Goal: Task Accomplishment & Management: Complete application form

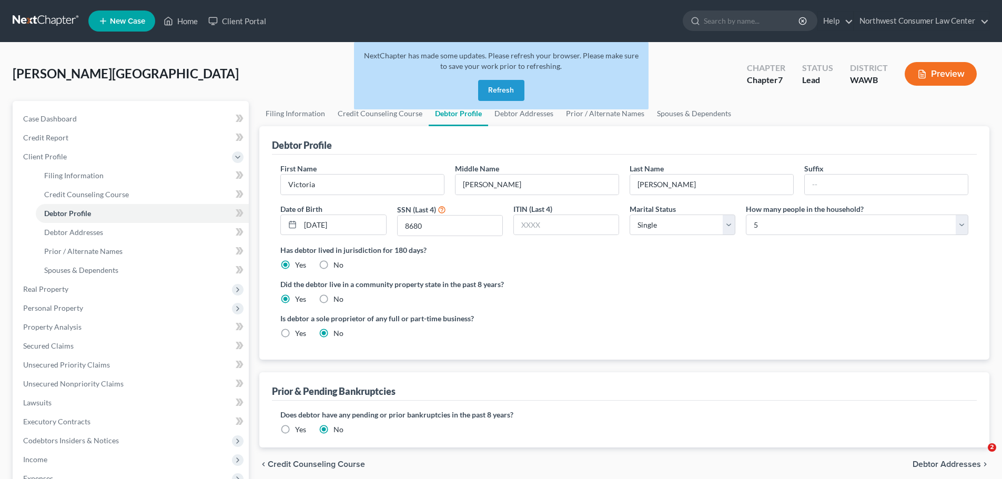
select select "0"
select select "4"
click at [499, 95] on button "Refresh" at bounding box center [501, 90] width 46 height 21
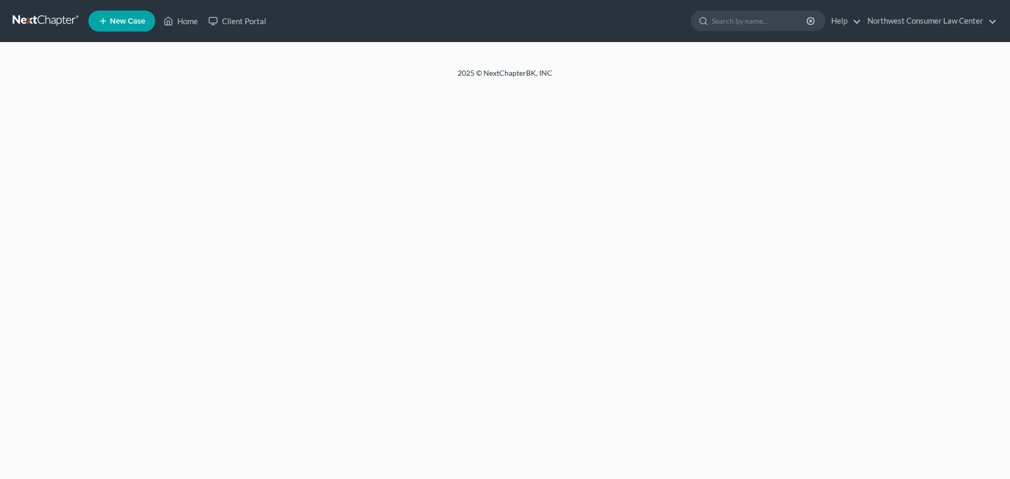
select select "0"
select select "4"
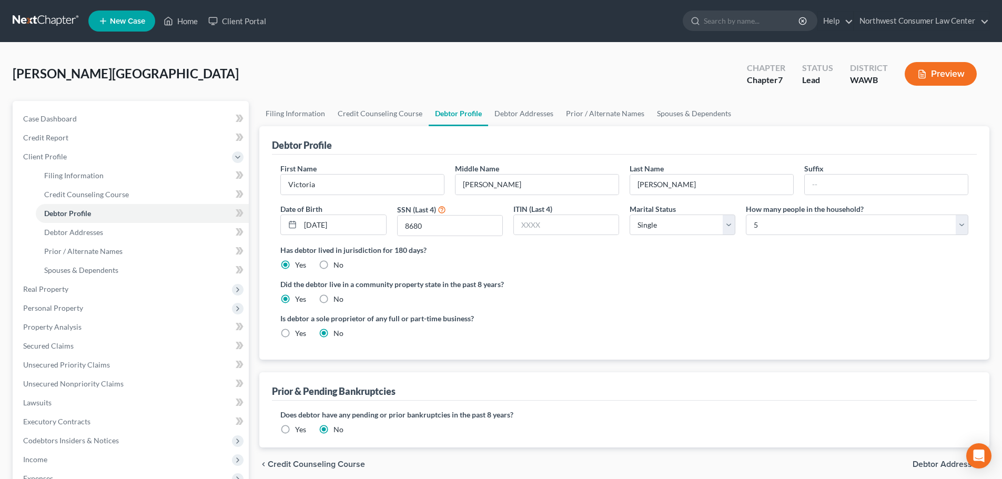
click at [47, 19] on link at bounding box center [46, 21] width 67 height 19
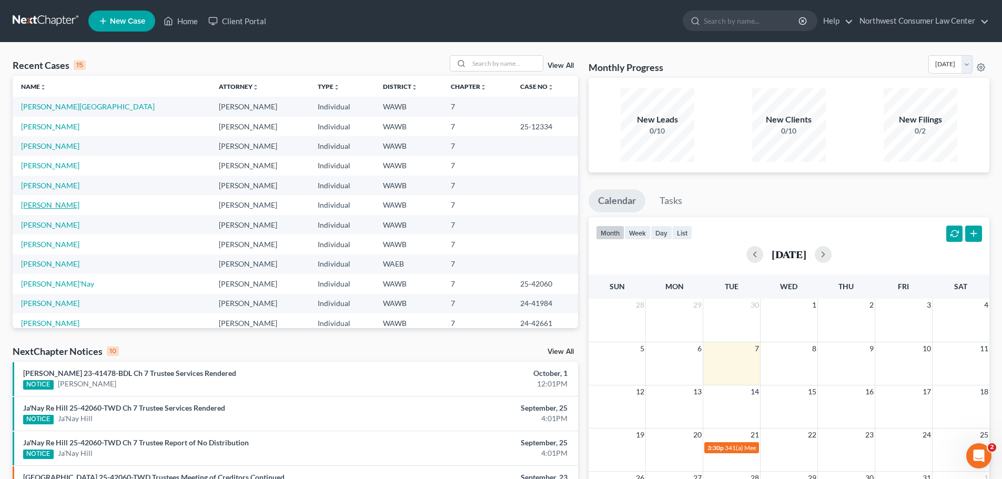
click at [45, 206] on link "[PERSON_NAME]" at bounding box center [50, 204] width 58 height 9
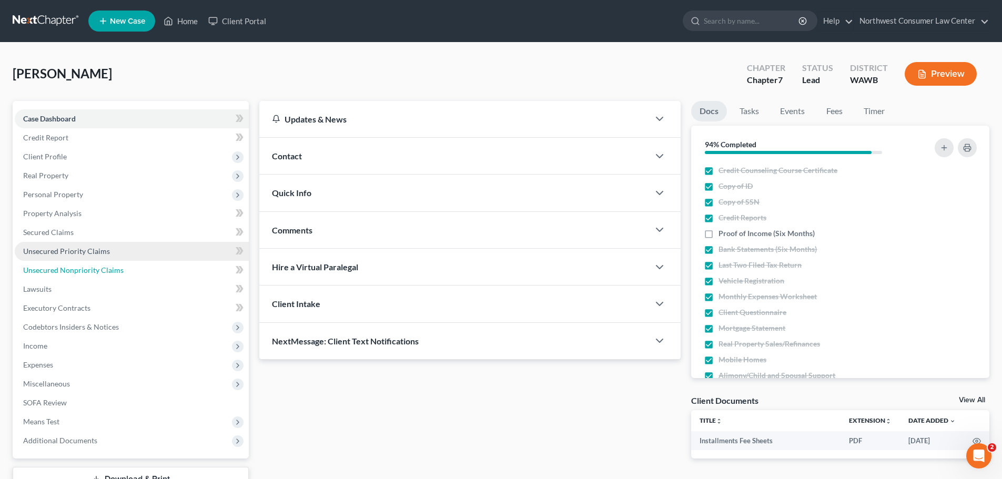
click at [151, 266] on link "Unsecured Nonpriority Claims" at bounding box center [132, 270] width 234 height 19
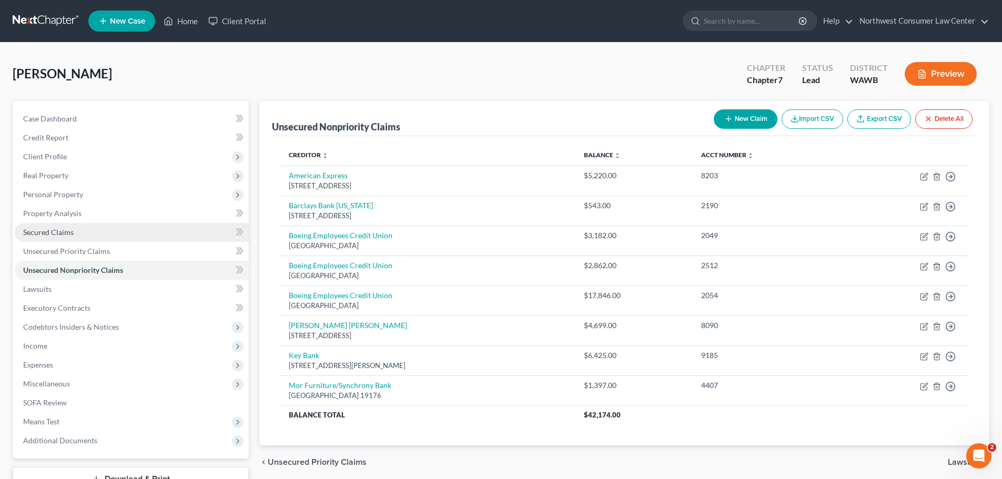
click at [133, 233] on link "Secured Claims" at bounding box center [132, 232] width 234 height 19
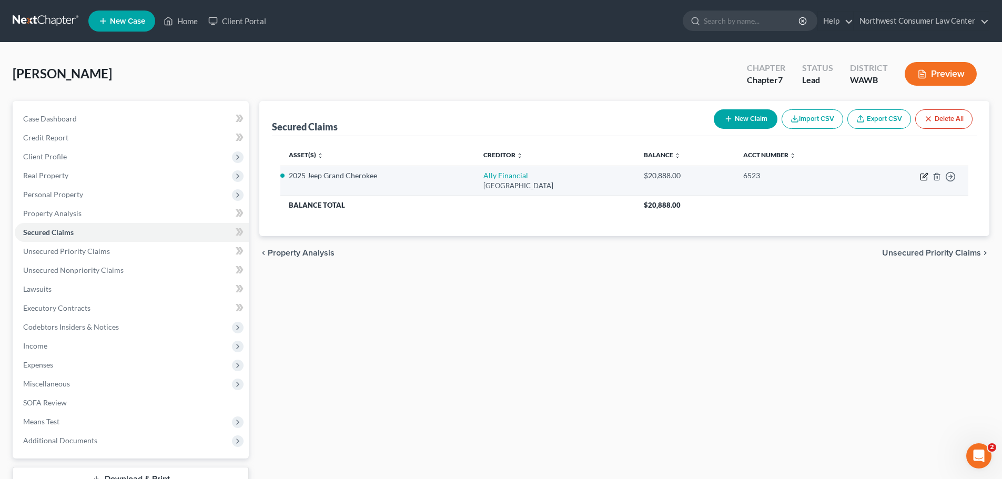
click at [922, 177] on icon "button" at bounding box center [924, 177] width 8 height 8
select select "24"
select select "2"
select select "4"
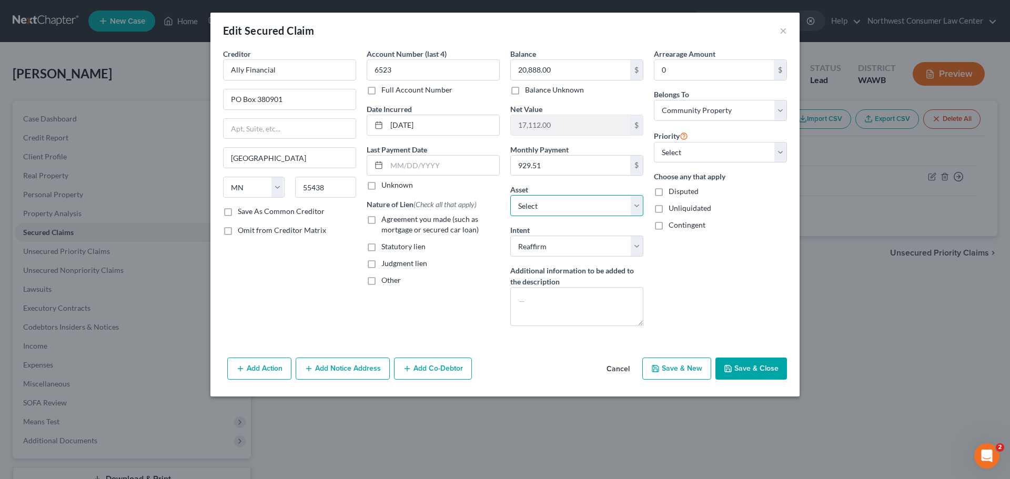
click at [577, 203] on select "Select Other Multiple Assets Rental Deposit (Security Deposits or Prepayments) …" at bounding box center [576, 205] width 133 height 21
click at [581, 207] on select "Select Other Multiple Assets Rental Deposit (Security Deposits or Prepayments) …" at bounding box center [576, 205] width 133 height 21
click at [606, 203] on select "Select Other Multiple Assets Rental Deposit (Security Deposits or Prepayments) …" at bounding box center [576, 205] width 133 height 21
click at [624, 366] on button "Cancel" at bounding box center [618, 369] width 40 height 21
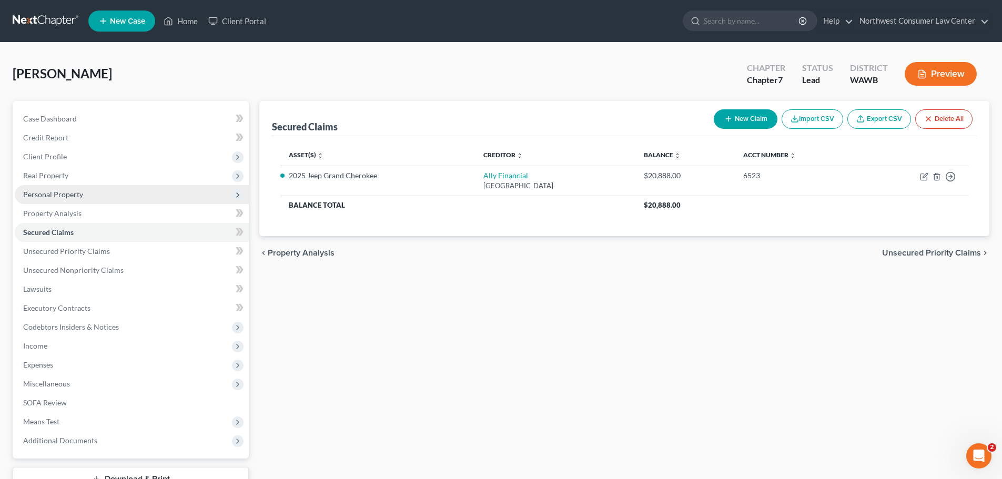
click at [107, 198] on span "Personal Property" at bounding box center [132, 194] width 234 height 19
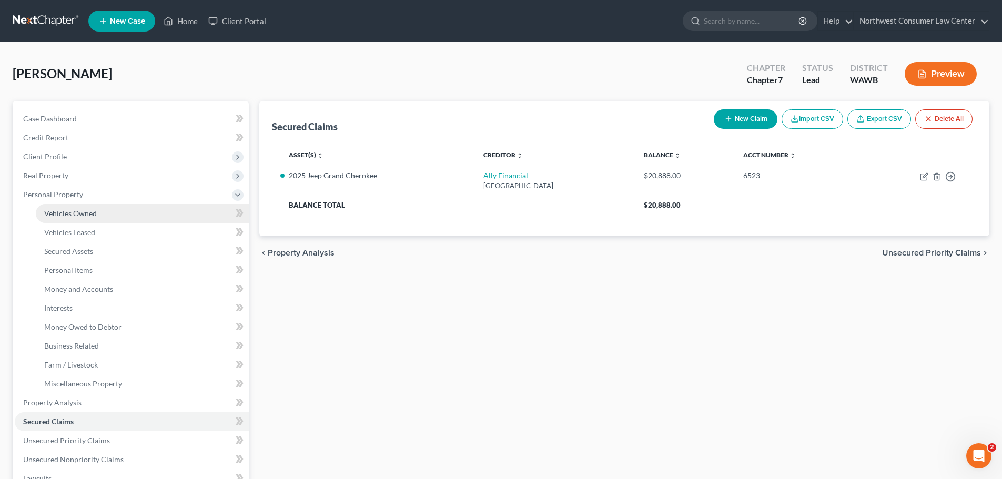
click at [118, 217] on link "Vehicles Owned" at bounding box center [142, 213] width 213 height 19
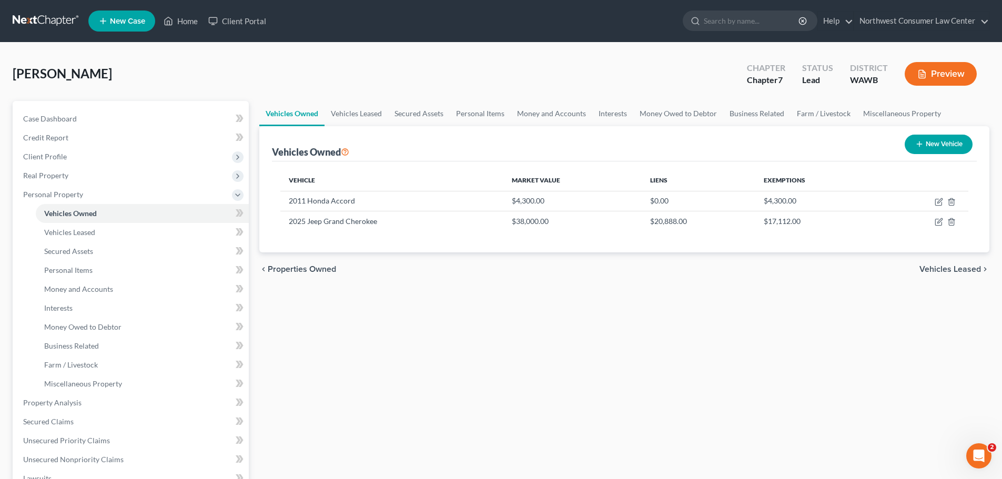
click at [955, 144] on button "New Vehicle" at bounding box center [939, 144] width 68 height 19
select select "0"
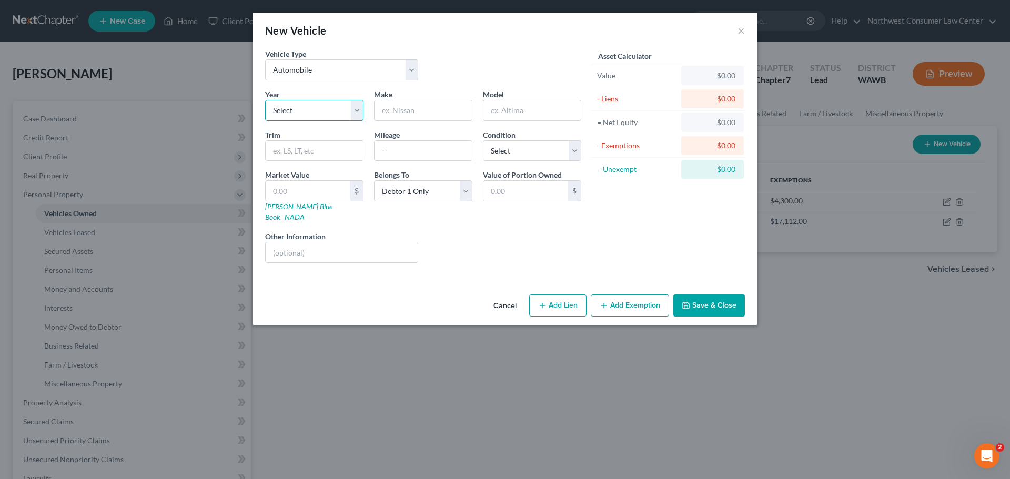
click at [332, 118] on select "Select 2026 2025 2024 2023 2022 2021 2020 2019 2018 2017 2016 2015 2014 2013 20…" at bounding box center [314, 110] width 98 height 21
click at [305, 114] on select "Select 2026 2025 2024 2023 2022 2021 2020 2019 2018 2017 2016 2015 2014 2013 20…" at bounding box center [314, 110] width 98 height 21
select select "7"
click at [265, 100] on select "Select 2026 2025 2024 2023 2022 2021 2020 2019 2018 2017 2016 2015 2014 2013 20…" at bounding box center [314, 110] width 98 height 21
click at [398, 111] on input "text" at bounding box center [423, 111] width 97 height 20
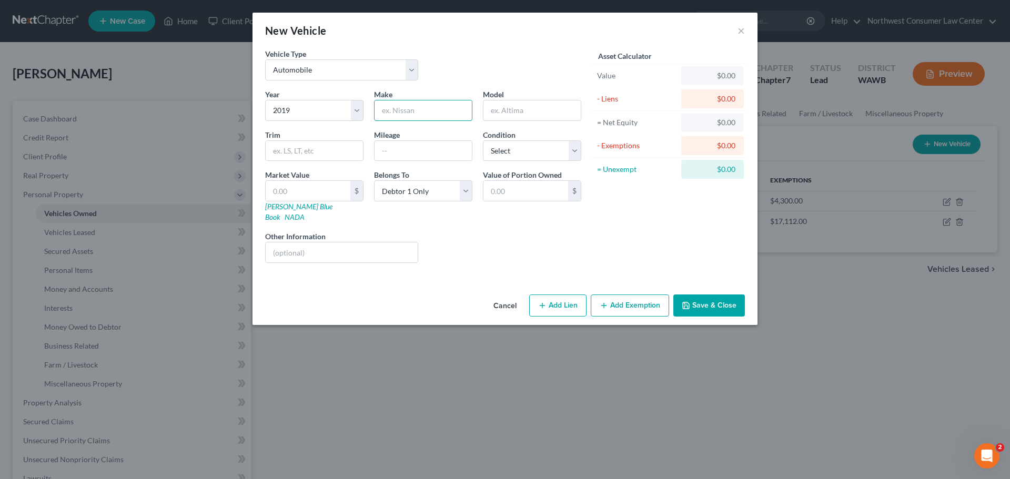
type input "Toyota"
click at [517, 110] on input "text" at bounding box center [532, 111] width 97 height 20
type input "Camry"
click at [445, 187] on select "Select Debtor 1 Only Debtor 2 Only Debtor 1 And Debtor 2 Only At Least One Of T…" at bounding box center [423, 190] width 98 height 21
select select "3"
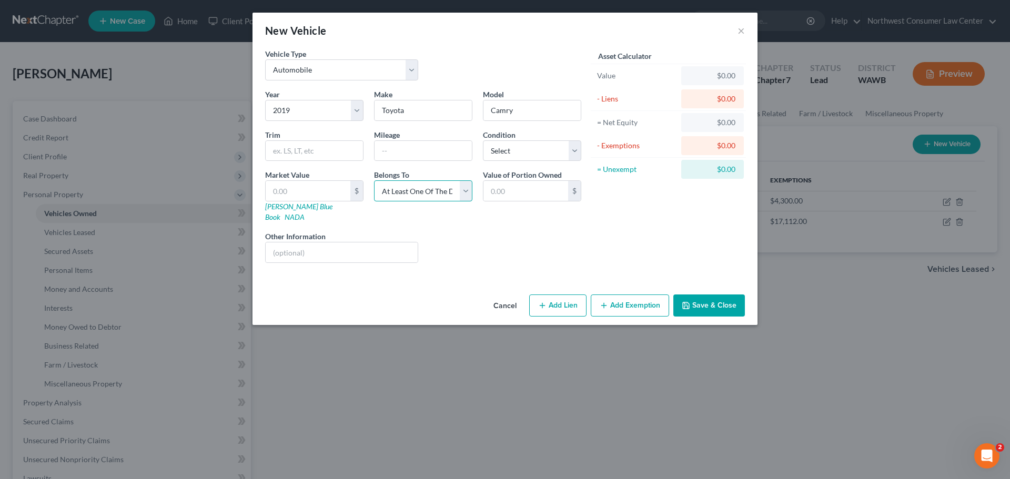
click at [374, 180] on select "Select Debtor 1 Only Debtor 2 Only Debtor 1 And Debtor 2 Only At Least One Of T…" at bounding box center [423, 190] width 98 height 21
click at [724, 298] on button "Save & Close" at bounding box center [710, 306] width 72 height 22
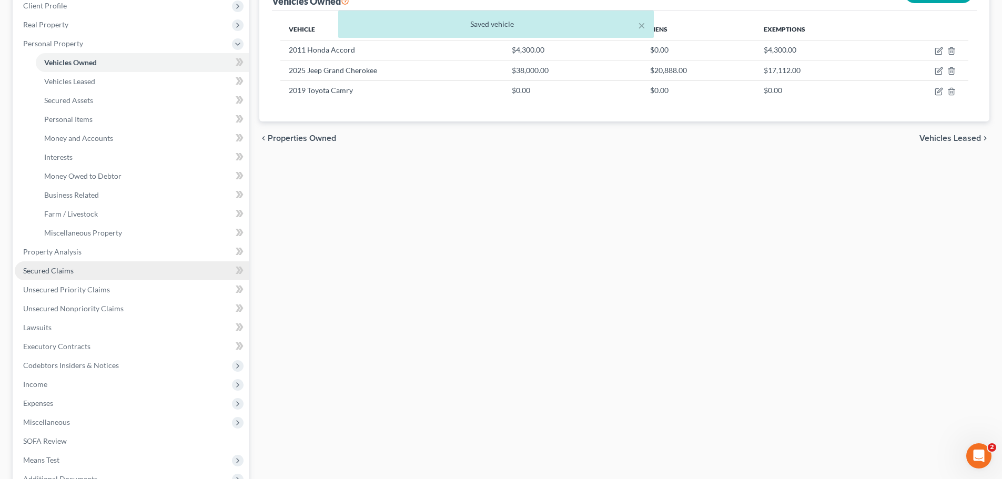
scroll to position [158, 0]
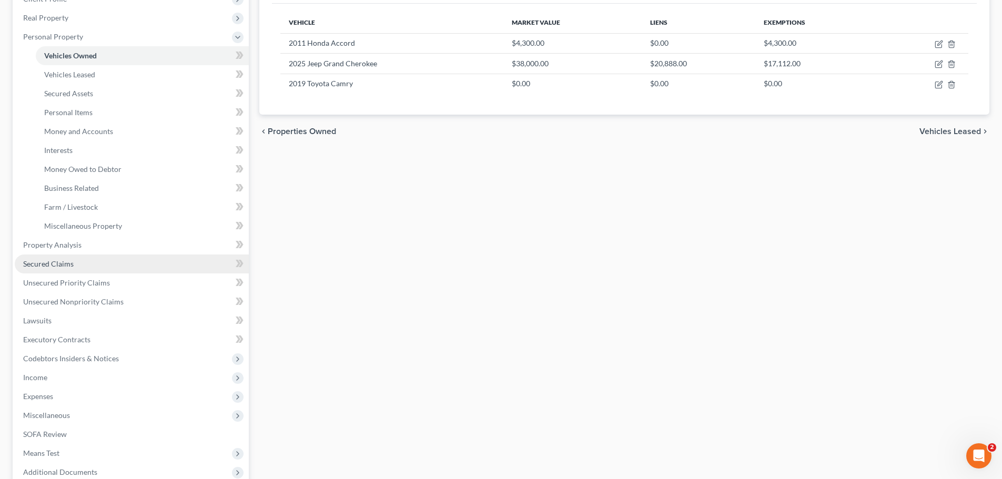
click at [118, 265] on link "Secured Claims" at bounding box center [132, 264] width 234 height 19
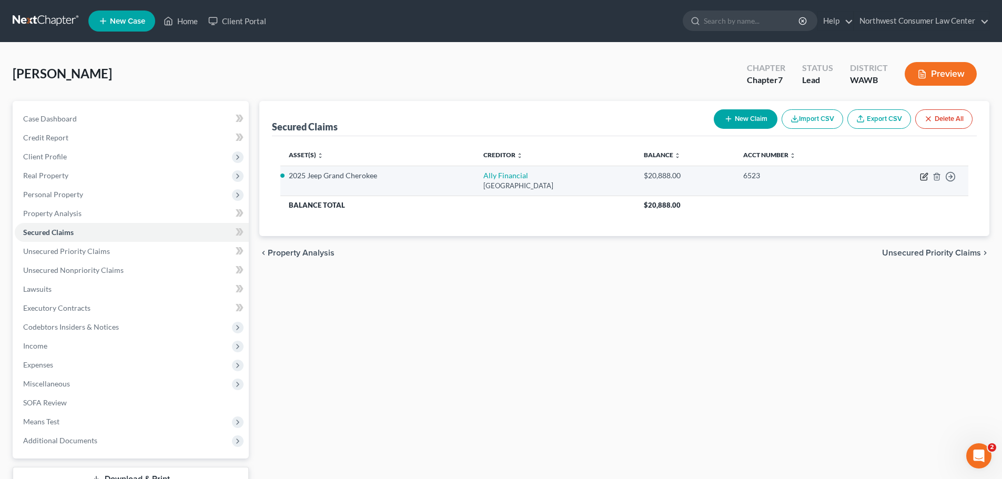
click at [921, 176] on icon "button" at bounding box center [924, 177] width 6 height 6
select select "24"
select select "2"
select select "4"
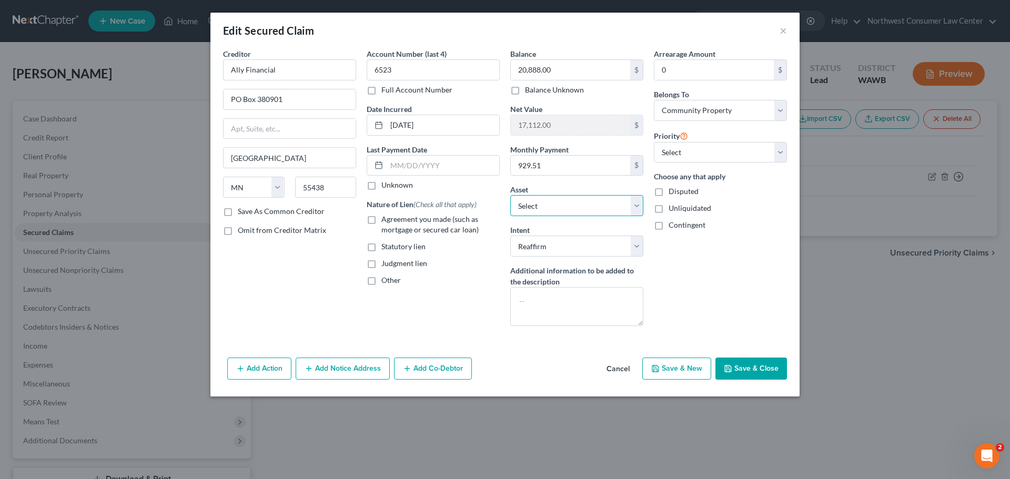
click at [537, 212] on select "Select Other Multiple Assets Rental Deposit (Security Deposits or Prepayments) …" at bounding box center [576, 205] width 133 height 21
select select "9"
click at [510, 195] on select "Select Other Multiple Assets Rental Deposit (Security Deposits or Prepayments) …" at bounding box center [576, 205] width 133 height 21
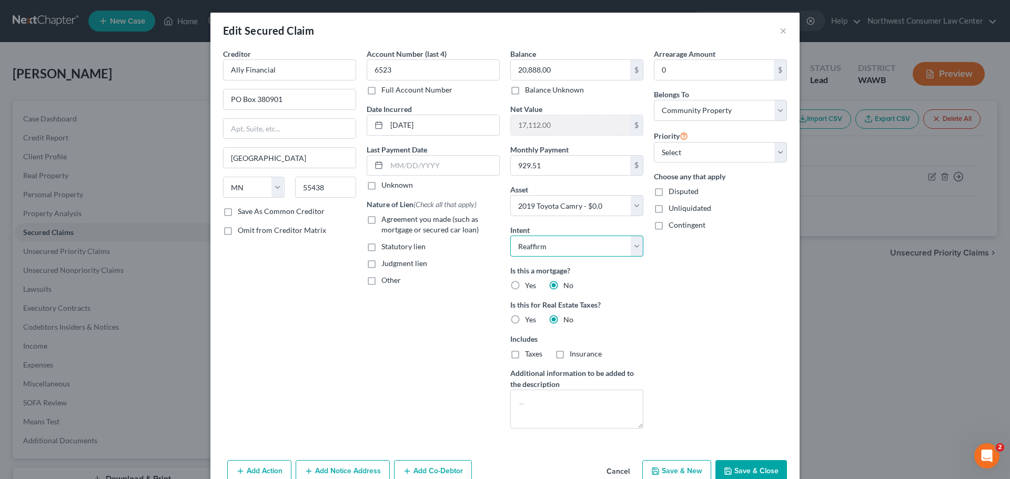
click at [561, 247] on select "Select Surrender Redeem Reaffirm Avoid Other" at bounding box center [576, 246] width 133 height 21
select select
click at [510, 236] on select "Select Surrender Redeem Reaffirm Avoid Other" at bounding box center [576, 246] width 133 height 21
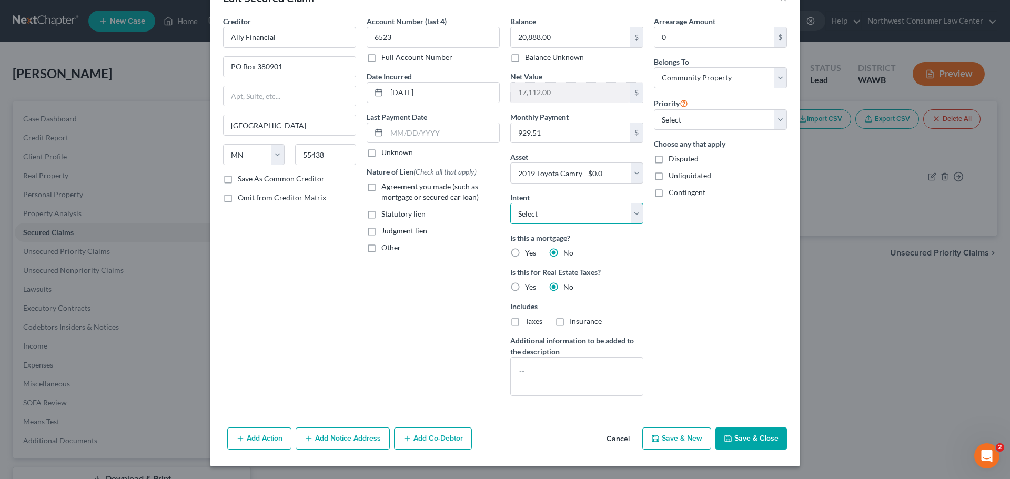
click at [553, 207] on select "Select Surrender Redeem Reaffirm Avoid Other" at bounding box center [576, 213] width 133 height 21
click at [718, 290] on div "Arrearage Amount 0 $ Belongs To * Select Debtor 1 Only Debtor 2 Only Debtor 1 A…" at bounding box center [721, 210] width 144 height 389
click at [749, 437] on button "Save & Close" at bounding box center [752, 439] width 72 height 22
select select
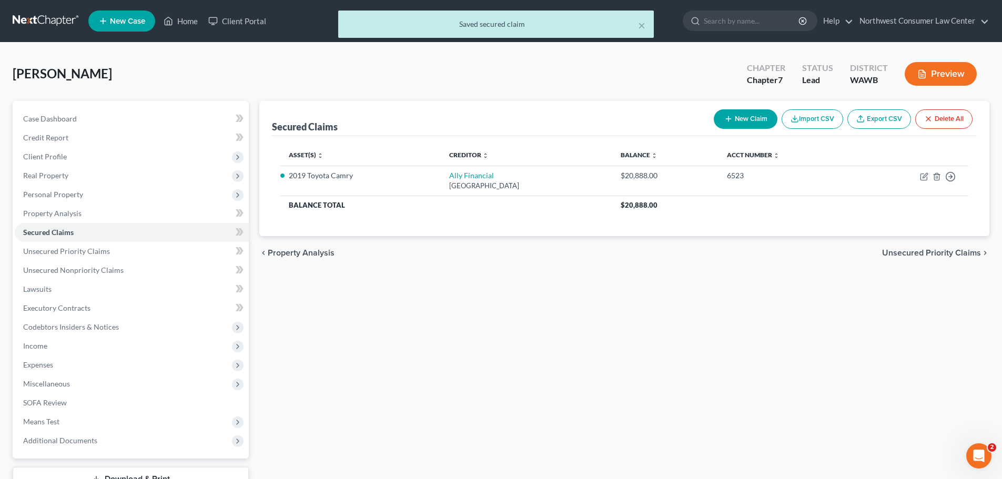
click at [753, 116] on button "New Claim" at bounding box center [746, 118] width 64 height 19
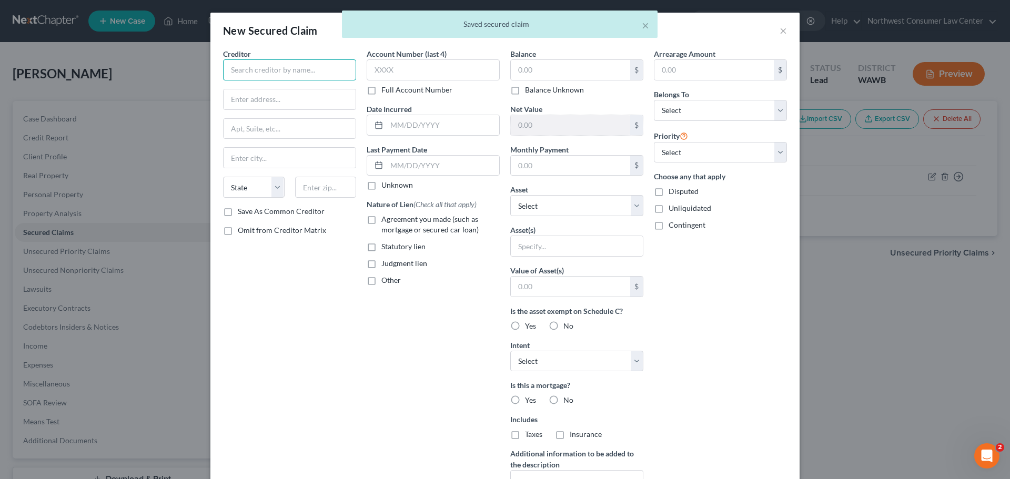
click at [262, 73] on input "text" at bounding box center [289, 69] width 133 height 21
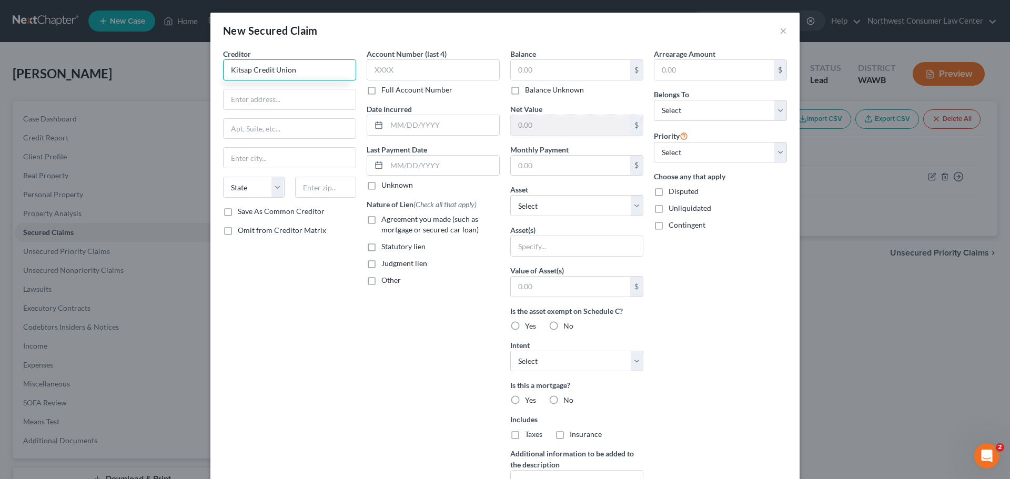
type input "Kitsap Credit Union"
click at [252, 84] on div "Creditor * Kitsap Credit Union State AL AK AR AZ CA CO CT DE DC FL GA GU HI ID …" at bounding box center [289, 127] width 133 height 158
click at [248, 92] on input "text" at bounding box center [290, 99] width 132 height 20
type input "PO Box 990"
type input "Bremerton"
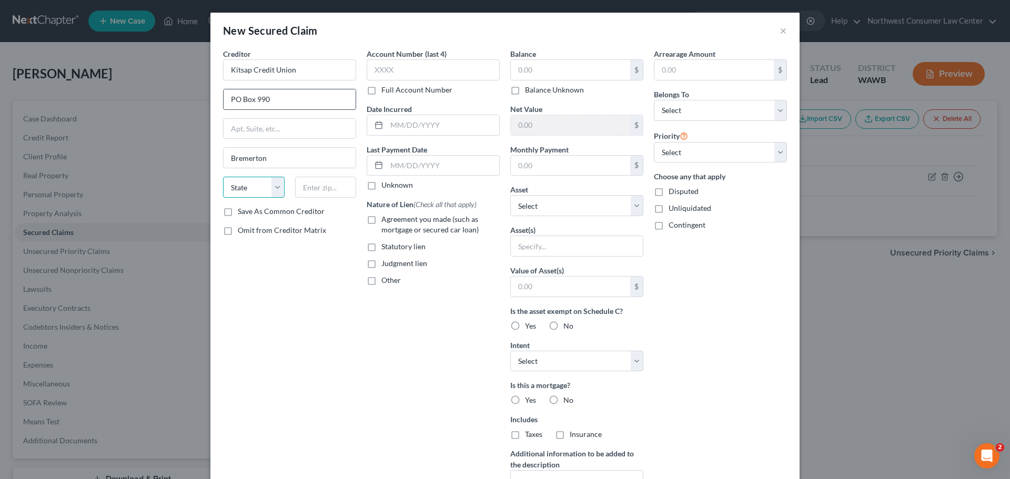
select select "50"
type input "98337"
click at [545, 164] on input "text" at bounding box center [570, 166] width 119 height 20
type input "930"
click at [568, 206] on select "Select Other Multiple Assets Rental Deposit (Security Deposits or Prepayments) …" at bounding box center [576, 205] width 133 height 21
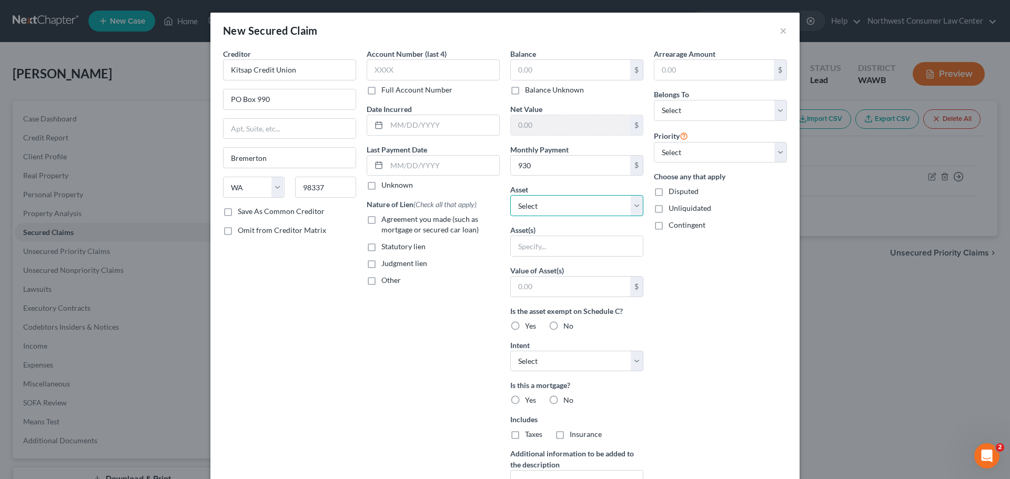
select select "6"
click at [510, 195] on select "Select Other Multiple Assets Rental Deposit (Security Deposits or Prepayments) …" at bounding box center [576, 205] width 133 height 21
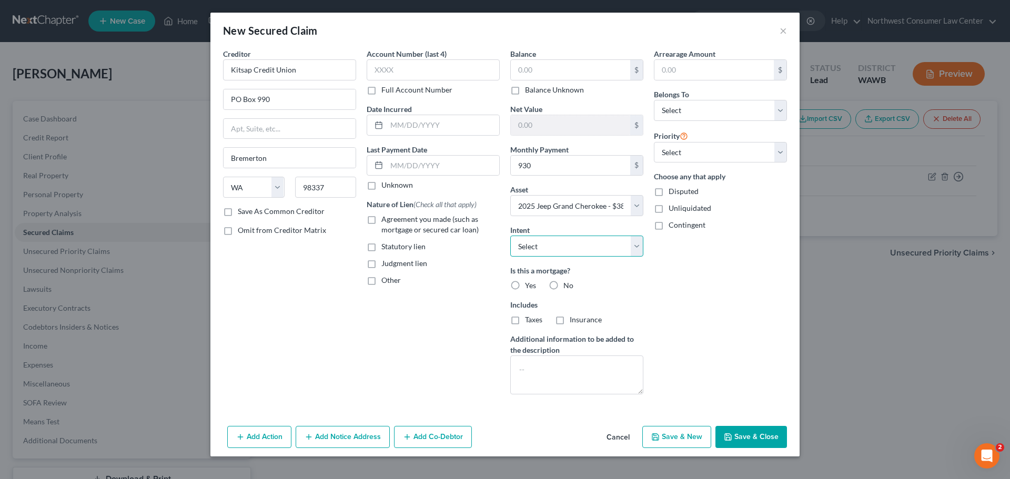
click at [596, 248] on select "Select Surrender Redeem Reaffirm Avoid Other" at bounding box center [576, 246] width 133 height 21
select select "2"
click at [510, 236] on select "Select Surrender Redeem Reaffirm Avoid Other" at bounding box center [576, 246] width 133 height 21
click at [564, 284] on label "No" at bounding box center [569, 285] width 10 height 11
click at [568, 284] on input "No" at bounding box center [571, 283] width 7 height 7
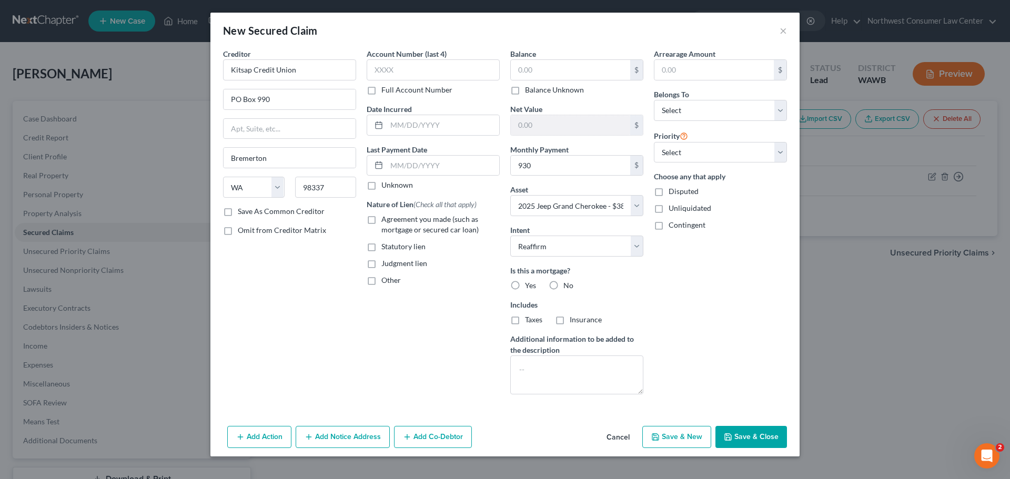
radio input "true"
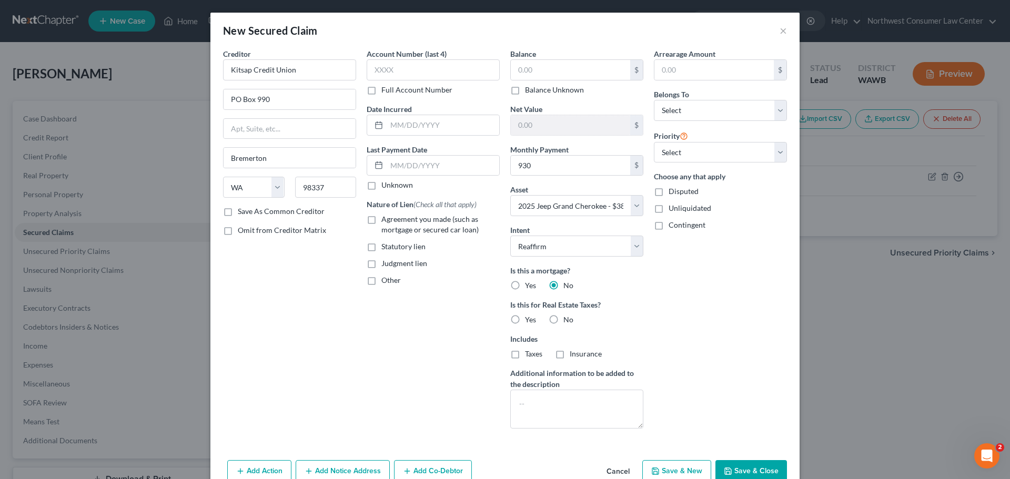
click at [564, 319] on span "No" at bounding box center [569, 319] width 10 height 9
click at [568, 319] on input "No" at bounding box center [571, 318] width 7 height 7
radio input "true"
click at [707, 117] on select "Select Debtor 1 Only Debtor 2 Only Debtor 1 And Debtor 2 Only At Least One Of T…" at bounding box center [720, 110] width 133 height 21
select select "4"
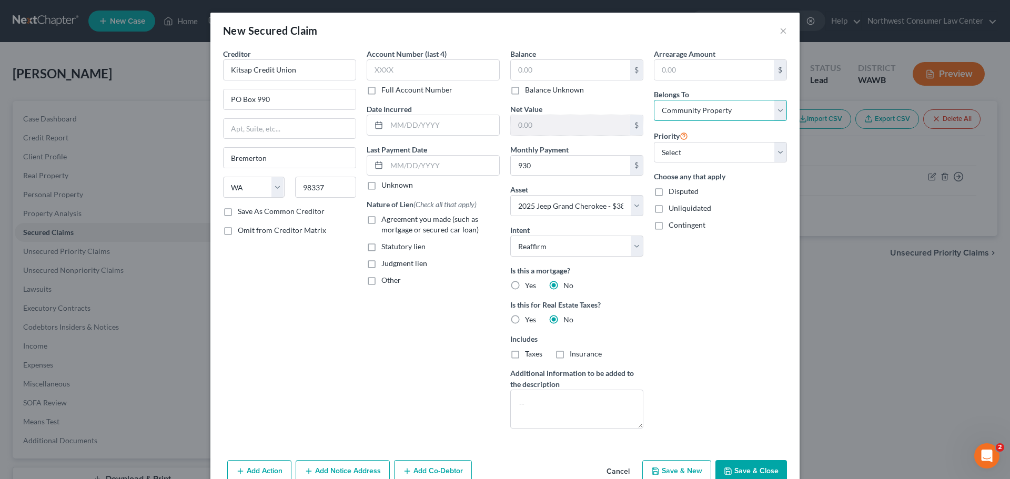
click at [654, 100] on select "Select Debtor 1 Only Debtor 2 Only Debtor 1 And Debtor 2 Only At Least One Of T…" at bounding box center [720, 110] width 133 height 21
click at [720, 161] on select "Select 1st 2nd 3rd 4th 5th 6th 7th 8th 9th 10th 11th 12th 13th 14th 15th 16th 1…" at bounding box center [720, 152] width 133 height 21
click at [282, 276] on div "Creditor * Kitsap Credit Union PO Box 990 Bremerton State AL AK AR AZ CA CO CT …" at bounding box center [290, 242] width 144 height 389
click at [546, 75] on input "text" at bounding box center [570, 70] width 119 height 20
type input "50,478"
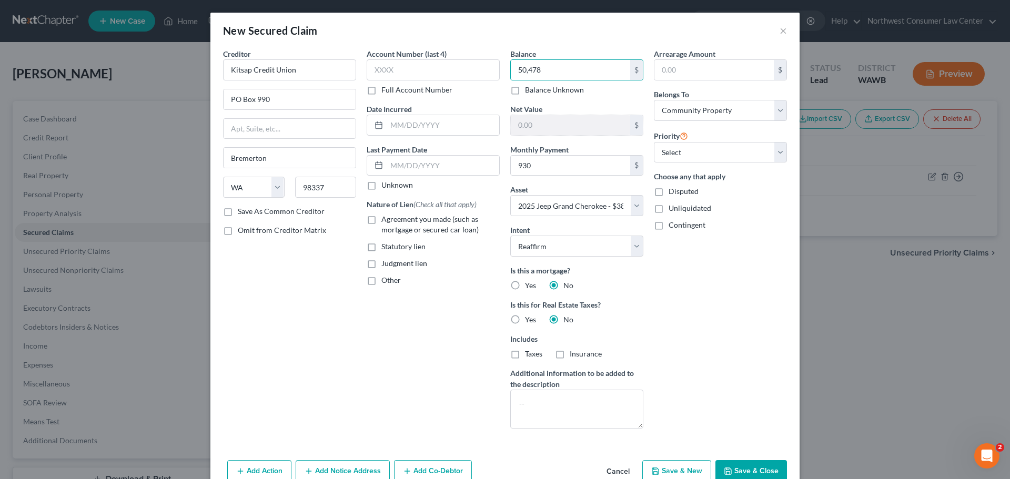
click at [743, 466] on button "Save & Close" at bounding box center [752, 471] width 72 height 22
select select
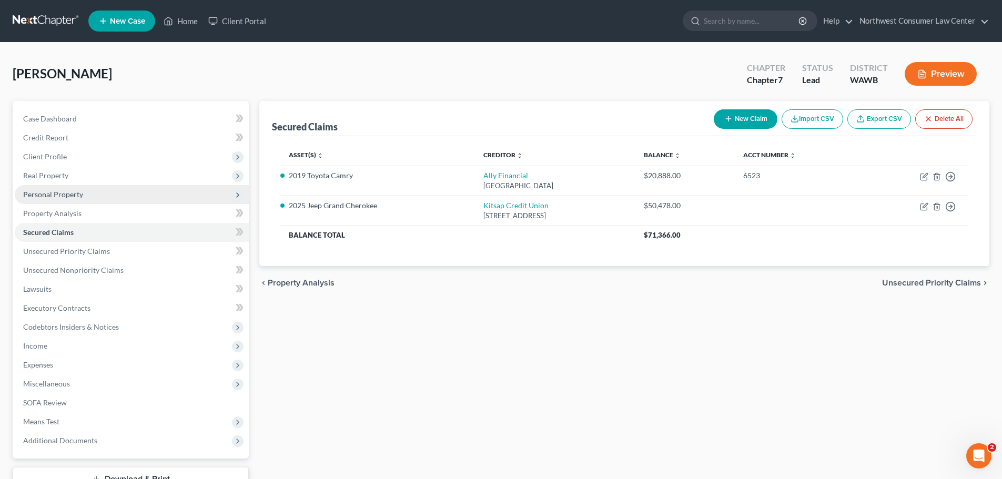
click at [201, 195] on span "Personal Property" at bounding box center [132, 194] width 234 height 19
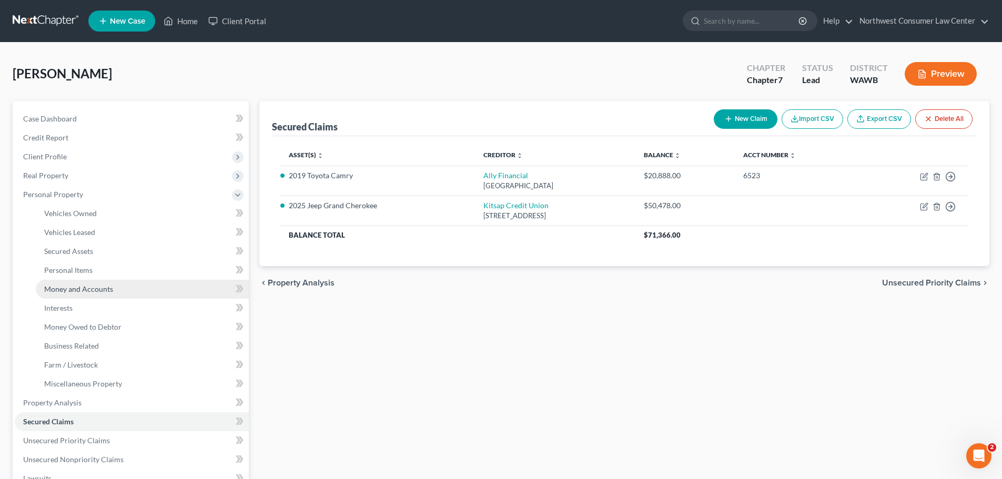
click at [149, 283] on link "Money and Accounts" at bounding box center [142, 289] width 213 height 19
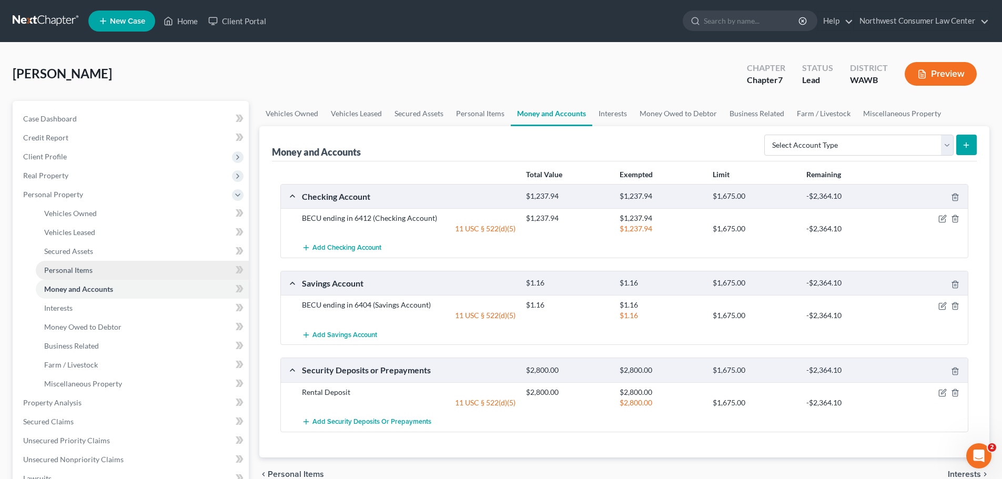
click at [160, 269] on link "Personal Items" at bounding box center [142, 270] width 213 height 19
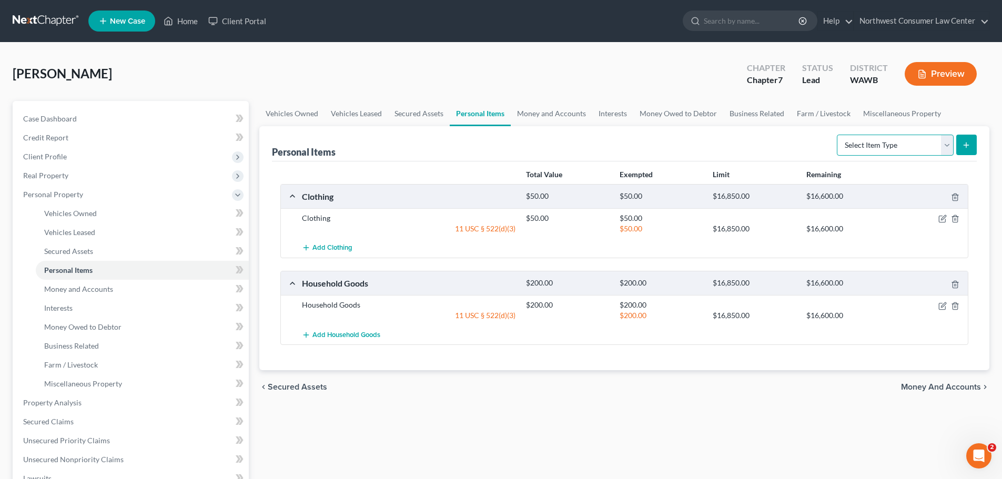
click at [891, 150] on select "Select Item Type Clothing Collectibles Of Value Electronics Firearms Household …" at bounding box center [895, 145] width 117 height 21
click at [886, 145] on select "Select Item Type Clothing Collectibles Of Value Electronics Firearms Household …" at bounding box center [895, 145] width 117 height 21
select select "electronics"
click at [838, 135] on select "Select Item Type Clothing Collectibles Of Value Electronics Firearms Household …" at bounding box center [895, 145] width 117 height 21
click at [966, 146] on icon "submit" at bounding box center [966, 145] width 8 height 8
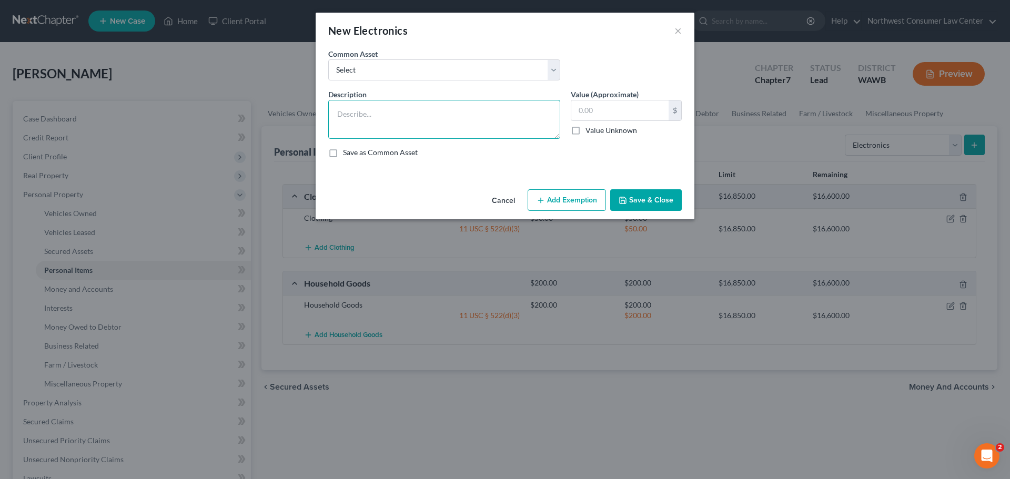
click at [386, 101] on textarea at bounding box center [444, 119] width 232 height 39
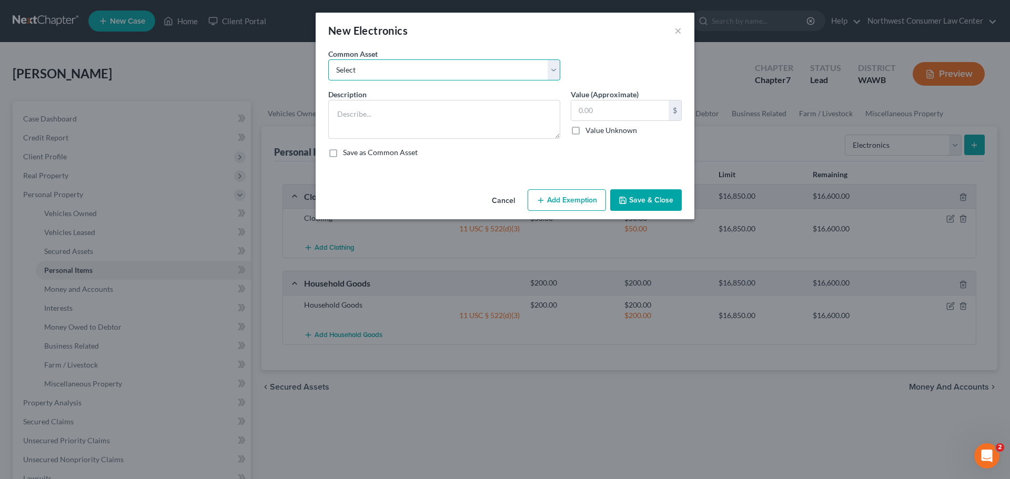
click at [406, 78] on select "Select Electronics Electronics" at bounding box center [444, 69] width 232 height 21
select select "0"
click at [328, 59] on select "Select Electronics Electronics" at bounding box center [444, 69] width 232 height 21
type textarea "Electronics"
click at [613, 111] on input "1,400.00" at bounding box center [619, 111] width 97 height 20
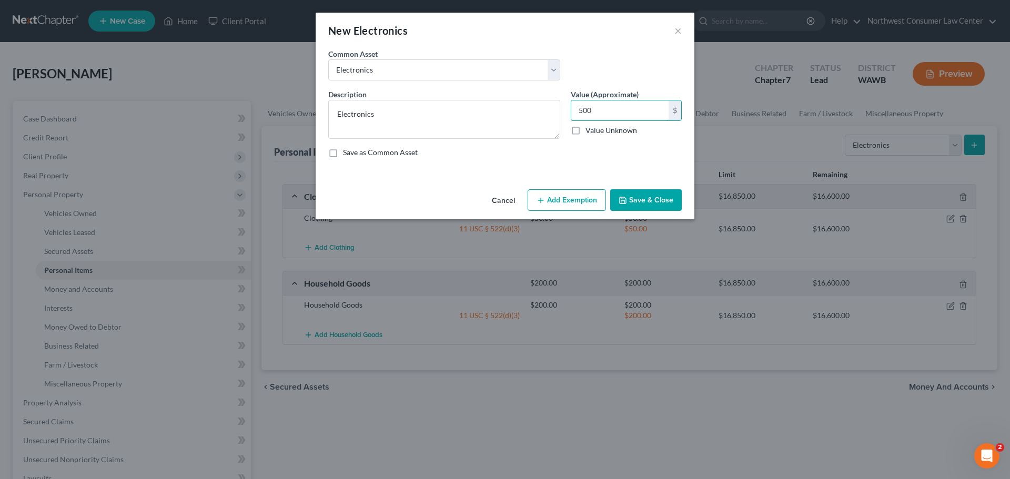
type input "500"
click at [607, 199] on div "Cancel Add Exemption Save & Close" at bounding box center [505, 202] width 379 height 35
click at [592, 199] on button "Add Exemption" at bounding box center [567, 200] width 78 height 22
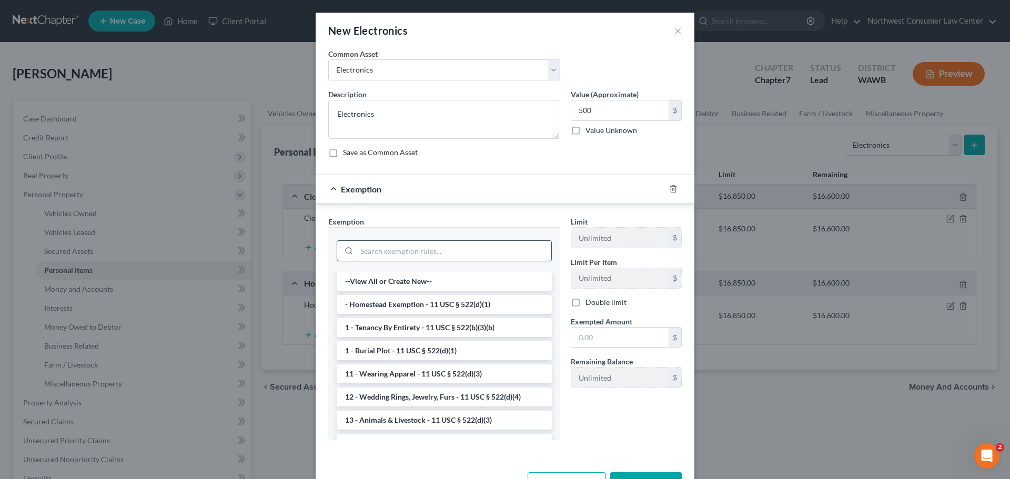
click at [404, 257] on input "search" at bounding box center [454, 251] width 195 height 20
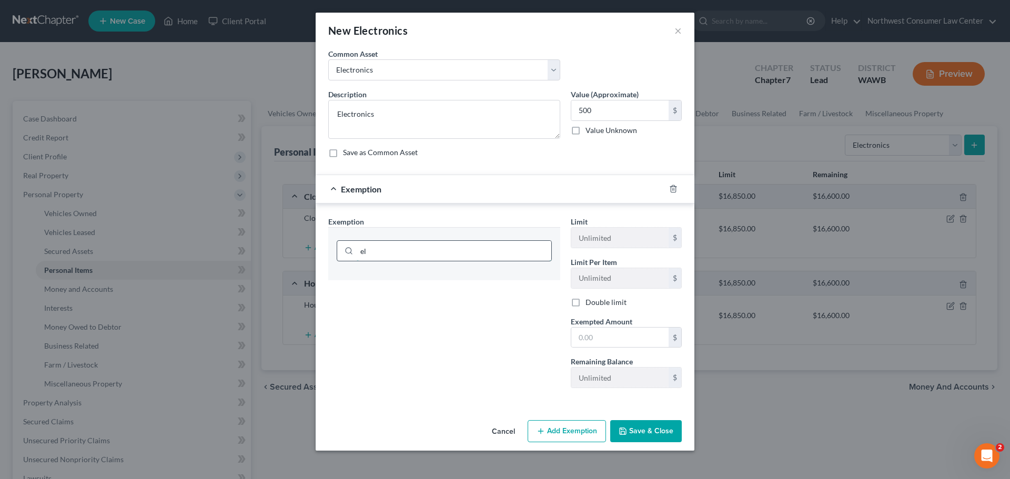
type input "e"
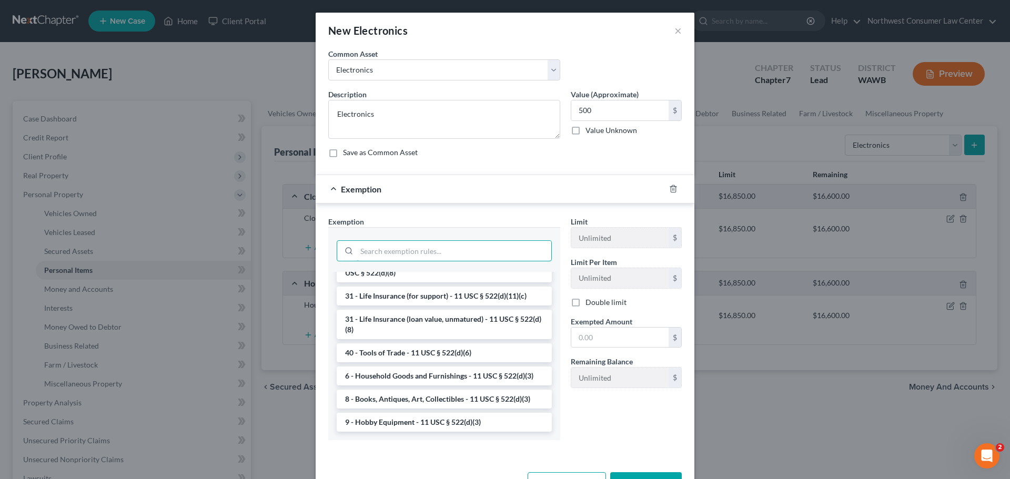
scroll to position [846, 0]
click at [419, 376] on li "6 - Household Goods and Furnishings - 11 USC § 522(d)(3)" at bounding box center [444, 376] width 215 height 19
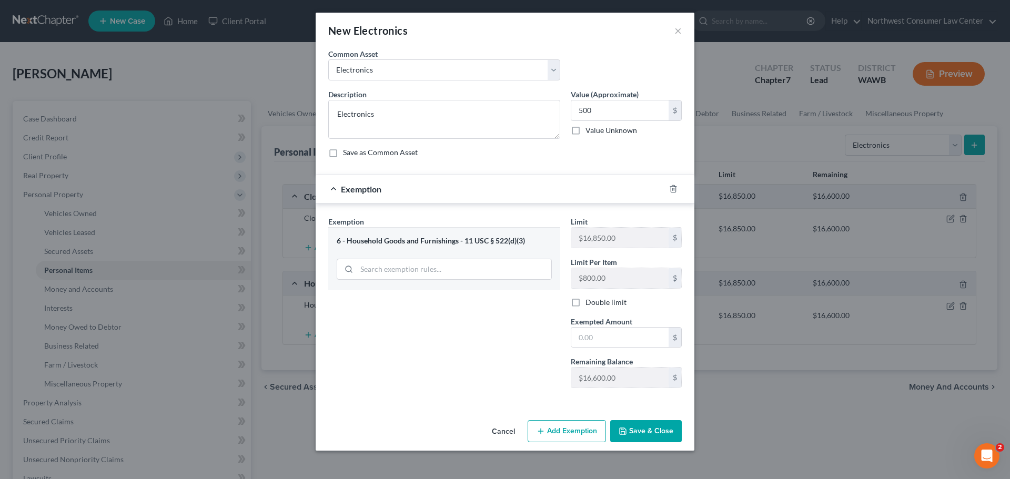
click at [647, 431] on button "Save & Close" at bounding box center [646, 431] width 72 height 22
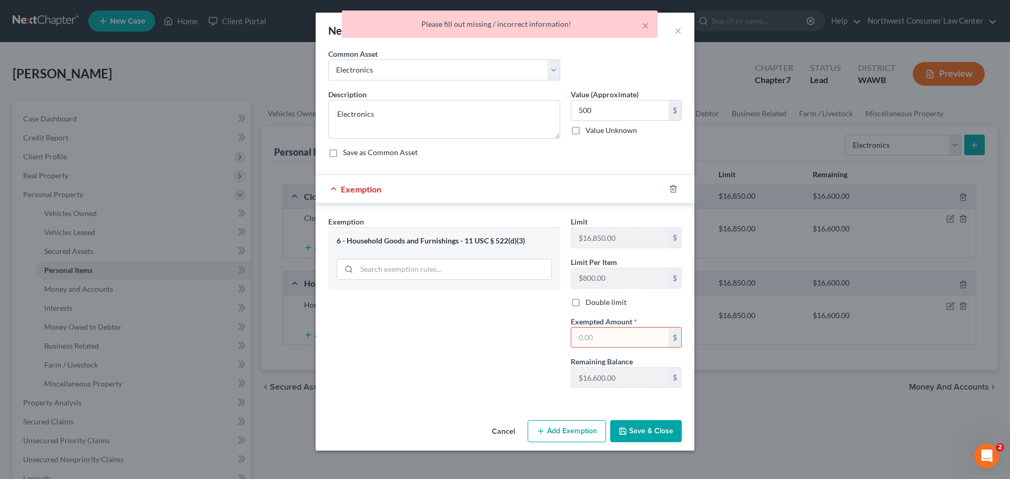
click at [631, 330] on input "text" at bounding box center [619, 338] width 97 height 20
type input "500"
click at [671, 435] on button "Save & Close" at bounding box center [646, 431] width 72 height 22
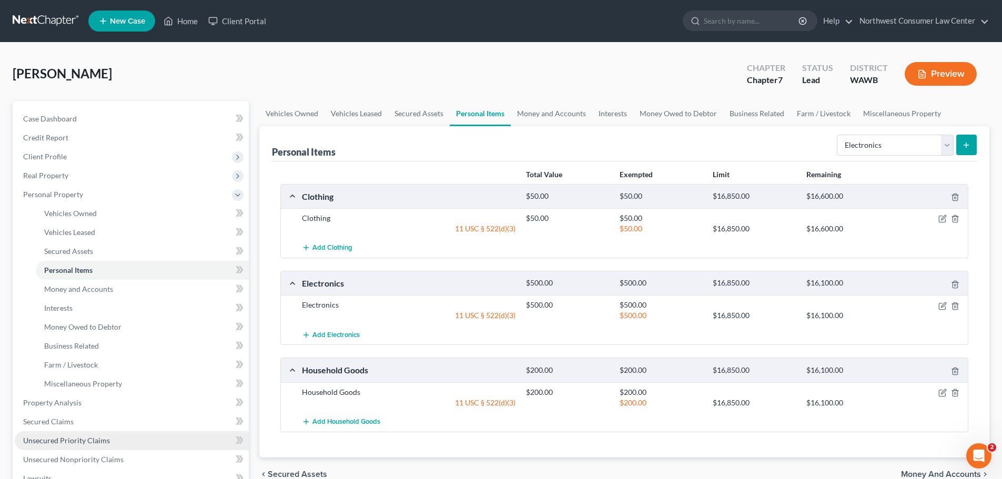
click at [97, 439] on span "Unsecured Priority Claims" at bounding box center [66, 440] width 87 height 9
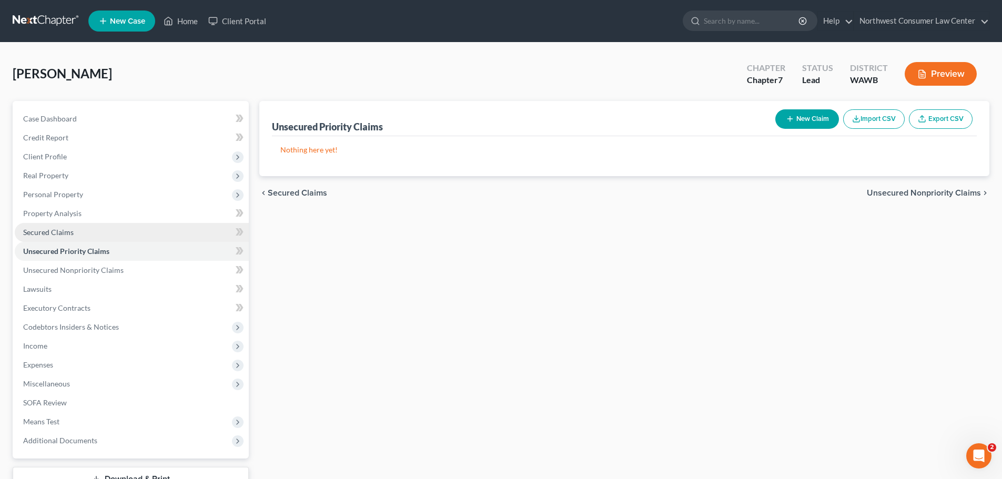
click at [121, 225] on link "Secured Claims" at bounding box center [132, 232] width 234 height 19
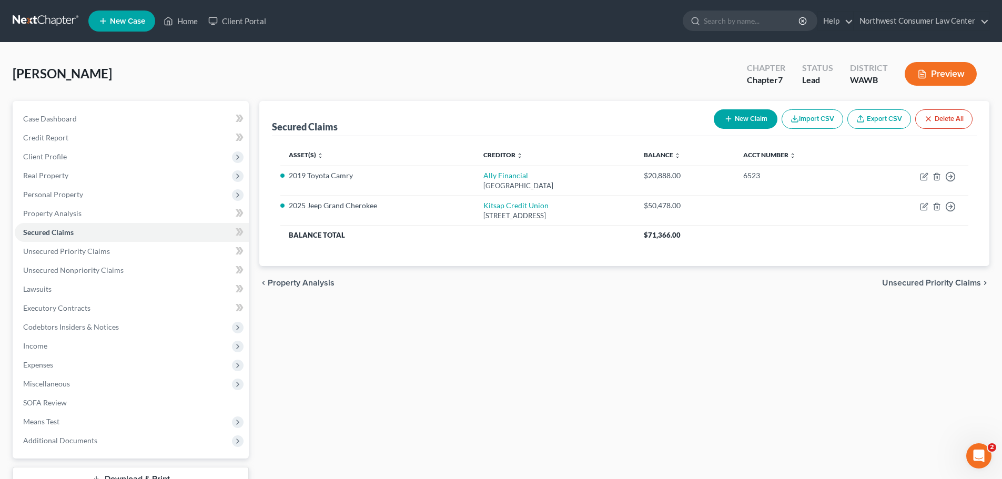
click at [746, 112] on button "New Claim" at bounding box center [746, 118] width 64 height 19
select select "0"
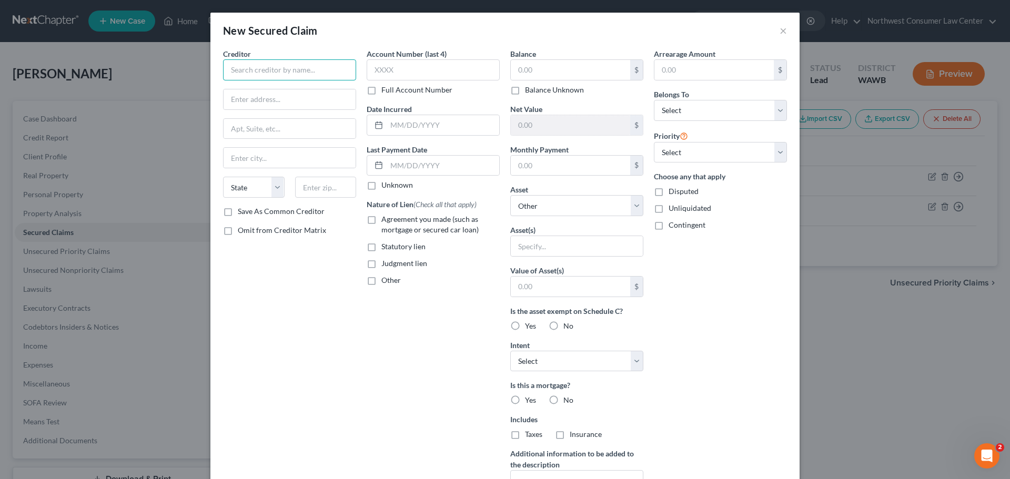
click at [274, 78] on input "text" at bounding box center [289, 69] width 133 height 21
type input "T Mobile"
click at [409, 67] on input "text" at bounding box center [433, 69] width 133 height 21
type input "9716"
click at [519, 77] on input "text" at bounding box center [570, 70] width 119 height 20
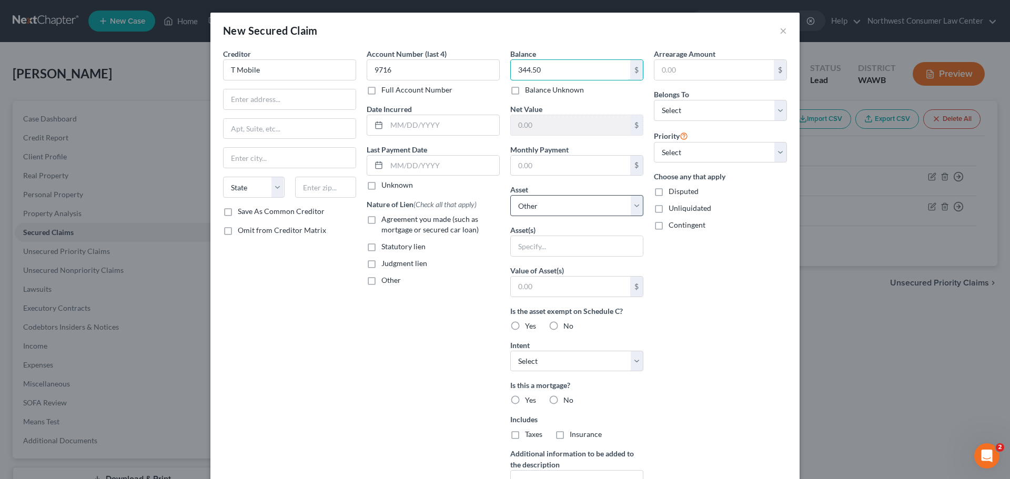
type input "344.50"
click at [590, 201] on select "Select Other Multiple Assets Rental Deposit (Security Deposits or Prepayments) …" at bounding box center [576, 205] width 133 height 21
select select "10"
click at [510, 195] on select "Select Other Multiple Assets Rental Deposit (Security Deposits or Prepayments) …" at bounding box center [576, 205] width 133 height 21
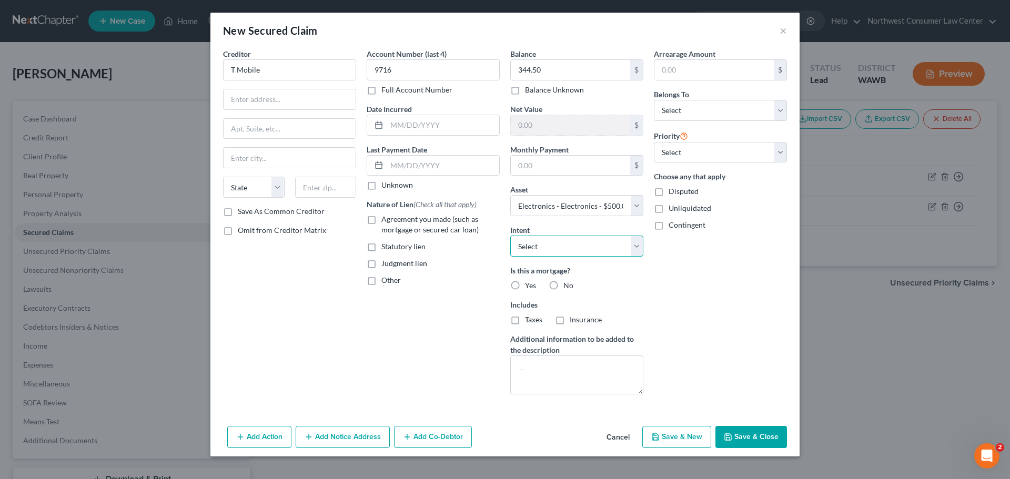
click at [583, 253] on select "Select Surrender Redeem Reaffirm Avoid Other" at bounding box center [576, 246] width 133 height 21
click at [564, 283] on label "No" at bounding box center [569, 285] width 10 height 11
click at [568, 283] on input "No" at bounding box center [571, 283] width 7 height 7
radio input "true"
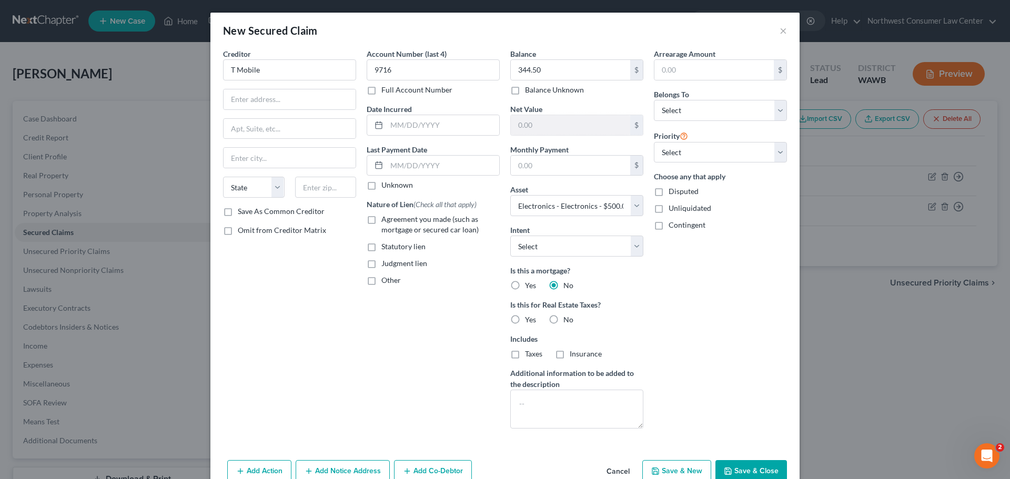
click at [564, 318] on label "No" at bounding box center [569, 320] width 10 height 11
click at [568, 318] on input "No" at bounding box center [571, 318] width 7 height 7
radio input "true"
click at [719, 112] on select "Select Debtor 1 Only Debtor 2 Only Debtor 1 And Debtor 2 Only At Least One Of T…" at bounding box center [720, 110] width 133 height 21
select select "0"
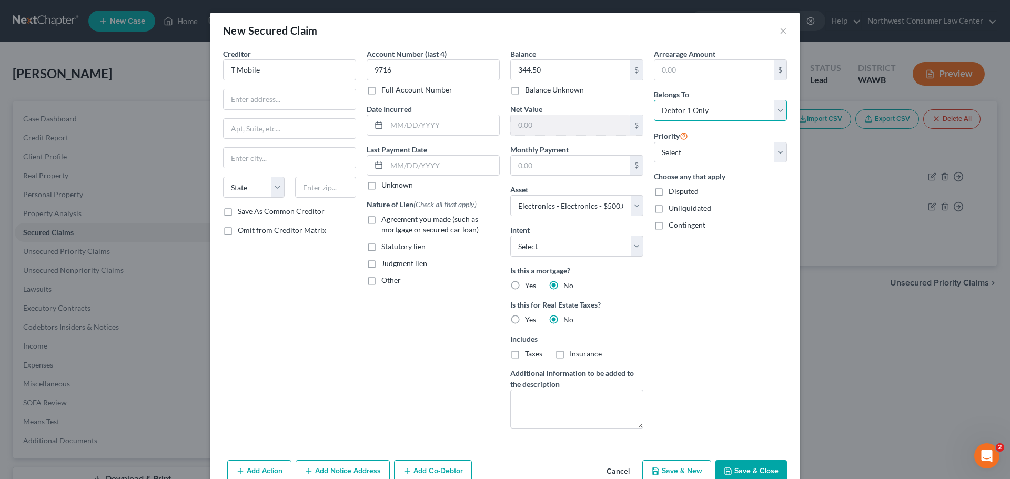
click at [654, 100] on select "Select Debtor 1 Only Debtor 2 Only Debtor 1 And Debtor 2 Only At Least One Of T…" at bounding box center [720, 110] width 133 height 21
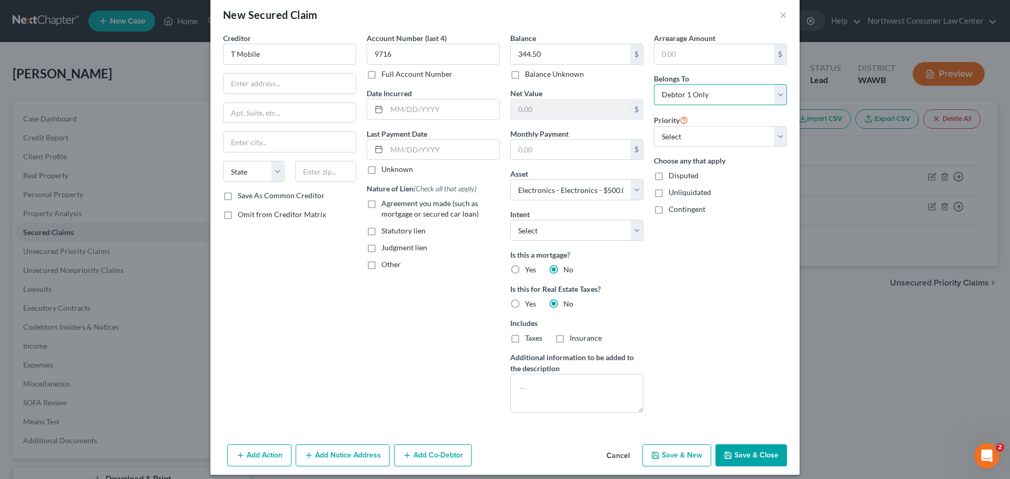
scroll to position [24, 0]
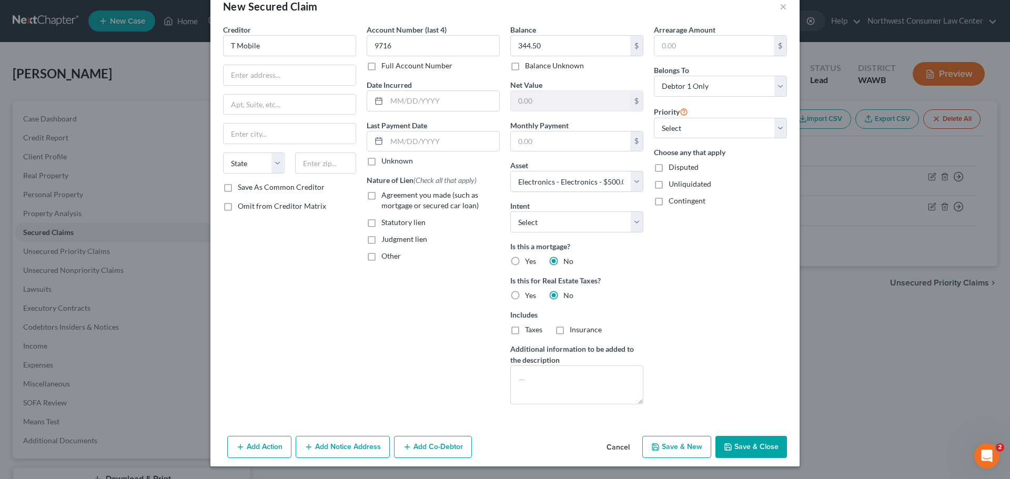
click at [658, 453] on button "Save & New" at bounding box center [676, 447] width 69 height 22
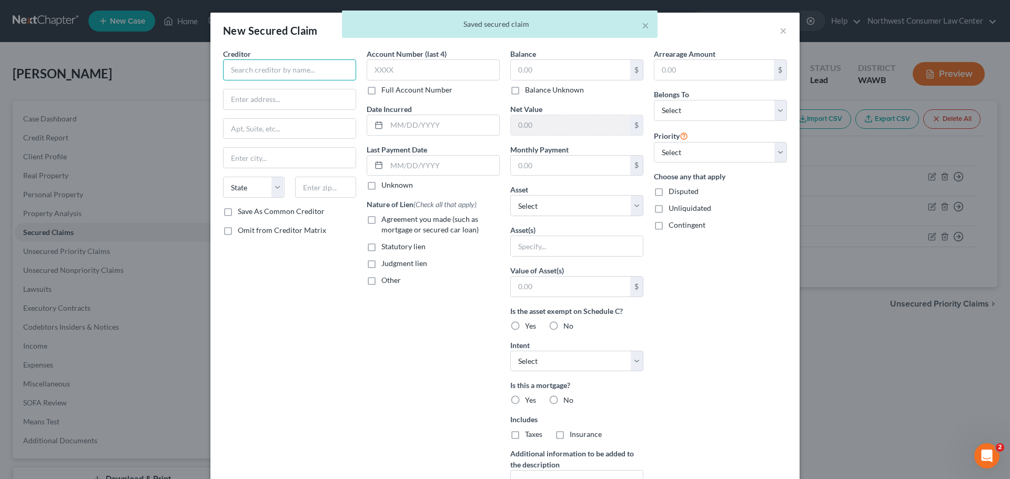
click at [284, 76] on input "text" at bounding box center [289, 69] width 133 height 21
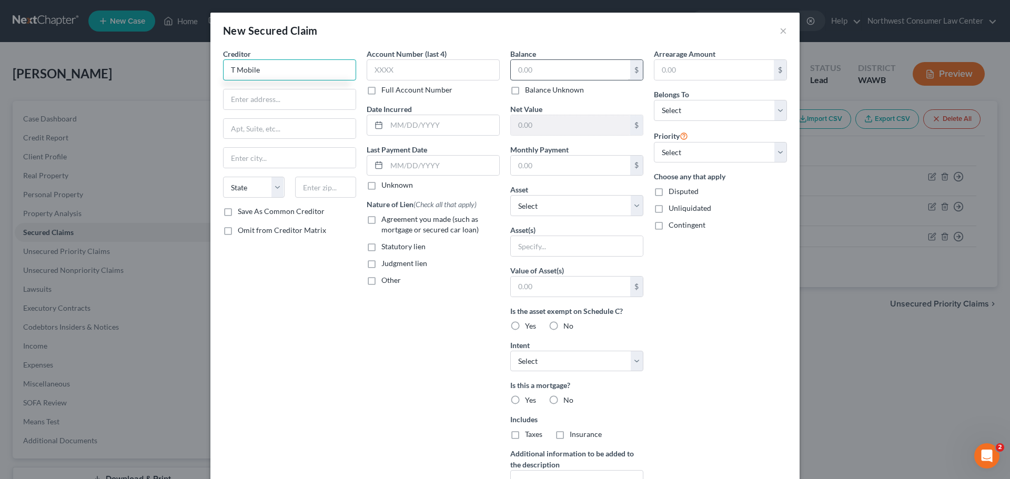
type input "T Mobile"
click at [547, 67] on input "text" at bounding box center [570, 70] width 119 height 20
type input "824.95"
click at [559, 208] on select "Select Other Multiple Assets Rental Deposit (Security Deposits or Prepayments) …" at bounding box center [576, 205] width 133 height 21
select select "10"
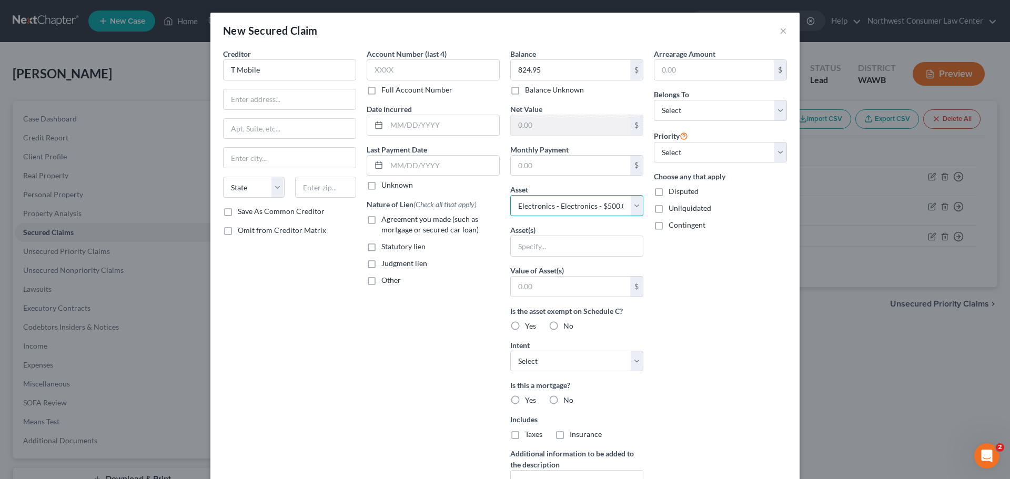
click at [510, 195] on select "Select Other Multiple Assets Rental Deposit (Security Deposits or Prepayments) …" at bounding box center [576, 205] width 133 height 21
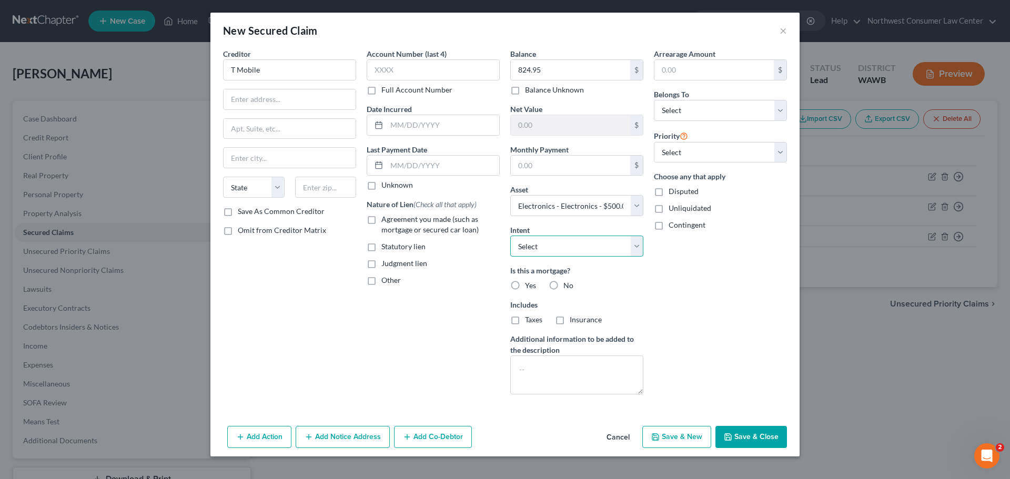
click at [541, 246] on select "Select Surrender Redeem Reaffirm Avoid Other" at bounding box center [576, 246] width 133 height 21
click at [420, 302] on div "Account Number (last 4) Full Account Number Date Incurred Last Payment Date Unk…" at bounding box center [434, 225] width 144 height 355
click at [564, 284] on label "No" at bounding box center [569, 285] width 10 height 11
click at [568, 284] on input "No" at bounding box center [571, 283] width 7 height 7
radio input "true"
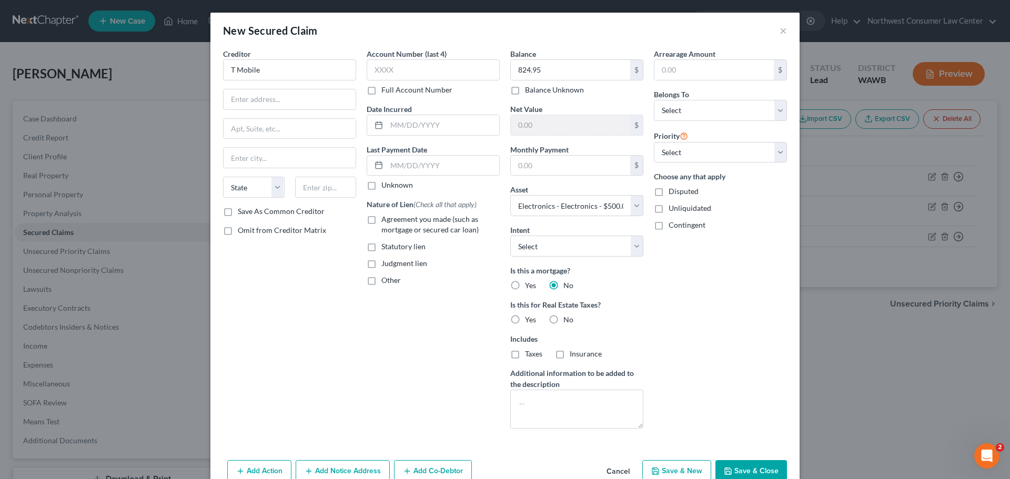
click at [564, 320] on span "No" at bounding box center [569, 319] width 10 height 9
click at [568, 320] on input "No" at bounding box center [571, 318] width 7 height 7
radio input "true"
click at [412, 74] on input "text" at bounding box center [433, 69] width 133 height 21
type input "9716"
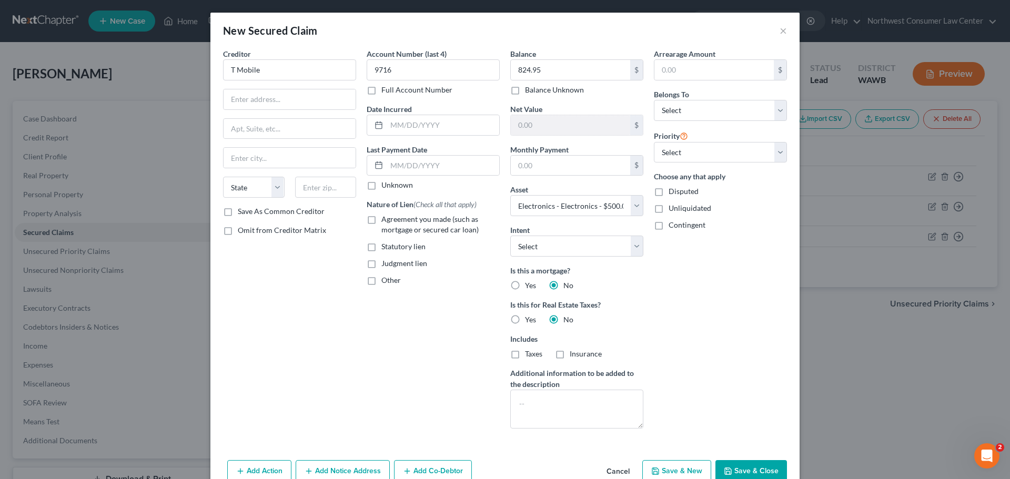
click at [302, 86] on div "Creditor * T Mobile State AL AK AR AZ CA CO CT DE DC FL GA GU HI ID IL IN IA KS…" at bounding box center [289, 127] width 133 height 158
click at [291, 97] on input "text" at bounding box center [290, 99] width 132 height 20
type input "PO Box 742596"
type input "Cincinnati"
click at [236, 192] on select "State [US_STATE] AK AR AZ CA CO CT DE DC [GEOGRAPHIC_DATA] [GEOGRAPHIC_DATA] GU…" at bounding box center [254, 187] width 62 height 21
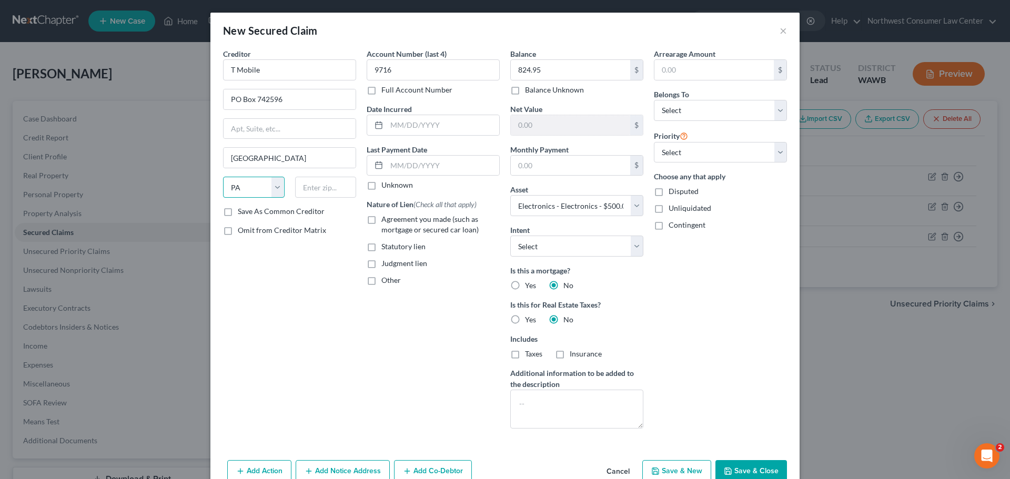
click at [223, 177] on select "State [US_STATE] AK AR AZ CA CO CT DE DC [GEOGRAPHIC_DATA] [GEOGRAPHIC_DATA] GU…" at bounding box center [254, 187] width 62 height 21
drag, startPoint x: 244, startPoint y: 184, endPoint x: 245, endPoint y: 194, distance: 9.5
click at [244, 184] on select "State [US_STATE] AK AR AZ CA CO CT DE DC [GEOGRAPHIC_DATA] [GEOGRAPHIC_DATA] GU…" at bounding box center [254, 187] width 62 height 21
select select "36"
click at [223, 177] on select "State [US_STATE] AK AR AZ CA CO CT DE DC [GEOGRAPHIC_DATA] [GEOGRAPHIC_DATA] GU…" at bounding box center [254, 187] width 62 height 21
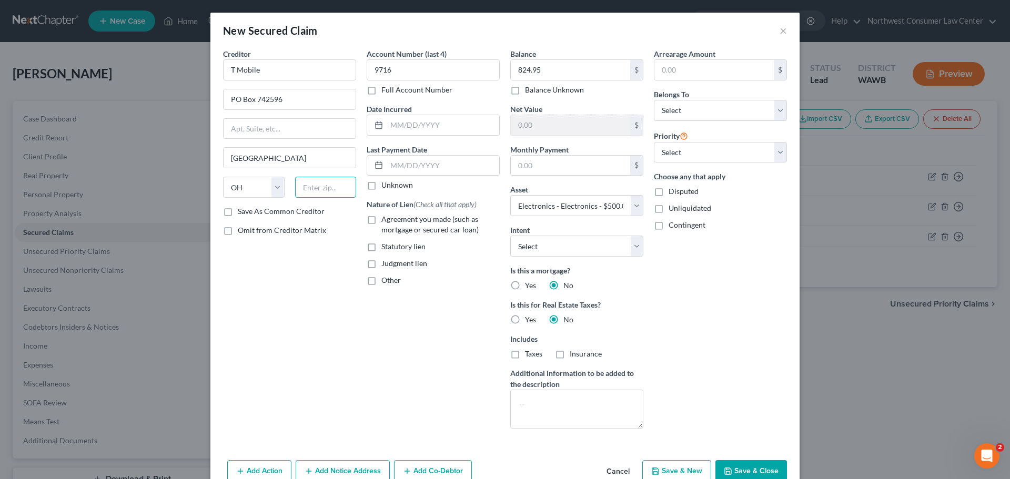
click at [304, 182] on input "text" at bounding box center [326, 187] width 62 height 21
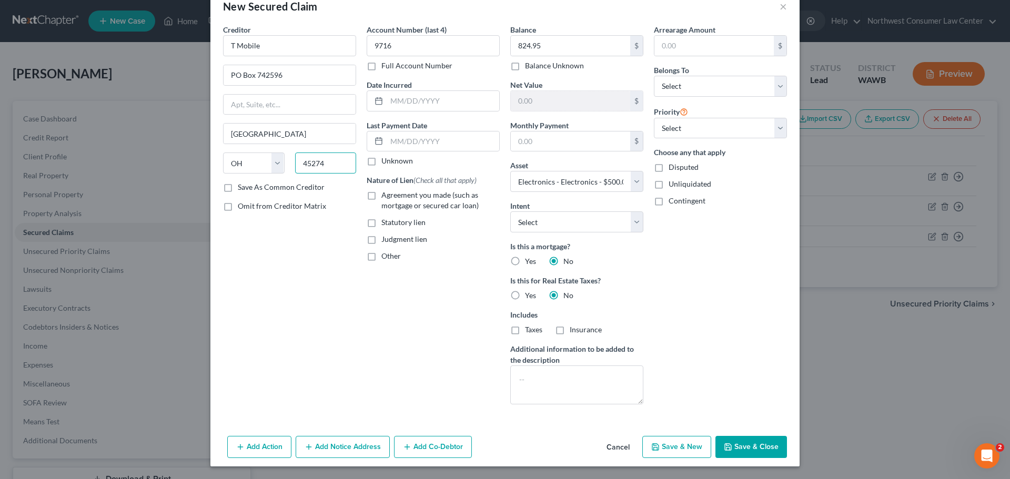
type input "45274"
click at [756, 444] on button "Save & Close" at bounding box center [752, 447] width 72 height 22
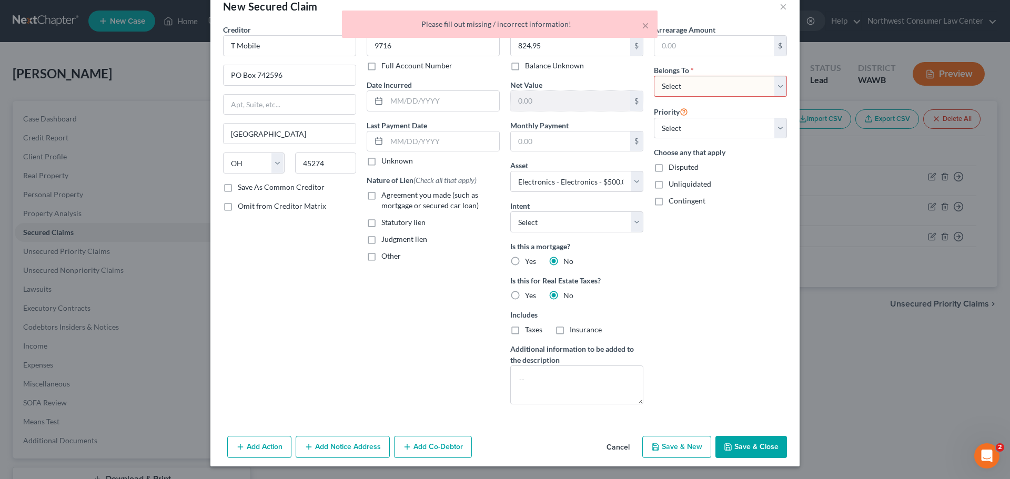
click at [702, 85] on select "Select Debtor 1 Only Debtor 2 Only Debtor 1 And Debtor 2 Only At Least One Of T…" at bounding box center [720, 86] width 133 height 21
select select "4"
click at [654, 76] on select "Select Debtor 1 Only Debtor 2 Only Debtor 1 And Debtor 2 Only At Least One Of T…" at bounding box center [720, 86] width 133 height 21
click at [741, 445] on button "Save & Close" at bounding box center [752, 447] width 72 height 22
select select
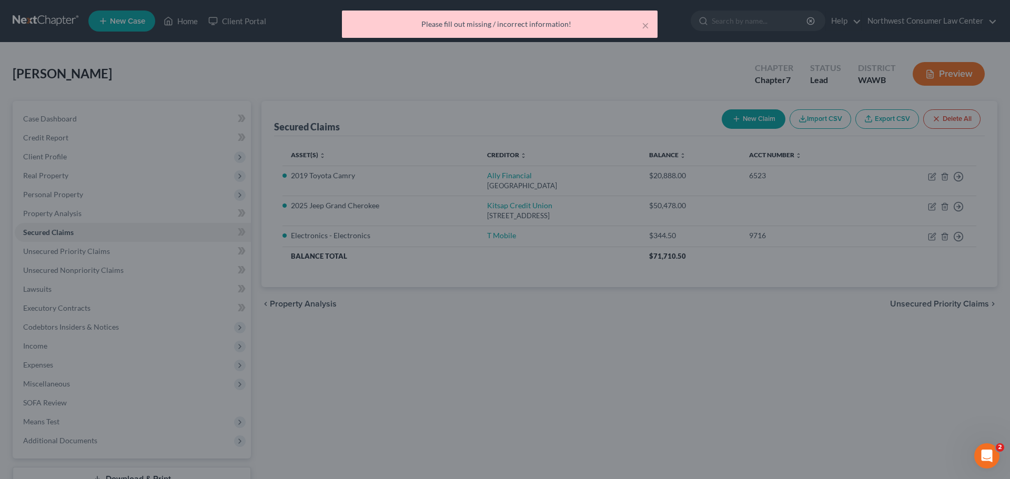
scroll to position [0, 0]
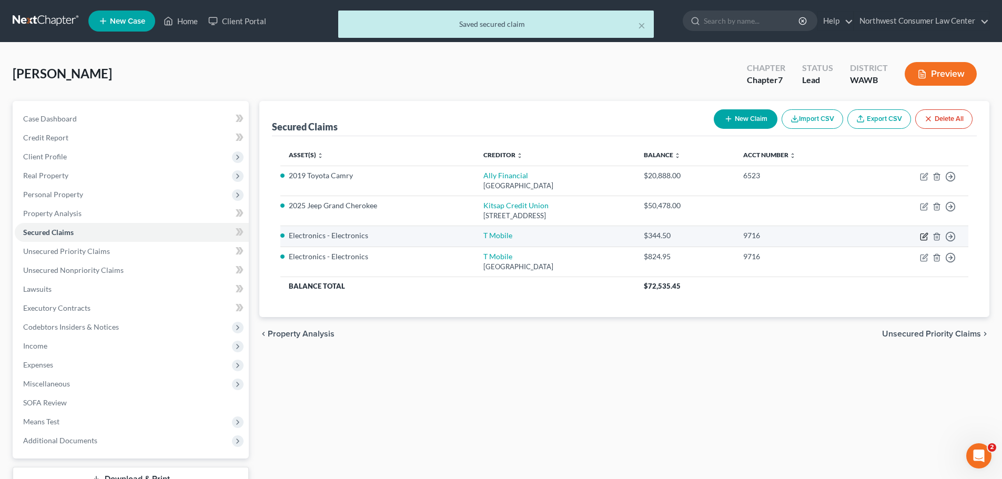
click at [926, 236] on icon "button" at bounding box center [925, 235] width 5 height 5
select select "0"
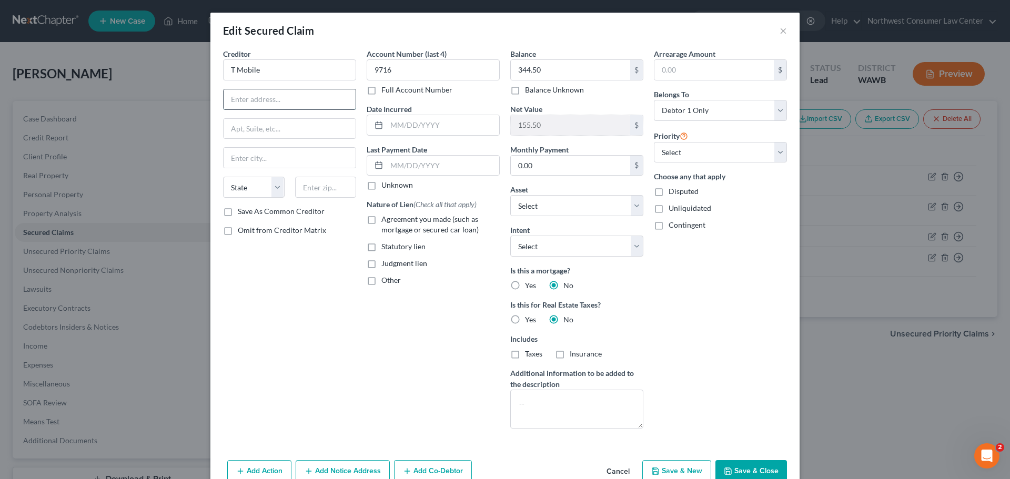
click at [260, 103] on input "text" at bounding box center [290, 99] width 132 height 20
click at [250, 103] on input "text" at bounding box center [290, 99] width 132 height 20
paste input "PO BOX 742596"
type input "PO BOX 742596"
drag, startPoint x: 257, startPoint y: 177, endPoint x: 266, endPoint y: 172, distance: 11.1
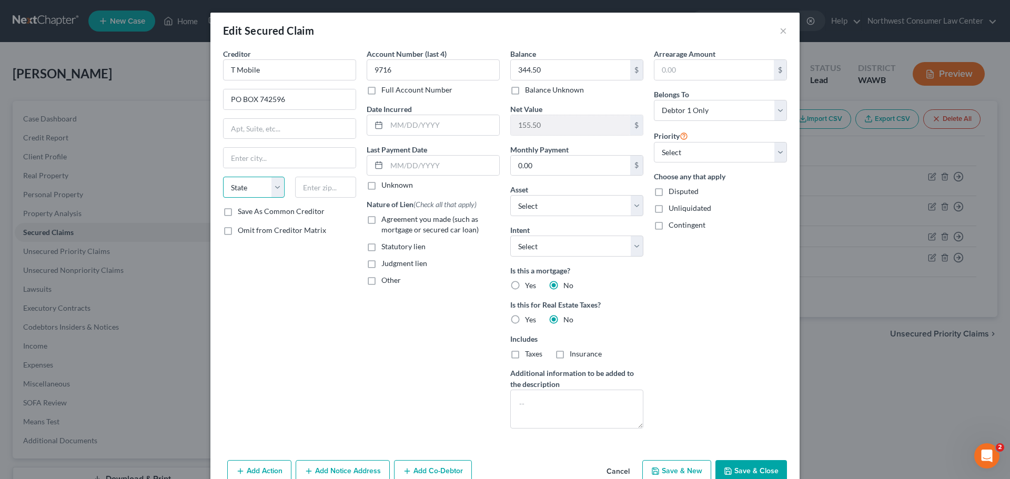
click at [257, 177] on select "State [US_STATE] AK AR AZ CA CO CT DE DC [GEOGRAPHIC_DATA] [GEOGRAPHIC_DATA] GU…" at bounding box center [254, 187] width 62 height 21
click at [293, 160] on input "text" at bounding box center [290, 158] width 132 height 20
paste input "CINCINNATI"
type input "CINCINNATI"
click at [235, 187] on select "State [US_STATE] AK AR AZ CA CO CT DE DC [GEOGRAPHIC_DATA] [GEOGRAPHIC_DATA] GU…" at bounding box center [254, 187] width 62 height 21
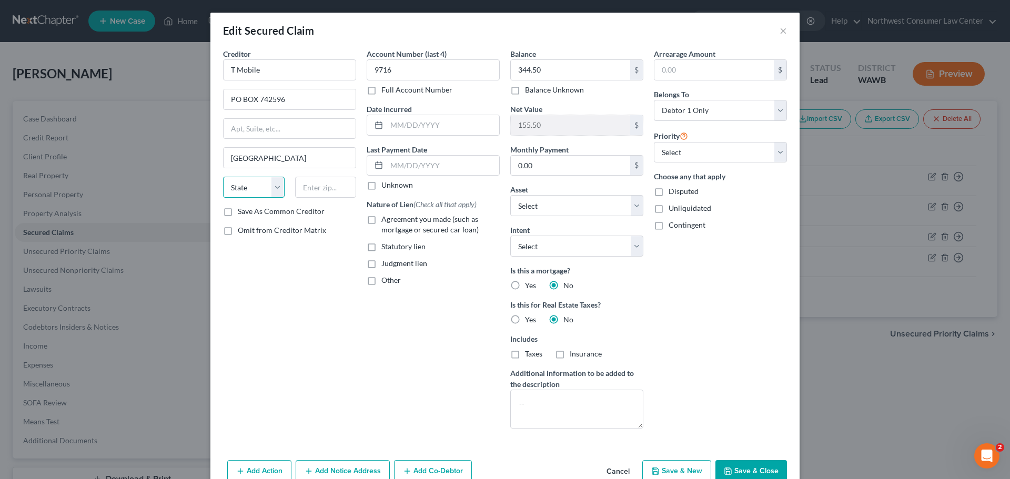
select select "36"
click at [223, 177] on select "State [US_STATE] AK AR AZ CA CO CT DE DC [GEOGRAPHIC_DATA] [GEOGRAPHIC_DATA] GU…" at bounding box center [254, 187] width 62 height 21
click at [318, 192] on input "text" at bounding box center [326, 187] width 62 height 21
paste input "45274"
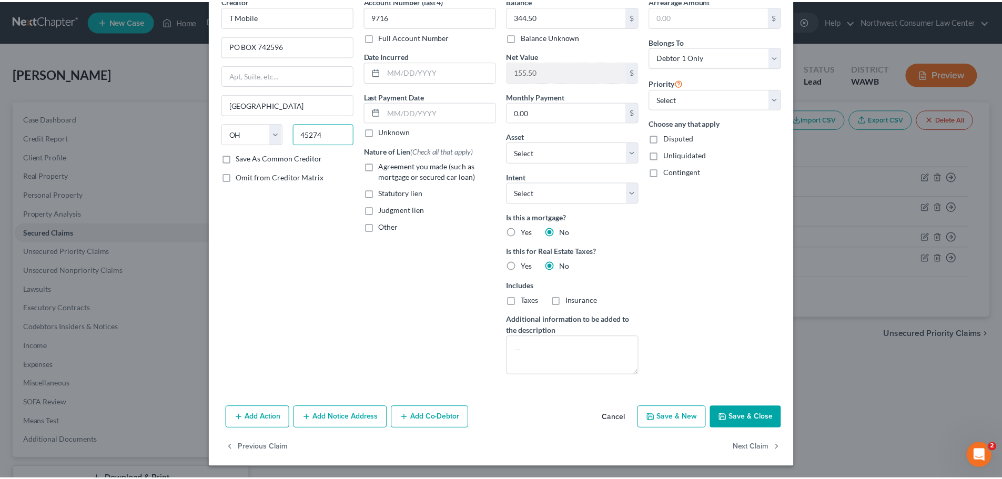
scroll to position [54, 0]
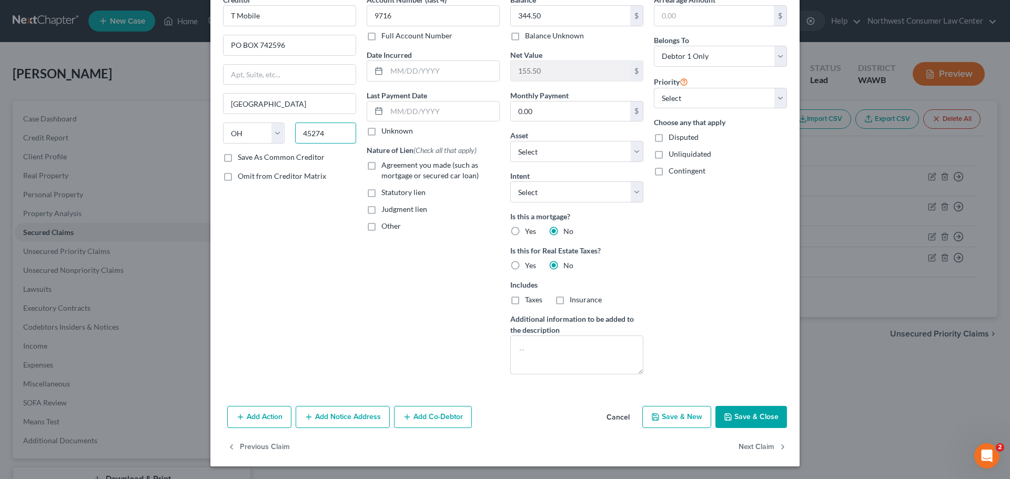
type input "45274"
click at [726, 423] on button "Save & Close" at bounding box center [752, 417] width 72 height 22
type input "Cincinnati"
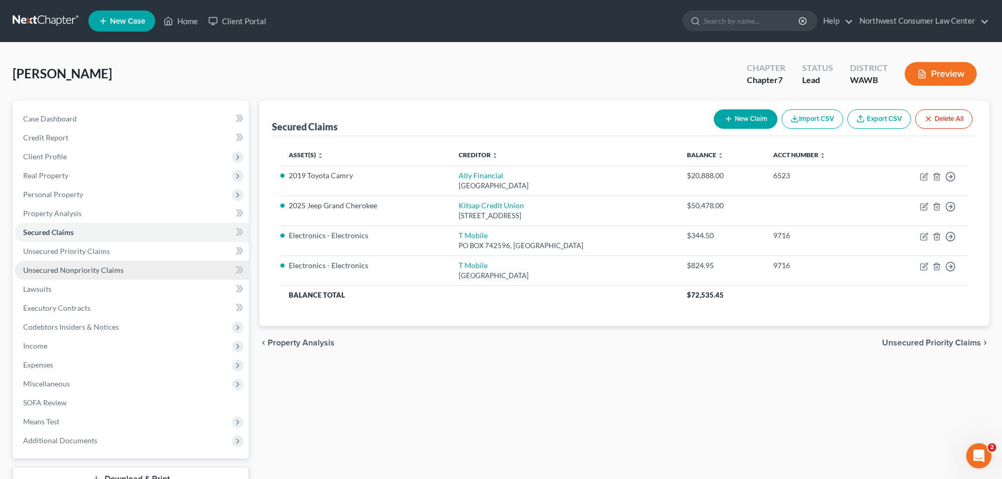
click at [120, 261] on link "Unsecured Nonpriority Claims" at bounding box center [132, 270] width 234 height 19
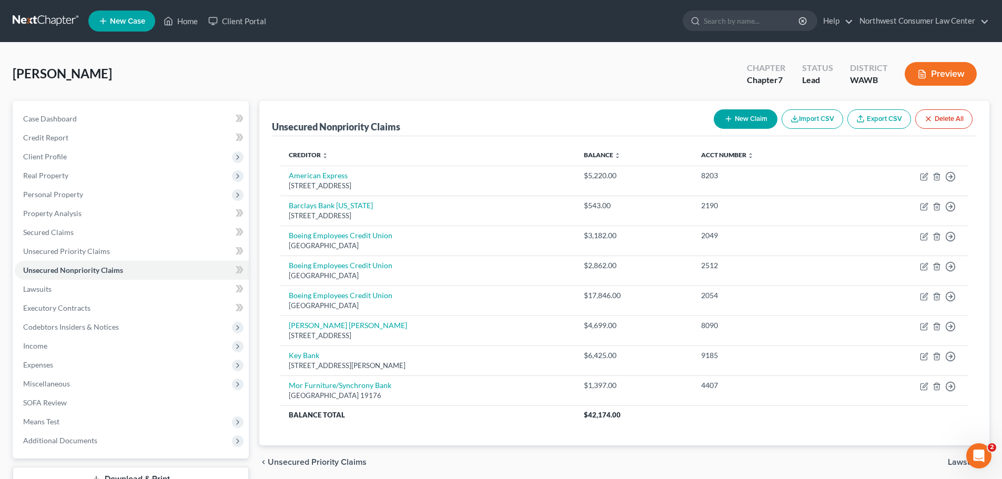
click at [31, 14] on link at bounding box center [46, 21] width 67 height 19
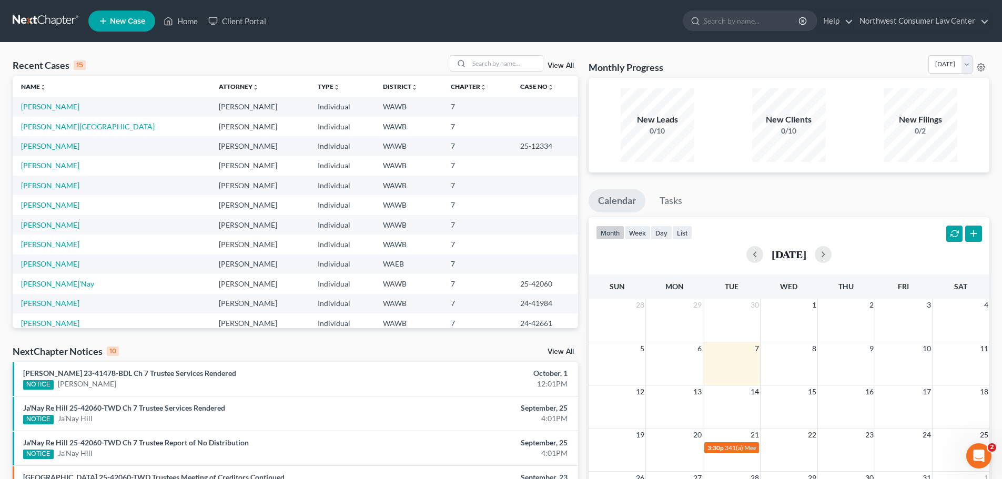
click at [121, 18] on span "New Case" at bounding box center [127, 21] width 35 height 8
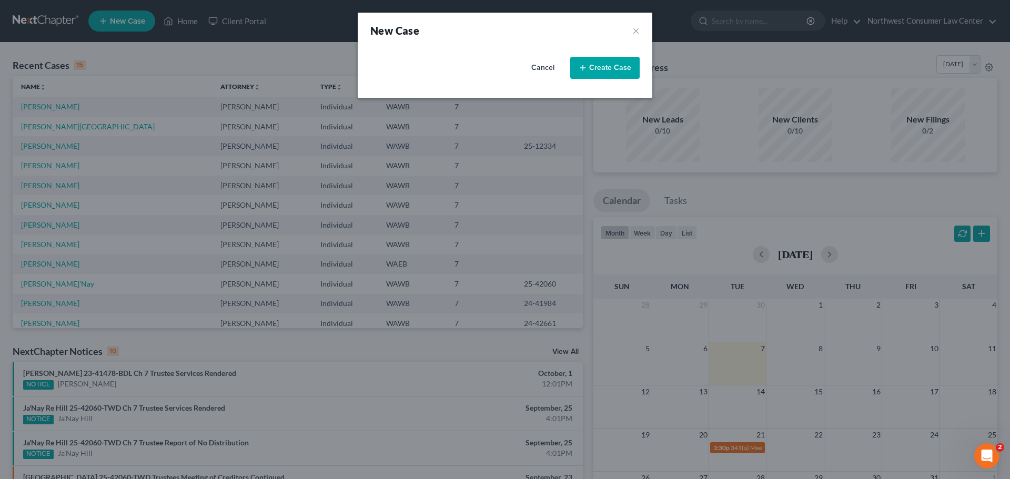
select select "87"
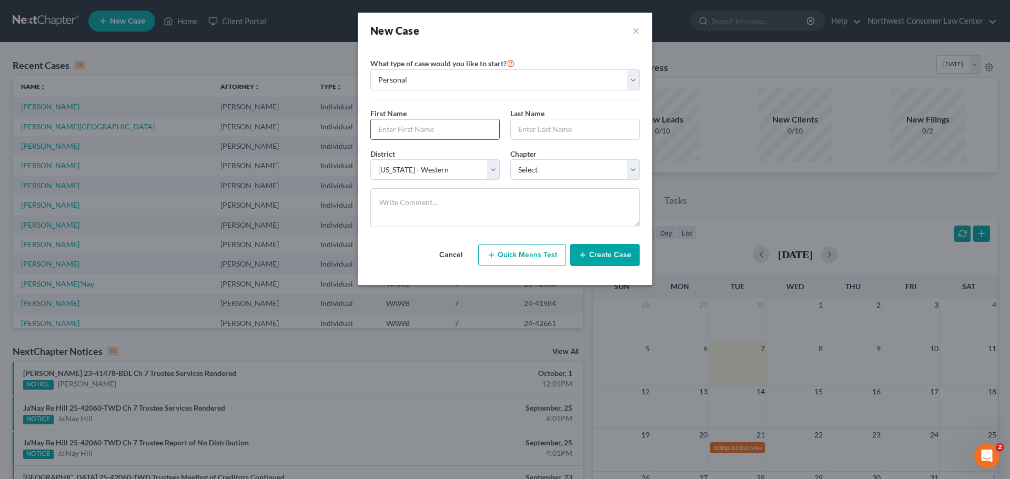
click at [421, 133] on input "text" at bounding box center [435, 129] width 128 height 20
click at [398, 122] on input "text" at bounding box center [435, 129] width 128 height 20
click at [384, 122] on input "text" at bounding box center [435, 129] width 128 height 20
type input "Lexie"
click at [544, 125] on input "text" at bounding box center [575, 129] width 128 height 20
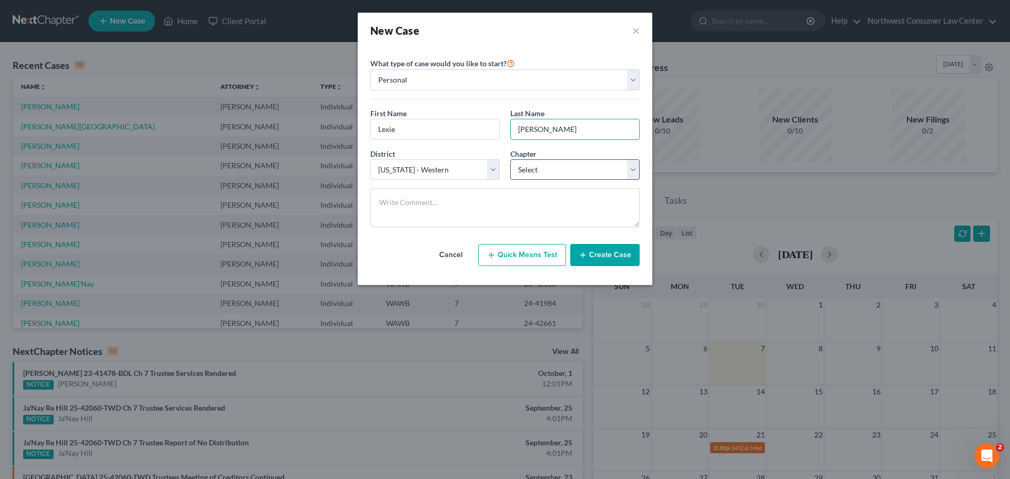
type input "[PERSON_NAME]"
click at [532, 164] on select "Select 7 11 12 13" at bounding box center [574, 169] width 129 height 21
select select "0"
click at [510, 159] on select "Select 7 11 12 13" at bounding box center [574, 169] width 129 height 21
click at [600, 252] on button "Create Case" at bounding box center [604, 255] width 69 height 22
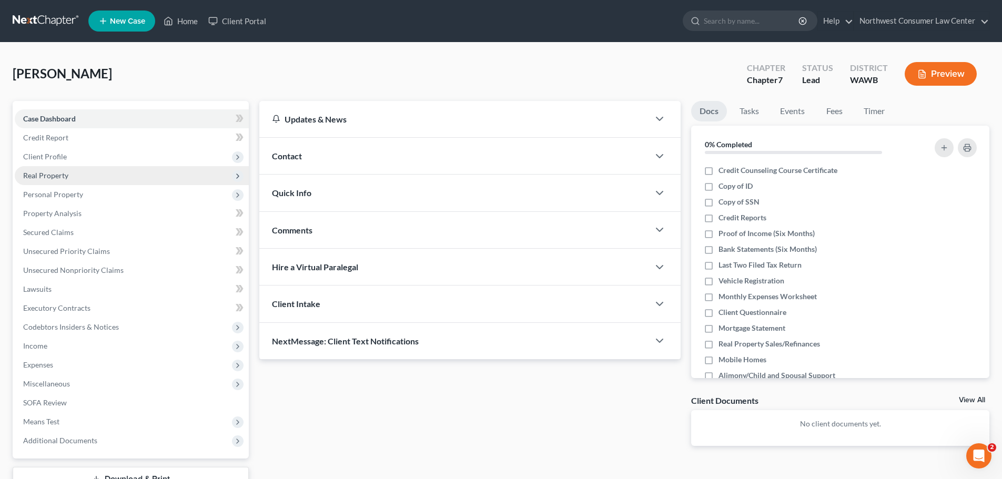
click at [186, 167] on span "Real Property" at bounding box center [132, 175] width 234 height 19
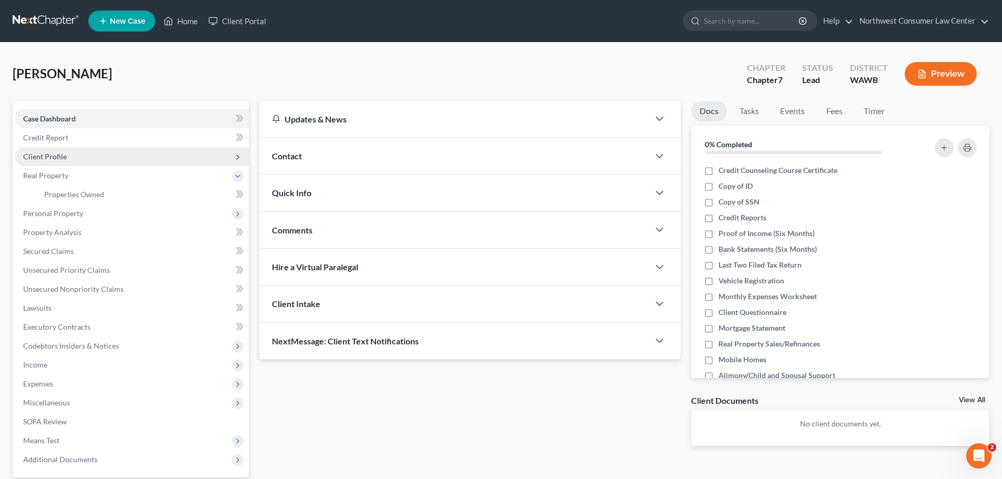
click at [215, 151] on span "Client Profile" at bounding box center [132, 156] width 234 height 19
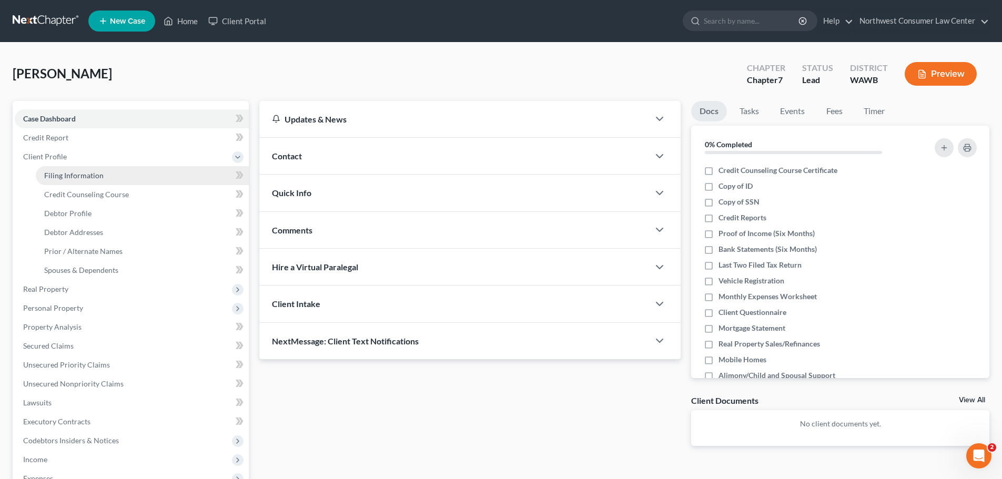
click at [192, 177] on link "Filing Information" at bounding box center [142, 175] width 213 height 19
select select "1"
select select "0"
select select "87"
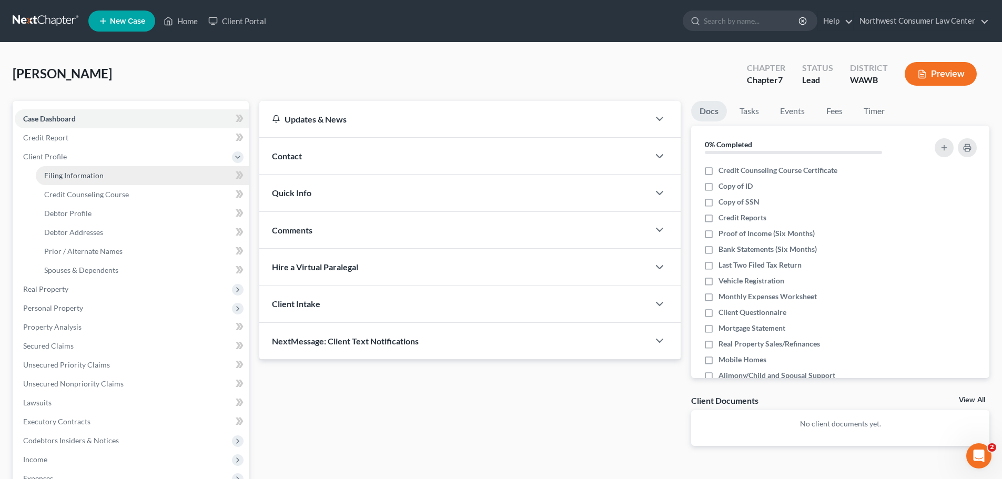
select select "50"
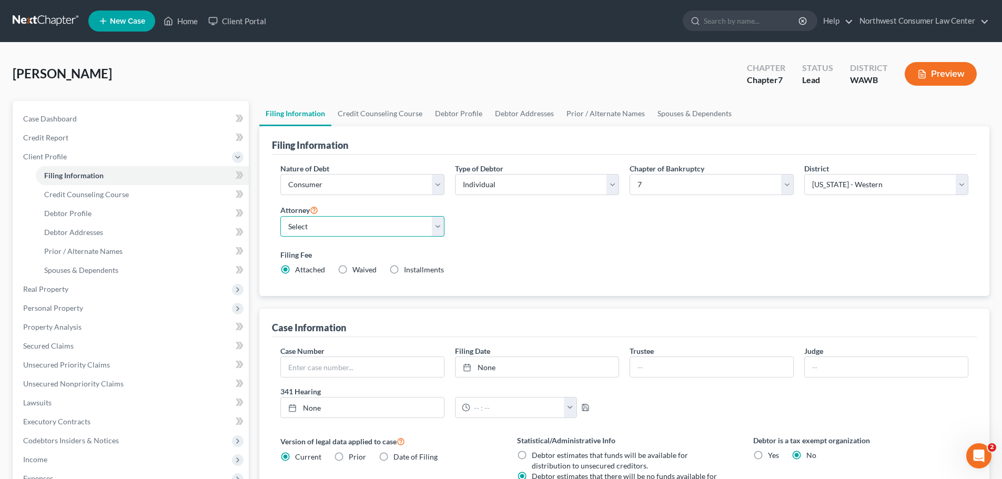
click at [366, 223] on select "Select [PERSON_NAME] - WAWB [PERSON_NAME] - WAEB [PERSON_NAME] - WAWB [PERSON_N…" at bounding box center [362, 226] width 164 height 21
select select "0"
click at [280, 216] on select "Select [PERSON_NAME] - WAWB [PERSON_NAME] - WAEB [PERSON_NAME] - WAWB [PERSON_N…" at bounding box center [362, 226] width 164 height 21
click at [404, 268] on label "Installments Installments" at bounding box center [424, 270] width 40 height 11
click at [408, 268] on input "Installments Installments" at bounding box center [411, 268] width 7 height 7
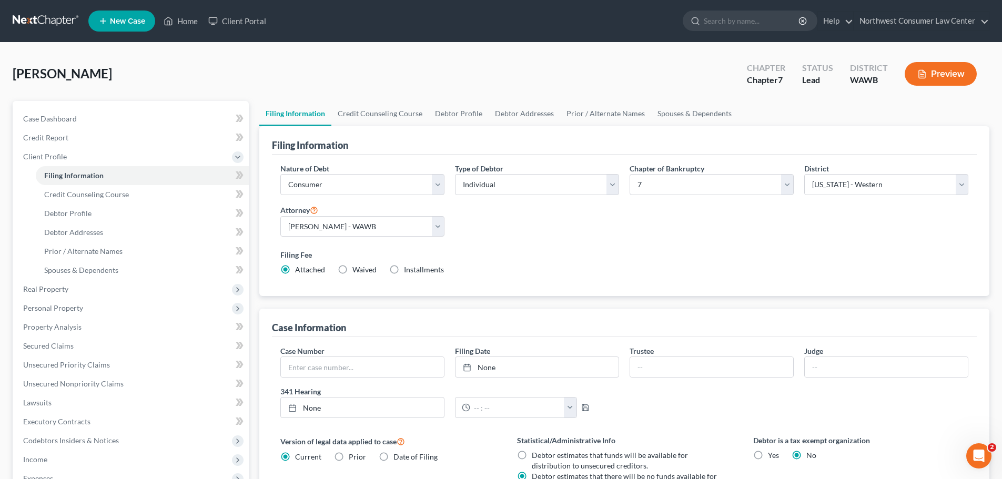
radio input "true"
radio input "false"
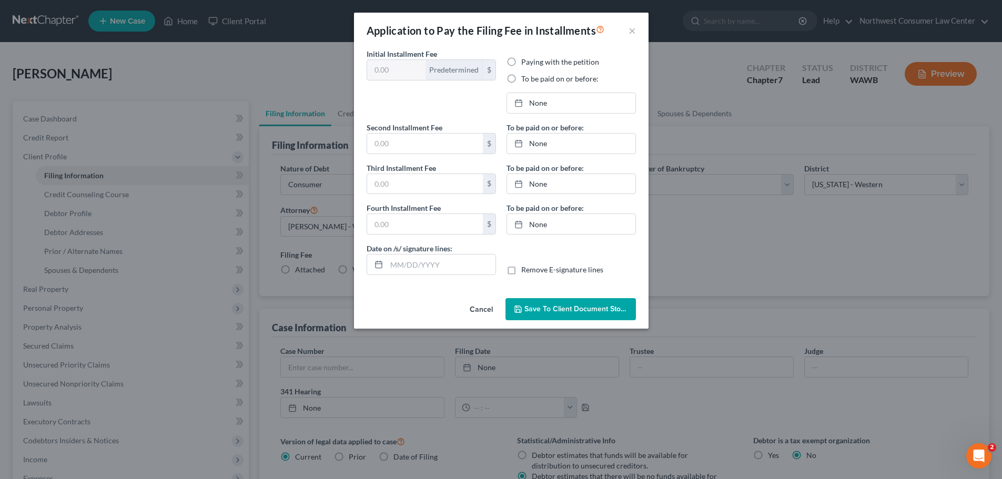
type input "100.00"
radio input "true"
type input "0.00"
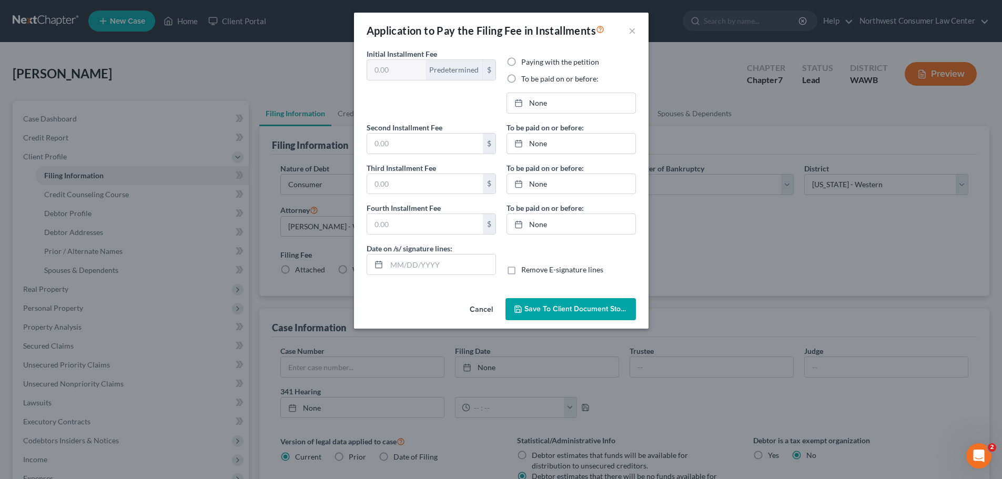
type input "[DATE]"
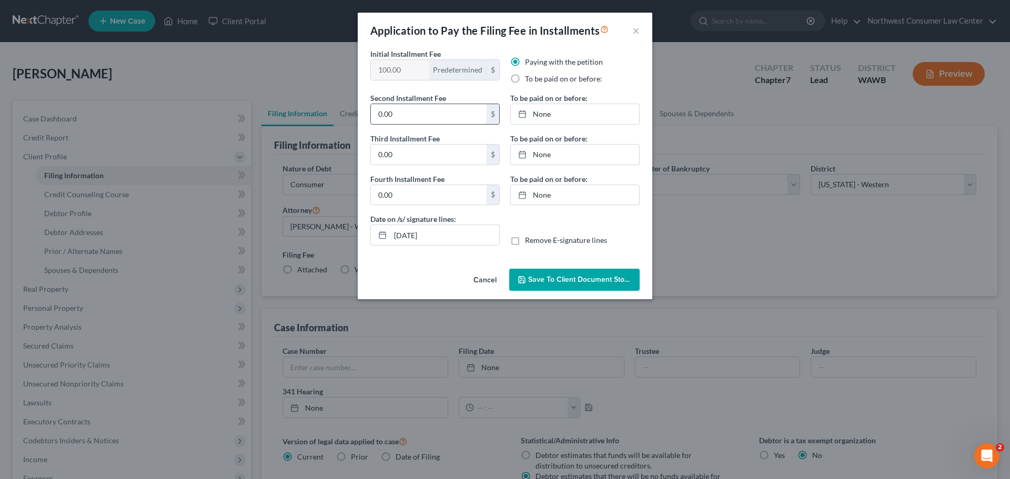
click at [381, 115] on input "0.00" at bounding box center [429, 114] width 116 height 20
type input "238"
click at [591, 278] on span "Save to Client Document Storage" at bounding box center [584, 279] width 112 height 9
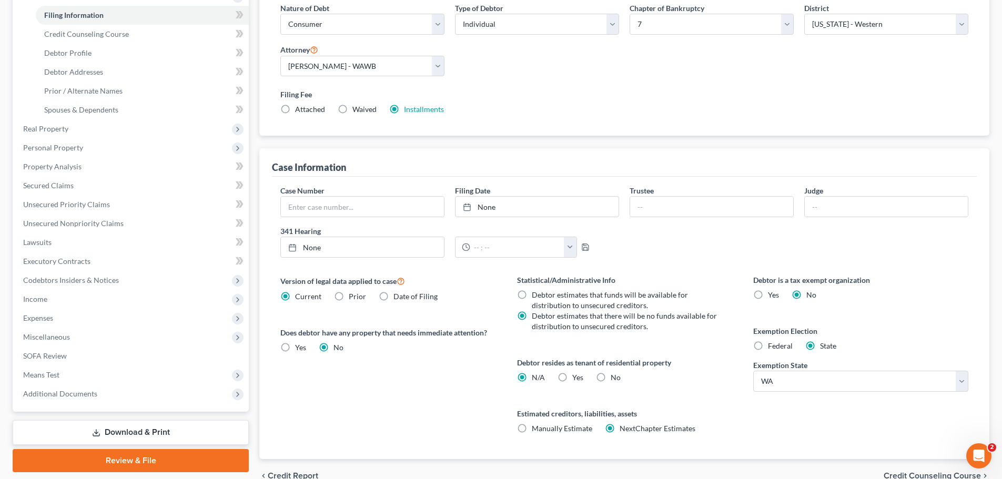
scroll to position [210, 0]
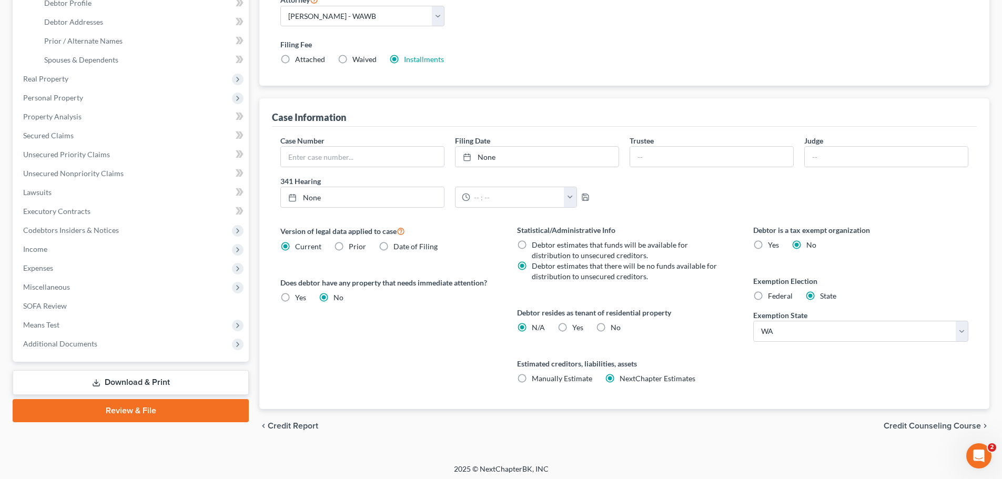
click at [786, 298] on span "Federal" at bounding box center [780, 296] width 25 height 9
click at [779, 298] on input "Federal" at bounding box center [775, 294] width 7 height 7
radio input "true"
radio input "false"
click at [578, 325] on span "Yes" at bounding box center [578, 327] width 11 height 9
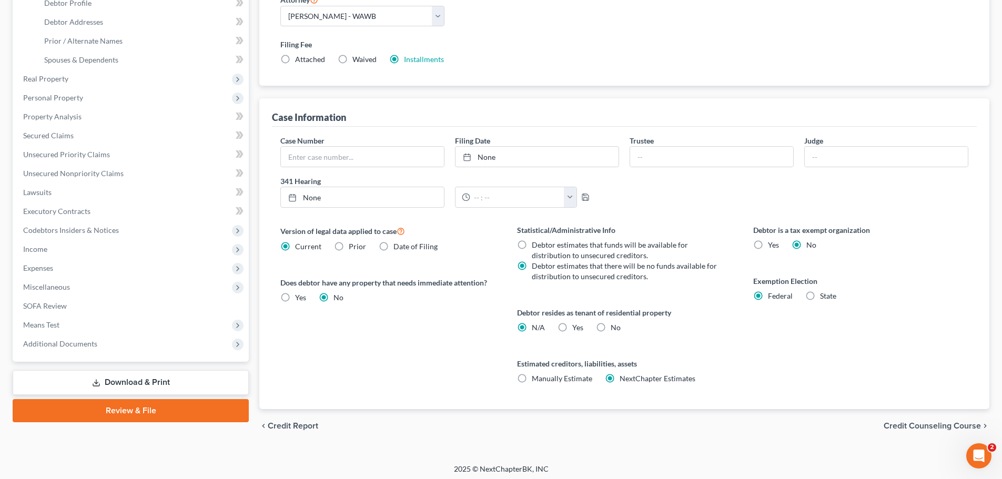
click at [578, 325] on input "Yes Yes" at bounding box center [580, 326] width 7 height 7
radio input "true"
radio input "false"
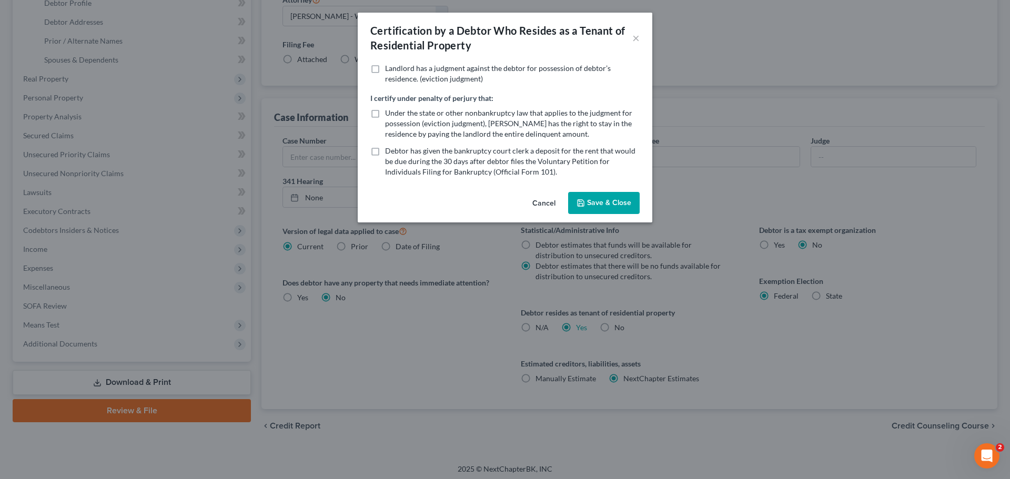
click at [610, 203] on button "Save & Close" at bounding box center [604, 203] width 72 height 22
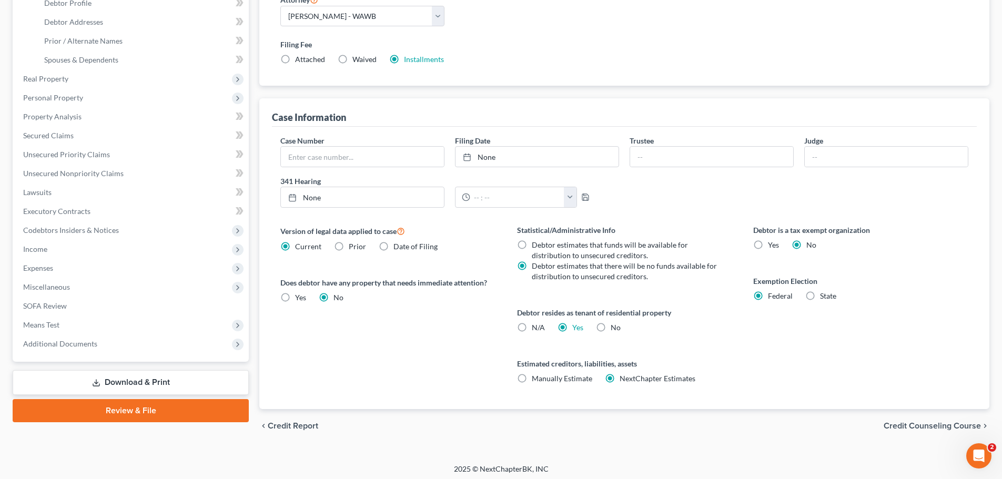
click at [896, 428] on span "Credit Counseling Course" at bounding box center [932, 426] width 97 height 8
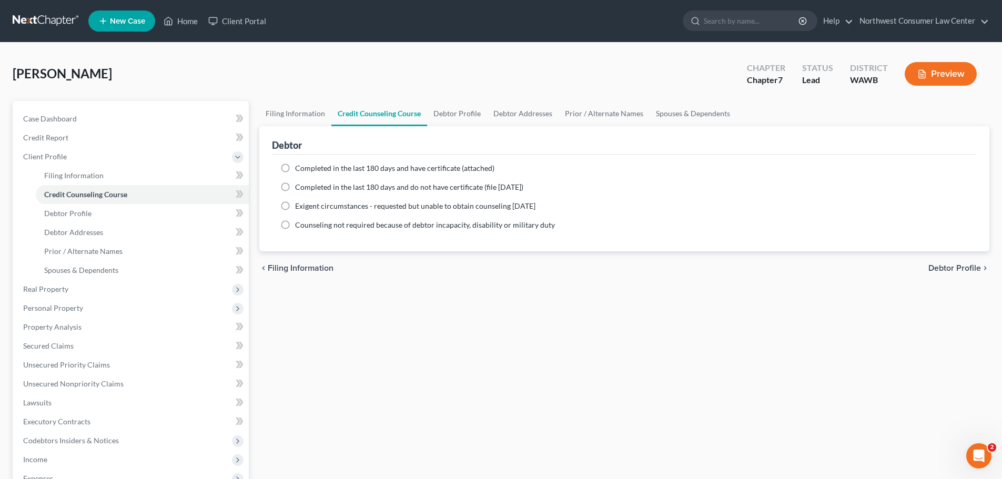
click at [362, 183] on span "Completed in the last 180 days and do not have certificate (file [DATE])" at bounding box center [409, 187] width 228 height 9
click at [306, 183] on input "Completed in the last 180 days and do not have certificate (file [DATE])" at bounding box center [302, 185] width 7 height 7
radio input "true"
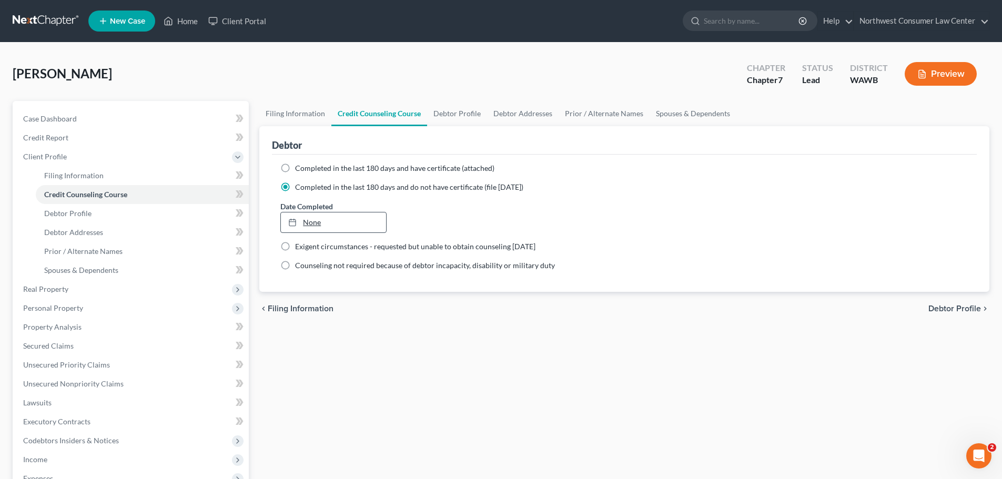
click at [339, 223] on link "None" at bounding box center [333, 223] width 105 height 20
type input "[DATE]"
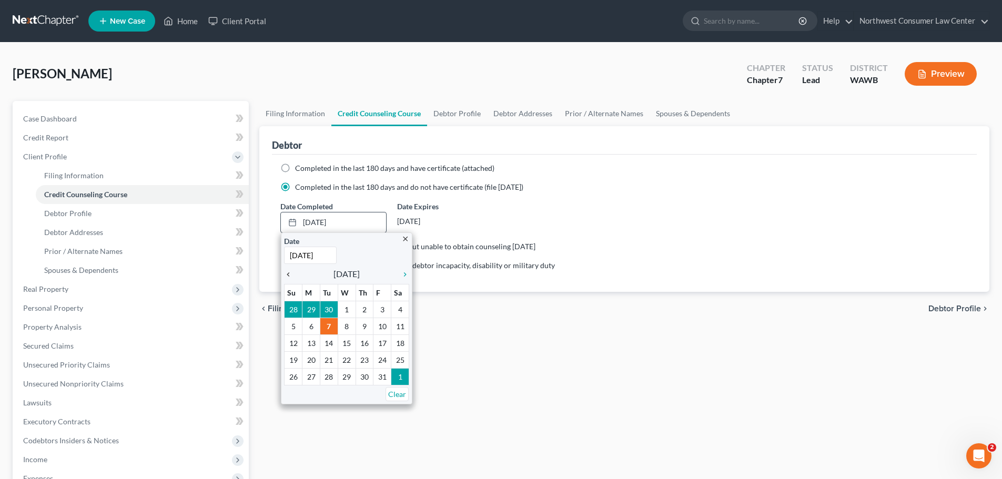
click at [288, 274] on icon "chevron_left" at bounding box center [291, 274] width 14 height 8
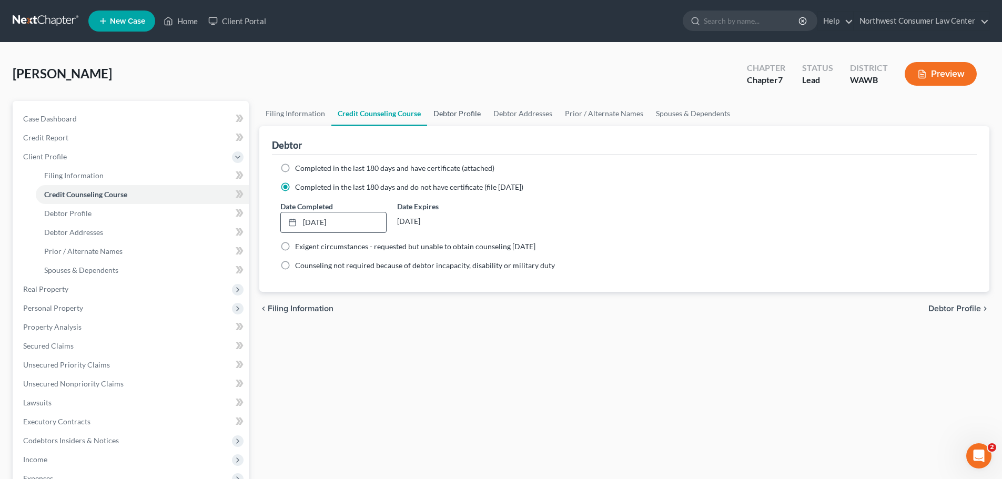
click at [457, 114] on link "Debtor Profile" at bounding box center [457, 113] width 60 height 25
select select "0"
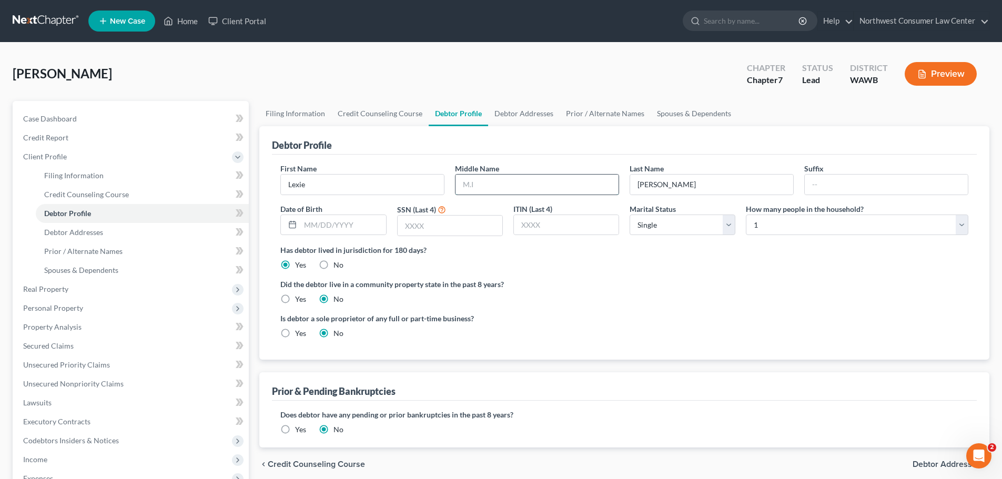
click at [514, 194] on input "text" at bounding box center [537, 185] width 163 height 20
type input "[PERSON_NAME]"
click at [823, 227] on select "Select 1 2 3 4 5 6 7 8 9 10 11 12 13 14 15 16 17 18 19 20" at bounding box center [857, 225] width 223 height 21
select select "3"
click at [746, 215] on select "Select 1 2 3 4 5 6 7 8 9 10 11 12 13 14 15 16 17 18 19 20" at bounding box center [857, 225] width 223 height 21
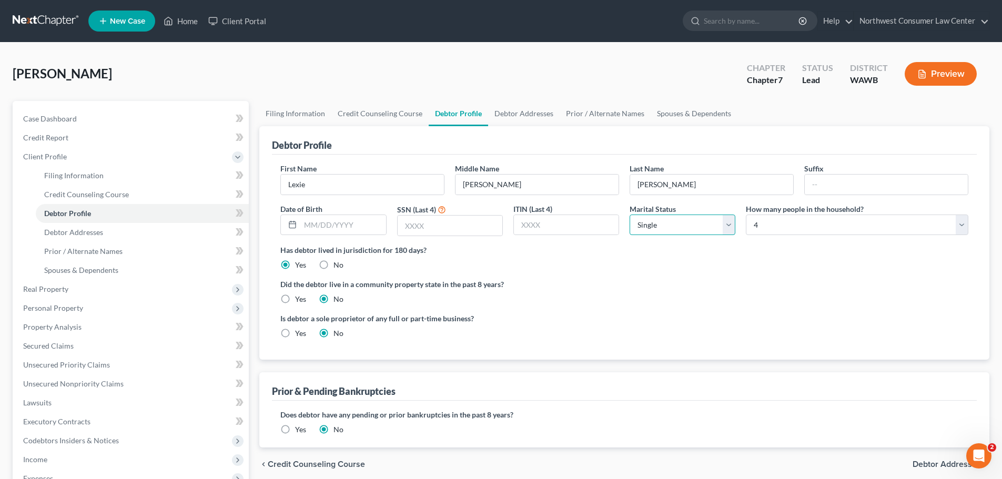
click at [710, 226] on select "Select Single Married Separated Divorced Widowed" at bounding box center [683, 225] width 106 height 21
select select "1"
click at [630, 215] on select "Select Single Married Separated Divorced Widowed" at bounding box center [683, 225] width 106 height 21
click at [343, 229] on input "text" at bounding box center [342, 225] width 85 height 20
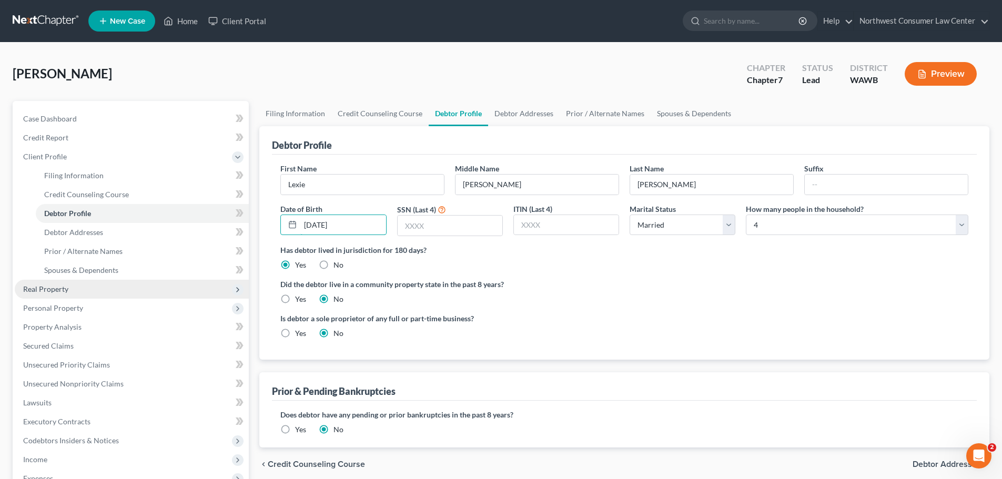
type input "[DATE]"
click at [444, 227] on input "text" at bounding box center [450, 226] width 105 height 20
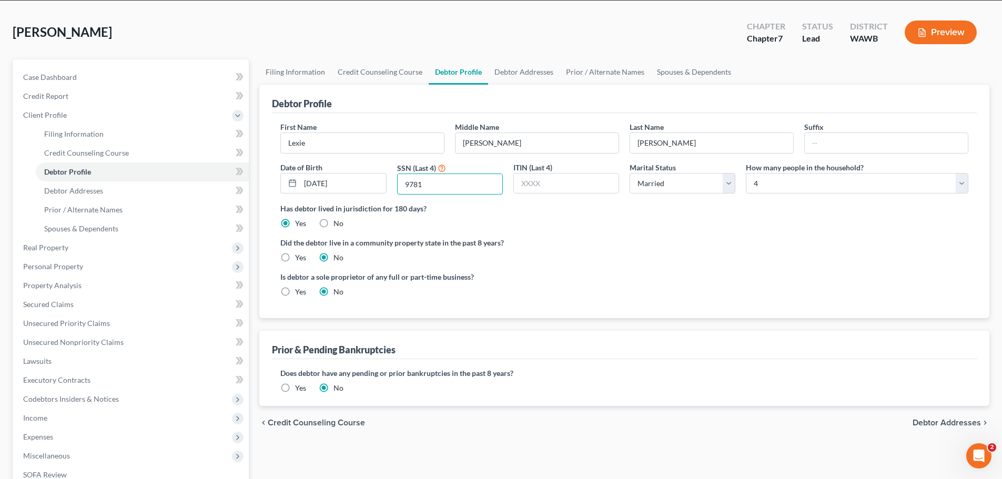
scroll to position [105, 0]
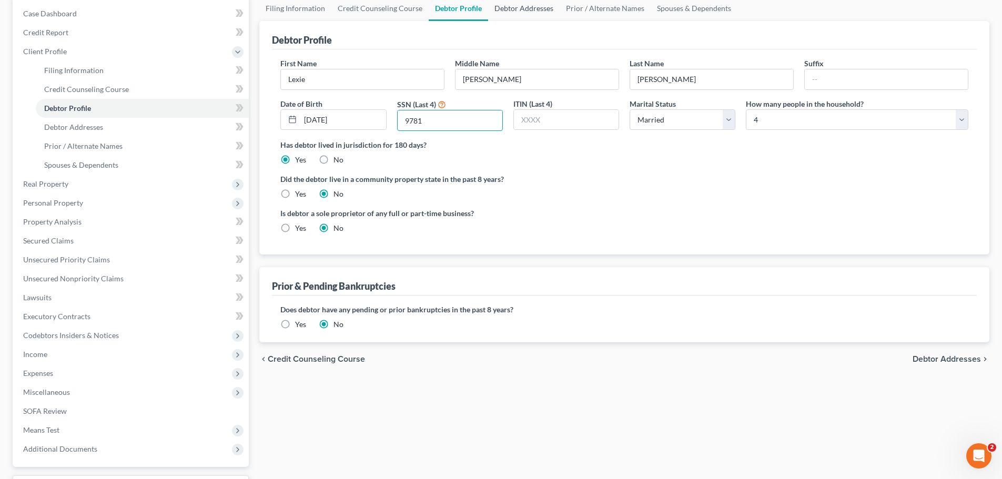
type input "9781"
click at [521, 14] on link "Debtor Addresses" at bounding box center [524, 8] width 72 height 25
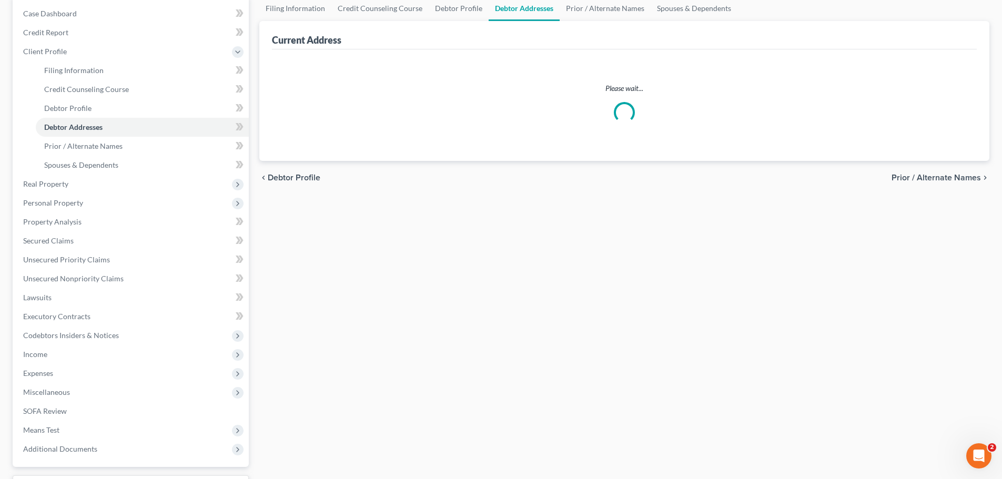
scroll to position [1, 0]
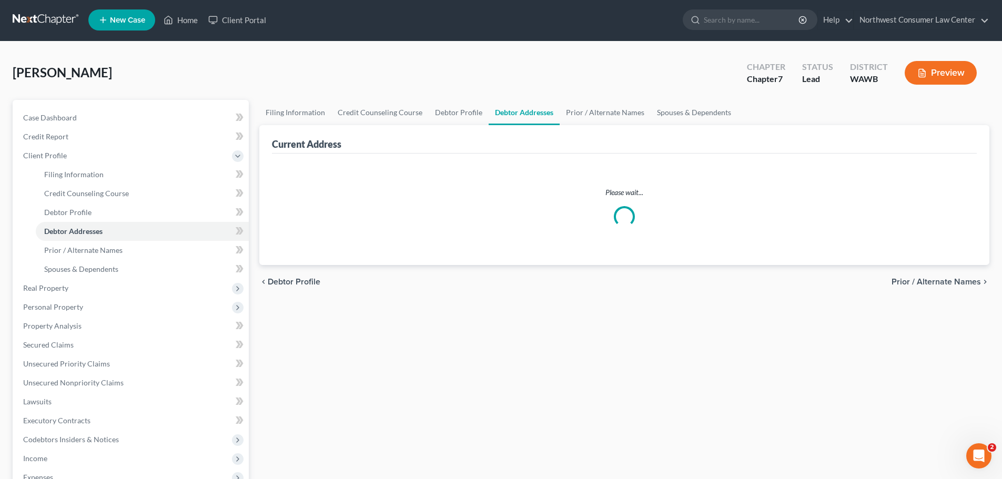
select select "0"
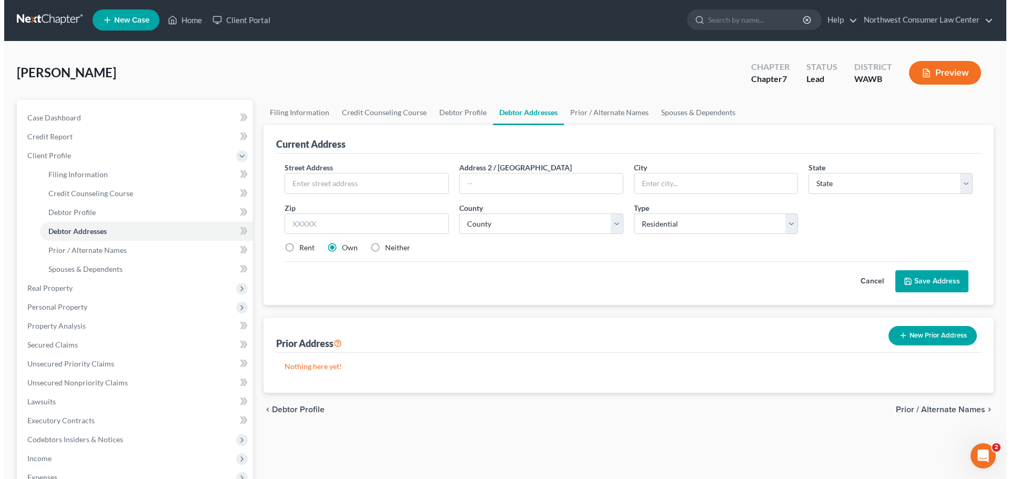
scroll to position [0, 0]
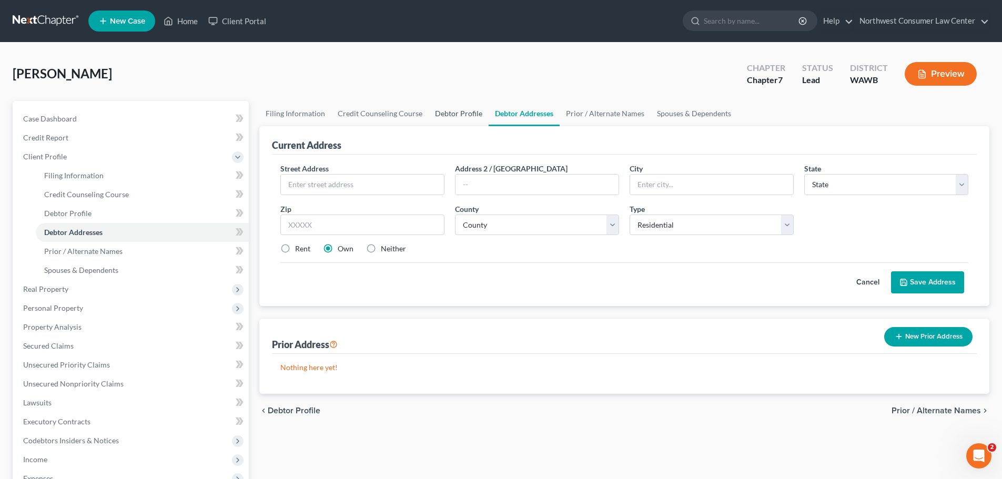
click at [447, 115] on link "Debtor Profile" at bounding box center [459, 113] width 60 height 25
select select "1"
select select "3"
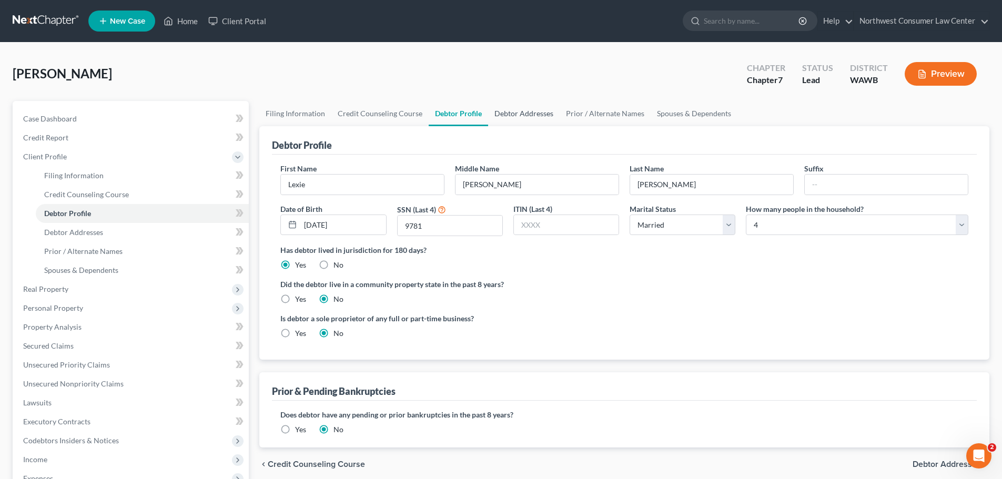
click at [509, 112] on link "Debtor Addresses" at bounding box center [524, 113] width 72 height 25
select select "0"
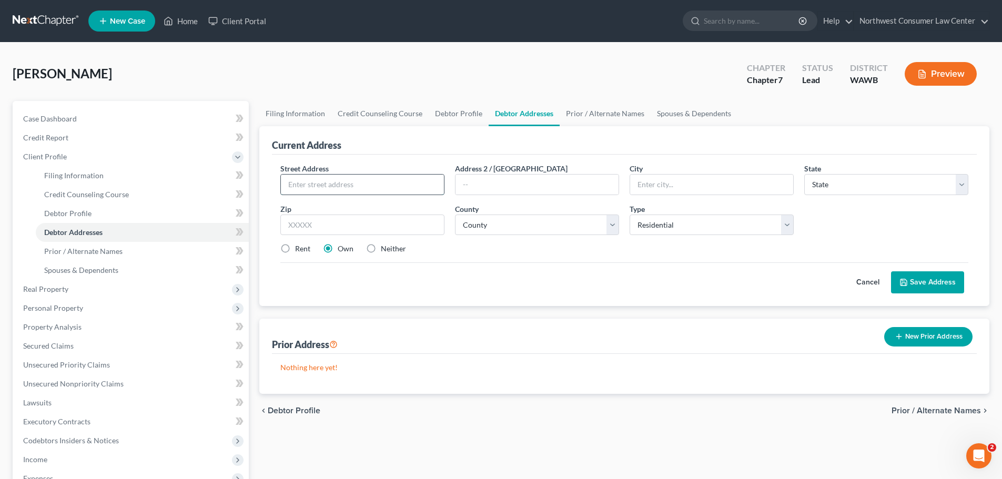
click at [394, 194] on input "text" at bounding box center [362, 185] width 163 height 20
paste input "[STREET_ADDRESS]"
type input "[STREET_ADDRESS]"
click at [670, 186] on input "text" at bounding box center [711, 185] width 163 height 20
type input "[PERSON_NAME][GEOGRAPHIC_DATA]"
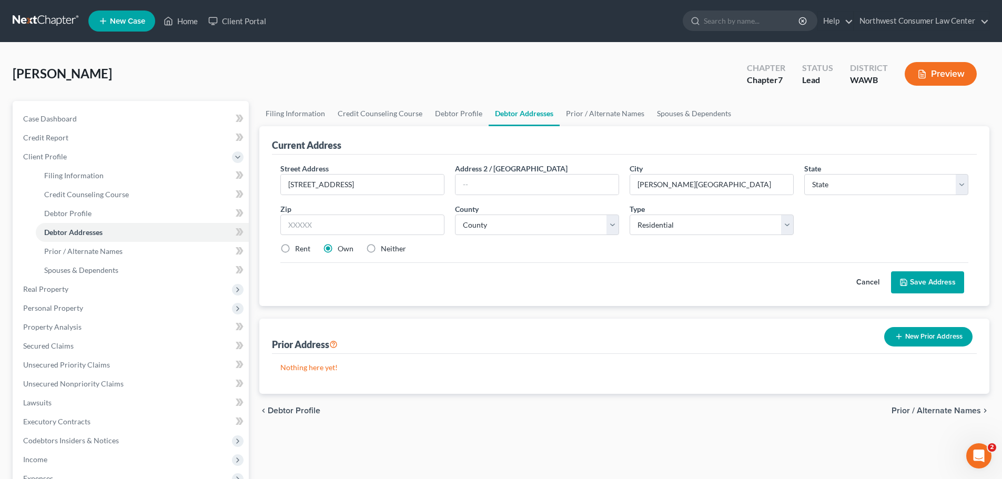
click at [800, 184] on div "State * State [US_STATE] AK AR AZ CA CO CT DE DC [GEOGRAPHIC_DATA] [GEOGRAPHIC_…" at bounding box center [886, 179] width 175 height 32
click at [835, 186] on select "State [US_STATE] AK AR AZ CA CO CT DE DC [GEOGRAPHIC_DATA] [GEOGRAPHIC_DATA] GU…" at bounding box center [887, 184] width 164 height 21
select select "50"
click at [381, 221] on input "text" at bounding box center [362, 225] width 164 height 21
paste input "98391"
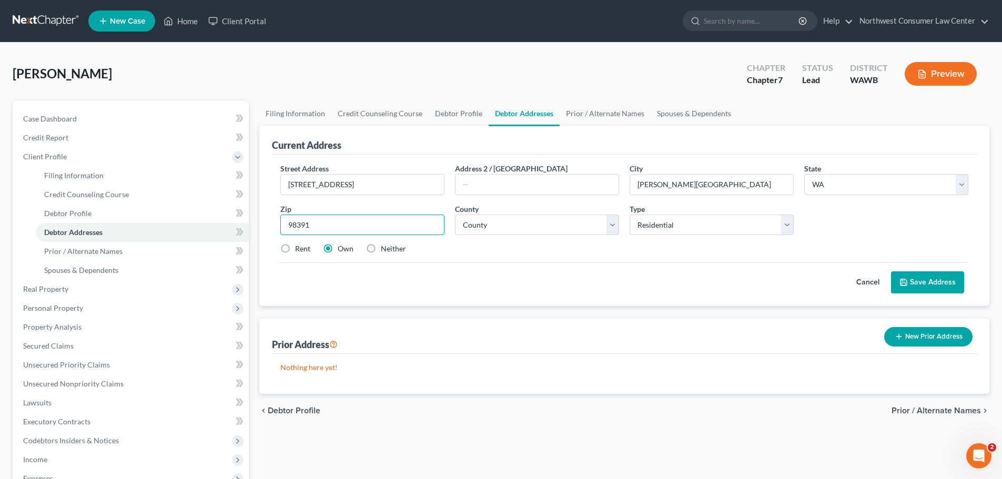
type input "98391"
click at [295, 249] on label "Rent" at bounding box center [302, 249] width 15 height 11
click at [299, 249] on input "Rent" at bounding box center [302, 247] width 7 height 7
radio input "true"
click at [514, 227] on select "County [GEOGRAPHIC_DATA] [GEOGRAPHIC_DATA] [GEOGRAPHIC_DATA] [GEOGRAPHIC_DATA] …" at bounding box center [537, 225] width 164 height 21
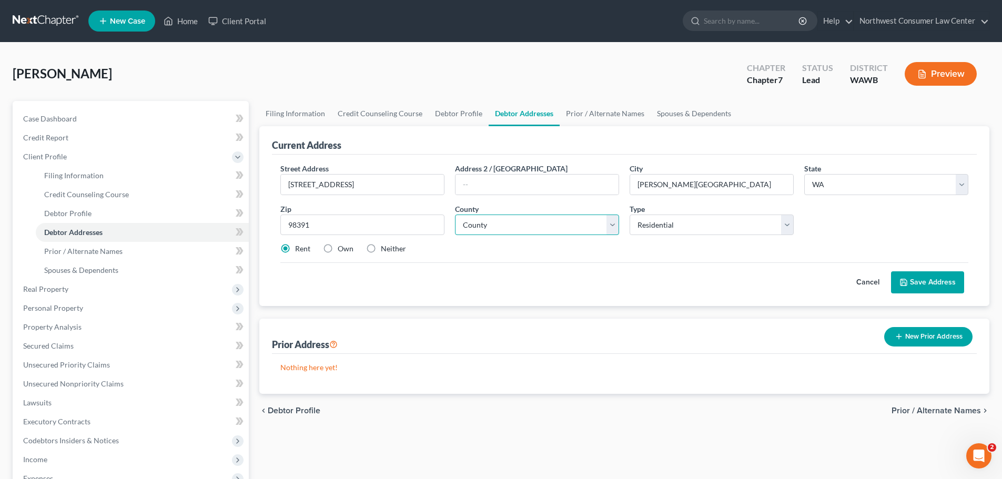
click at [491, 224] on select "County [GEOGRAPHIC_DATA] [GEOGRAPHIC_DATA] [GEOGRAPHIC_DATA] [GEOGRAPHIC_DATA] …" at bounding box center [537, 225] width 164 height 21
select select "26"
click at [455, 215] on select "County [GEOGRAPHIC_DATA] [GEOGRAPHIC_DATA] [GEOGRAPHIC_DATA] [GEOGRAPHIC_DATA] …" at bounding box center [537, 225] width 164 height 21
click at [701, 217] on select "Select Residential Mailing Rental Business" at bounding box center [712, 225] width 164 height 21
click at [700, 218] on select "Select Residential Mailing Rental Business" at bounding box center [712, 225] width 164 height 21
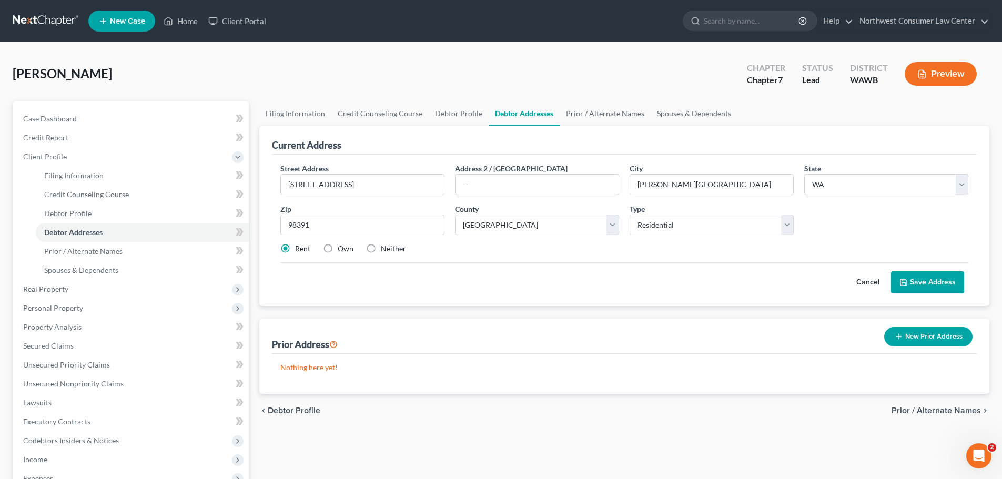
click at [947, 285] on button "Save Address" at bounding box center [927, 283] width 73 height 22
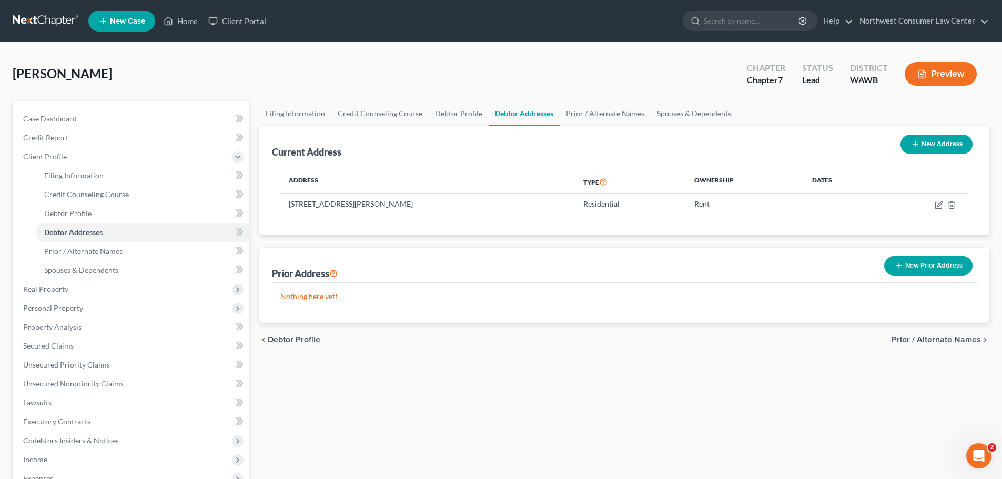
click at [893, 267] on button "New Prior Address" at bounding box center [929, 265] width 88 height 19
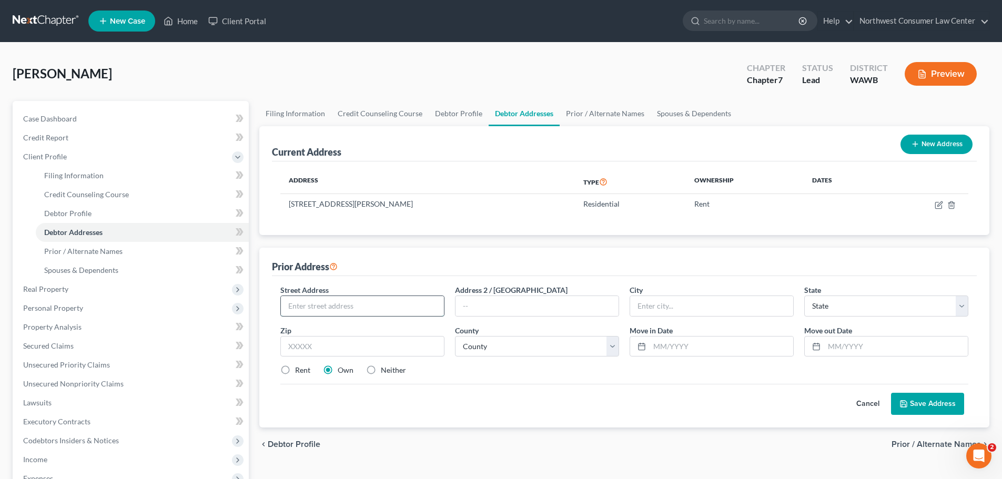
click at [346, 303] on input "text" at bounding box center [362, 306] width 163 height 20
type input "[STREET_ADDRESS]"
type input "Puyallup"
click at [877, 314] on select "State [US_STATE] AK AR AZ CA CO CT DE DC [GEOGRAPHIC_DATA] [GEOGRAPHIC_DATA] GU…" at bounding box center [887, 306] width 164 height 21
select select "50"
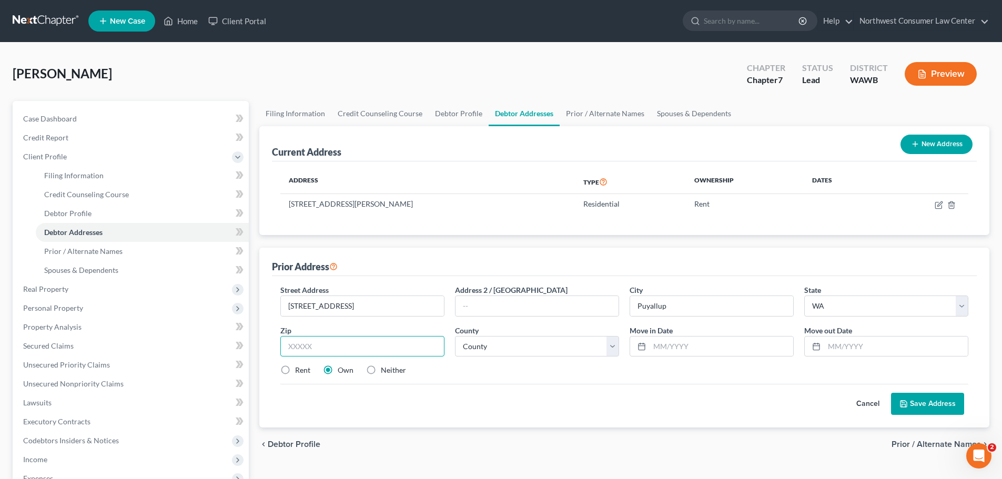
click at [312, 338] on input "text" at bounding box center [362, 346] width 164 height 21
type input "98372"
select select "26"
type input "[DATE]"
type input "12/2024"
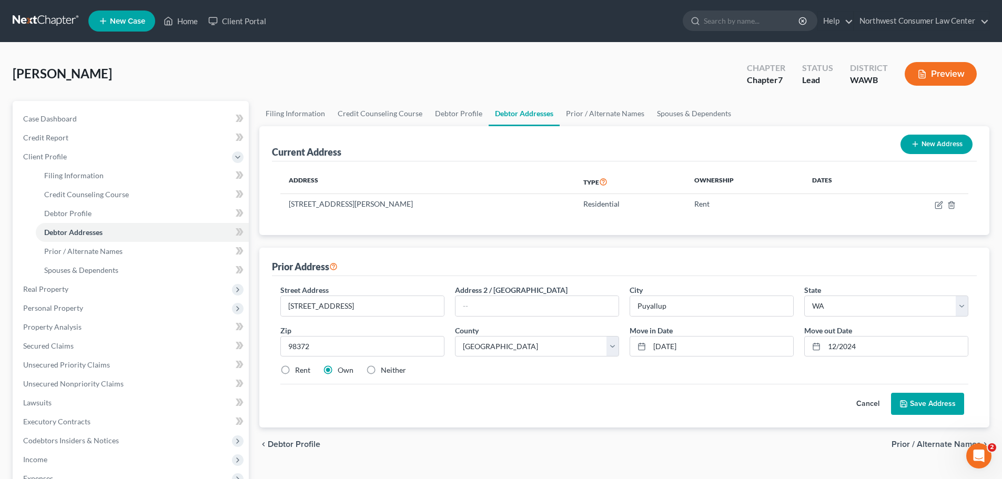
click at [305, 373] on label "Rent" at bounding box center [302, 370] width 15 height 11
click at [305, 372] on input "Rent" at bounding box center [302, 368] width 7 height 7
radio input "true"
click at [935, 397] on button "Save Address" at bounding box center [927, 404] width 73 height 22
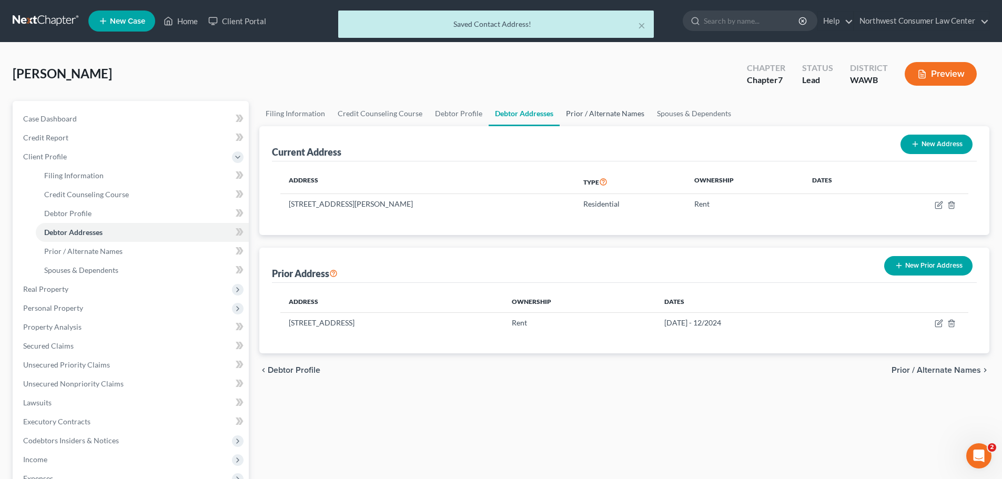
click at [591, 114] on link "Prior / Alternate Names" at bounding box center [605, 113] width 91 height 25
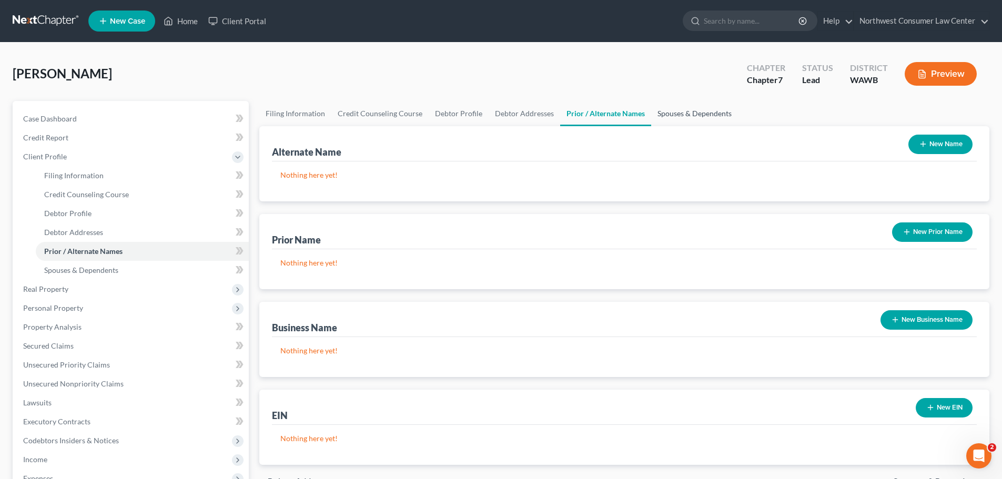
click at [701, 115] on link "Spouses & Dependents" at bounding box center [694, 113] width 87 height 25
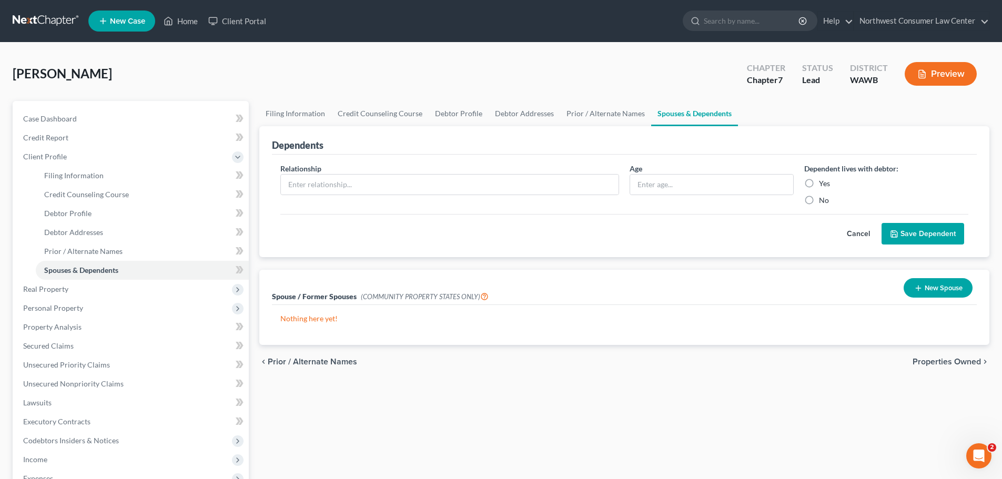
click at [933, 288] on button "New Spouse" at bounding box center [938, 287] width 69 height 19
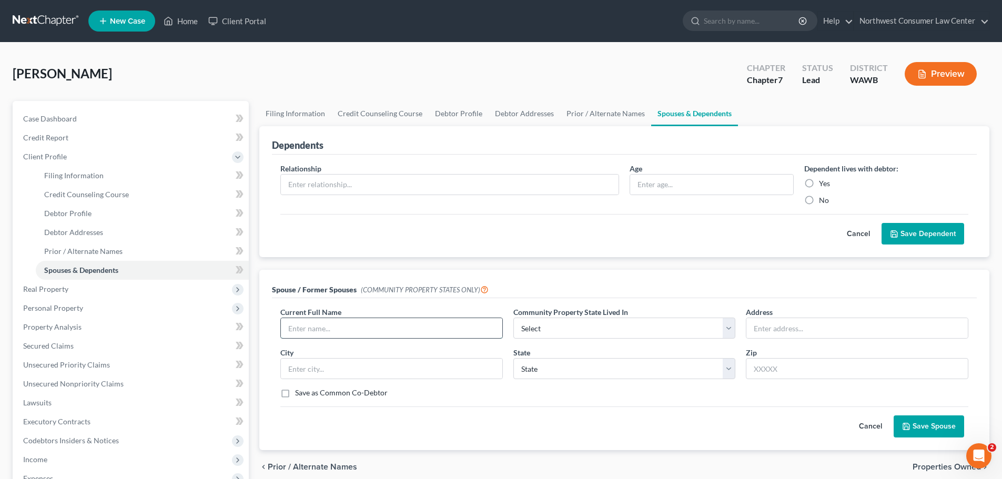
click at [323, 327] on input "text" at bounding box center [392, 328] width 222 height 20
click at [364, 334] on input "[PERSON_NAME][DEMOGRAPHIC_DATA]" at bounding box center [392, 328] width 222 height 20
type input "[PERSON_NAME] [DEMOGRAPHIC_DATA][PERSON_NAME]"
select select "9"
paste input "[STREET_ADDRESS]"
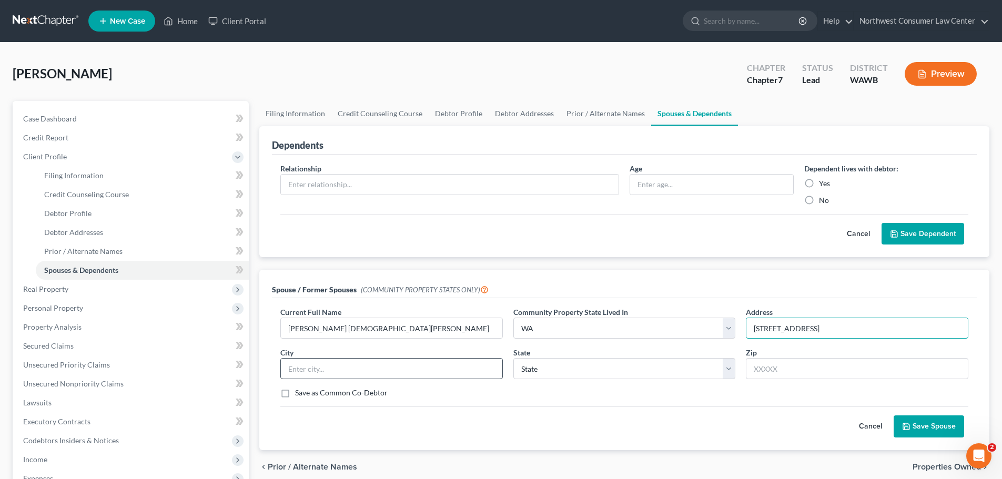
type input "[STREET_ADDRESS]"
click at [421, 368] on input "text" at bounding box center [392, 369] width 222 height 20
type input "[PERSON_NAME][GEOGRAPHIC_DATA]"
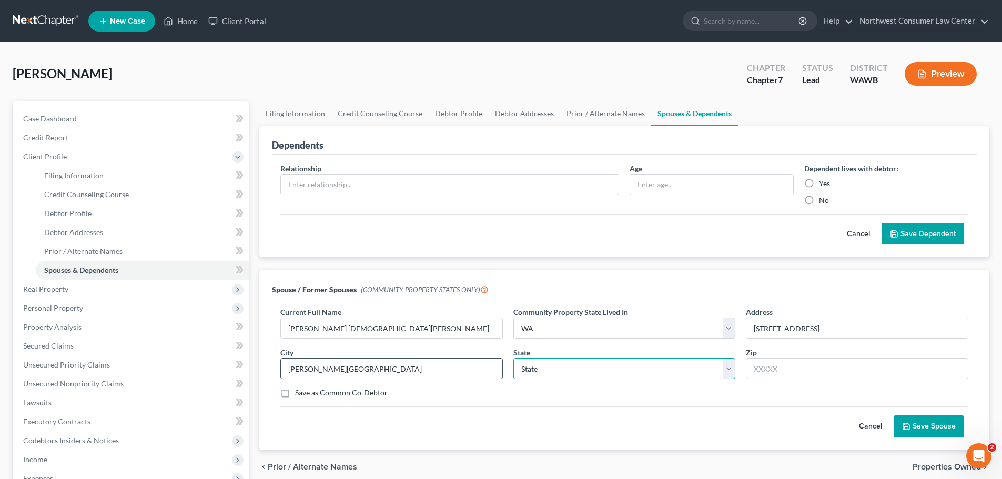
select select "50"
click at [779, 368] on input "98" at bounding box center [857, 368] width 223 height 21
paste input "391"
type input "98391"
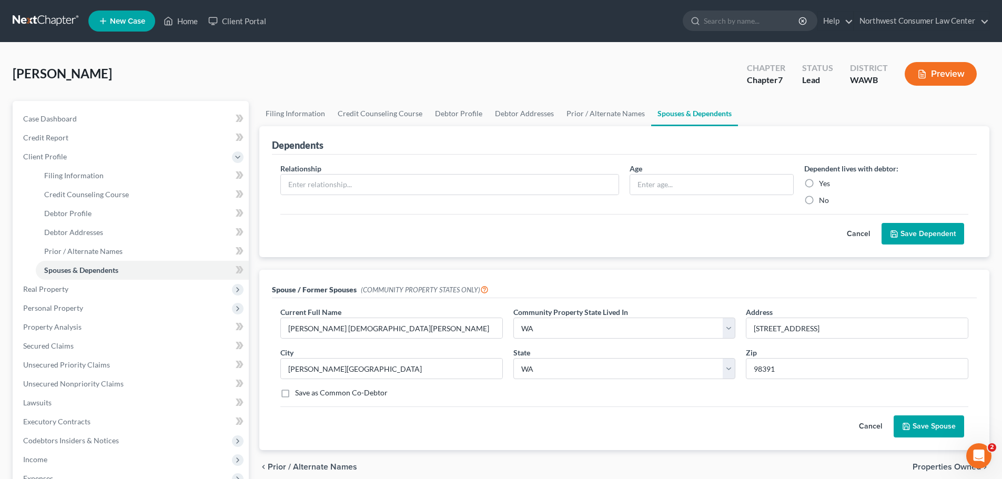
click at [941, 421] on button "Save Spouse" at bounding box center [929, 427] width 71 height 22
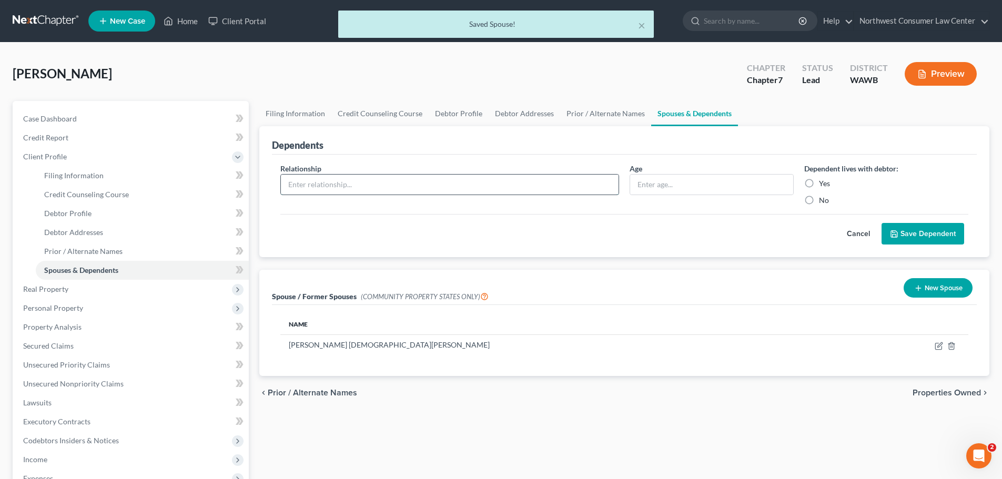
click at [330, 182] on input "text" at bounding box center [450, 185] width 338 height 20
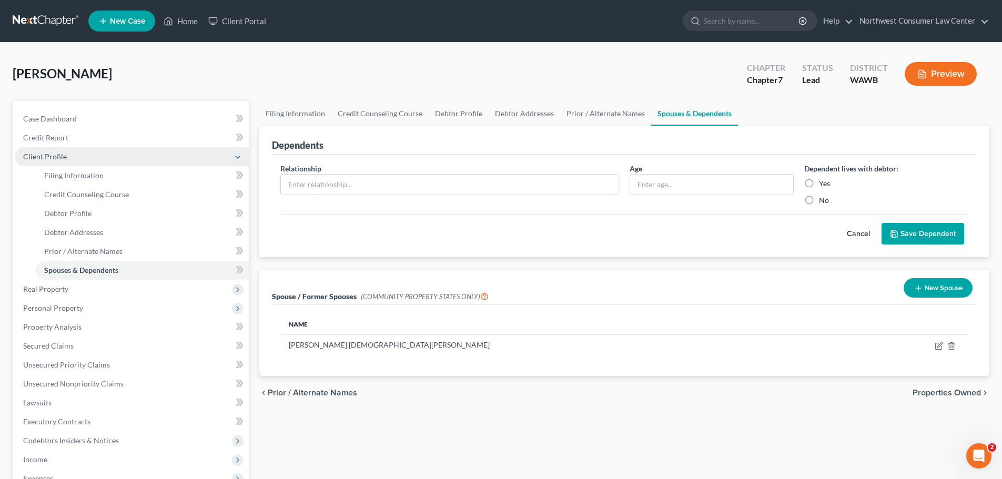
click at [135, 154] on span "Client Profile" at bounding box center [132, 156] width 234 height 19
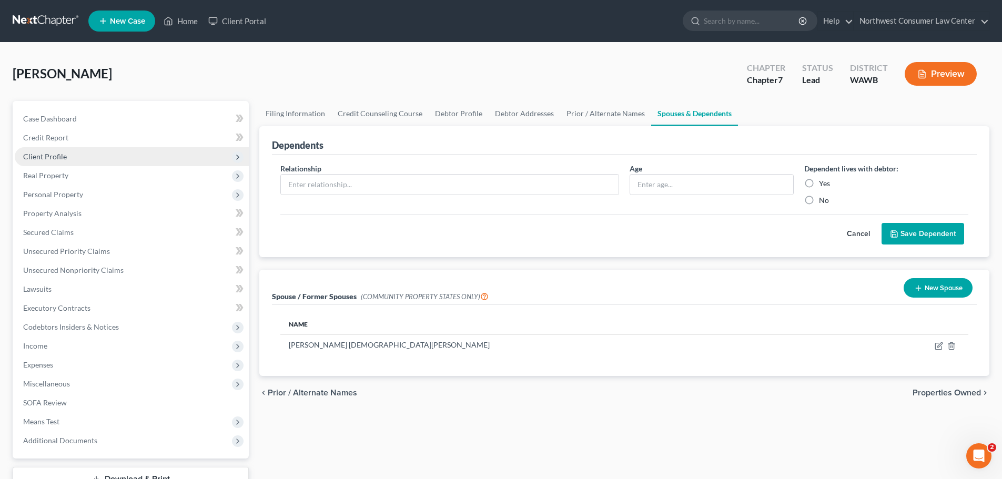
click at [135, 154] on span "Client Profile" at bounding box center [132, 156] width 234 height 19
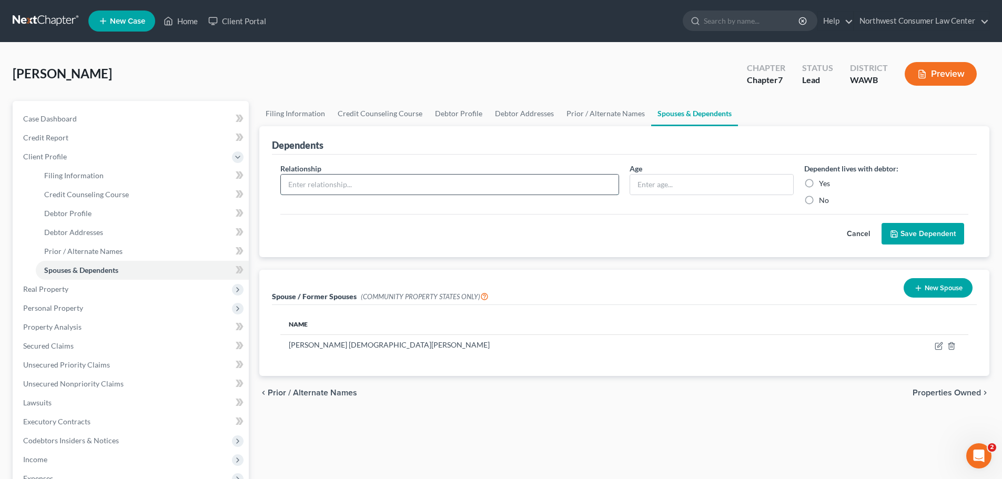
click at [389, 182] on input "text" at bounding box center [450, 185] width 338 height 20
type input "Daughter"
click at [664, 185] on input "text" at bounding box center [711, 185] width 163 height 20
type input "1"
click at [829, 184] on label "Yes" at bounding box center [824, 183] width 11 height 11
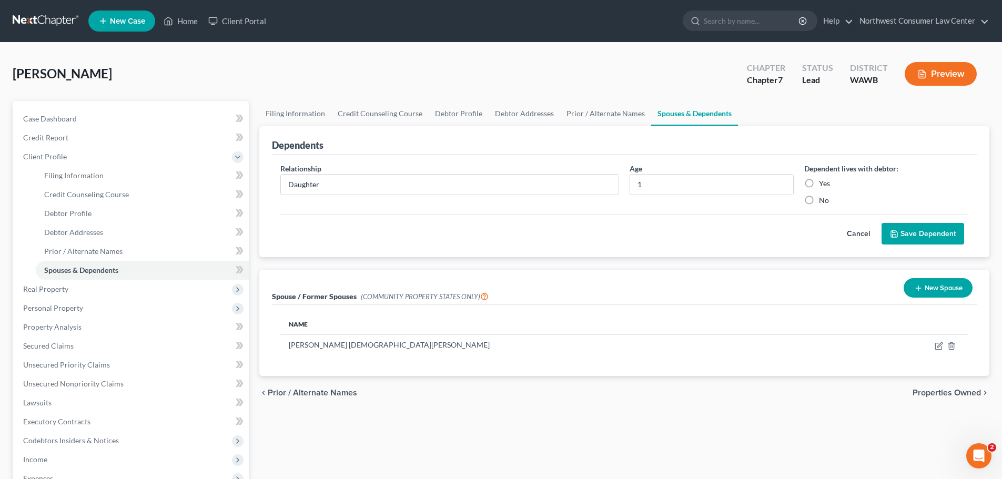
click at [829, 184] on input "Yes" at bounding box center [827, 181] width 7 height 7
radio input "true"
click at [917, 222] on div "Cancel Save Dependent" at bounding box center [624, 229] width 688 height 31
click at [939, 232] on button "Save Dependent" at bounding box center [923, 234] width 83 height 22
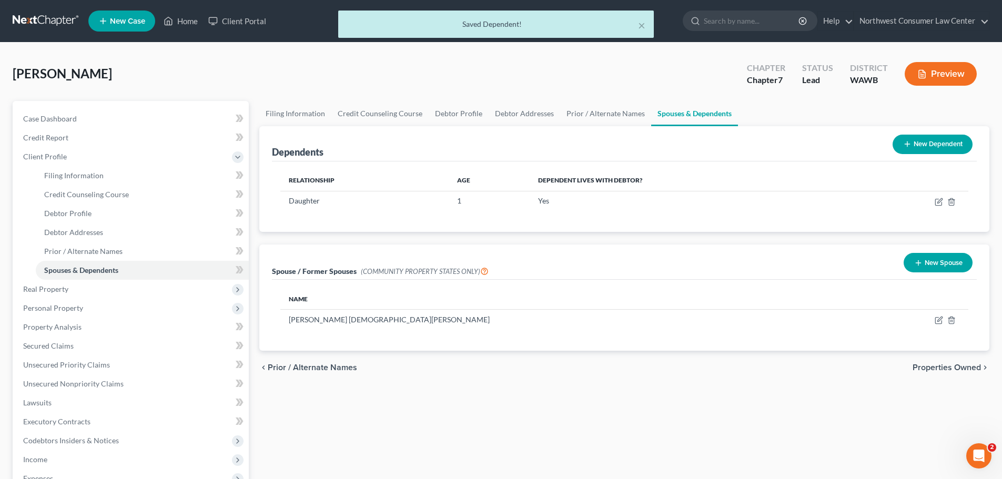
click at [922, 145] on button "New Dependent" at bounding box center [933, 144] width 80 height 19
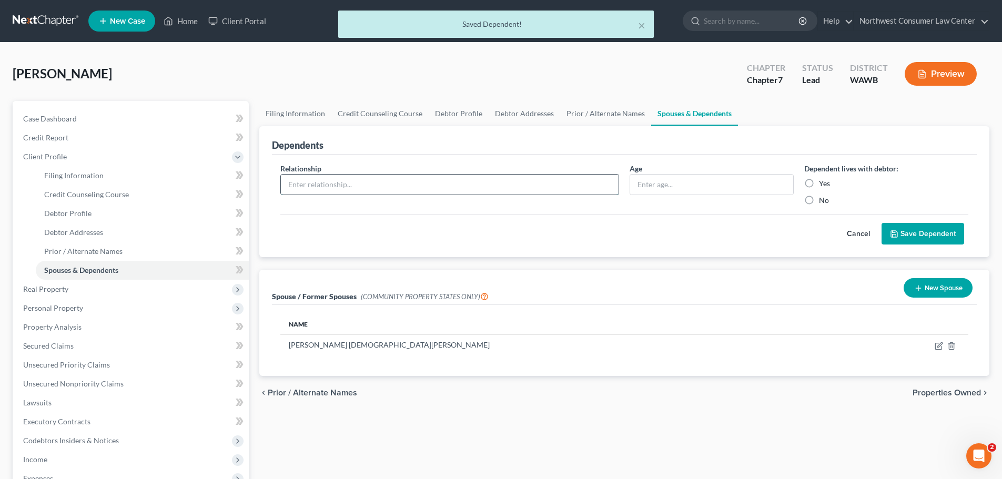
click at [493, 192] on input "text" at bounding box center [450, 185] width 338 height 20
type input "Daughter"
click at [682, 185] on input "text" at bounding box center [711, 185] width 163 height 20
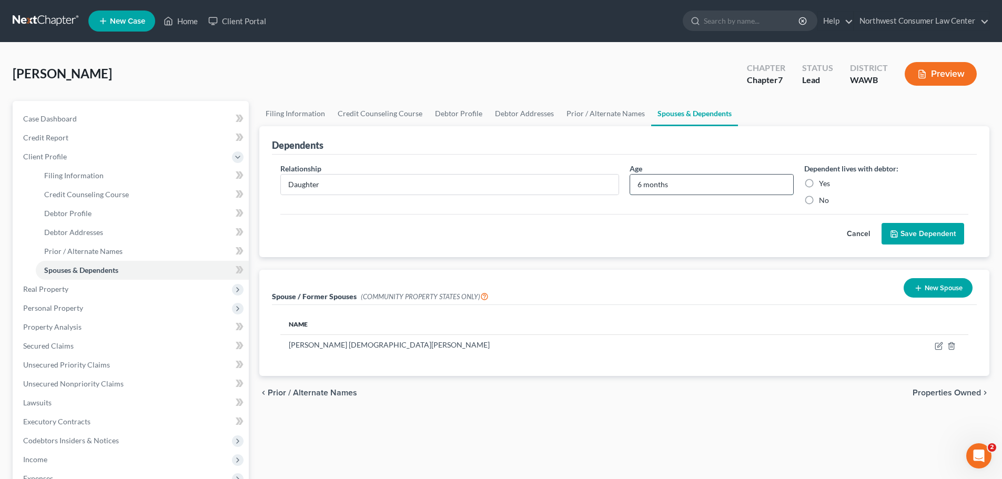
type input "6 months"
click at [819, 185] on label "Yes" at bounding box center [824, 183] width 11 height 11
click at [824, 185] on input "Yes" at bounding box center [827, 181] width 7 height 7
radio input "true"
click at [914, 233] on button "Save Dependent" at bounding box center [923, 234] width 83 height 22
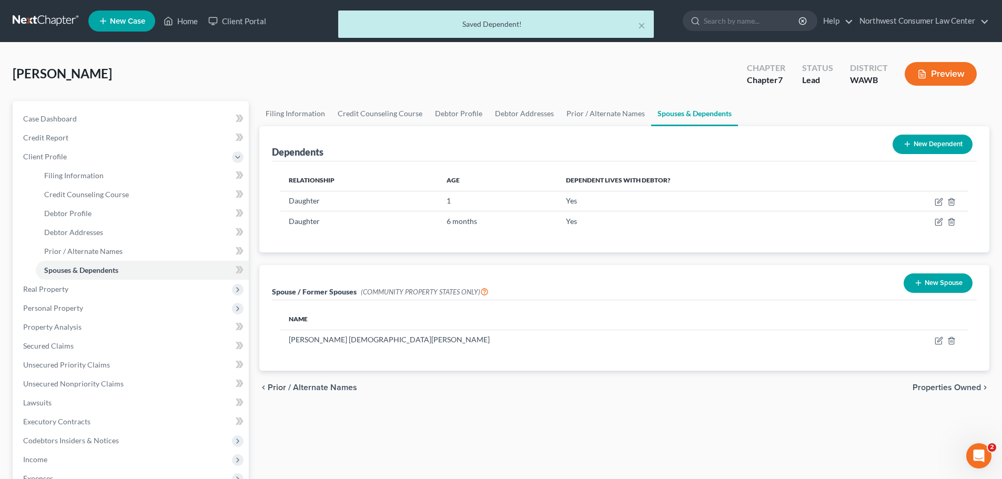
click at [943, 385] on span "Properties Owned" at bounding box center [947, 388] width 68 height 8
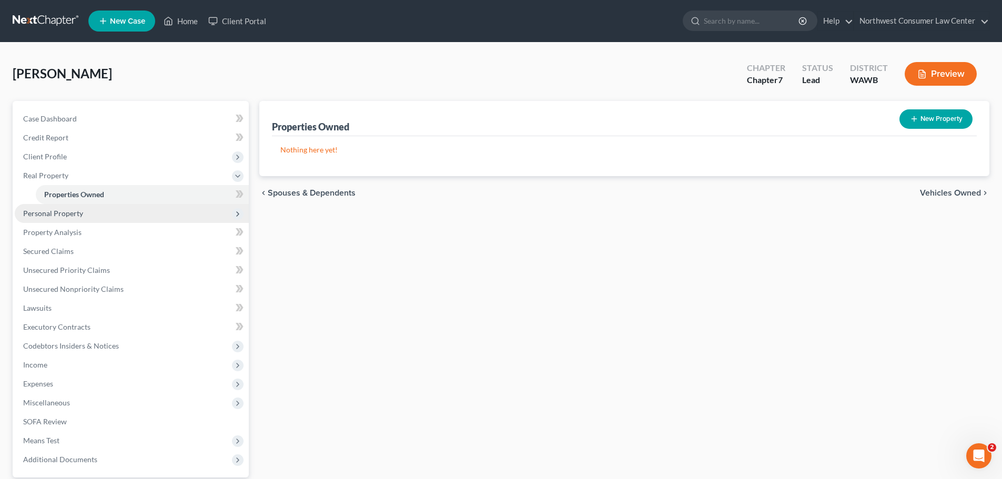
click at [60, 210] on span "Personal Property" at bounding box center [53, 213] width 60 height 9
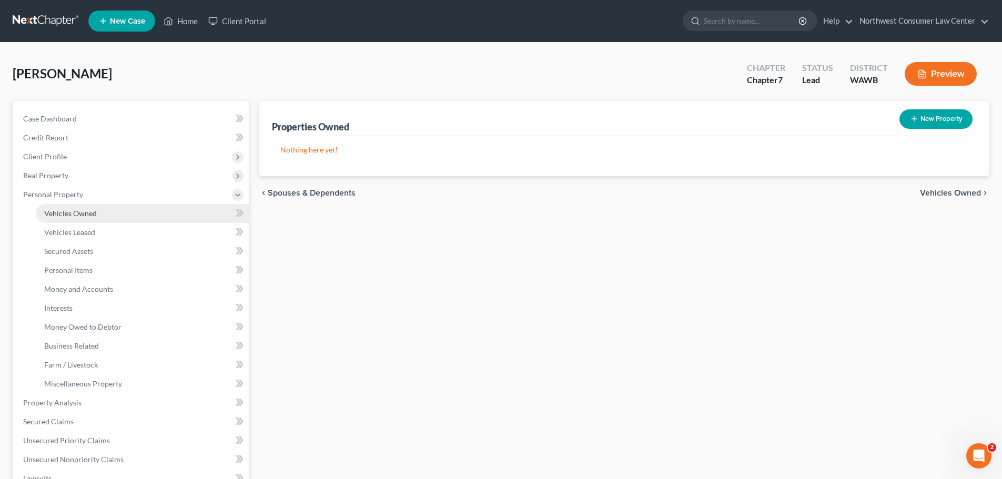
click at [98, 209] on link "Vehicles Owned" at bounding box center [142, 213] width 213 height 19
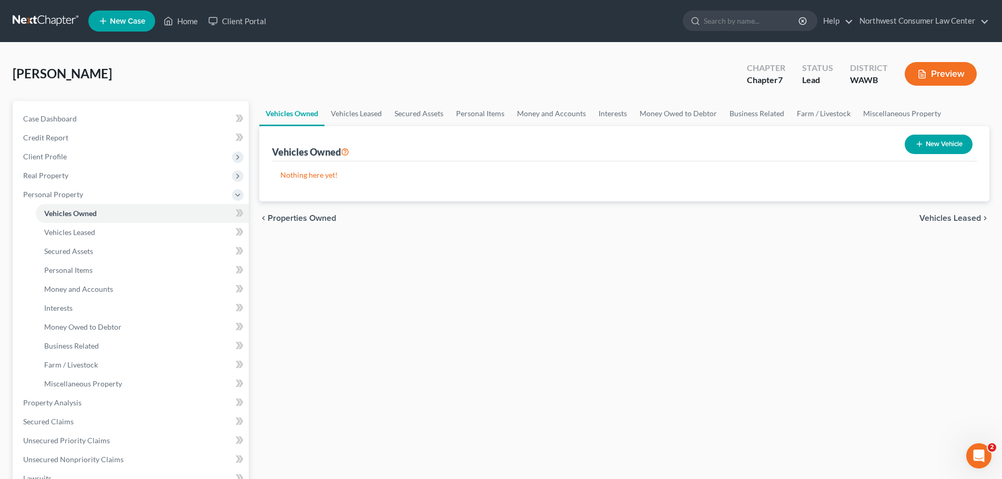
click at [924, 149] on button "New Vehicle" at bounding box center [939, 144] width 68 height 19
select select "0"
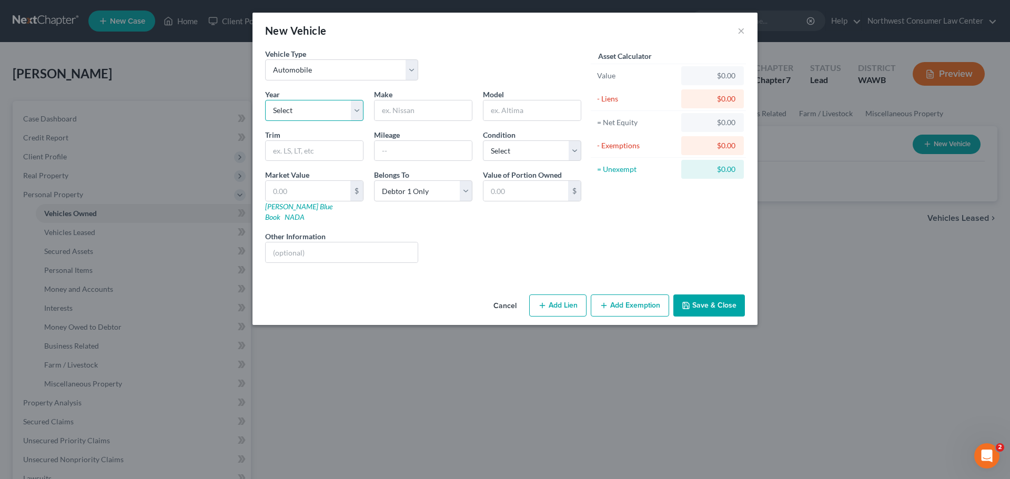
click at [299, 116] on select "Select 2026 2025 2024 2023 2022 2021 2020 2019 2018 2017 2016 2015 2014 2013 20…" at bounding box center [314, 110] width 98 height 21
select select "6"
click at [265, 100] on select "Select 2026 2025 2024 2023 2022 2021 2020 2019 2018 2017 2016 2015 2014 2013 20…" at bounding box center [314, 110] width 98 height 21
click at [402, 110] on input "text" at bounding box center [423, 111] width 97 height 20
type input "Jeep"
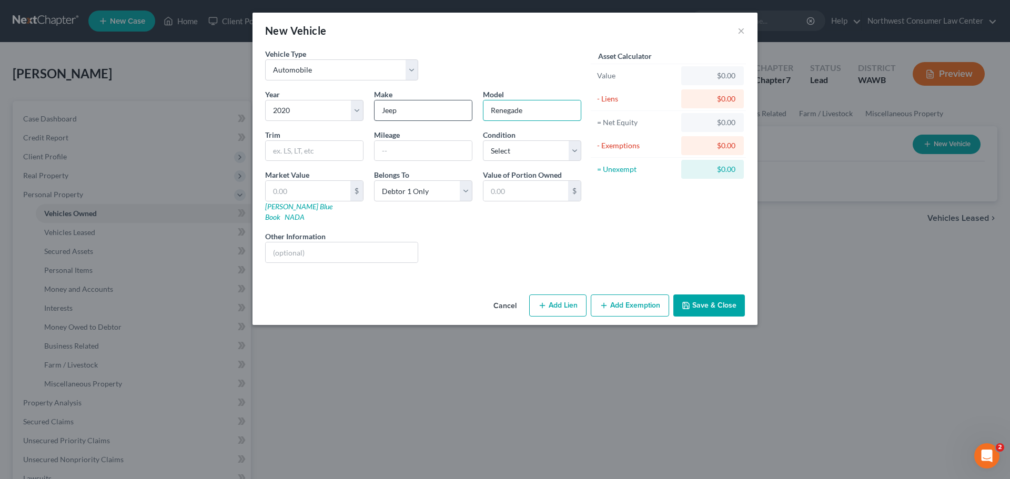
type input "Renegade"
type input "56000"
select select "2"
click at [391, 150] on input "56000" at bounding box center [423, 151] width 97 height 20
type input "56,000"
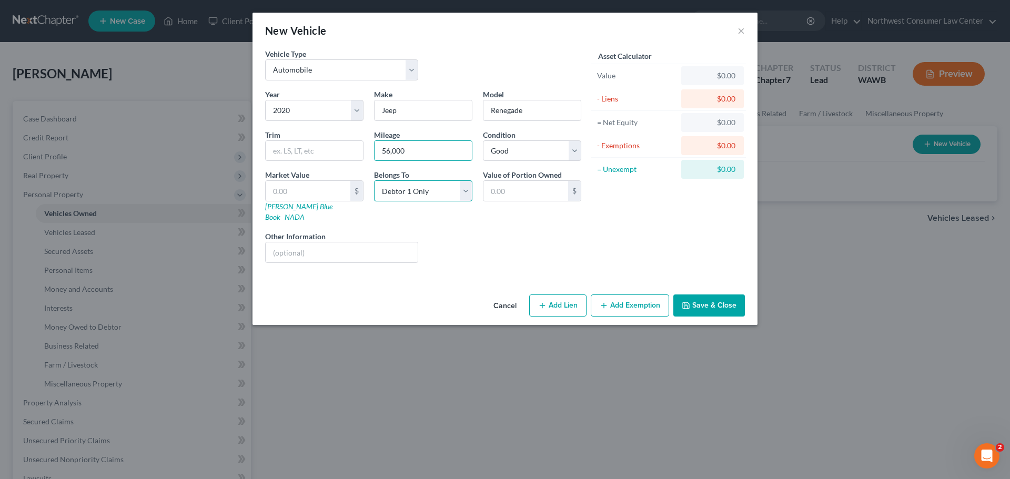
click at [451, 191] on select "Select Debtor 1 Only Debtor 2 Only Debtor 1 And Debtor 2 Only At Least One Of T…" at bounding box center [423, 190] width 98 height 21
select select "2"
click at [374, 180] on select "Select Debtor 1 Only Debtor 2 Only Debtor 1 And Debtor 2 Only At Least One Of T…" at bounding box center [423, 190] width 98 height 21
click at [290, 196] on input "text" at bounding box center [308, 191] width 85 height 20
type input "1"
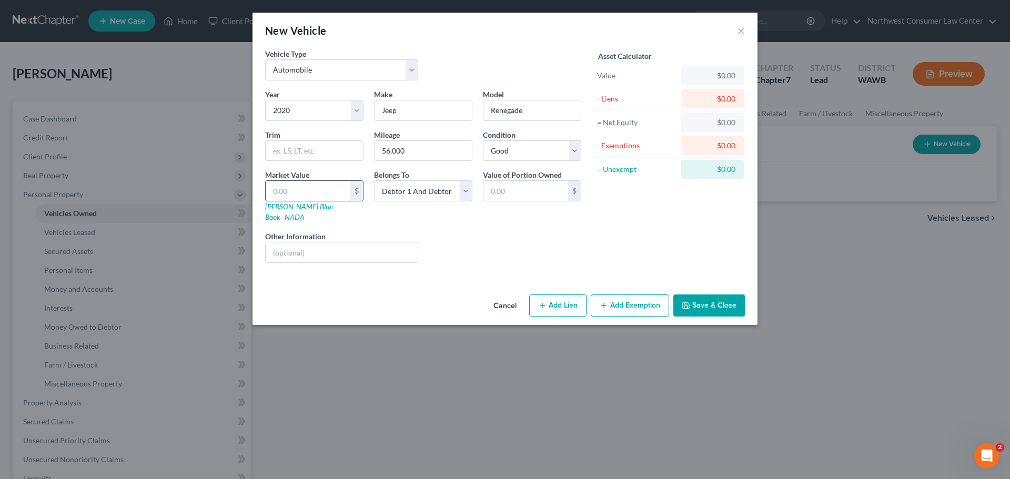
type input "1.00"
type input "16"
type input "16.00"
type input "163"
type input "163.00"
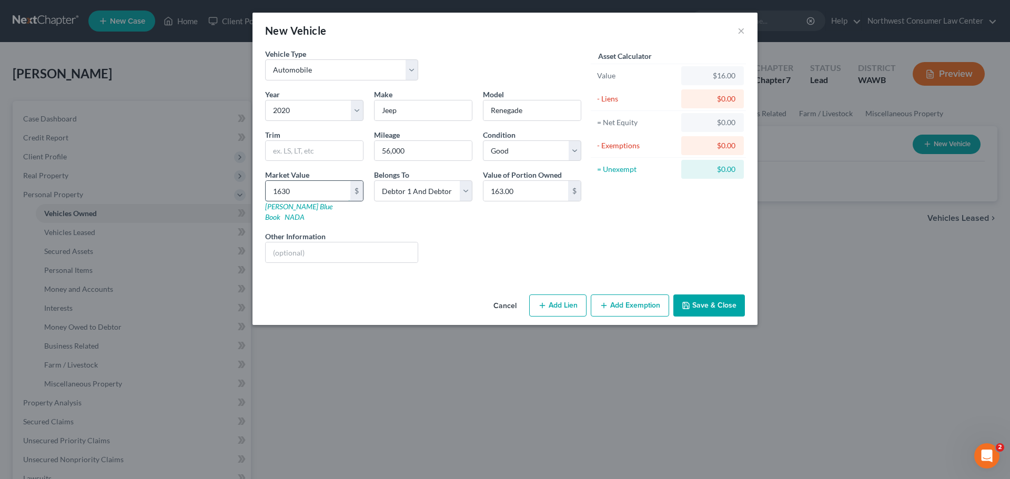
type input "1,630"
type input "1,630.00"
type input "1,6300"
type input "16,300.00"
type input "16,300"
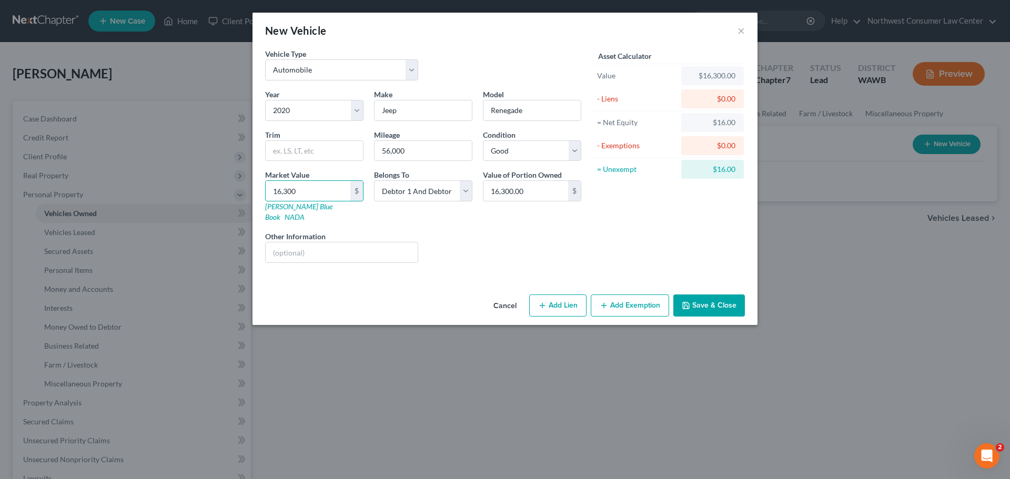
click at [626, 295] on button "Add Exemption" at bounding box center [630, 306] width 78 height 22
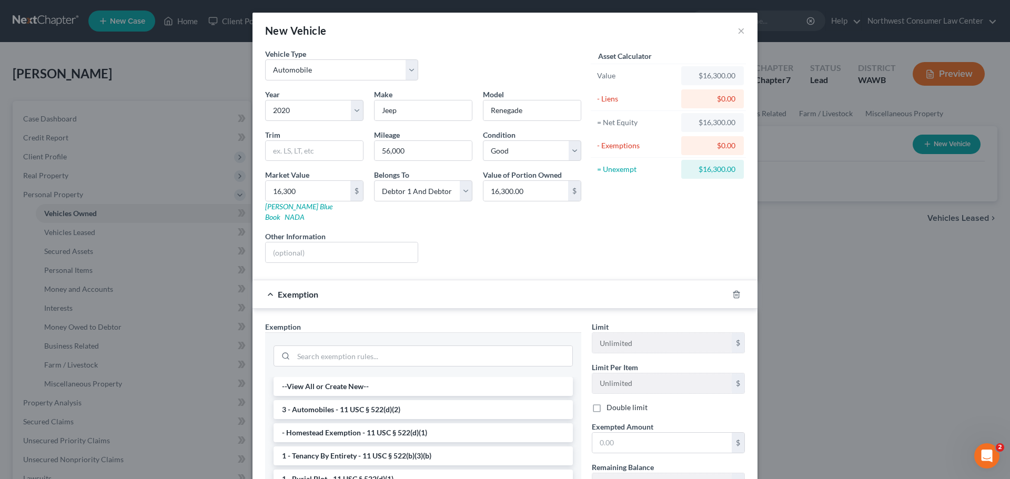
click at [383, 281] on div "Exemption" at bounding box center [491, 294] width 476 height 28
click at [732, 290] on icon "button" at bounding box center [736, 294] width 8 height 8
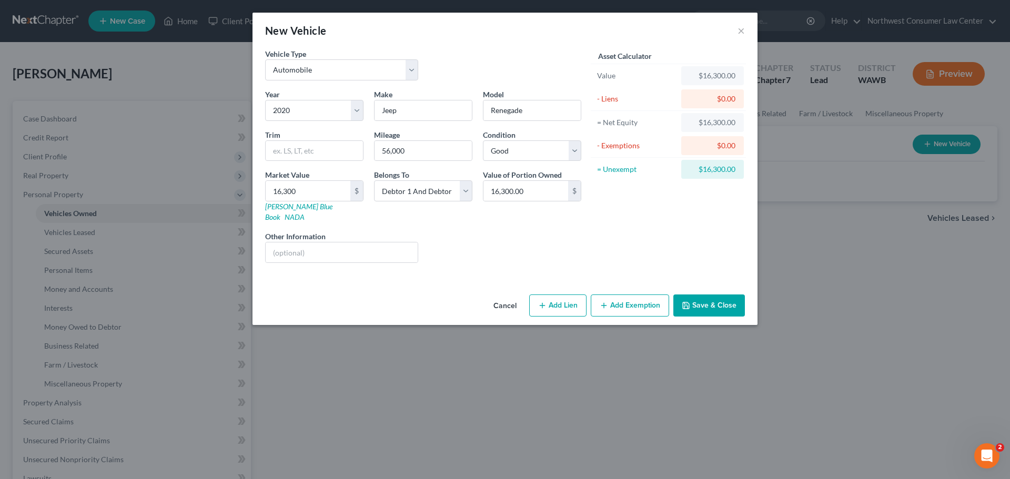
click at [720, 295] on button "Save & Close" at bounding box center [710, 306] width 72 height 22
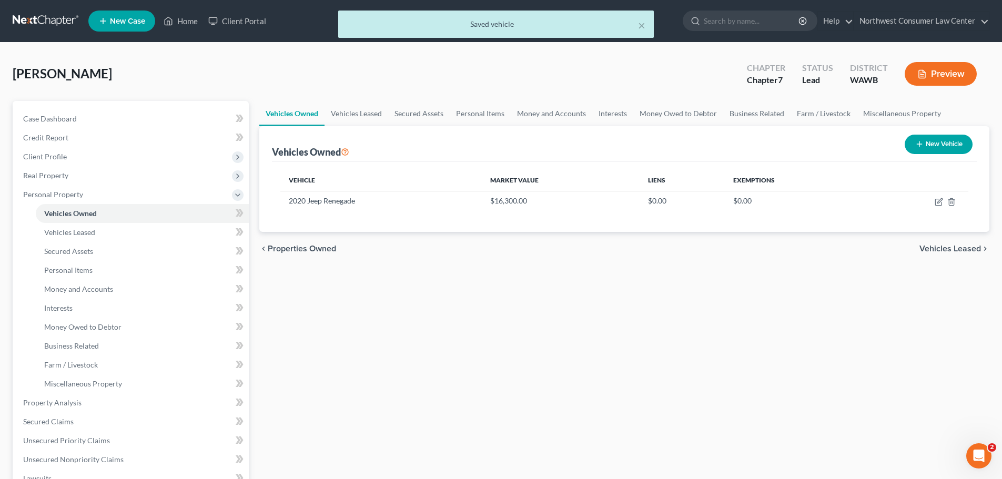
click at [950, 138] on button "New Vehicle" at bounding box center [939, 144] width 68 height 19
select select "0"
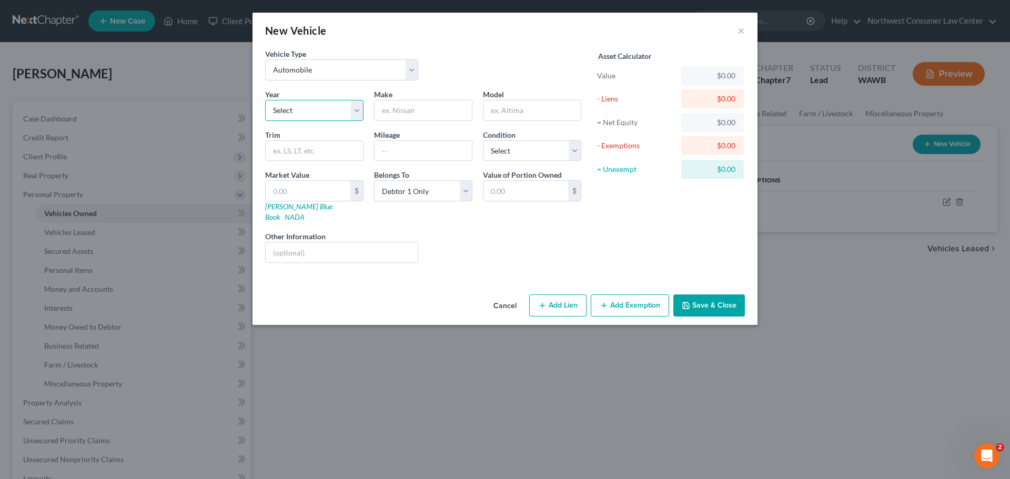
click at [298, 110] on select "Select 2026 2025 2024 2023 2022 2021 2020 2019 2018 2017 2016 2015 2014 2013 20…" at bounding box center [314, 110] width 98 height 21
select select "16"
click at [265, 100] on select "Select 2026 2025 2024 2023 2022 2021 2020 2019 2018 2017 2016 2015 2014 2013 20…" at bounding box center [314, 110] width 98 height 21
click at [407, 112] on input "text" at bounding box center [423, 111] width 97 height 20
type input "m"
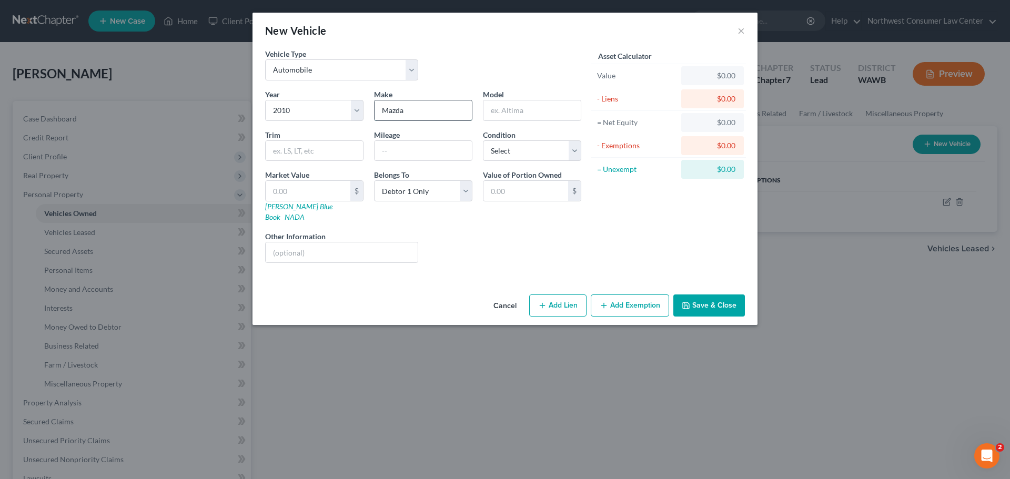
type input "Mazda"
type input "Speed 3"
click at [418, 152] on input "text" at bounding box center [423, 151] width 97 height 20
type input "153000"
click at [512, 146] on select "Select Excellent Very Good Good Fair Poor" at bounding box center [532, 150] width 98 height 21
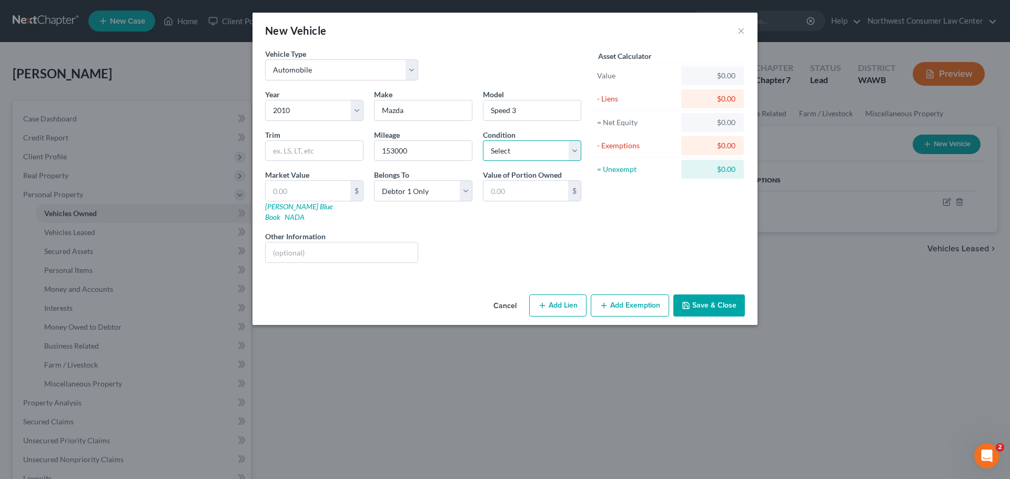
select select "2"
click at [483, 140] on select "Select Excellent Very Good Good Fair Poor" at bounding box center [532, 150] width 98 height 21
click at [416, 190] on select "Select Debtor 1 Only Debtor 2 Only Debtor 1 And Debtor 2 Only At Least One Of T…" at bounding box center [423, 190] width 98 height 21
select select "2"
click at [374, 180] on select "Select Debtor 1 Only Debtor 2 Only Debtor 1 And Debtor 2 Only At Least One Of T…" at bounding box center [423, 190] width 98 height 21
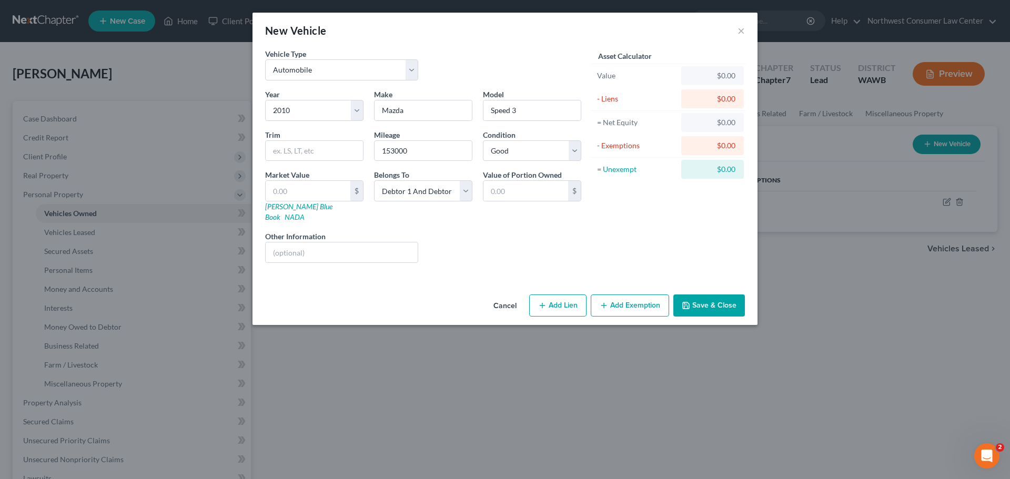
click at [697, 295] on button "Save & Close" at bounding box center [710, 306] width 72 height 22
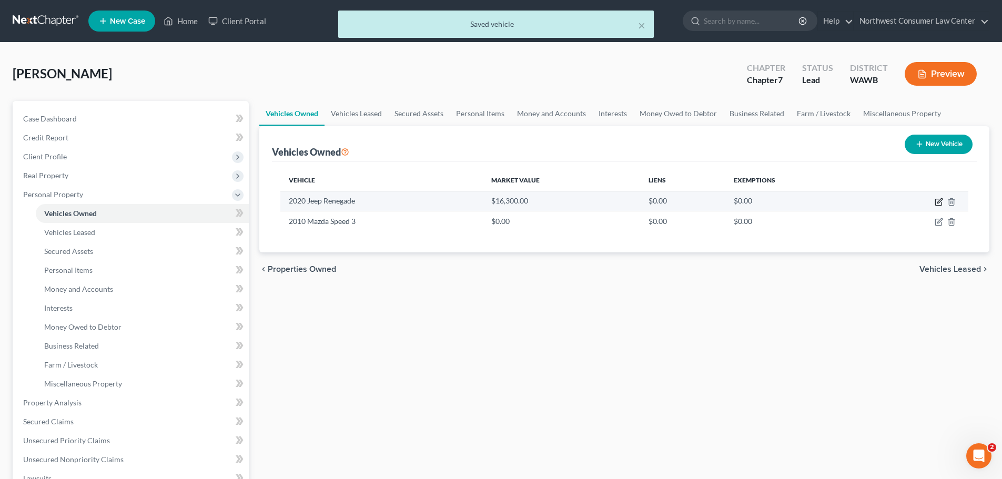
click at [937, 201] on icon "button" at bounding box center [939, 202] width 8 height 8
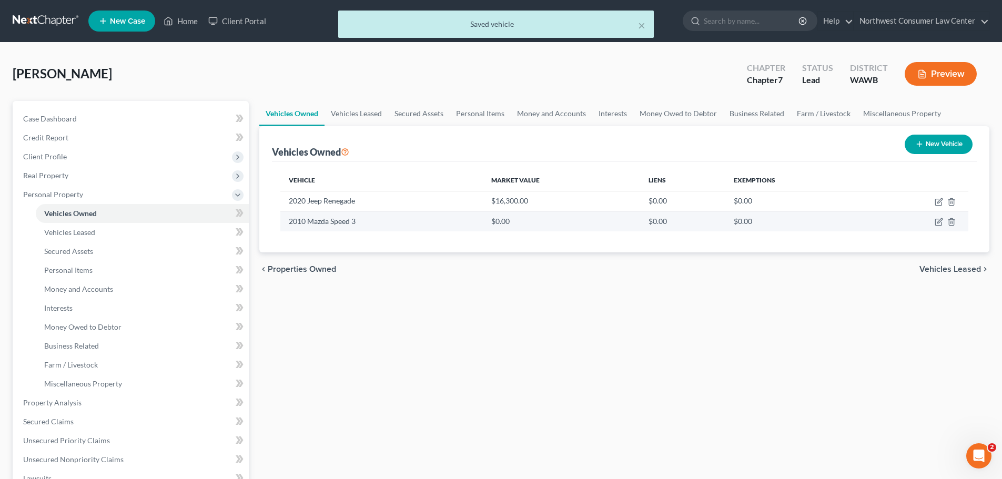
select select "0"
select select "6"
select select "2"
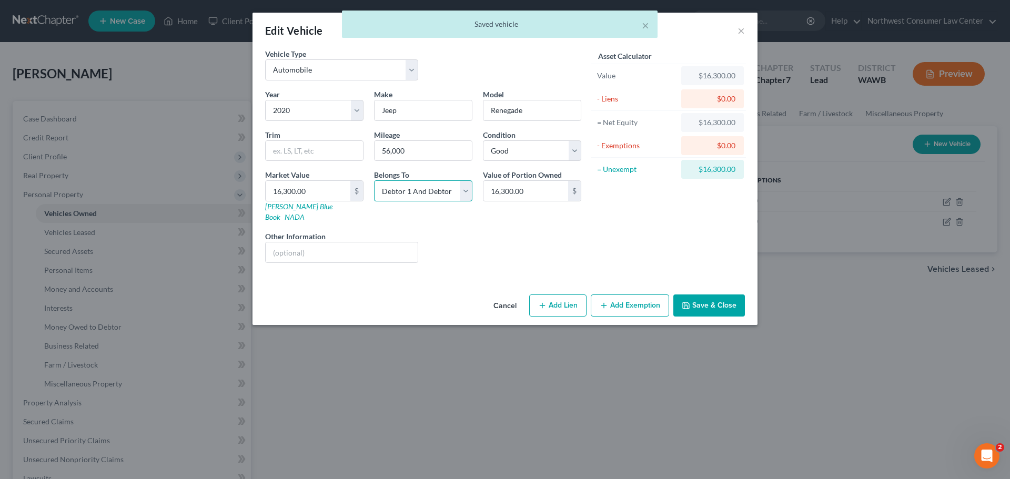
click at [430, 195] on select "Select Debtor 1 Only Debtor 2 Only Debtor 1 And Debtor 2 Only At Least One Of T…" at bounding box center [423, 190] width 98 height 21
click at [711, 295] on button "Save & Close" at bounding box center [710, 306] width 72 height 22
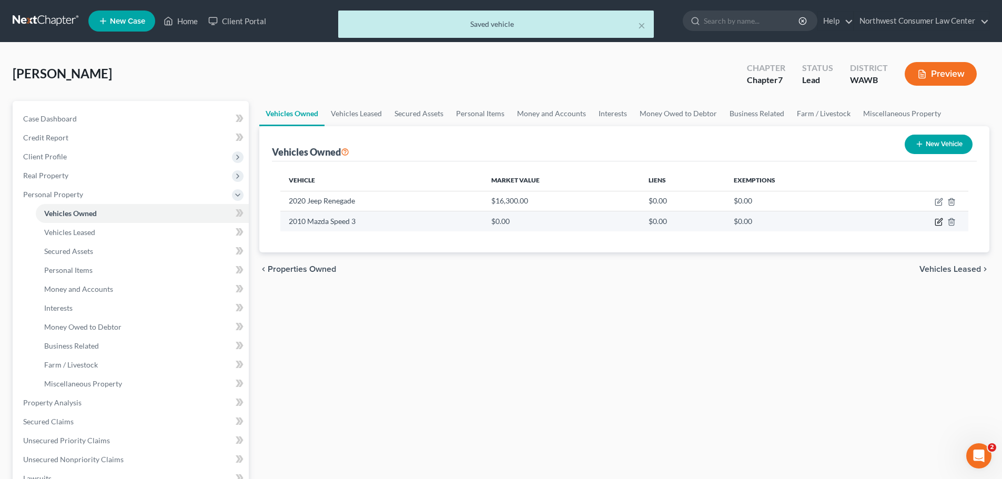
click at [939, 220] on icon "button" at bounding box center [939, 222] width 8 height 8
select select "0"
select select "16"
select select "2"
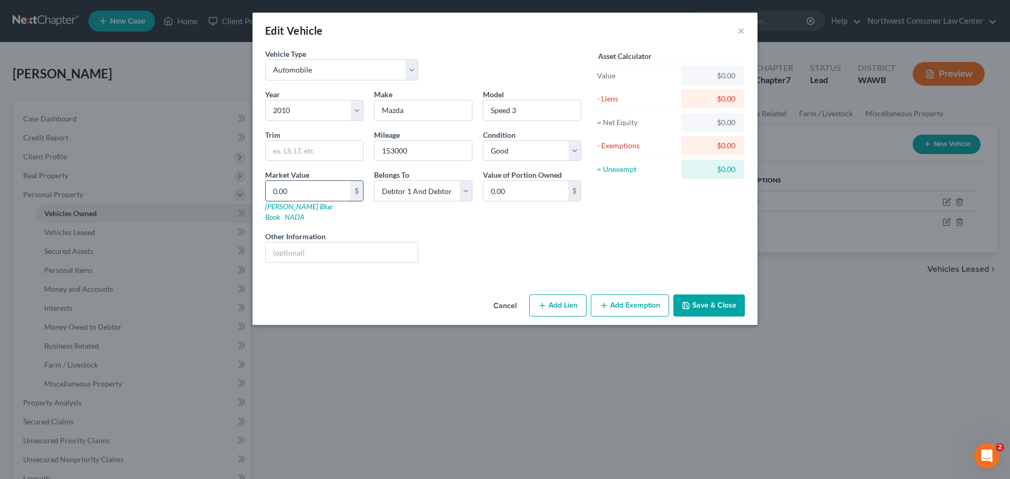
click at [313, 187] on input "0.00" at bounding box center [308, 191] width 85 height 20
type input "4"
type input "4.00"
type input "48"
type input "48.00"
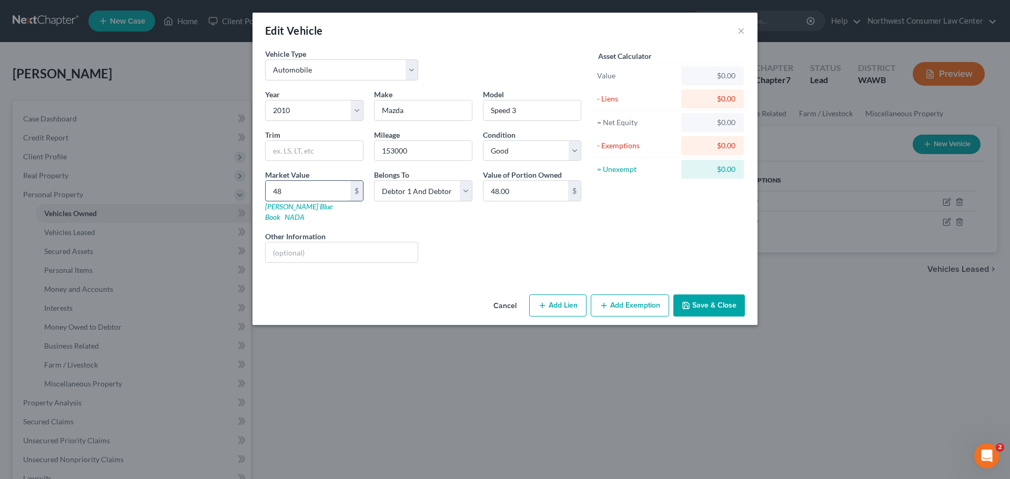
type input "480"
type input "480.00"
type input "4800"
type input "4,800.00"
type input "4,800"
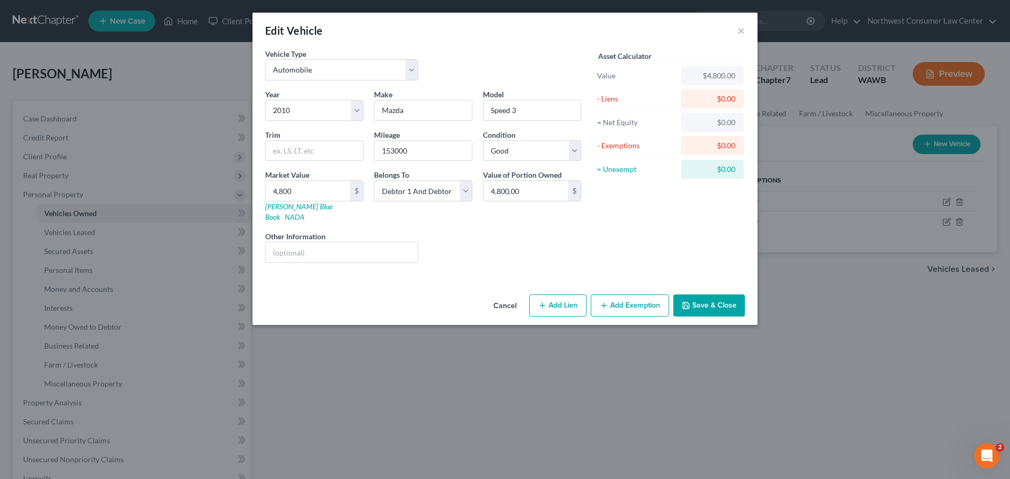
click at [739, 295] on button "Save & Close" at bounding box center [710, 306] width 72 height 22
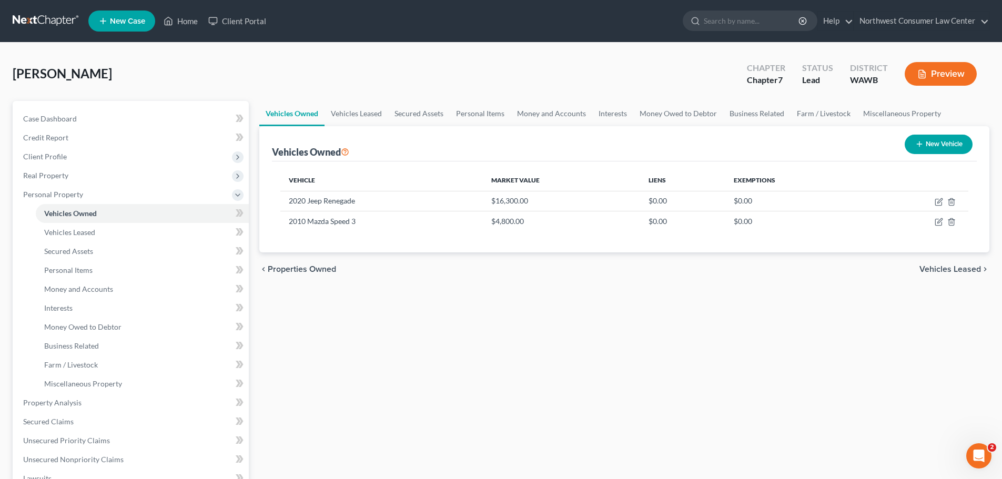
click at [968, 145] on button "New Vehicle" at bounding box center [939, 144] width 68 height 19
select select "0"
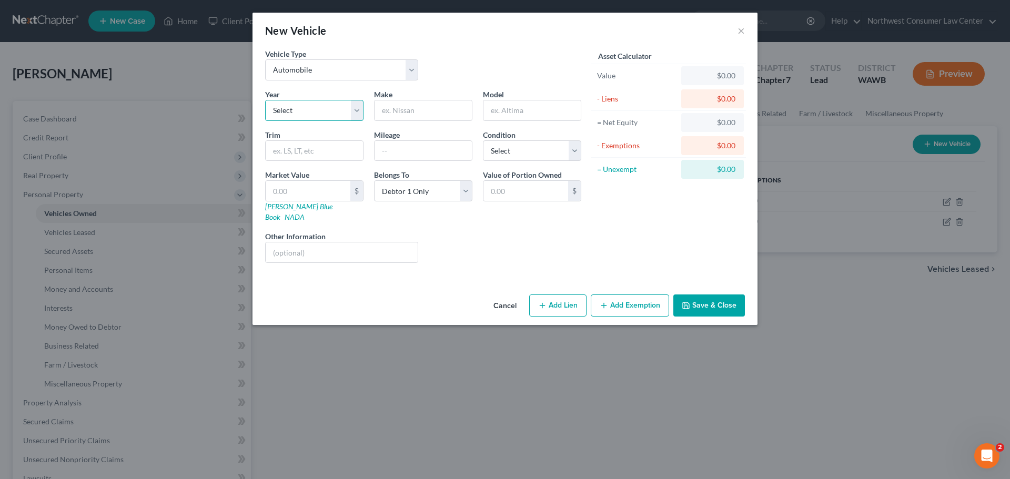
click at [308, 116] on select "Select 2026 2025 2024 2023 2022 2021 2020 2019 2018 2017 2016 2015 2014 2013 20…" at bounding box center [314, 110] width 98 height 21
select select "31"
click at [265, 100] on select "Select 2026 2025 2024 2023 2022 2021 2020 2019 2018 2017 2016 2015 2014 2013 20…" at bounding box center [314, 110] width 98 height 21
click at [404, 113] on input "text" at bounding box center [423, 111] width 97 height 20
type input "s"
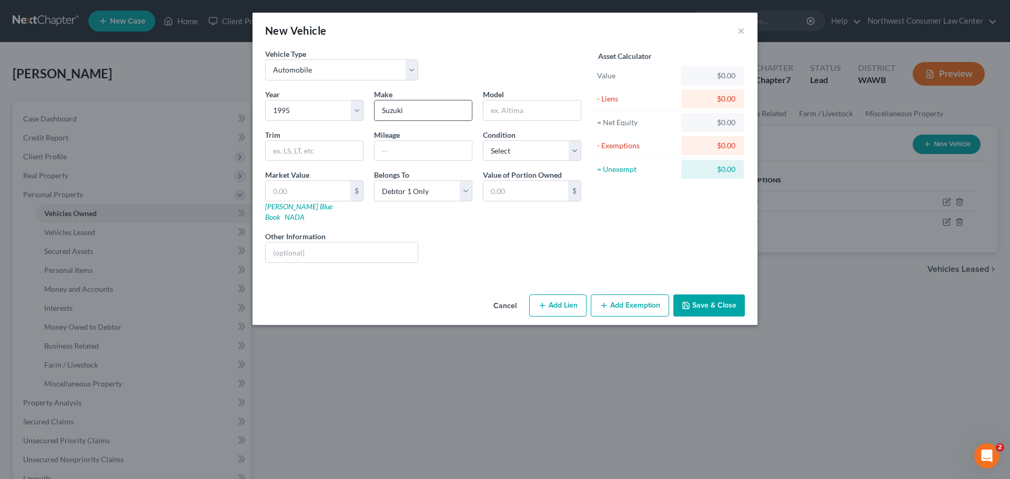
type input "Suzuki"
type input "Swift"
click at [397, 152] on input "text" at bounding box center [423, 151] width 97 height 20
type input "267,000"
click at [435, 199] on select "Select Debtor 1 Only Debtor 2 Only Debtor 1 And Debtor 2 Only At Least One Of T…" at bounding box center [423, 190] width 98 height 21
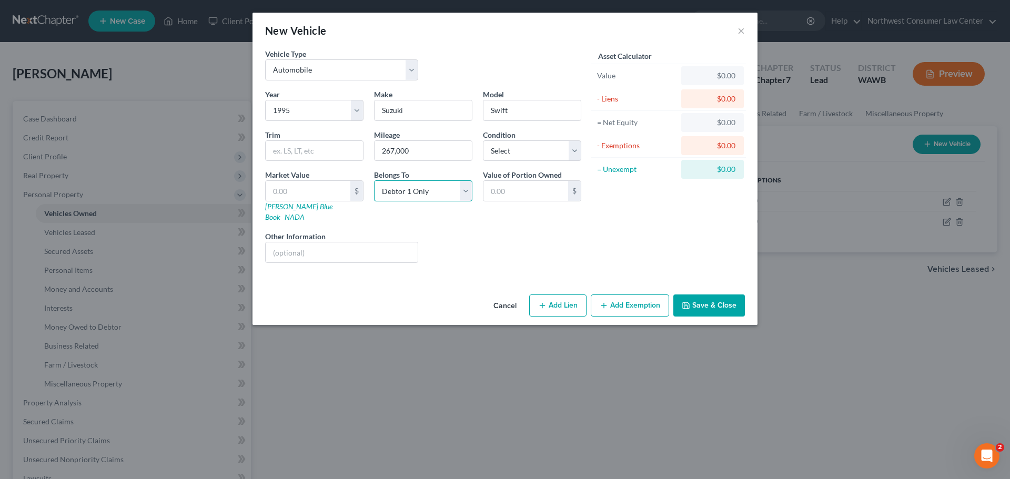
select select "2"
click at [374, 180] on select "Select Debtor 1 Only Debtor 2 Only Debtor 1 And Debtor 2 Only At Least One Of T…" at bounding box center [423, 190] width 98 height 21
click at [514, 152] on select "Select Excellent Very Good Good Fair Poor" at bounding box center [532, 150] width 98 height 21
select select "2"
click at [483, 140] on select "Select Excellent Very Good Good Fair Poor" at bounding box center [532, 150] width 98 height 21
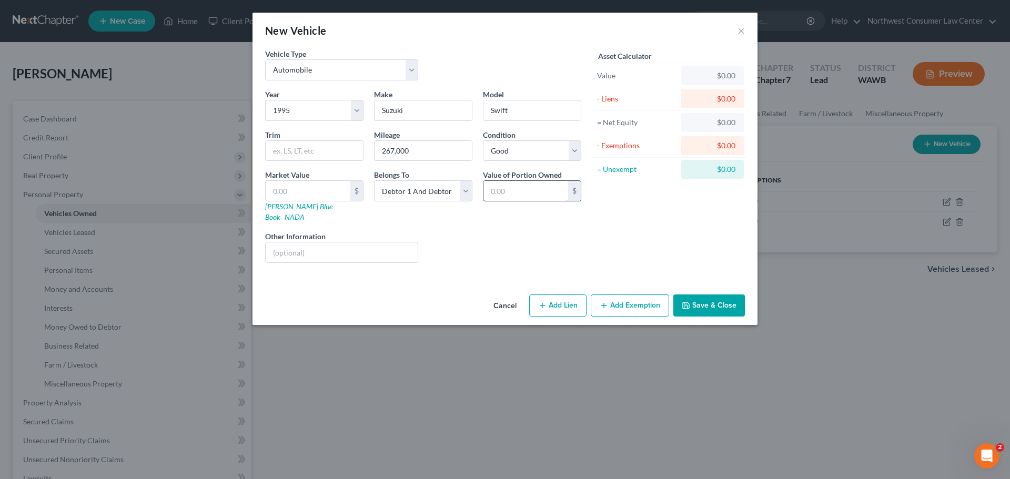
click at [524, 190] on input "text" at bounding box center [526, 191] width 85 height 20
click at [313, 197] on input "text" at bounding box center [308, 191] width 85 height 20
type input "9"
type input "9.00"
type input "90"
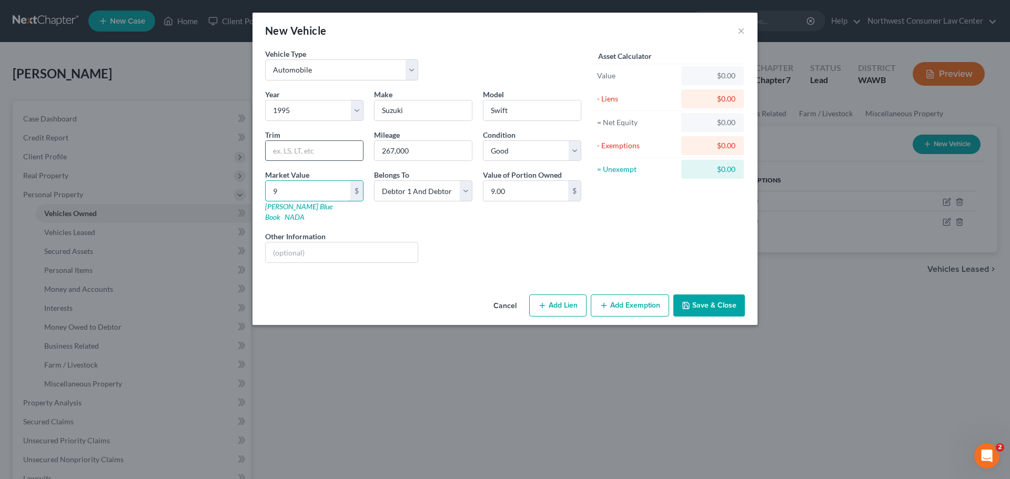
type input "90.00"
type input "900"
type input "900.00"
type input "900"
click at [620, 295] on button "Add Exemption" at bounding box center [630, 306] width 78 height 22
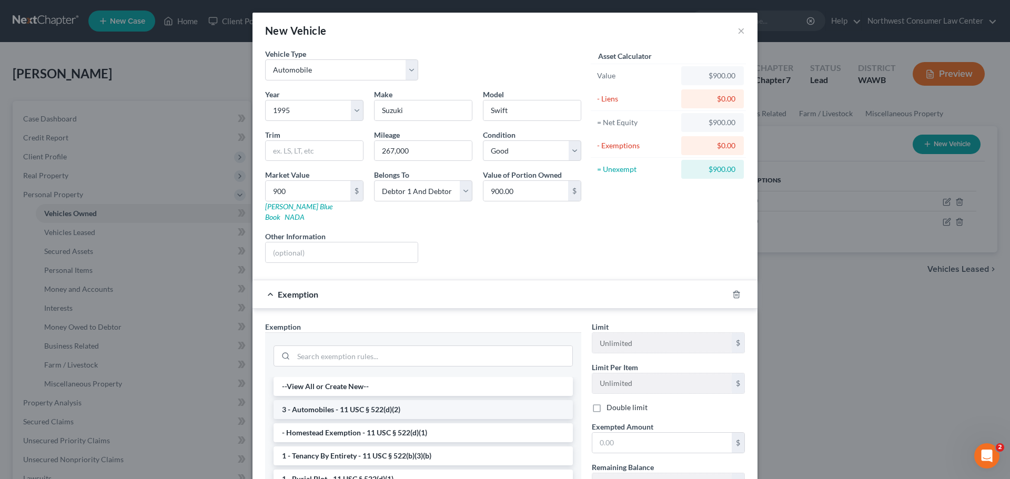
click at [366, 400] on li "3 - Automobiles - 11 USC § 522(d)(2)" at bounding box center [423, 409] width 299 height 19
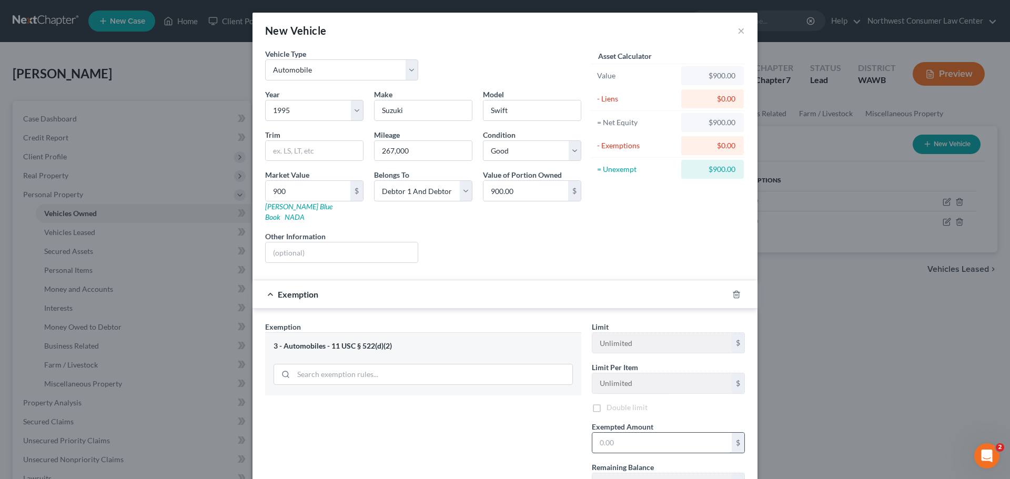
click at [610, 433] on input "text" at bounding box center [662, 443] width 139 height 20
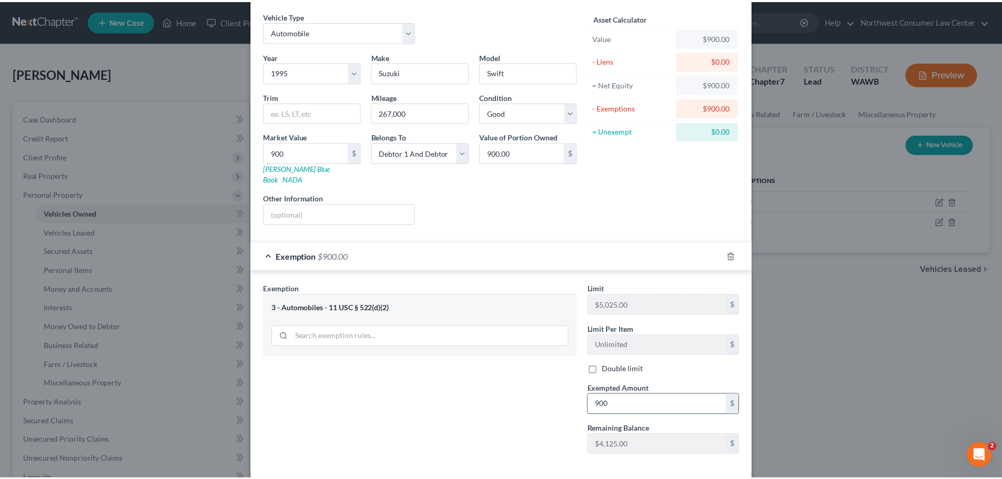
scroll to position [79, 0]
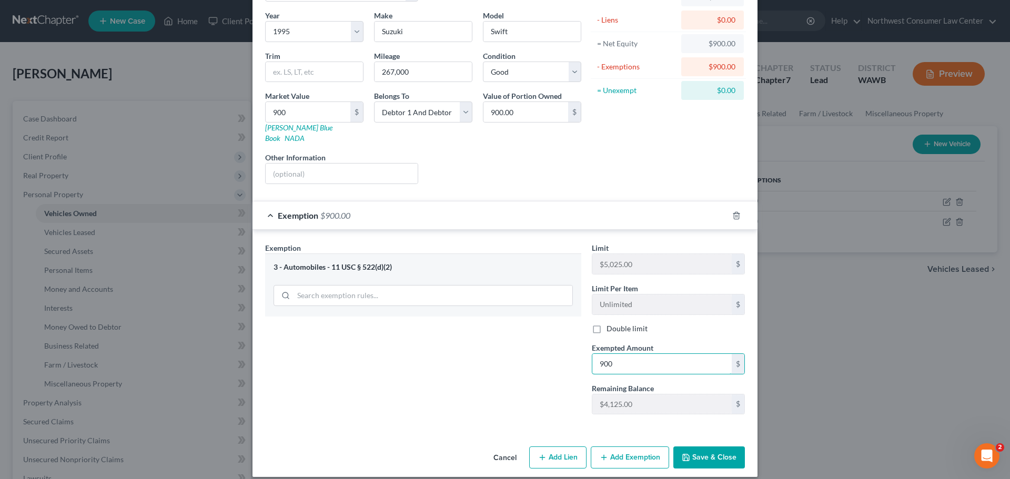
type input "900"
click at [702, 454] on button "Save & Close" at bounding box center [710, 458] width 72 height 22
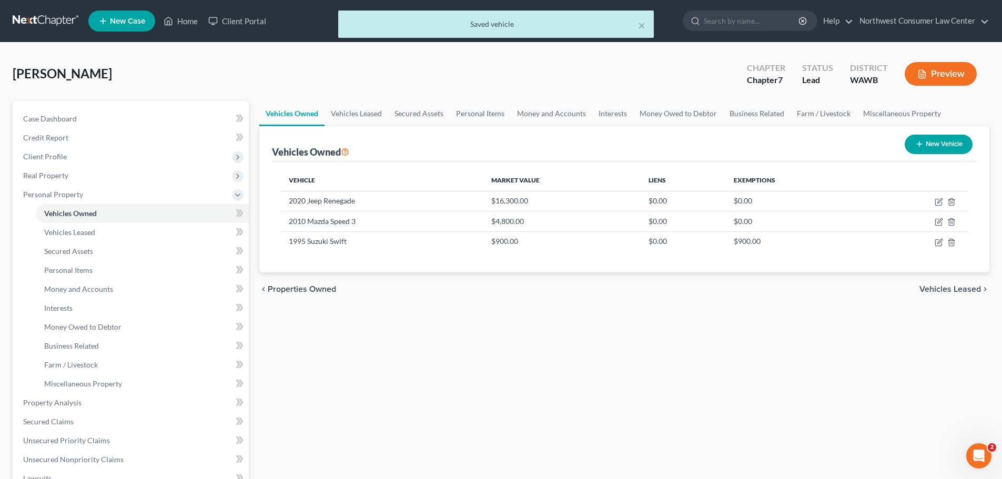
click at [945, 141] on button "New Vehicle" at bounding box center [939, 144] width 68 height 19
select select "0"
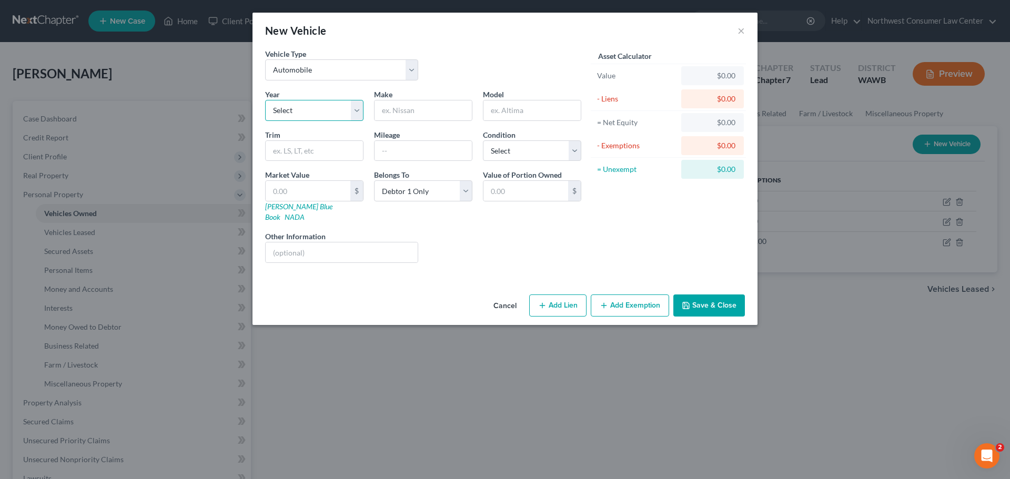
click at [308, 113] on select "Select 2026 2025 2024 2023 2022 2021 2020 2019 2018 2017 2016 2015 2014 2013 20…" at bounding box center [314, 110] width 98 height 21
select select "38"
click at [265, 100] on select "Select 2026 2025 2024 2023 2022 2021 2020 2019 2018 2017 2016 2015 2014 2013 20…" at bounding box center [314, 110] width 98 height 21
click at [405, 103] on input "text" at bounding box center [423, 111] width 97 height 20
type input "m"
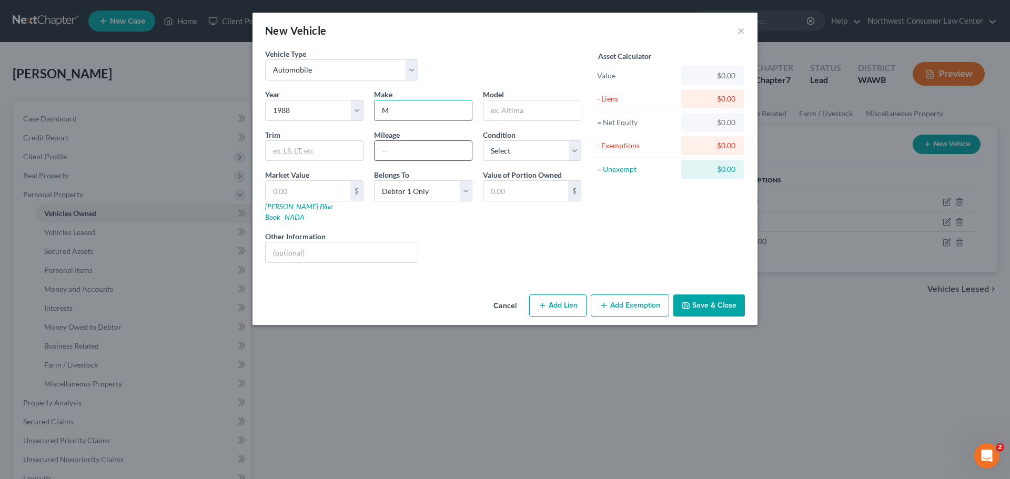
type input "Mazda"
click at [534, 109] on input "text" at bounding box center [532, 111] width 97 height 20
type input "RX7"
click at [407, 146] on input "text" at bounding box center [423, 151] width 97 height 20
click at [394, 152] on input "125000" at bounding box center [423, 151] width 97 height 20
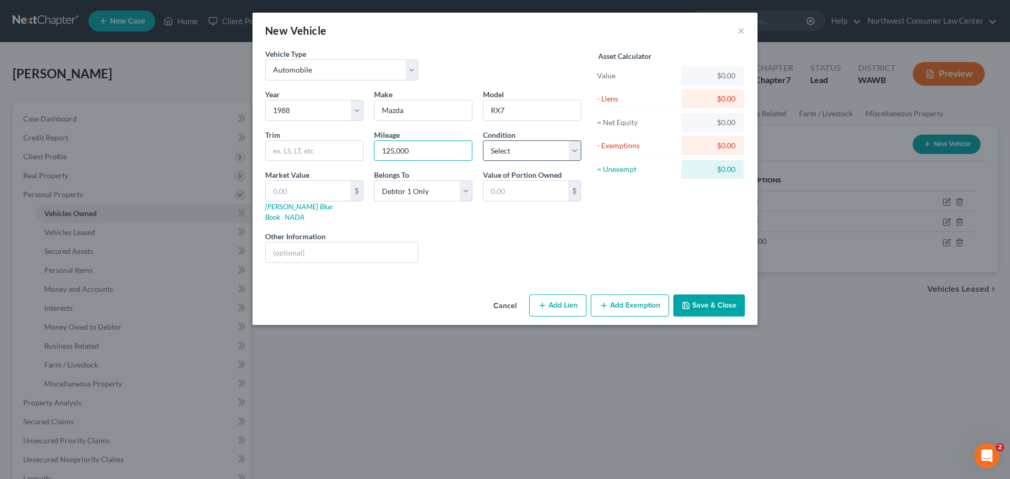
type input "125,000"
click at [501, 146] on select "Select Excellent Very Good Good Fair Poor" at bounding box center [532, 150] width 98 height 21
select select "3"
click at [483, 140] on select "Select Excellent Very Good Good Fair Poor" at bounding box center [532, 150] width 98 height 21
click at [512, 186] on input "text" at bounding box center [526, 191] width 85 height 20
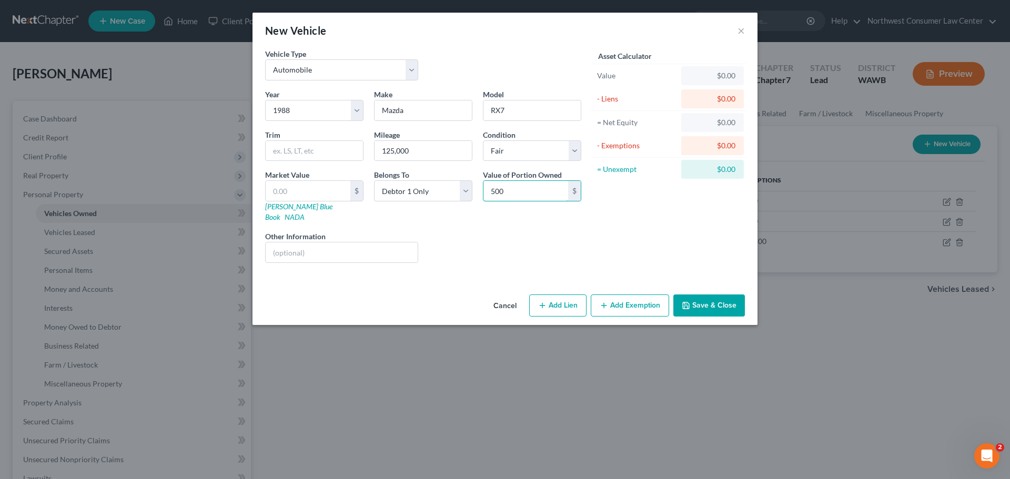
type input "500"
click at [549, 295] on button "Add Lien" at bounding box center [557, 306] width 57 height 22
select select "0"
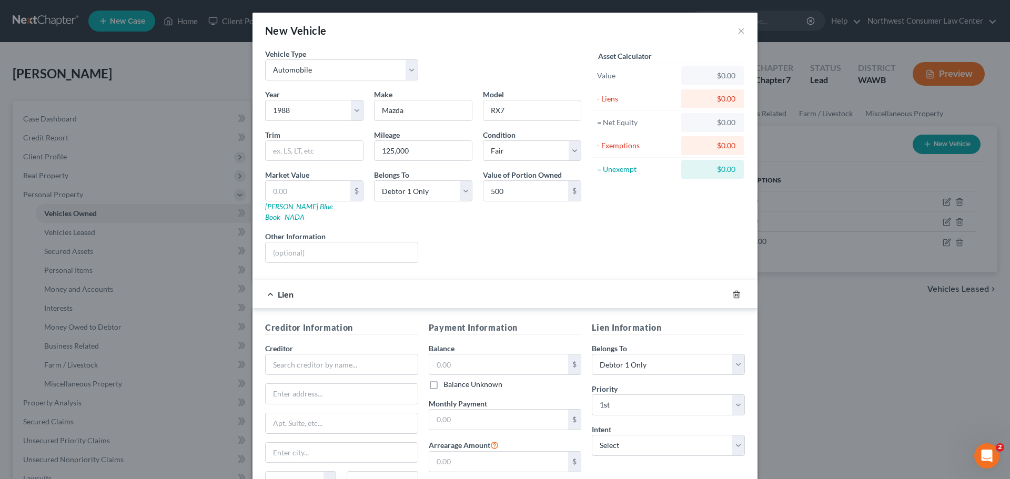
click at [732, 290] on icon "button" at bounding box center [736, 294] width 8 height 8
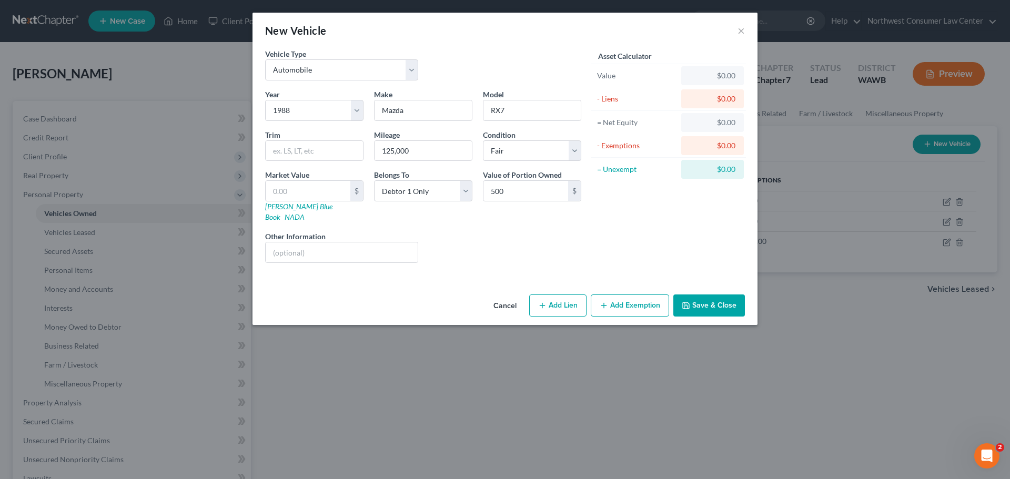
click at [655, 297] on button "Add Exemption" at bounding box center [630, 306] width 78 height 22
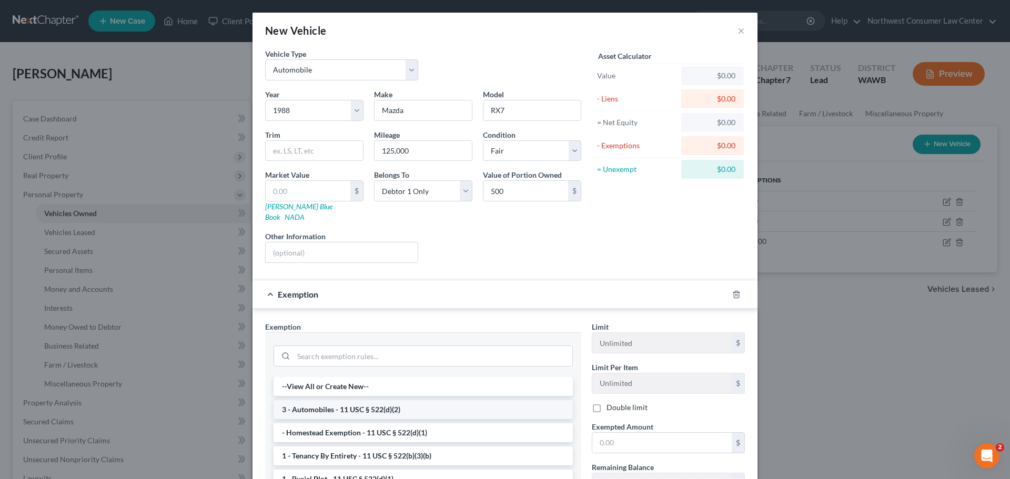
click at [330, 403] on li "3 - Automobiles - 11 USC § 522(d)(2)" at bounding box center [423, 409] width 299 height 19
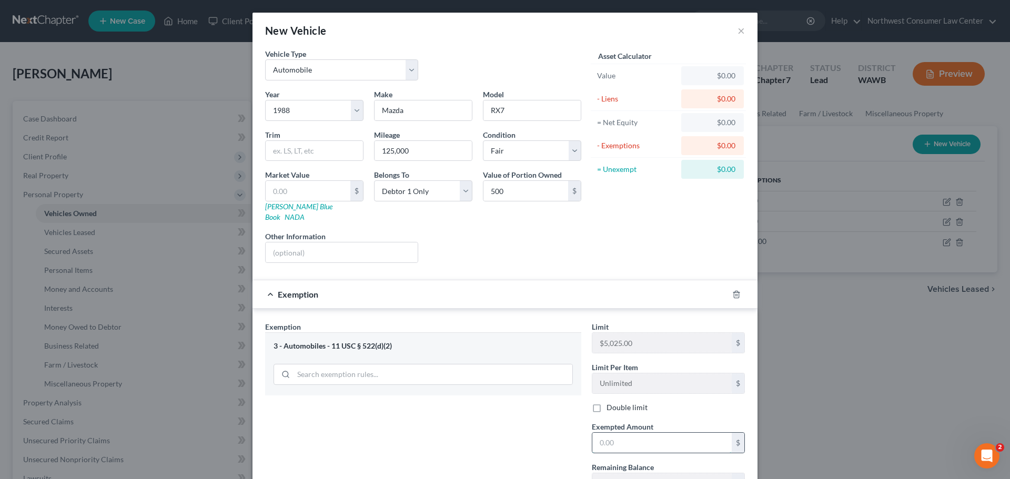
click at [616, 438] on input "text" at bounding box center [662, 443] width 139 height 20
type input "500"
click at [673, 285] on div "Exemption $500.00" at bounding box center [491, 294] width 476 height 28
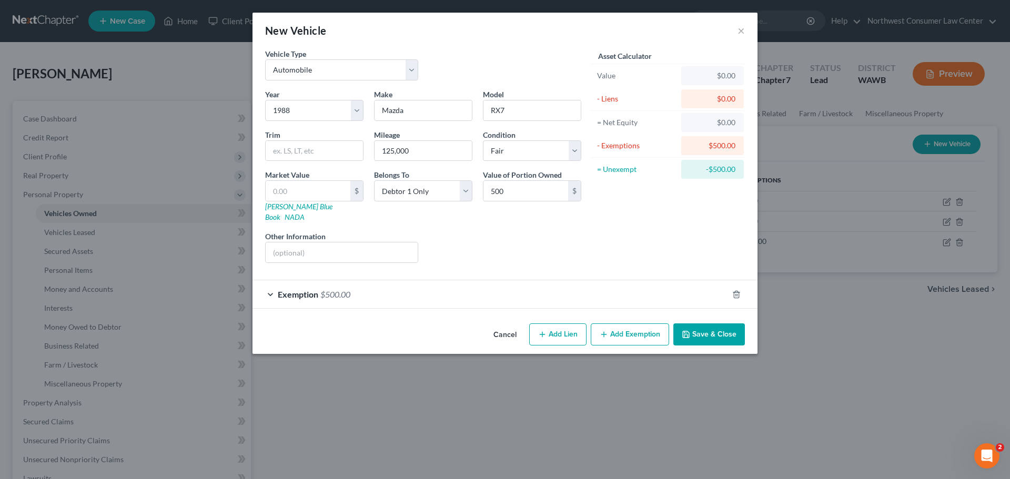
click at [717, 324] on button "Save & Close" at bounding box center [710, 335] width 72 height 22
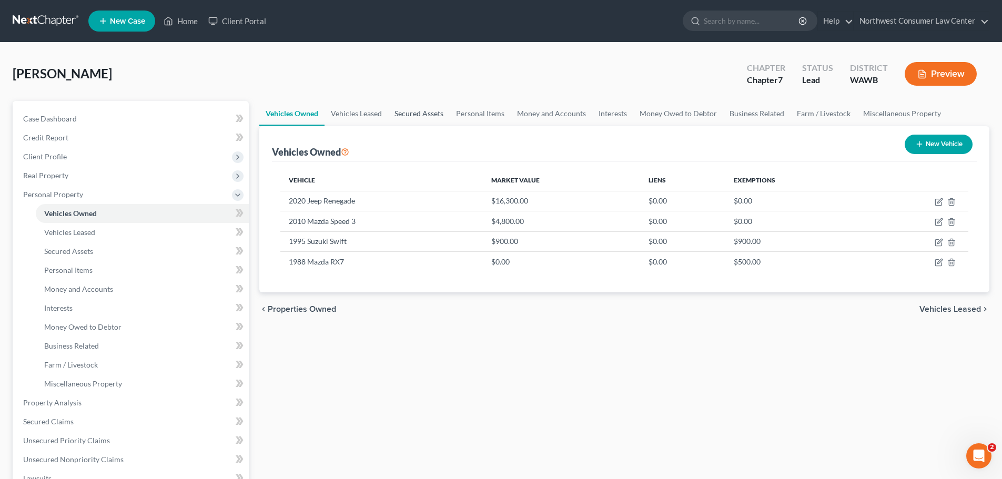
click at [418, 113] on link "Secured Assets" at bounding box center [419, 113] width 62 height 25
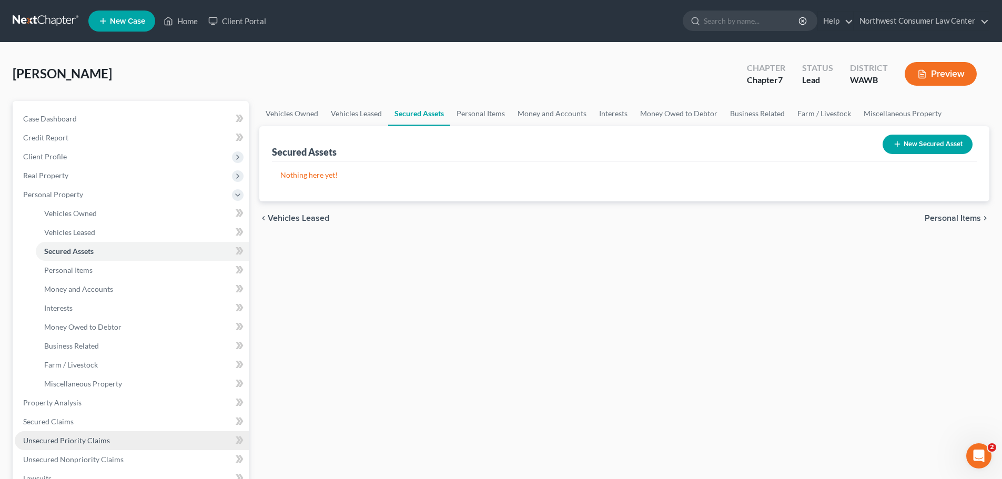
click at [153, 443] on link "Unsecured Priority Claims" at bounding box center [132, 440] width 234 height 19
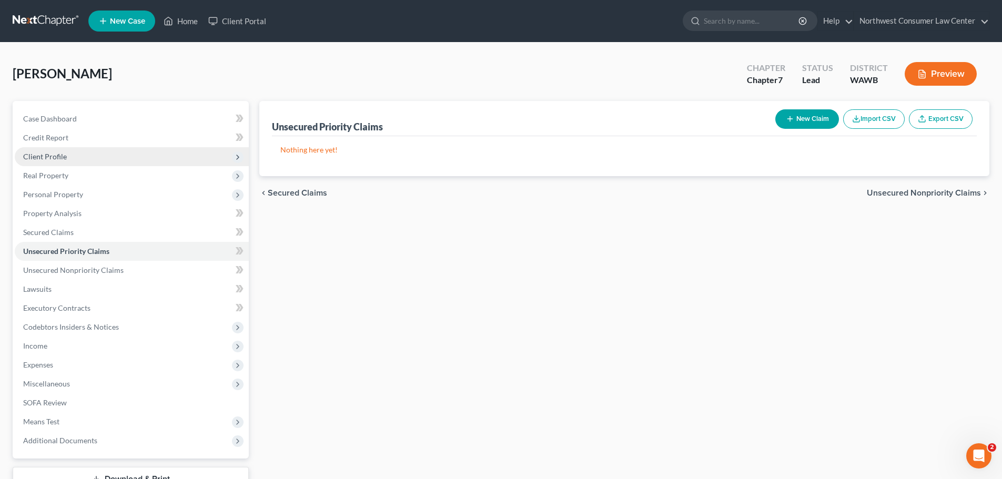
click at [179, 159] on span "Client Profile" at bounding box center [132, 156] width 234 height 19
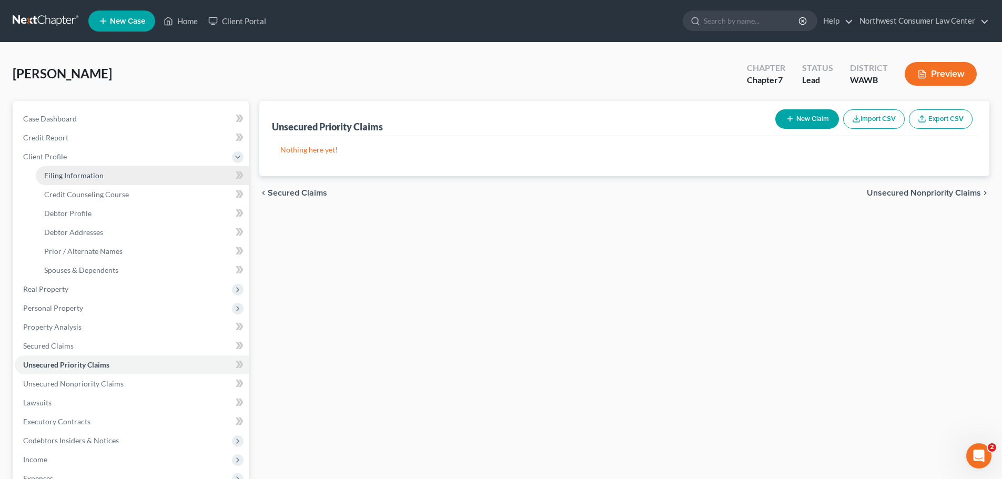
click at [180, 170] on link "Filing Information" at bounding box center [142, 175] width 213 height 19
select select "1"
select select "0"
select select "87"
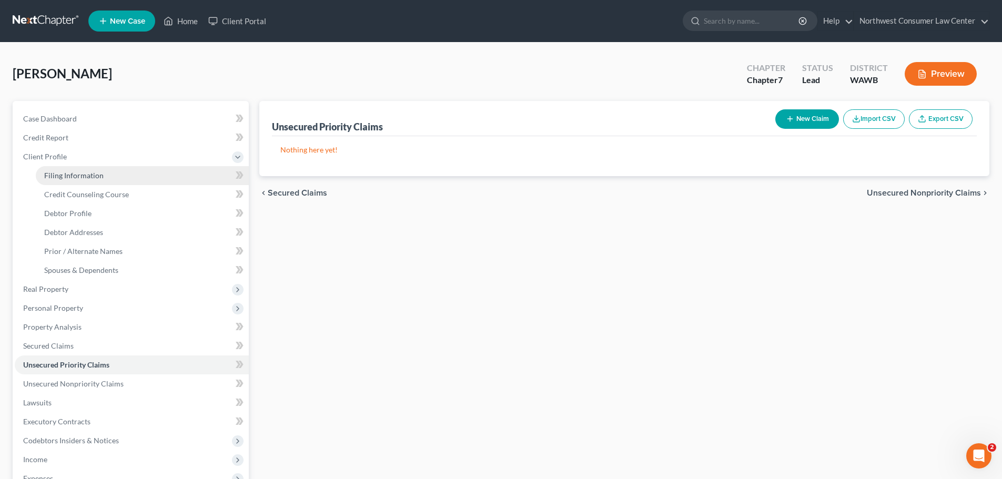
select select "0"
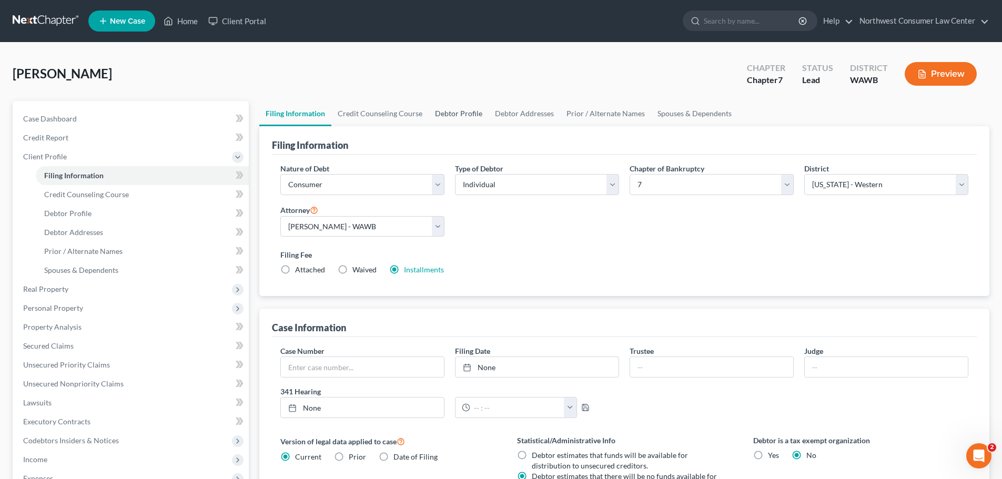
click at [445, 113] on link "Debtor Profile" at bounding box center [459, 113] width 60 height 25
select select "1"
select select "3"
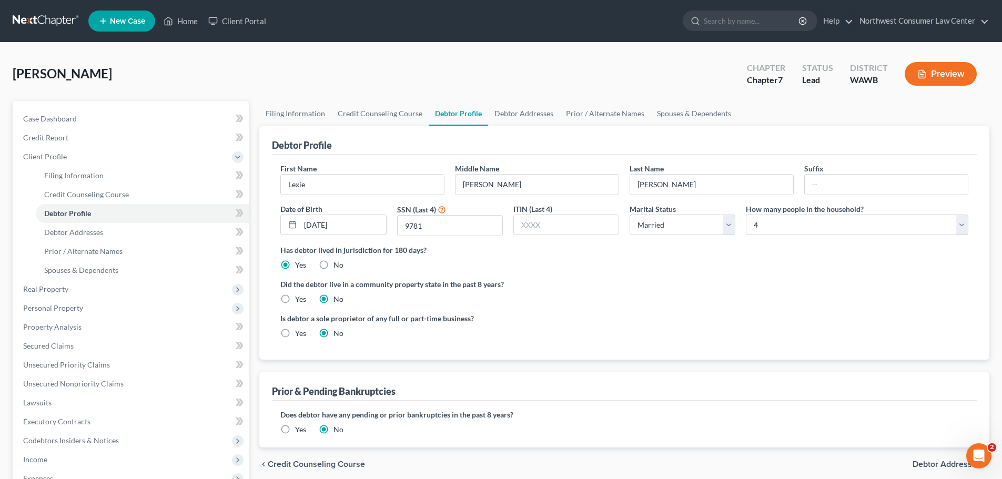
click at [295, 299] on label "Yes" at bounding box center [300, 299] width 11 height 11
click at [299, 299] on input "Yes" at bounding box center [302, 297] width 7 height 7
radio input "true"
radio input "false"
click at [709, 116] on link "Spouses & Dependents" at bounding box center [694, 113] width 87 height 25
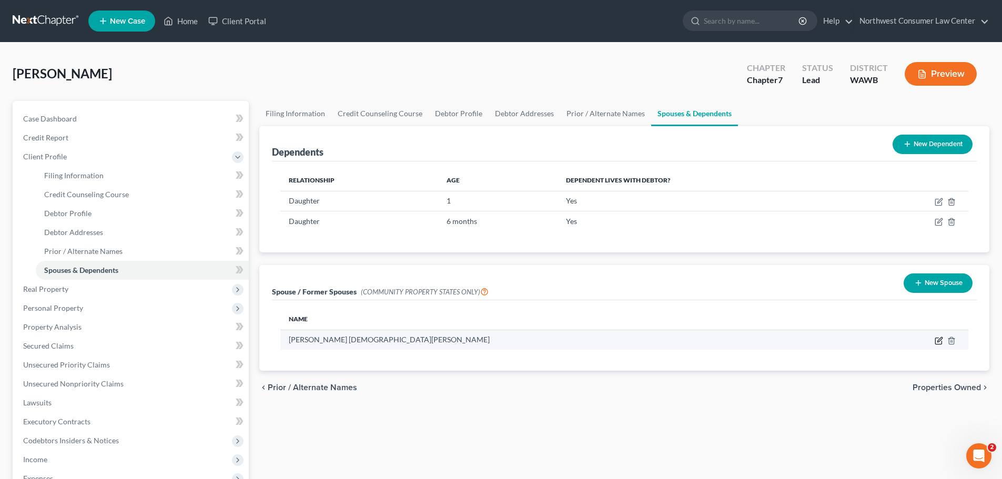
click at [939, 337] on icon "button" at bounding box center [939, 341] width 8 height 8
select select "9"
select select "50"
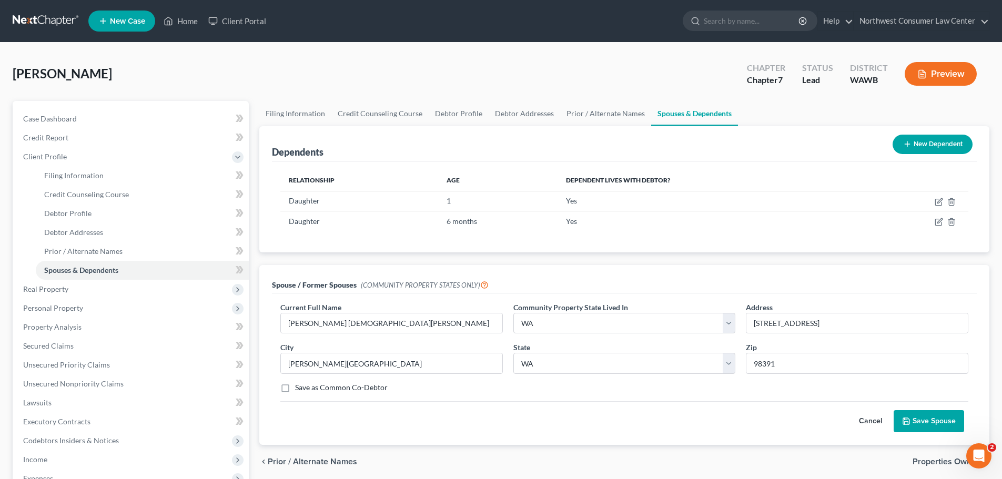
click at [922, 416] on button "Save Spouse" at bounding box center [929, 421] width 71 height 22
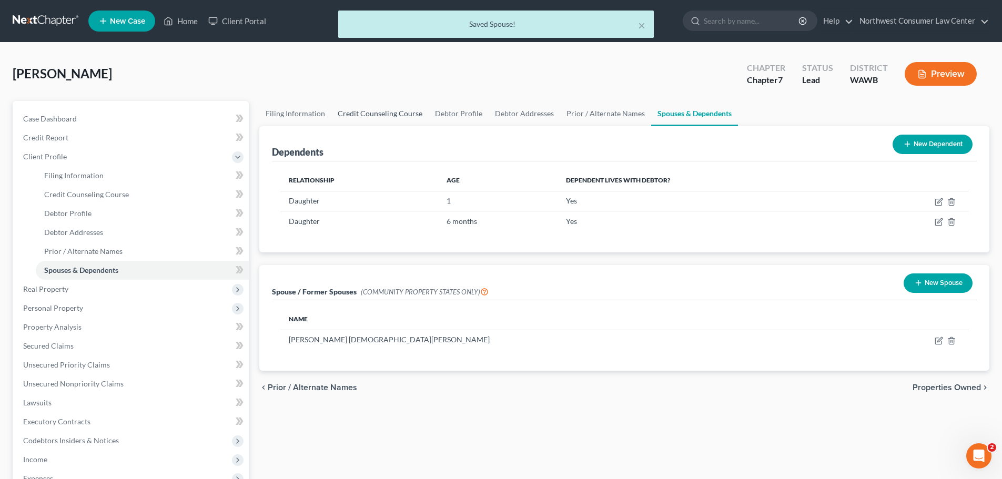
click at [388, 118] on link "Credit Counseling Course" at bounding box center [380, 113] width 97 height 25
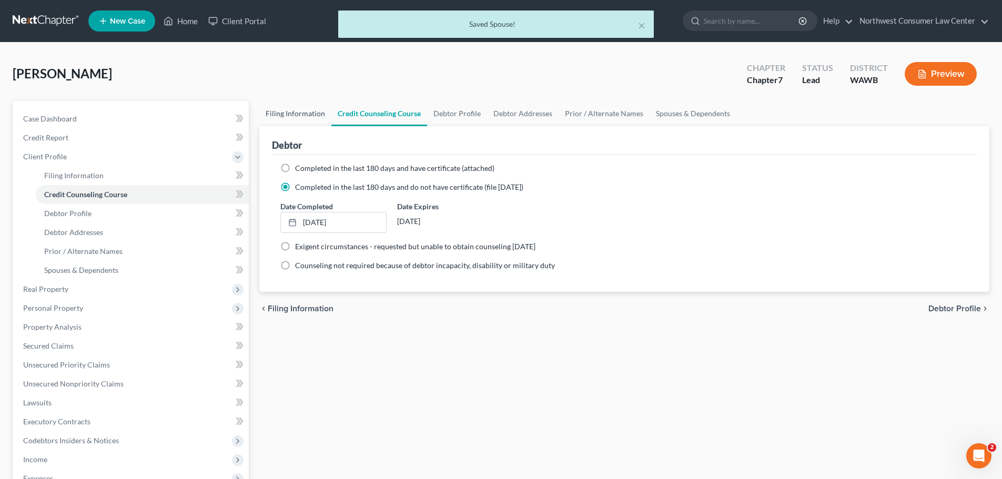
click at [295, 108] on link "Filing Information" at bounding box center [295, 113] width 72 height 25
select select "1"
select select "0"
select select "87"
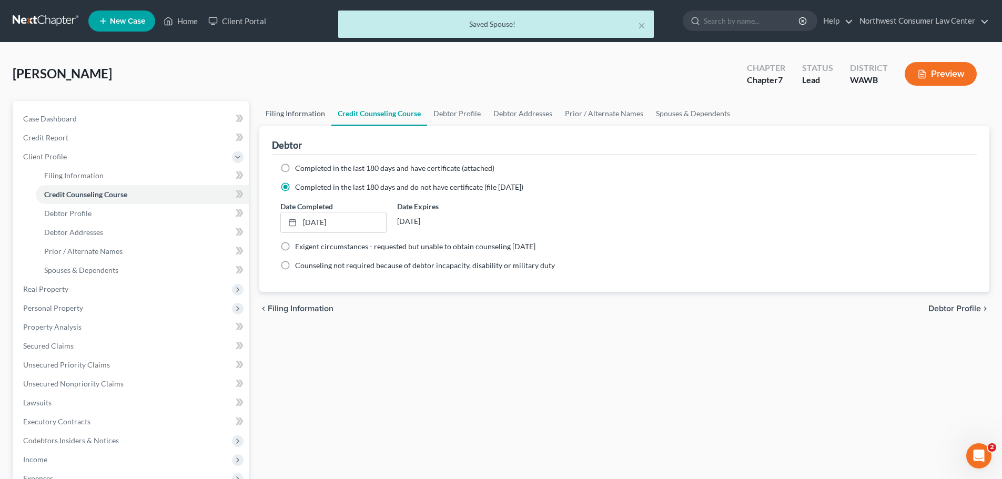
select select "0"
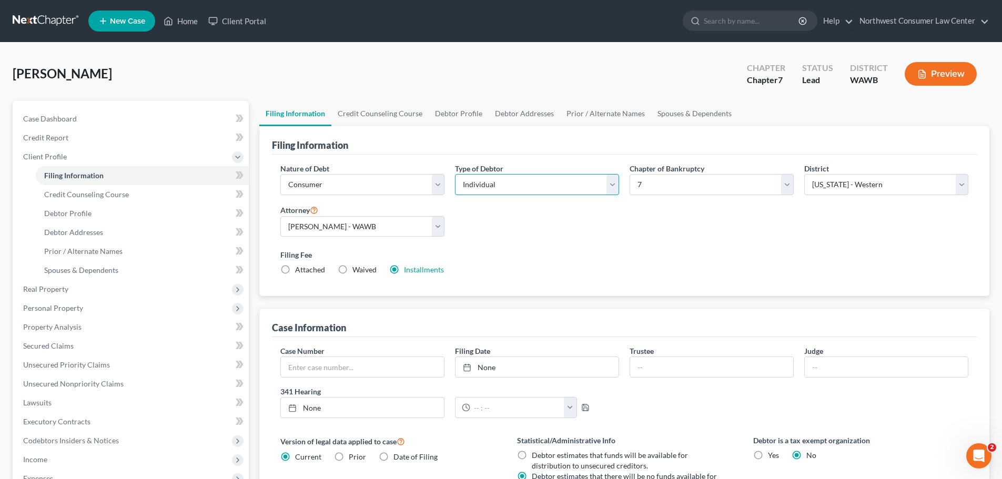
click at [530, 187] on select "Select Individual Joint" at bounding box center [537, 184] width 164 height 21
select select "1"
click at [455, 174] on select "Select Individual Joint" at bounding box center [537, 184] width 164 height 21
click at [605, 117] on link "Joint Debtor Profile" at bounding box center [599, 113] width 78 height 25
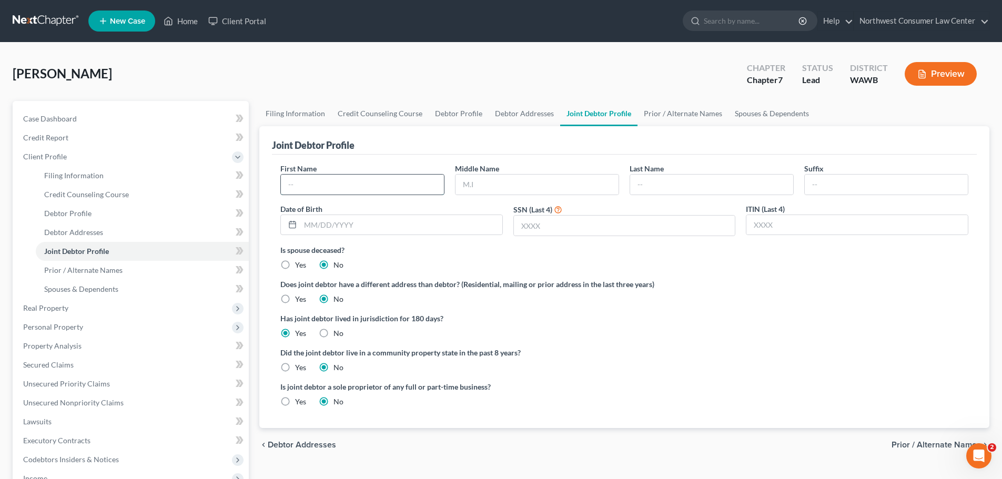
click at [372, 181] on input "text" at bounding box center [362, 185] width 163 height 20
type input "[PERSON_NAME]"
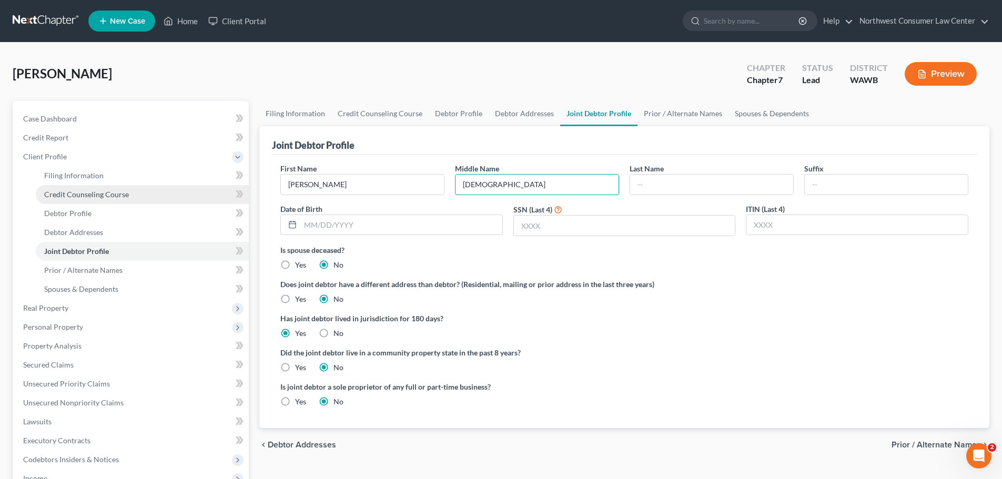
type input "[DEMOGRAPHIC_DATA]"
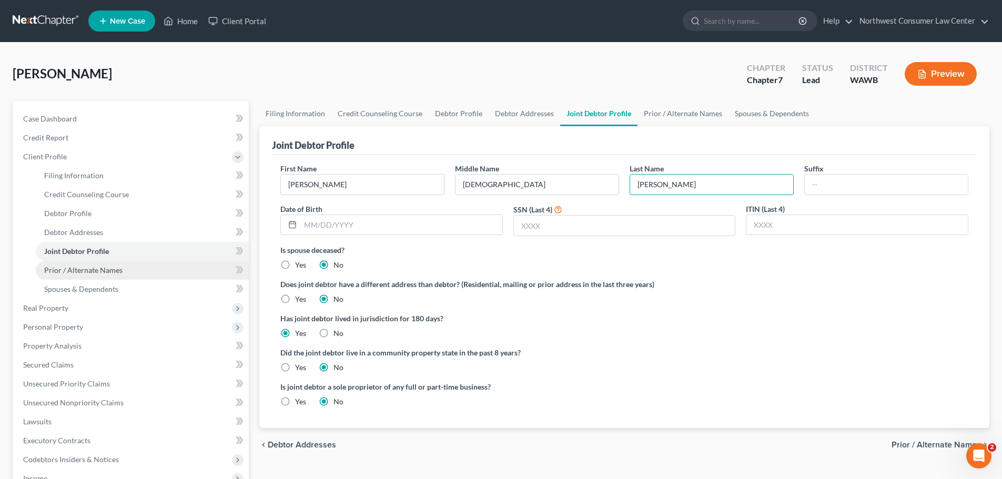
type input "[PERSON_NAME]"
click at [338, 232] on input "text" at bounding box center [401, 225] width 202 height 20
type input "[DATE]"
click at [586, 226] on input "text" at bounding box center [625, 226] width 222 height 20
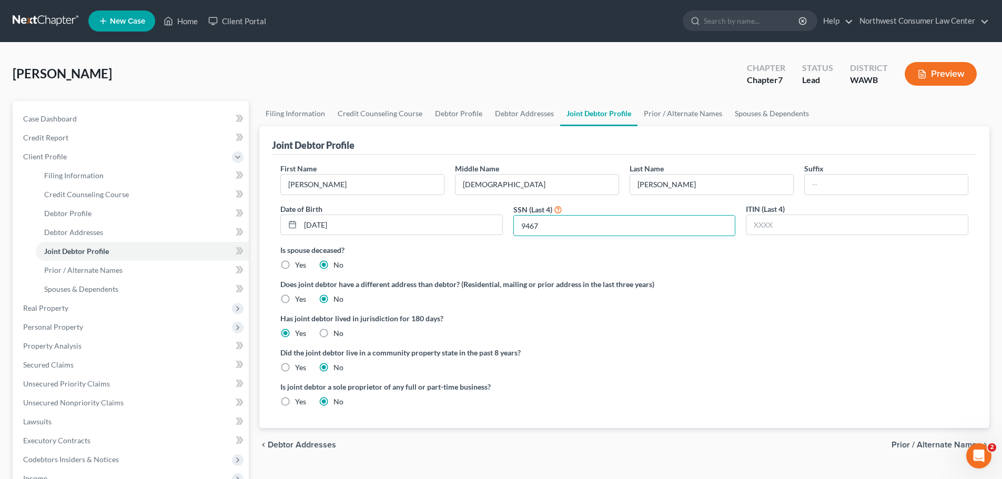
type input "9467"
click at [297, 365] on label "Yes" at bounding box center [300, 368] width 11 height 11
click at [299, 365] on input "Yes" at bounding box center [302, 366] width 7 height 7
radio input "true"
radio input "false"
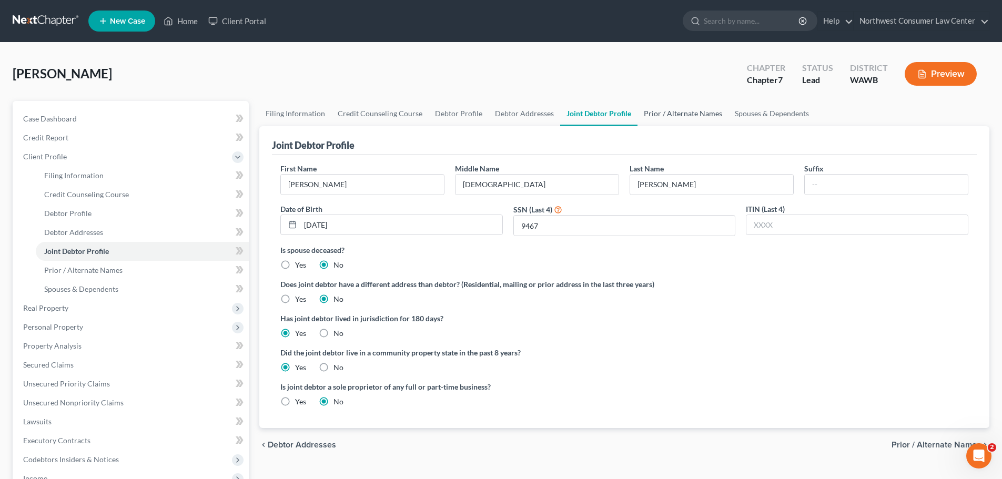
click at [654, 112] on link "Prior / Alternate Names" at bounding box center [683, 113] width 91 height 25
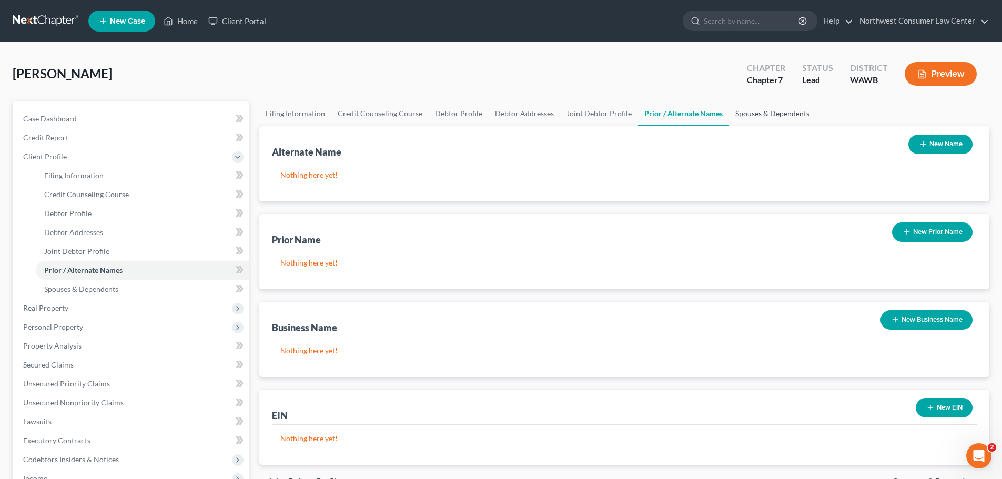
click at [753, 115] on link "Spouses & Dependents" at bounding box center [772, 113] width 87 height 25
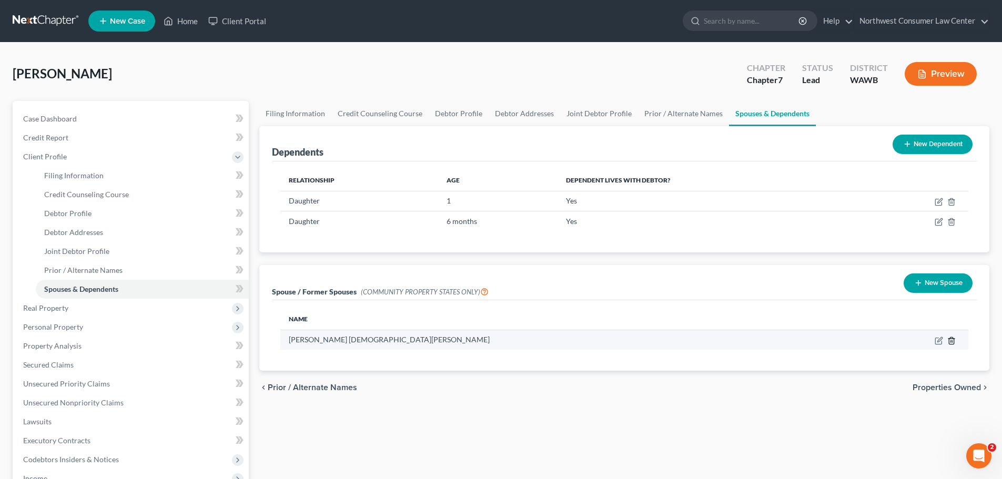
click at [954, 342] on icon "button" at bounding box center [951, 340] width 5 height 7
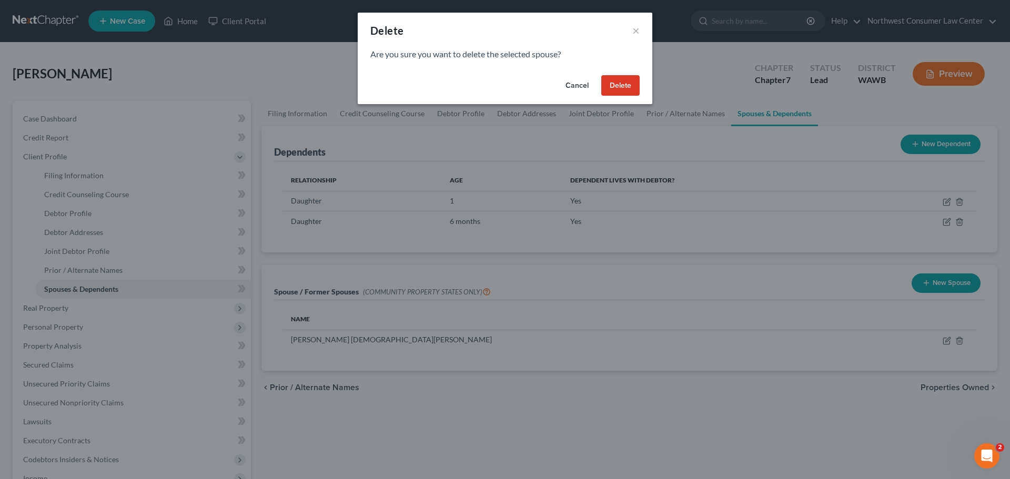
click at [627, 85] on button "Delete" at bounding box center [620, 85] width 38 height 21
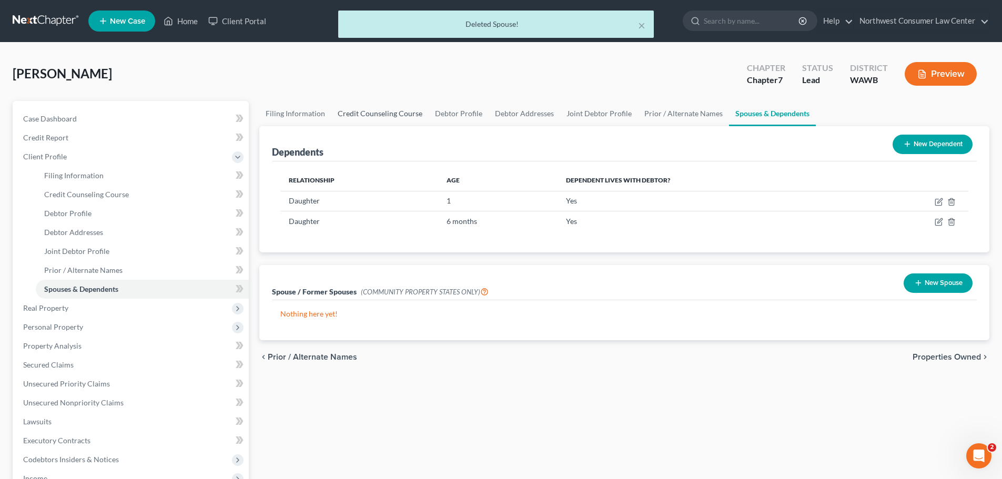
click at [360, 104] on link "Credit Counseling Course" at bounding box center [380, 113] width 97 height 25
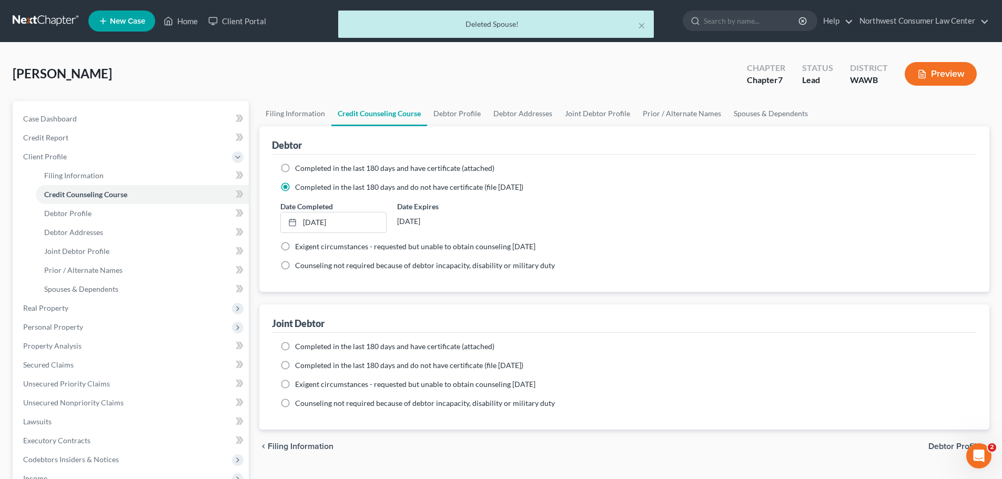
click at [327, 367] on span "Completed in the last 180 days and do not have certificate (file [DATE])" at bounding box center [409, 365] width 228 height 9
click at [306, 367] on input "Completed in the last 180 days and do not have certificate (file [DATE])" at bounding box center [302, 363] width 7 height 7
radio input "true"
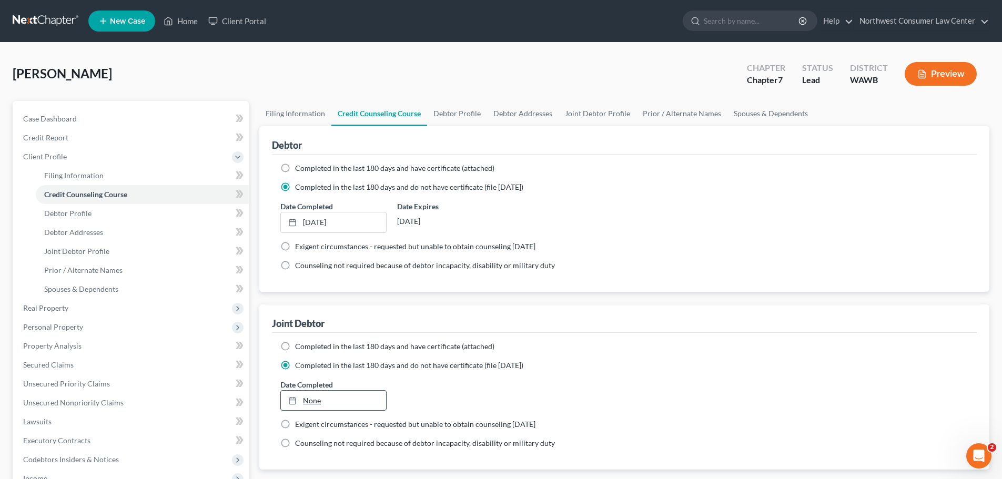
click at [324, 399] on link "None" at bounding box center [333, 401] width 105 height 20
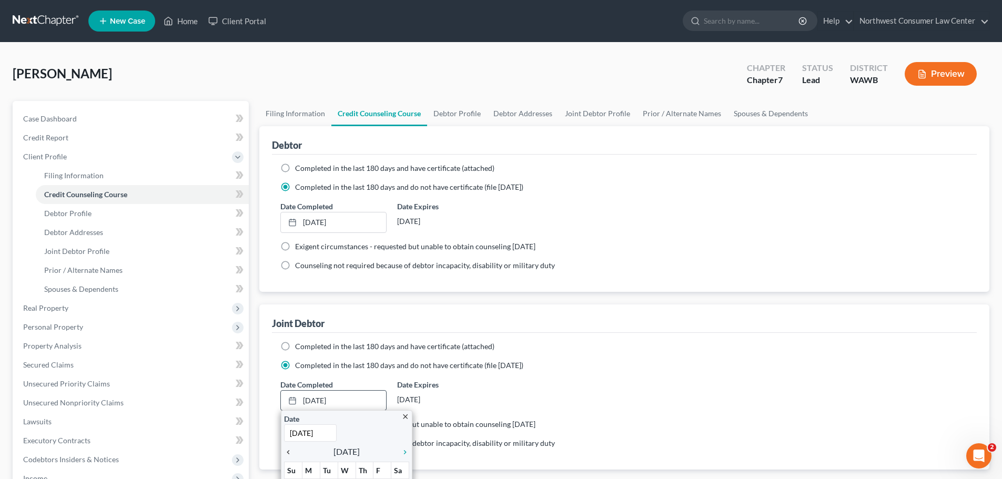
click at [288, 458] on link "chevron_left" at bounding box center [291, 452] width 14 height 13
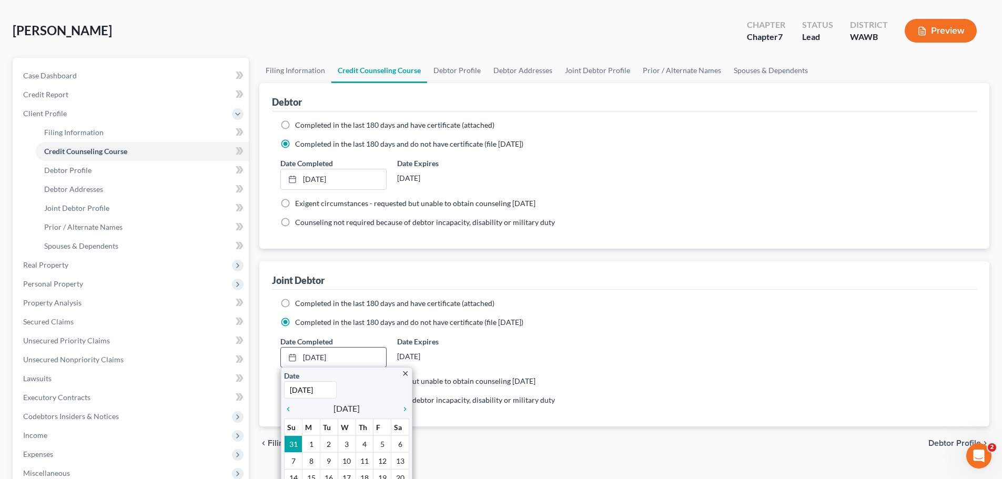
scroll to position [105, 0]
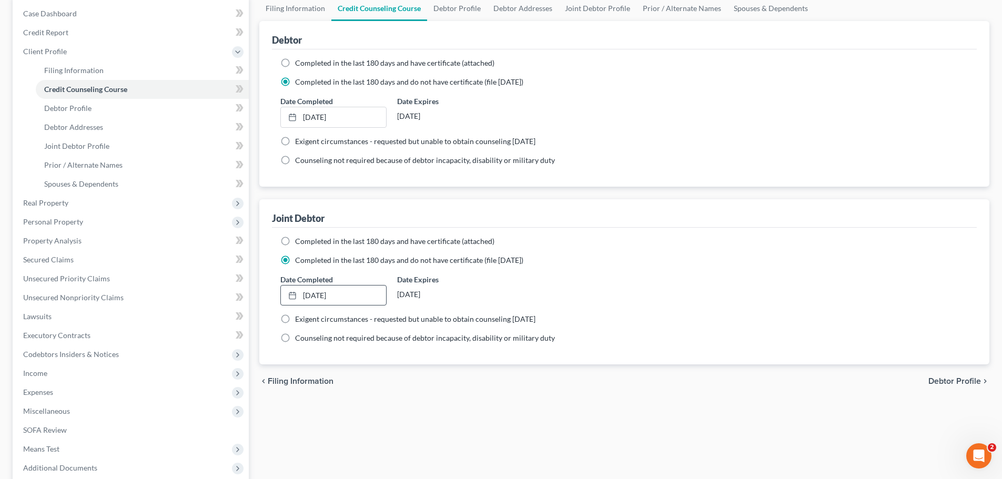
click at [564, 301] on div "Date Completed [DATE] close Date [DATE] Time 12:00 AM chevron_left [DATE] chevr…" at bounding box center [624, 290] width 699 height 32
click at [105, 224] on span "Personal Property" at bounding box center [132, 222] width 234 height 19
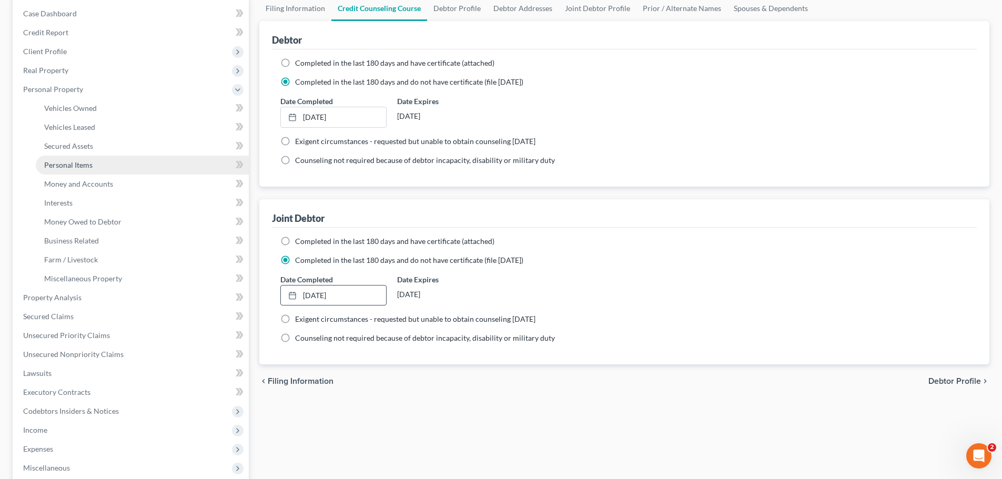
click at [131, 168] on link "Personal Items" at bounding box center [142, 165] width 213 height 19
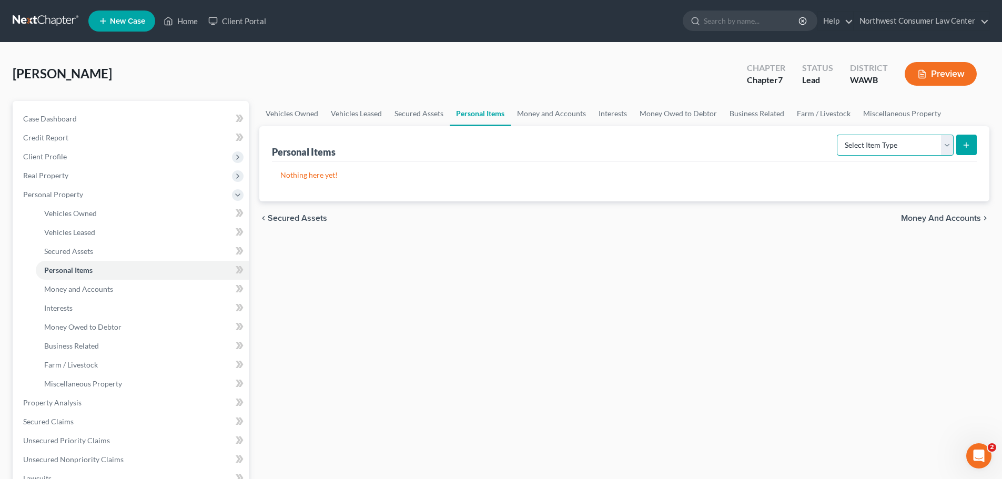
click at [872, 135] on select "Select Item Type Clothing Collectibles Of Value Electronics Firearms Household …" at bounding box center [895, 145] width 117 height 21
select select "household_goods"
click at [838, 135] on select "Select Item Type Clothing Collectibles Of Value Electronics Firearms Household …" at bounding box center [895, 145] width 117 height 21
click at [963, 145] on icon "submit" at bounding box center [966, 145] width 8 height 8
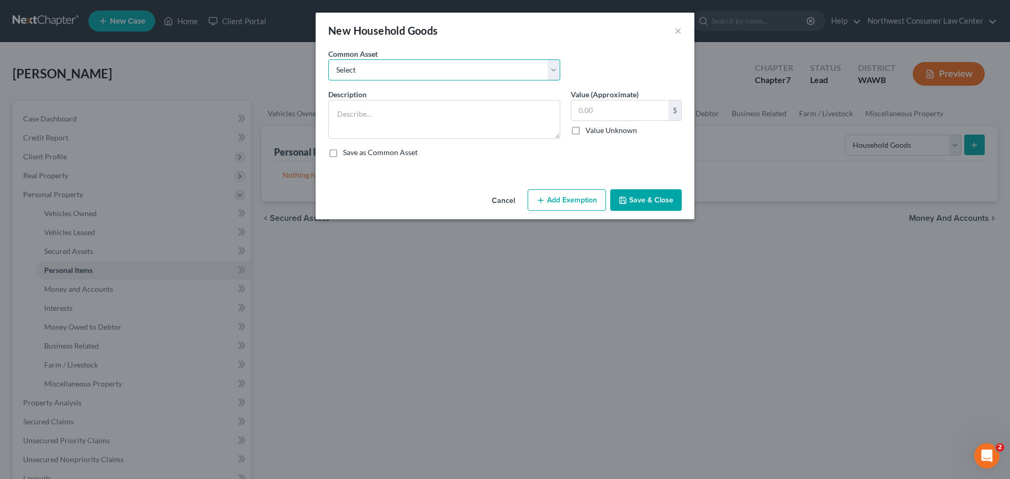
drag, startPoint x: 368, startPoint y: 72, endPoint x: 367, endPoint y: 79, distance: 7.9
click at [368, 72] on select "Select Household Goods" at bounding box center [444, 69] width 232 height 21
click at [328, 59] on select "Select Household Goods" at bounding box center [444, 69] width 232 height 21
click at [363, 57] on label "Common Asset" at bounding box center [352, 53] width 49 height 11
click at [371, 72] on select "Select Household Goods" at bounding box center [444, 69] width 232 height 21
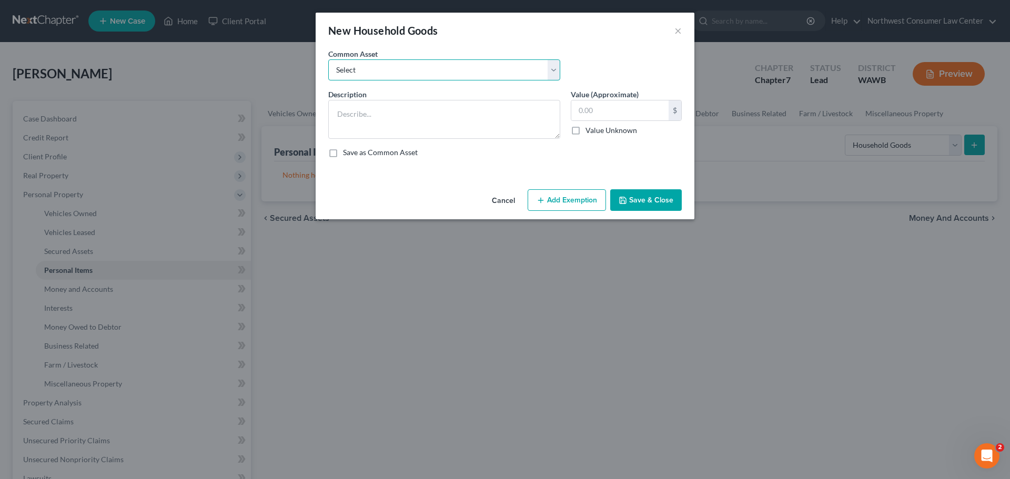
select select "0"
click at [328, 59] on select "Select Household Goods" at bounding box center [444, 69] width 232 height 21
type textarea "Household Goods"
click at [579, 109] on input "500.00" at bounding box center [619, 111] width 97 height 20
type input "300"
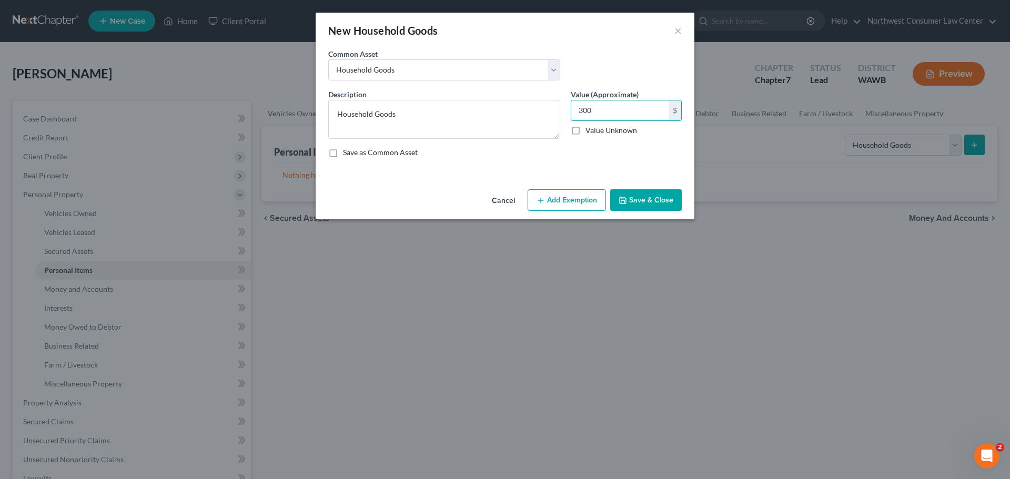
click at [547, 190] on button "Add Exemption" at bounding box center [567, 200] width 78 height 22
select select "2"
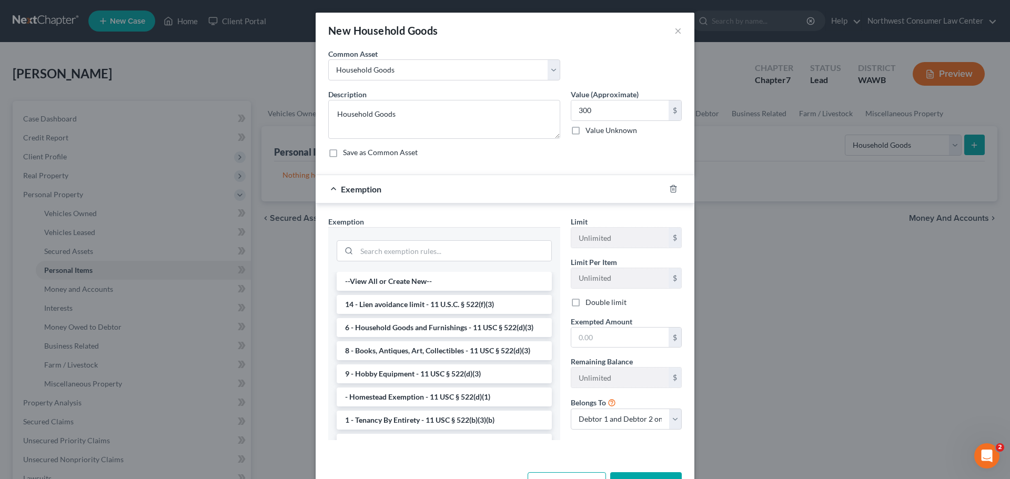
drag, startPoint x: 426, startPoint y: 329, endPoint x: 485, endPoint y: 329, distance: 58.9
click at [426, 329] on li "6 - Household Goods and Furnishings - 11 USC § 522(d)(3)" at bounding box center [444, 327] width 215 height 19
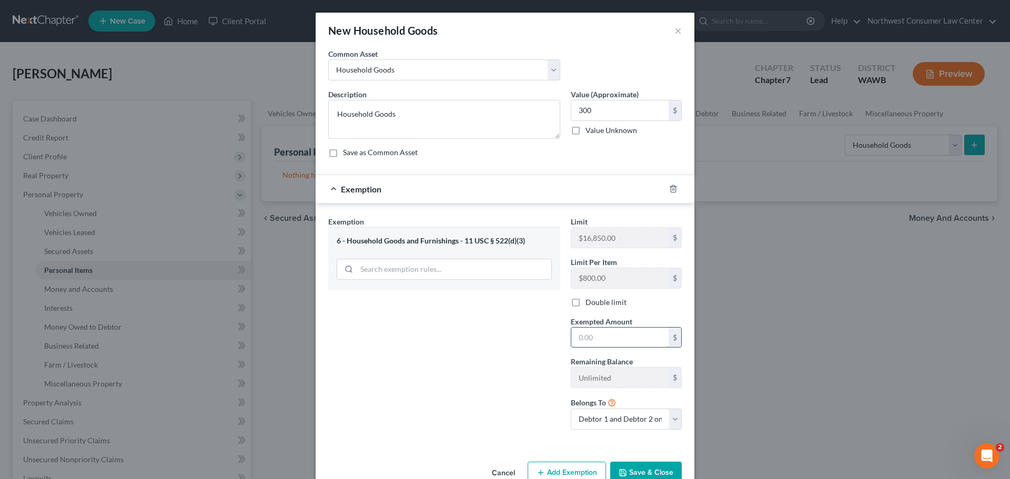
click at [645, 338] on input "text" at bounding box center [619, 338] width 97 height 20
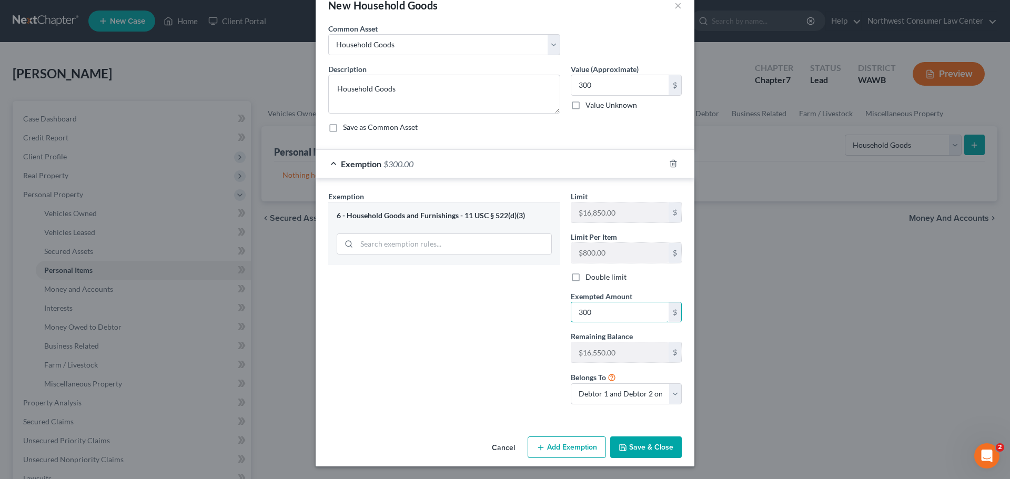
type input "300"
click at [646, 454] on button "Save & Close" at bounding box center [646, 448] width 72 height 22
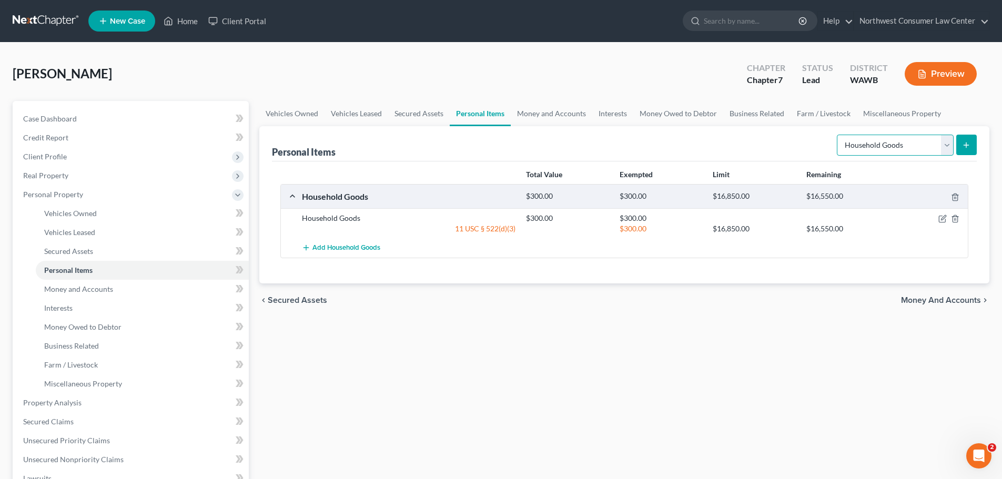
click at [891, 140] on select "Select Item Type Clothing Collectibles Of Value Electronics Firearms Household …" at bounding box center [895, 145] width 117 height 21
select select "electronics"
click at [838, 135] on select "Select Item Type Clothing Collectibles Of Value Electronics Firearms Household …" at bounding box center [895, 145] width 117 height 21
click at [965, 140] on button "submit" at bounding box center [967, 145] width 21 height 21
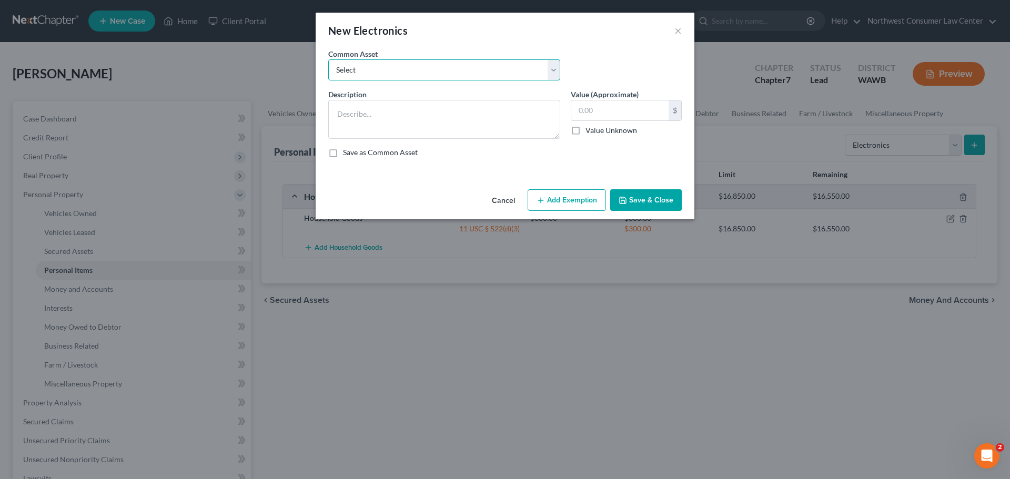
click at [384, 63] on select "Select Electronics Electronics" at bounding box center [444, 69] width 232 height 21
select select "0"
click at [328, 59] on select "Select Electronics Electronics" at bounding box center [444, 69] width 232 height 21
type textarea "Electronics"
click at [617, 114] on input "1,400.00" at bounding box center [619, 111] width 97 height 20
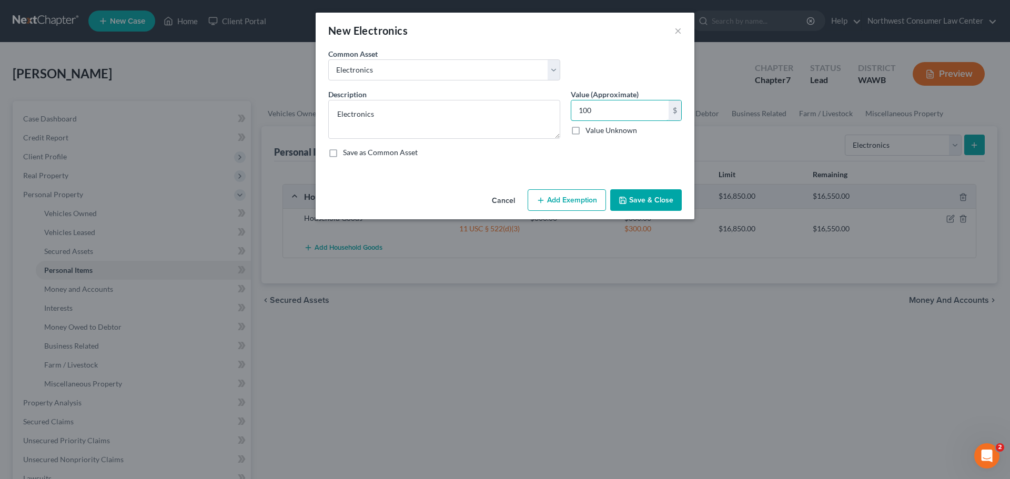
type input "100"
click at [575, 199] on button "Add Exemption" at bounding box center [567, 200] width 78 height 22
select select "2"
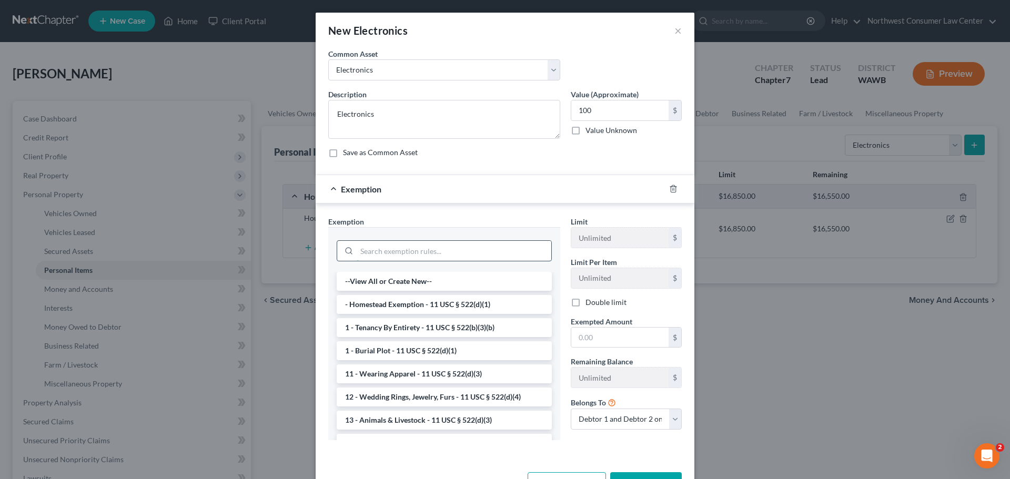
click at [418, 253] on input "search" at bounding box center [454, 251] width 195 height 20
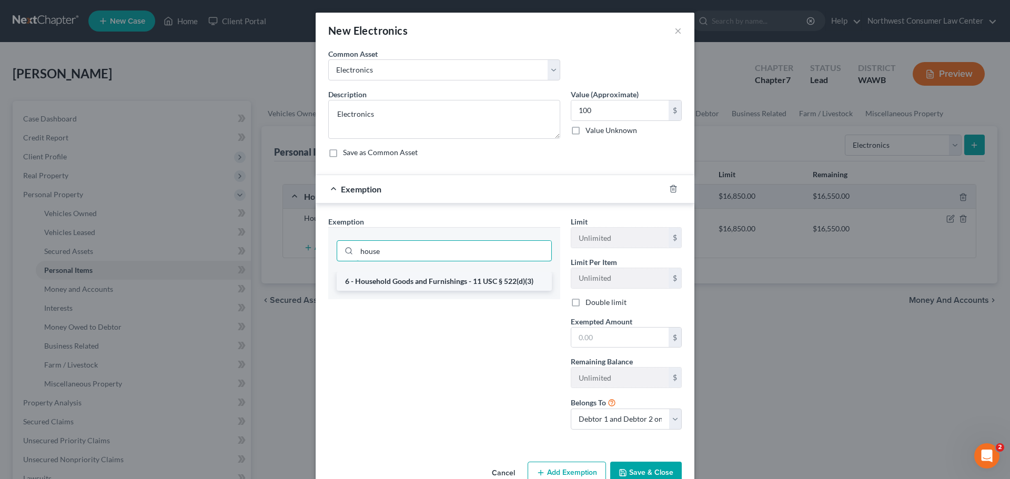
type input "house"
click at [413, 282] on li "6 - Household Goods and Furnishings - 11 USC § 522(d)(3)" at bounding box center [444, 281] width 215 height 19
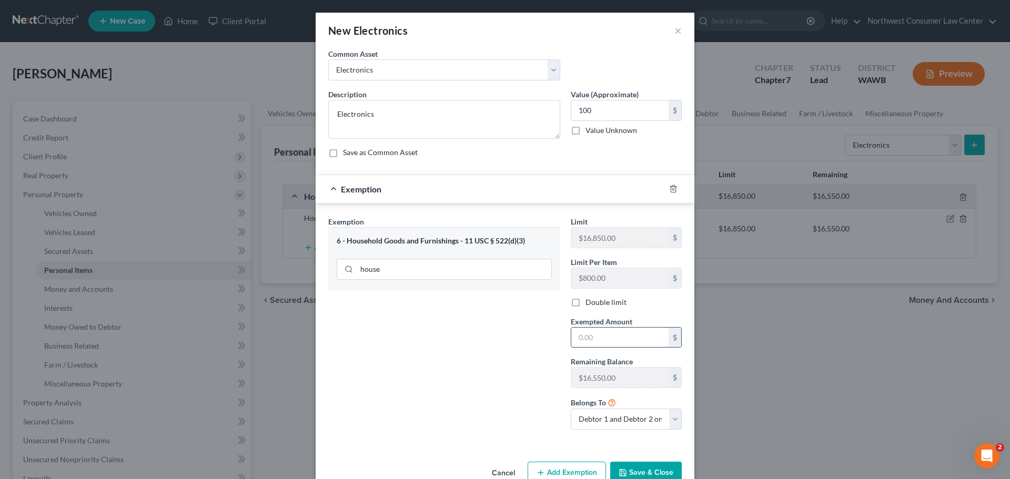
click at [612, 342] on input "text" at bounding box center [619, 338] width 97 height 20
type input "100"
click at [441, 370] on div "Exemption Set must be selected for CA. Exemption * 6 - Household Goods and Furn…" at bounding box center [444, 327] width 243 height 222
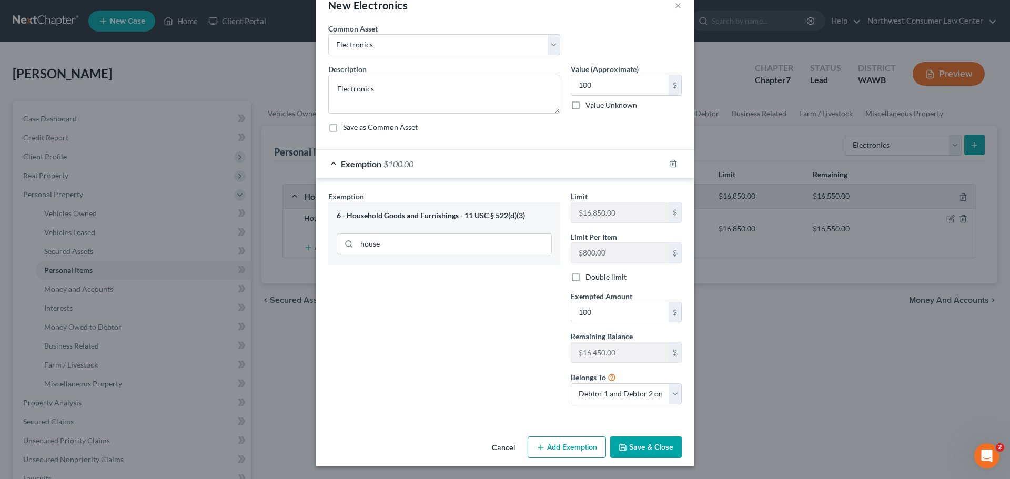
click at [632, 449] on button "Save & Close" at bounding box center [646, 448] width 72 height 22
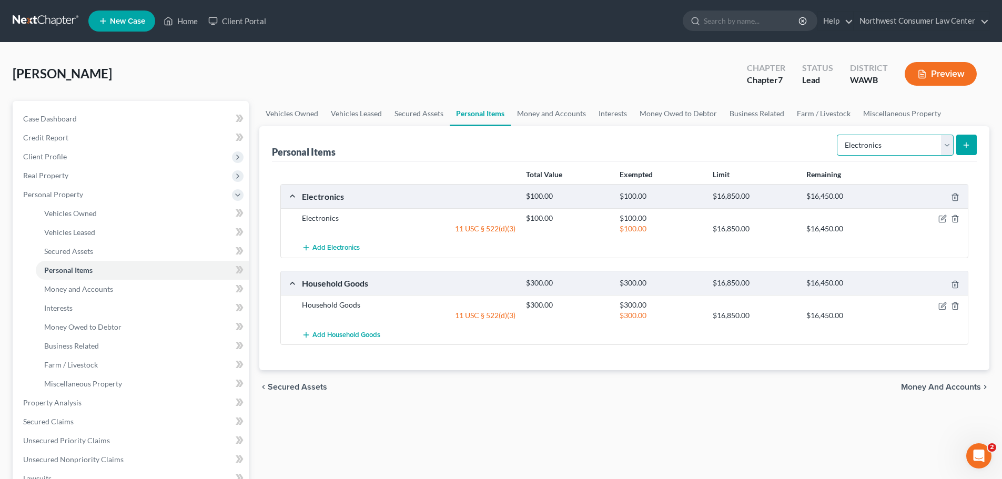
click at [891, 151] on select "Select Item Type Clothing Collectibles Of Value Electronics Firearms Household …" at bounding box center [895, 145] width 117 height 21
click at [838, 135] on select "Select Item Type Clothing Collectibles Of Value Electronics Firearms Household …" at bounding box center [895, 145] width 117 height 21
click at [919, 142] on select "Select Item Type Clothing Collectibles Of Value Electronics Firearms Household …" at bounding box center [895, 145] width 117 height 21
select select "sports_and_hobby_equipment"
click at [838, 135] on select "Select Item Type Clothing Collectibles Of Value Electronics Firearms Household …" at bounding box center [895, 145] width 117 height 21
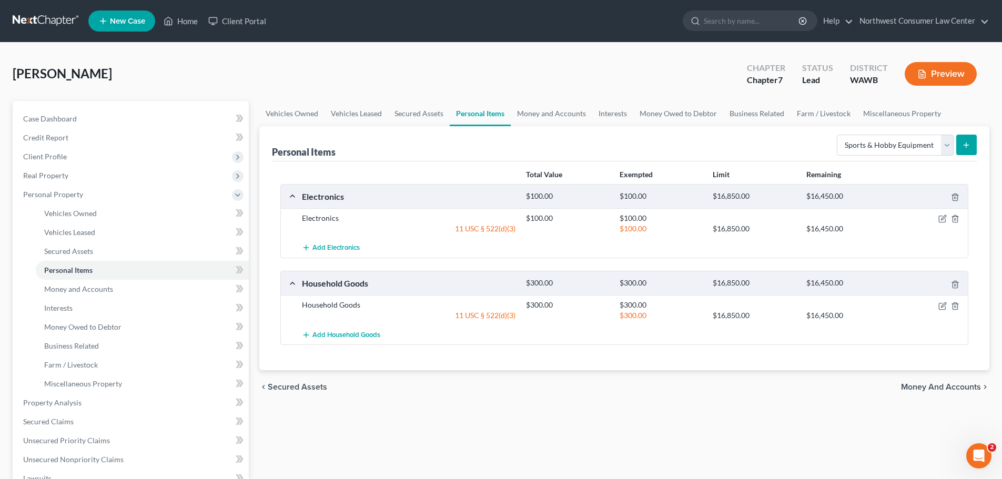
click at [965, 142] on icon "submit" at bounding box center [966, 145] width 8 height 8
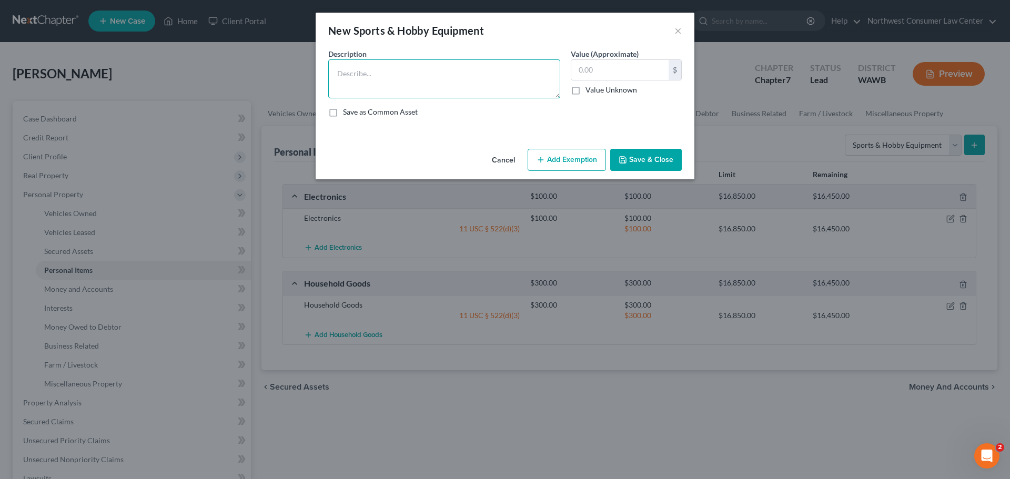
click at [456, 88] on textarea at bounding box center [444, 78] width 232 height 39
type textarea "Games & Books"
type input "100"
click at [564, 160] on button "Add Exemption" at bounding box center [567, 160] width 78 height 22
select select "2"
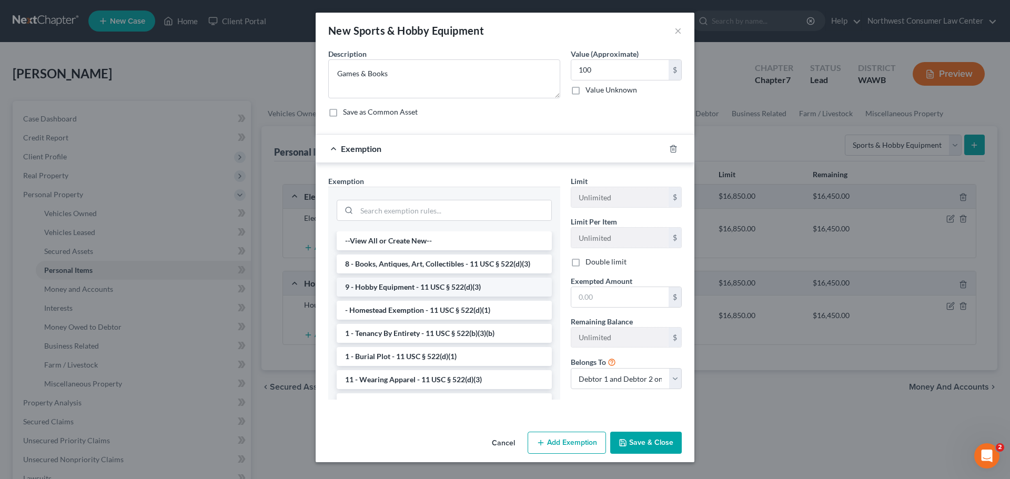
click at [433, 283] on li "9 - Hobby Equipment - 11 USC § 522(d)(3)" at bounding box center [444, 287] width 215 height 19
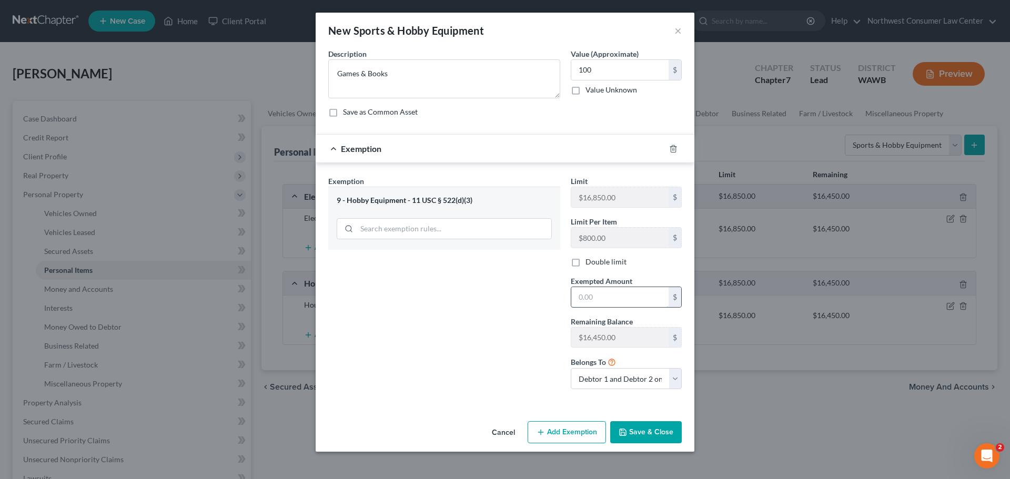
click at [581, 297] on input "text" at bounding box center [619, 297] width 97 height 20
type input "100"
click at [646, 427] on button "Save & Close" at bounding box center [646, 432] width 72 height 22
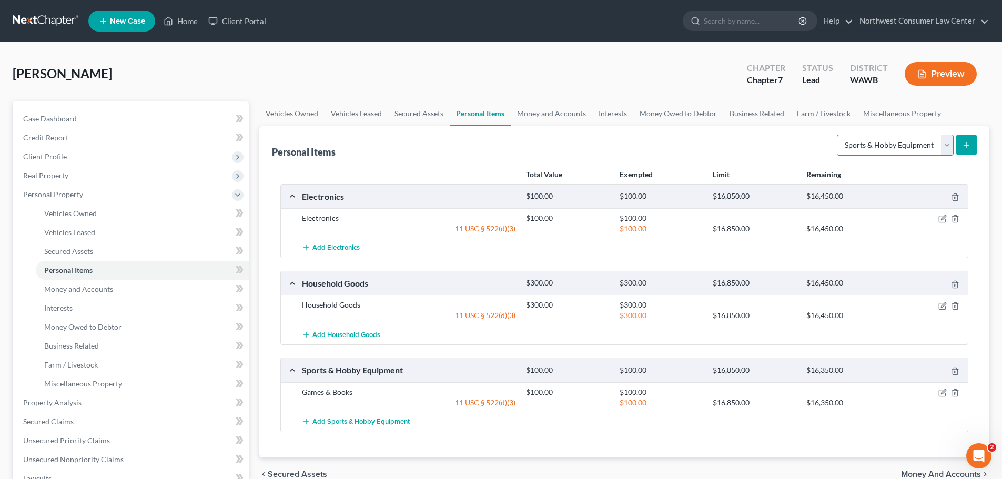
click at [913, 150] on select "Select Item Type Clothing Collectibles Of Value Electronics Firearms Household …" at bounding box center [895, 145] width 117 height 21
click at [838, 135] on select "Select Item Type Clothing Collectibles Of Value Electronics Firearms Household …" at bounding box center [895, 145] width 117 height 21
click at [963, 142] on icon "submit" at bounding box center [966, 145] width 8 height 8
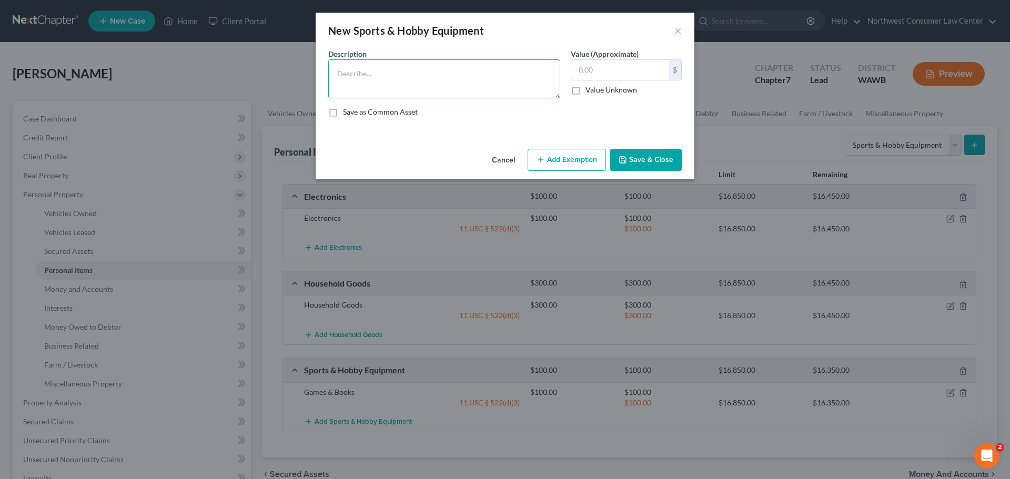
click at [431, 88] on textarea at bounding box center [444, 78] width 232 height 39
type textarea "Professional Hairstylist Tools"
type input "200"
click at [577, 157] on button "Add Exemption" at bounding box center [567, 160] width 78 height 22
select select "2"
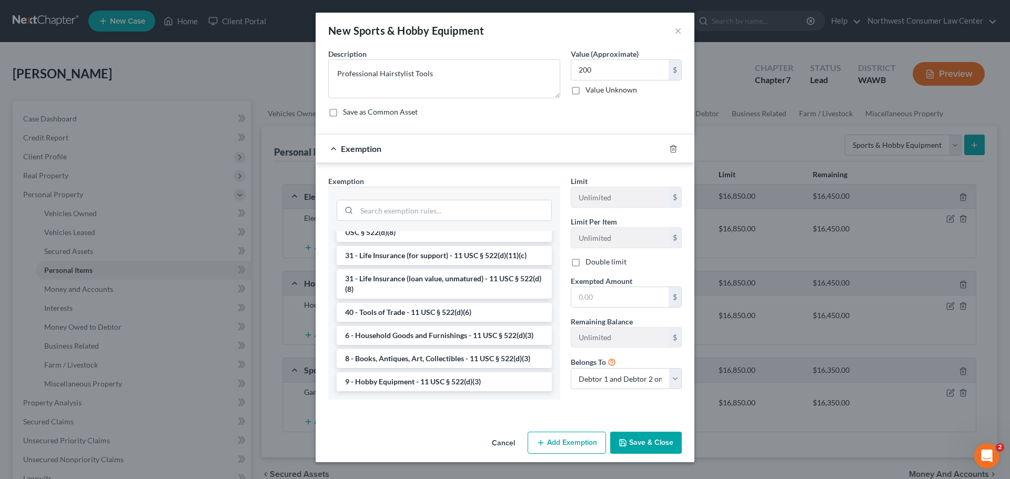
scroll to position [892, 0]
click at [470, 318] on li "40 - Tools of Trade - 11 USC § 522(d)(6)" at bounding box center [444, 312] width 215 height 19
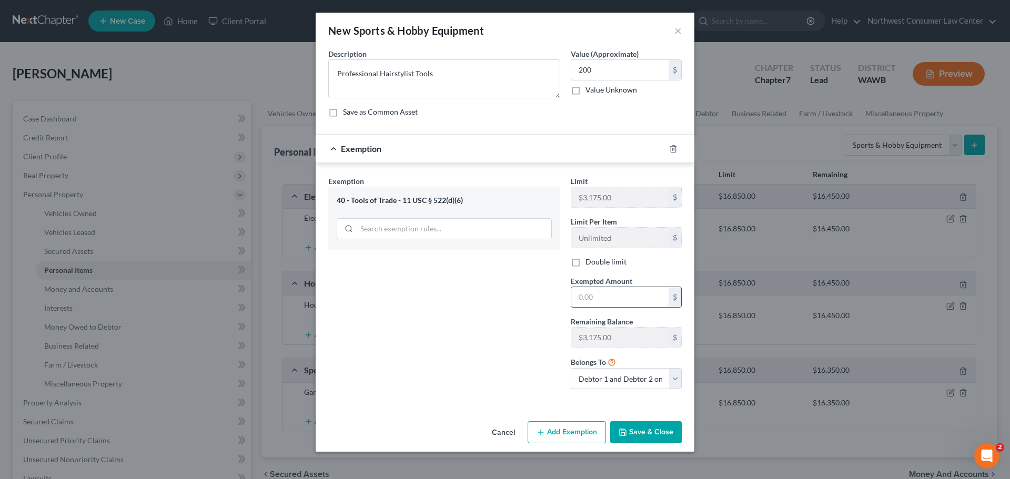
click at [618, 295] on input "text" at bounding box center [619, 297] width 97 height 20
type input "200"
click at [656, 427] on button "Save & Close" at bounding box center [646, 432] width 72 height 22
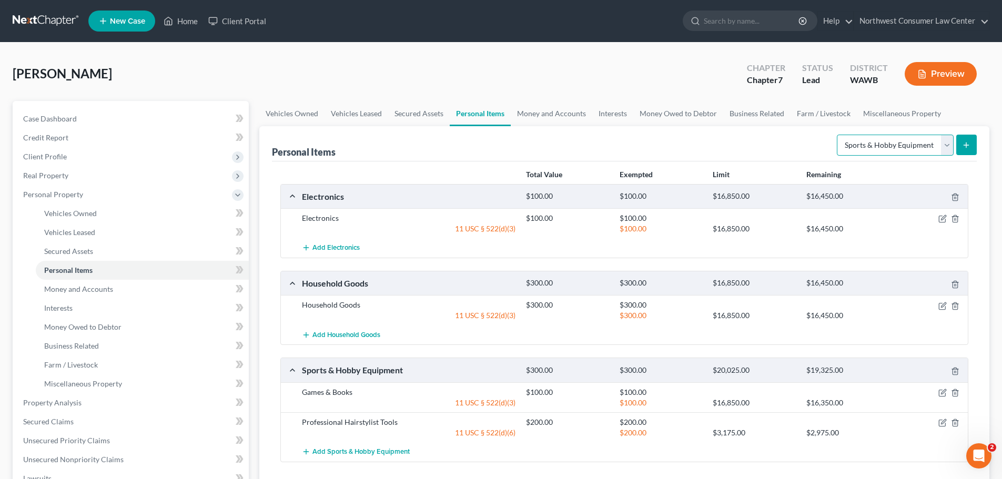
click at [862, 143] on select "Select Item Type Clothing Collectibles Of Value Electronics Firearms Household …" at bounding box center [895, 145] width 117 height 21
select select "firearms"
click at [838, 135] on select "Select Item Type Clothing Collectibles Of Value Electronics Firearms Household …" at bounding box center [895, 145] width 117 height 21
click at [960, 144] on button "submit" at bounding box center [967, 145] width 21 height 21
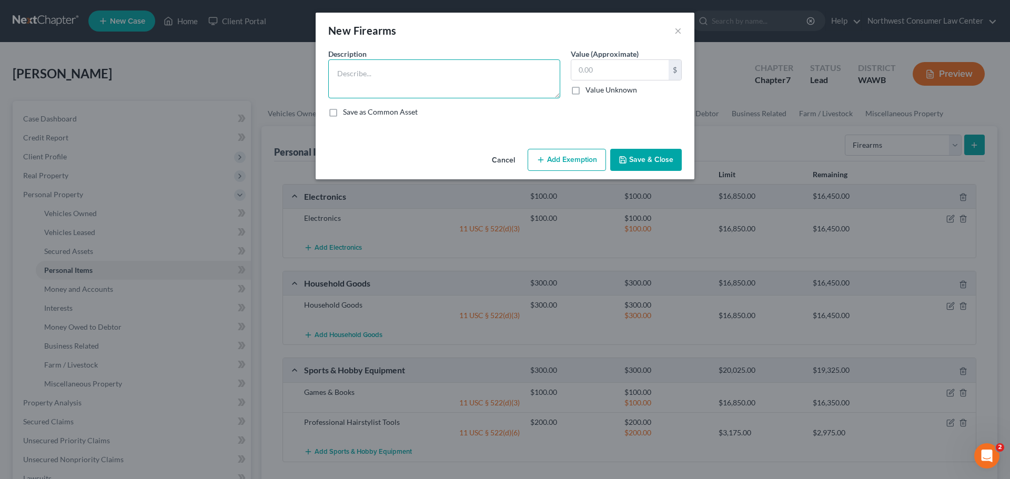
click at [439, 79] on textarea at bounding box center [444, 78] width 232 height 39
type textarea ".22 Rifle"
click at [643, 150] on button "Save & Close" at bounding box center [646, 160] width 72 height 22
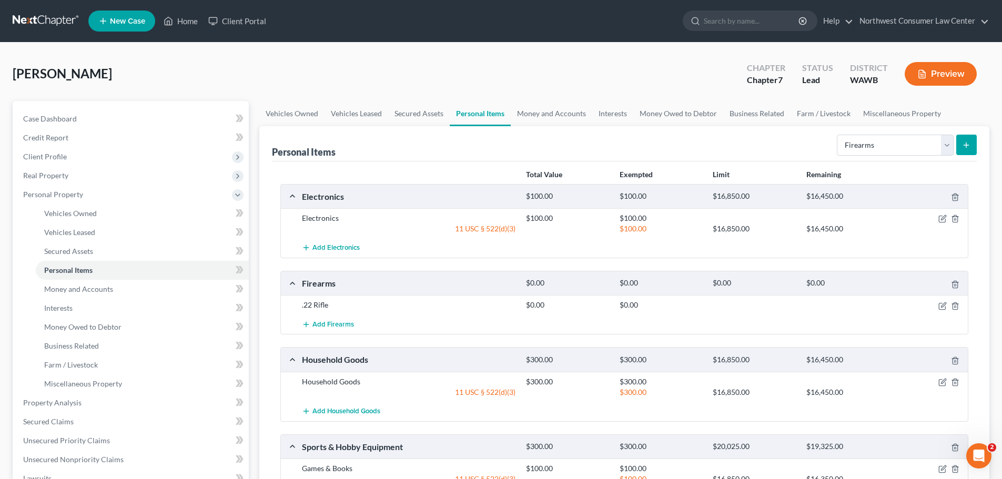
click at [968, 144] on icon "submit" at bounding box center [966, 145] width 8 height 8
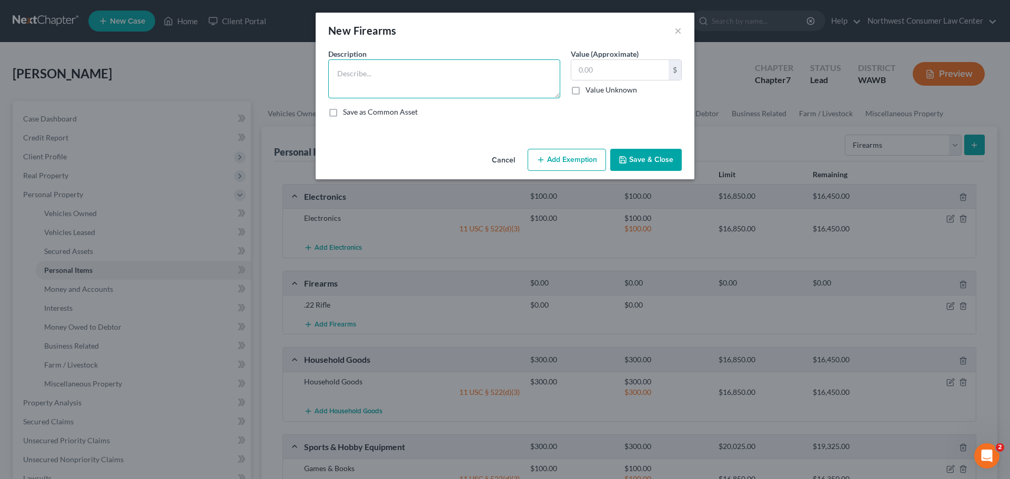
click at [368, 86] on textarea at bounding box center [444, 78] width 232 height 39
type textarea "380 Handgun"
click at [648, 158] on button "Save & Close" at bounding box center [646, 160] width 72 height 22
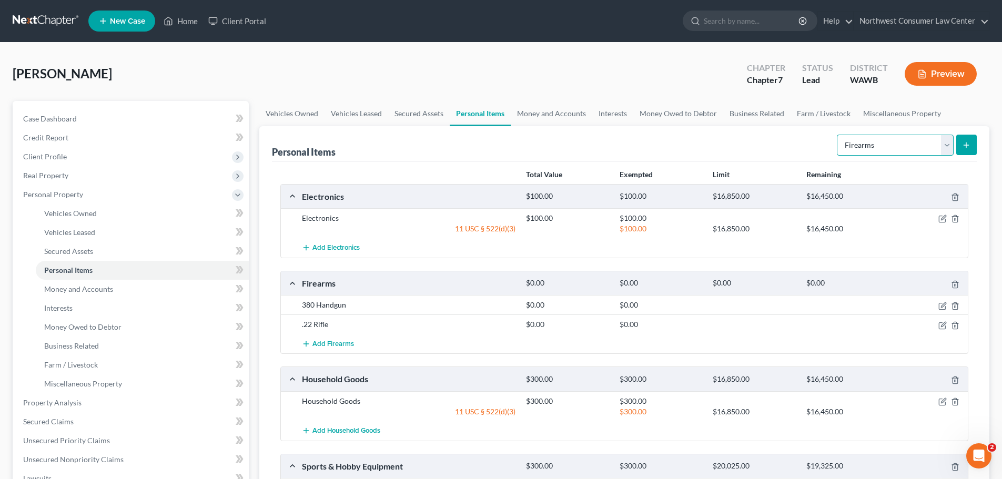
click at [906, 151] on select "Select Item Type Clothing Collectibles Of Value Electronics Firearms Household …" at bounding box center [895, 145] width 117 height 21
click at [965, 144] on icon "submit" at bounding box center [966, 145] width 8 height 8
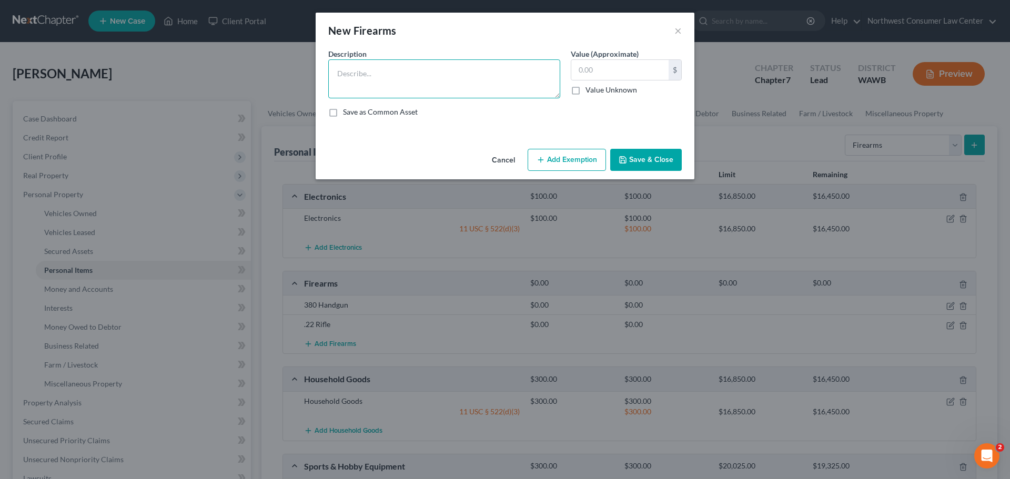
click at [380, 88] on textarea at bounding box center [444, 78] width 232 height 39
type textarea "9mm Handgun"
click at [626, 159] on icon "button" at bounding box center [623, 160] width 8 height 8
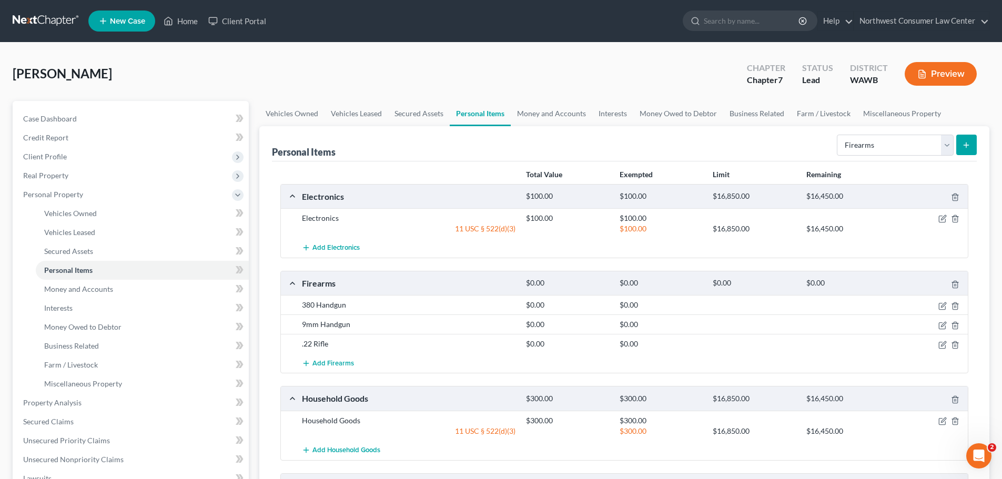
click at [960, 144] on button "submit" at bounding box center [967, 145] width 21 height 21
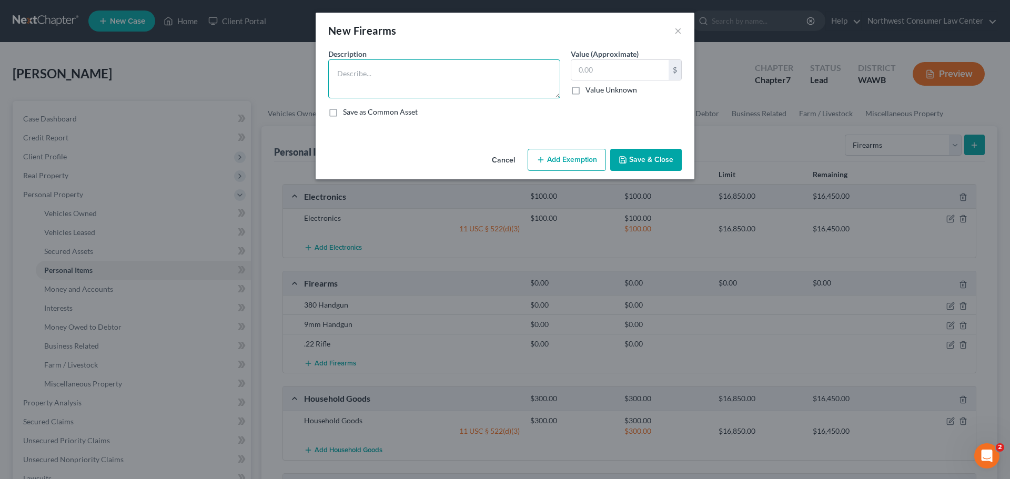
click at [407, 82] on textarea at bounding box center [444, 78] width 232 height 39
type textarea "12 Gauge Shotgun"
click at [664, 157] on button "Save & Close" at bounding box center [646, 160] width 72 height 22
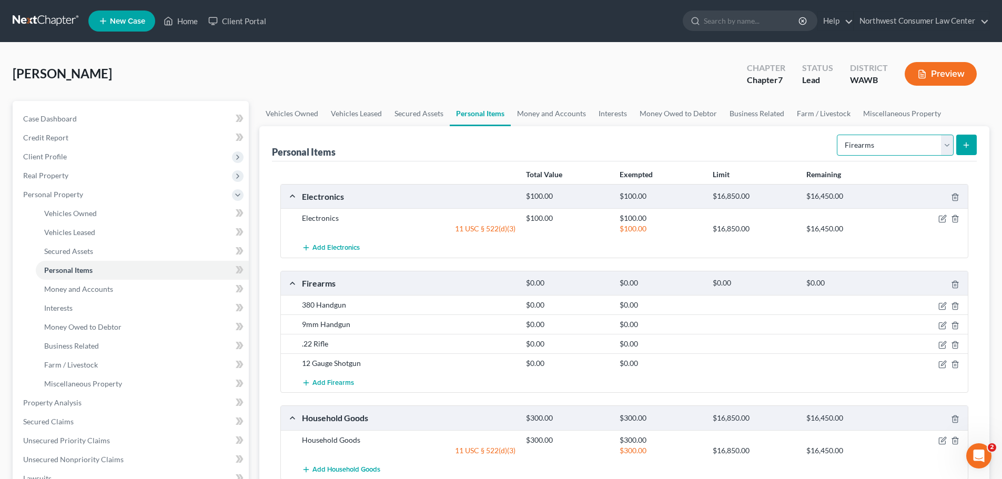
click at [930, 148] on select "Select Item Type Clothing Collectibles Of Value Electronics Firearms Household …" at bounding box center [895, 145] width 117 height 21
click at [962, 144] on button "submit" at bounding box center [967, 145] width 21 height 21
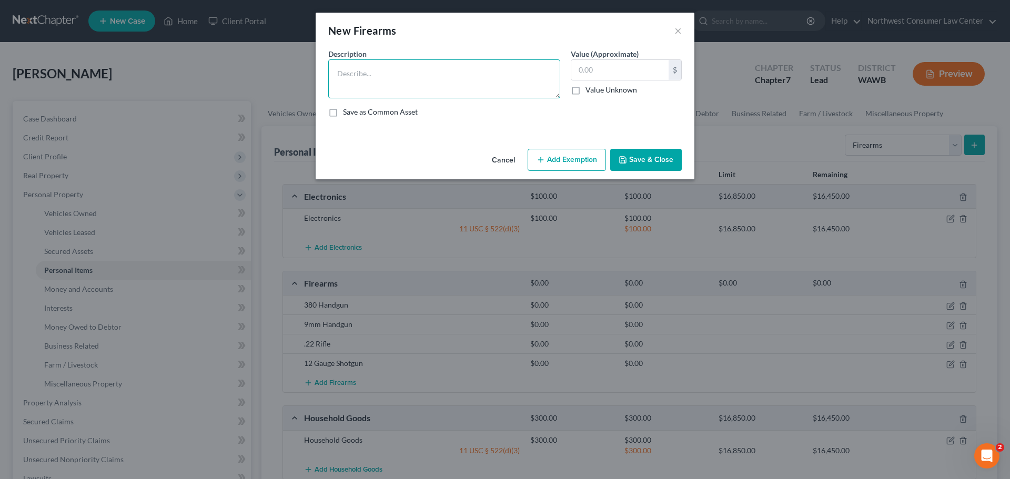
click at [410, 75] on textarea at bounding box center [444, 78] width 232 height 39
type textarea "308 Rifle"
click at [665, 160] on button "Save & Close" at bounding box center [646, 160] width 72 height 22
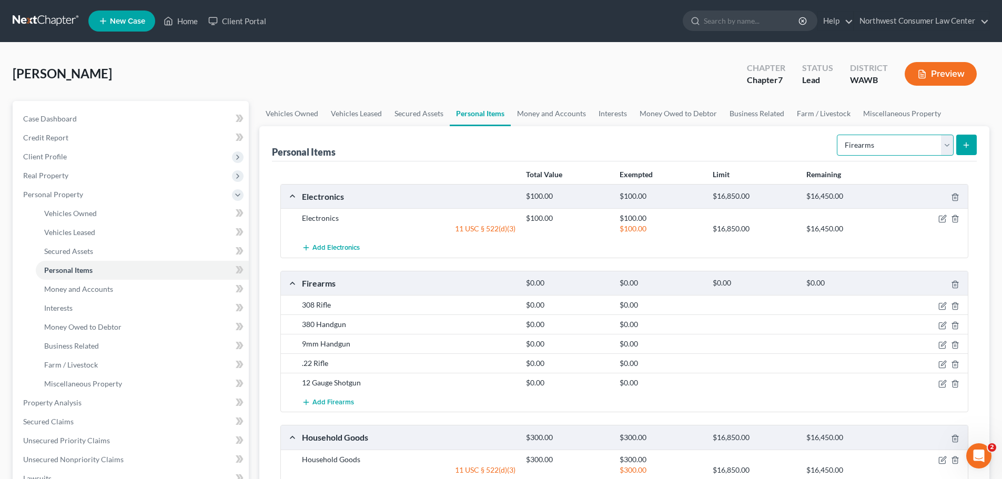
click at [914, 143] on select "Select Item Type Clothing Collectibles Of Value Electronics Firearms Household …" at bounding box center [895, 145] width 117 height 21
click at [838, 135] on select "Select Item Type Clothing Collectibles Of Value Electronics Firearms Household …" at bounding box center [895, 145] width 117 height 21
click at [962, 143] on icon "submit" at bounding box center [966, 145] width 8 height 8
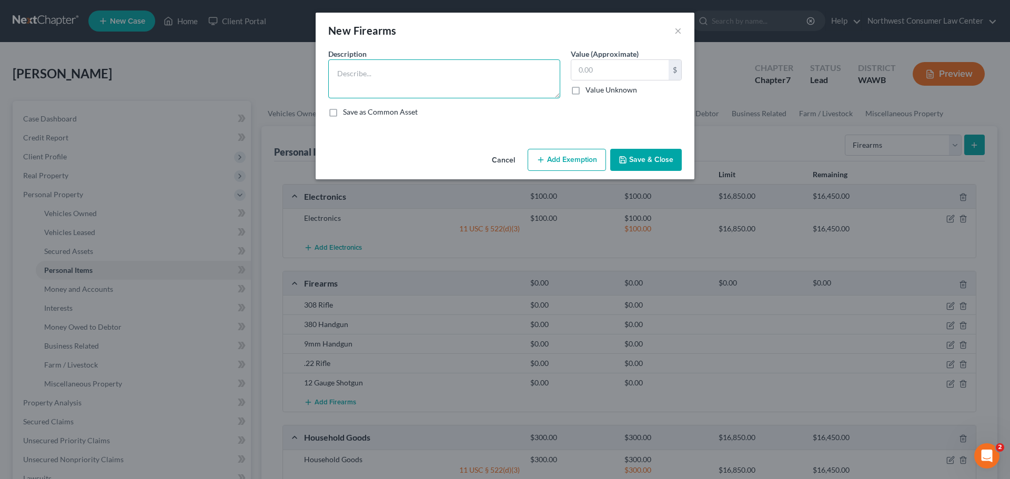
click at [412, 91] on textarea at bounding box center [444, 78] width 232 height 39
type textarea "556 Rifle"
click at [579, 154] on button "Add Exemption" at bounding box center [567, 160] width 78 height 22
select select "2"
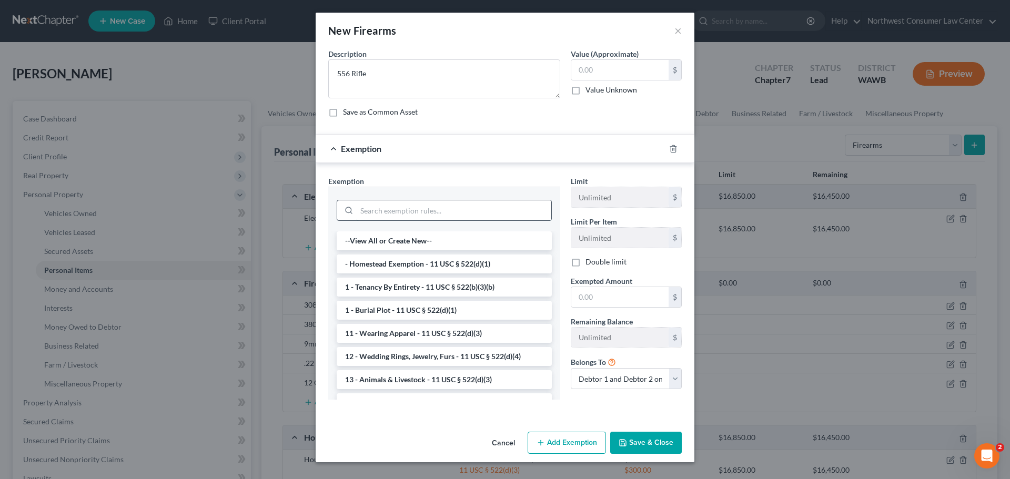
click at [462, 205] on input "search" at bounding box center [454, 210] width 195 height 20
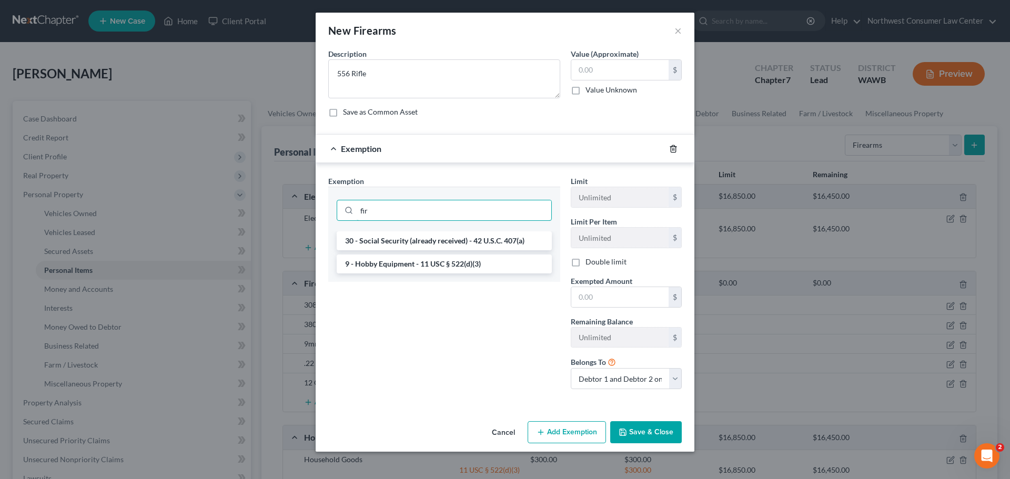
type input "fir"
click at [676, 145] on icon "button" at bounding box center [673, 149] width 8 height 8
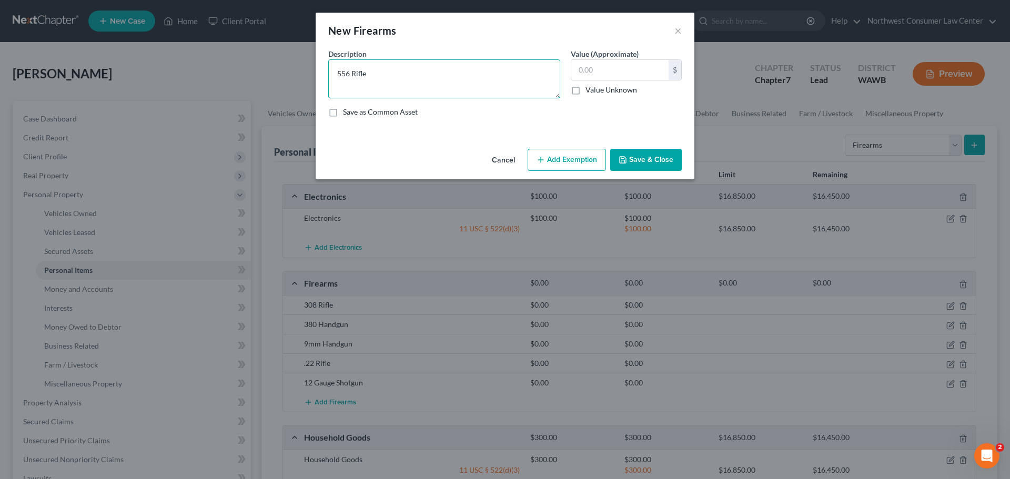
click at [455, 78] on textarea "556 Rifle" at bounding box center [444, 78] width 232 height 39
type textarea "556 Rifle (broken)"
click at [634, 165] on button "Save & Close" at bounding box center [646, 160] width 72 height 22
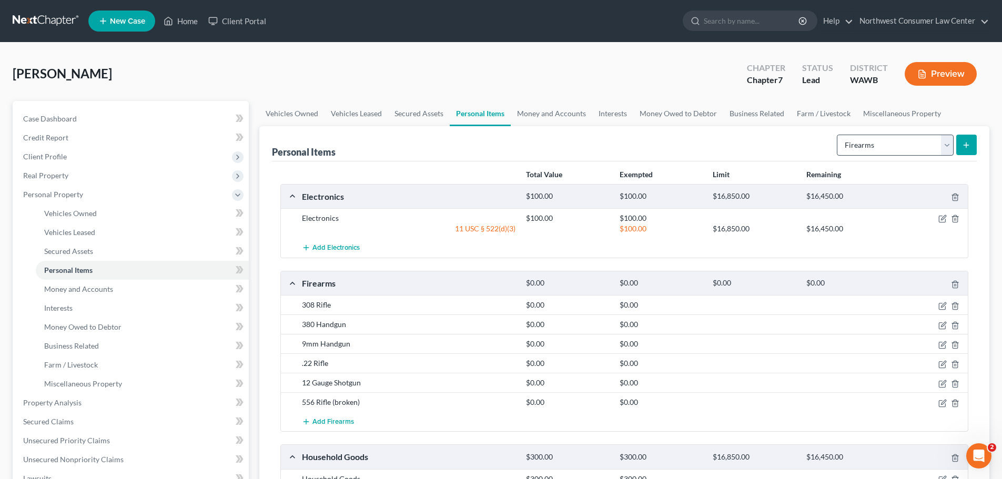
drag, startPoint x: 868, startPoint y: 127, endPoint x: 864, endPoint y: 138, distance: 11.5
click at [868, 127] on div "Personal Items Select Item Type Clothing Collectibles Of Value Electronics Fire…" at bounding box center [624, 143] width 705 height 35
click at [862, 140] on select "Select Item Type Clothing Collectibles Of Value Electronics Firearms Household …" at bounding box center [895, 145] width 117 height 21
select select "clothing"
click at [838, 135] on select "Select Item Type Clothing Collectibles Of Value Electronics Firearms Household …" at bounding box center [895, 145] width 117 height 21
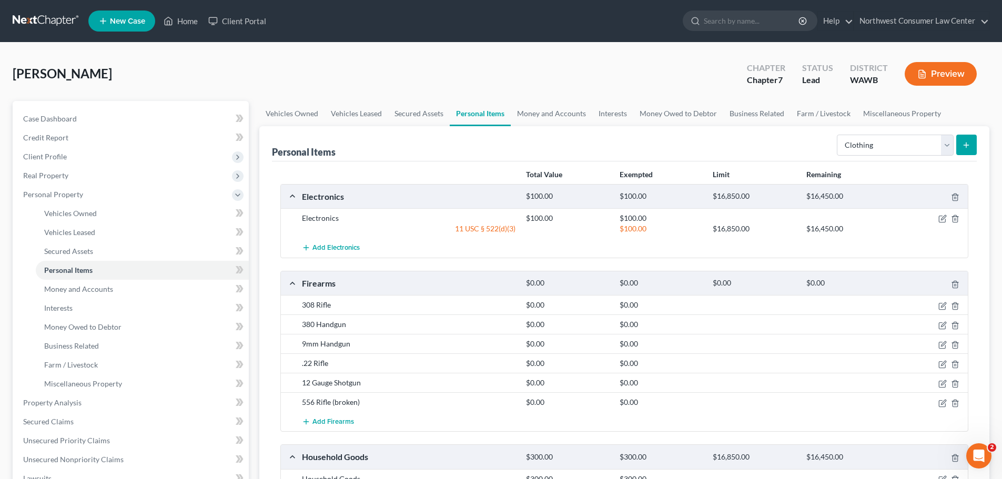
click at [963, 148] on icon "submit" at bounding box center [966, 145] width 8 height 8
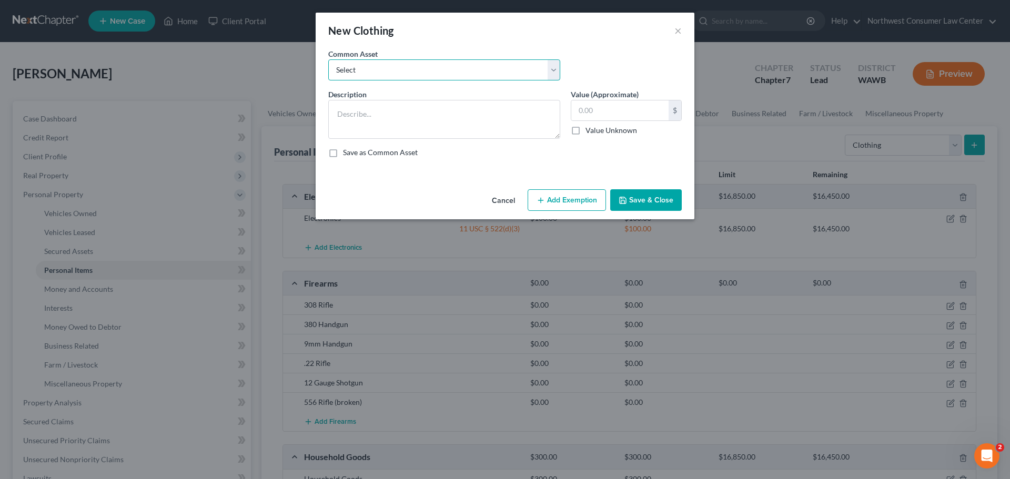
drag, startPoint x: 405, startPoint y: 71, endPoint x: 404, endPoint y: 79, distance: 8.0
click at [405, 71] on select "Select Clothing" at bounding box center [444, 69] width 232 height 21
select select "0"
click at [328, 59] on select "Select Clothing" at bounding box center [444, 69] width 232 height 21
type textarea "Clothing"
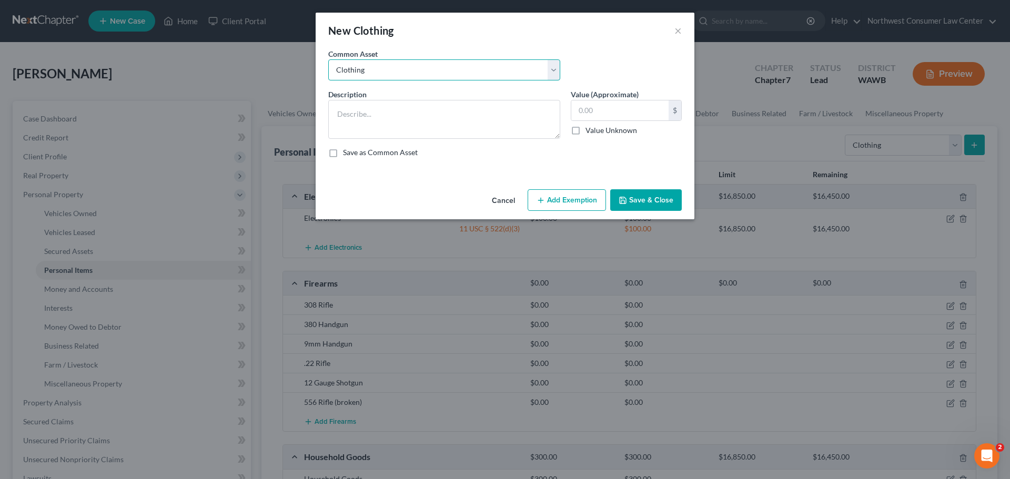
type input "200.00"
click at [615, 115] on input "200.00" at bounding box center [619, 111] width 97 height 20
click at [578, 200] on button "Add Exemption" at bounding box center [567, 200] width 78 height 22
select select "2"
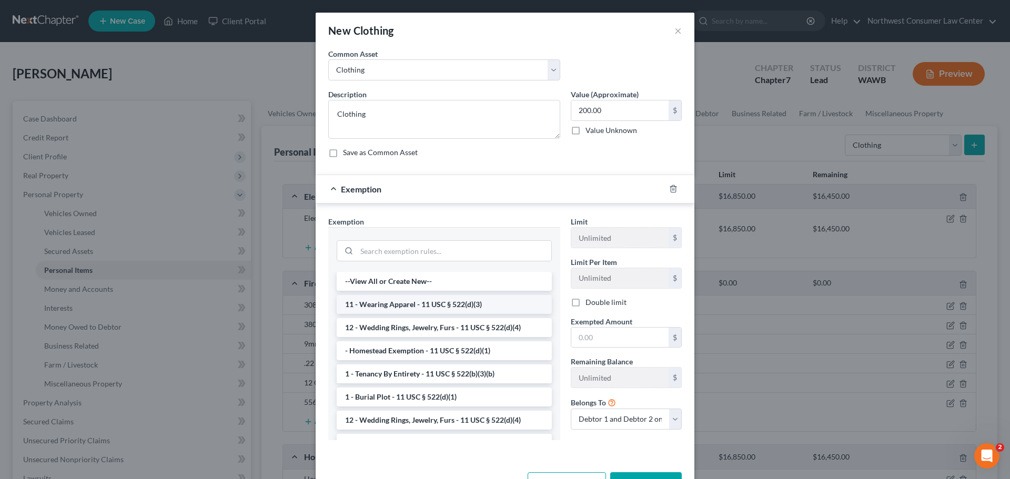
click at [433, 307] on li "11 - Wearing Apparel - 11 USC § 522(d)(3)" at bounding box center [444, 304] width 215 height 19
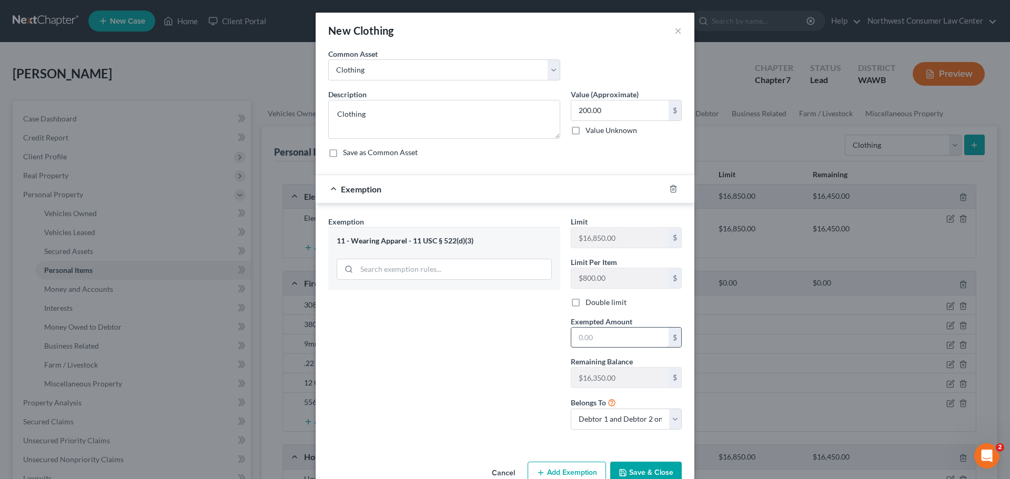
click at [634, 344] on input "text" at bounding box center [619, 338] width 97 height 20
type input "200"
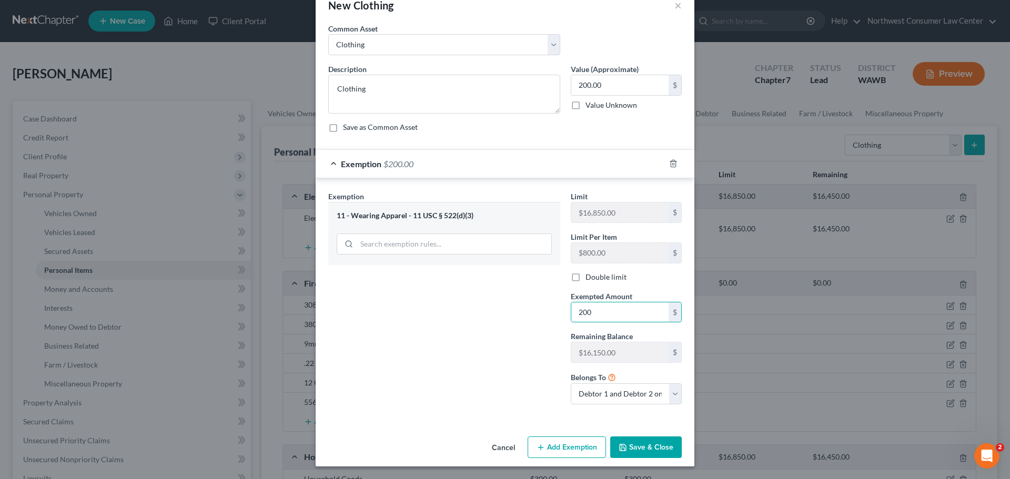
click at [642, 447] on button "Save & Close" at bounding box center [646, 448] width 72 height 22
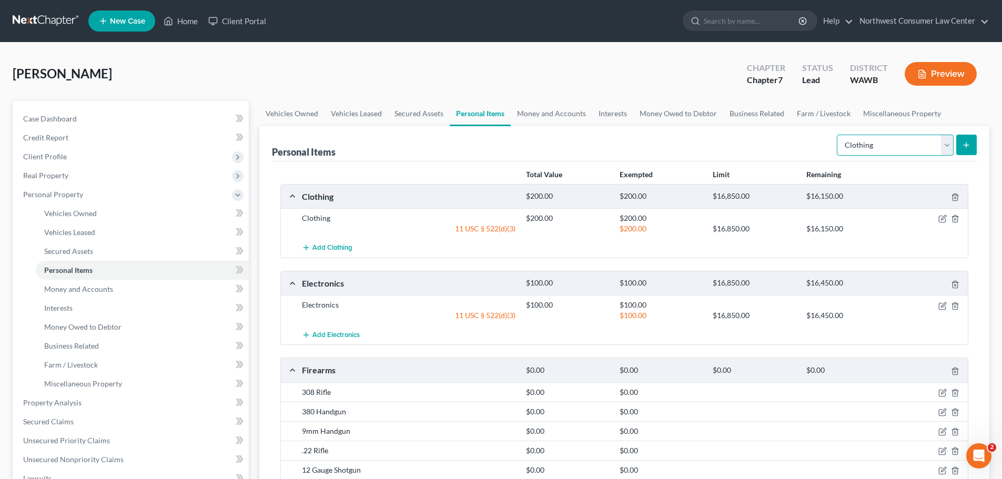
click at [901, 154] on select "Select Item Type Clothing Collectibles Of Value Electronics Firearms Household …" at bounding box center [895, 145] width 117 height 21
click at [838, 135] on select "Select Item Type Clothing Collectibles Of Value Electronics Firearms Household …" at bounding box center [895, 145] width 117 height 21
click at [962, 147] on button "submit" at bounding box center [967, 145] width 21 height 21
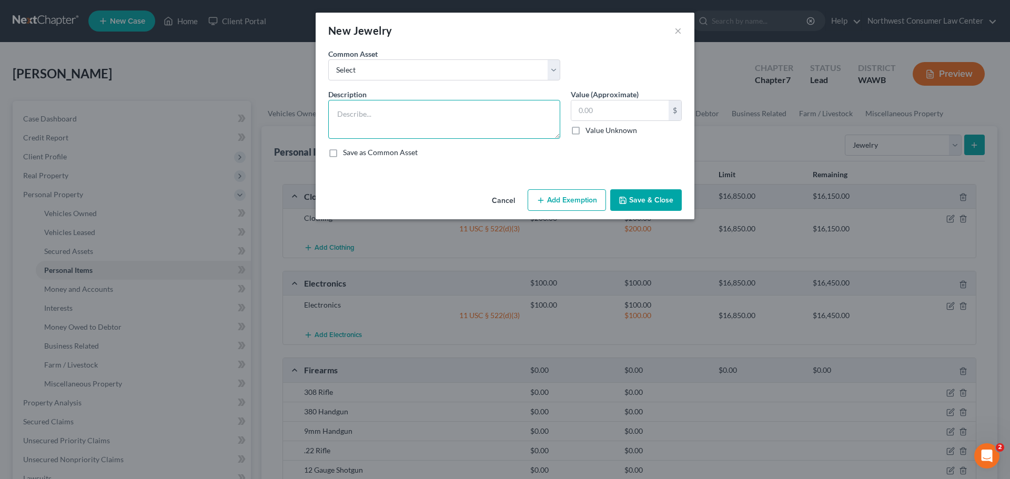
click at [405, 106] on textarea at bounding box center [444, 119] width 232 height 39
click at [598, 114] on input "text" at bounding box center [619, 111] width 97 height 20
click at [545, 200] on icon "button" at bounding box center [541, 200] width 8 height 8
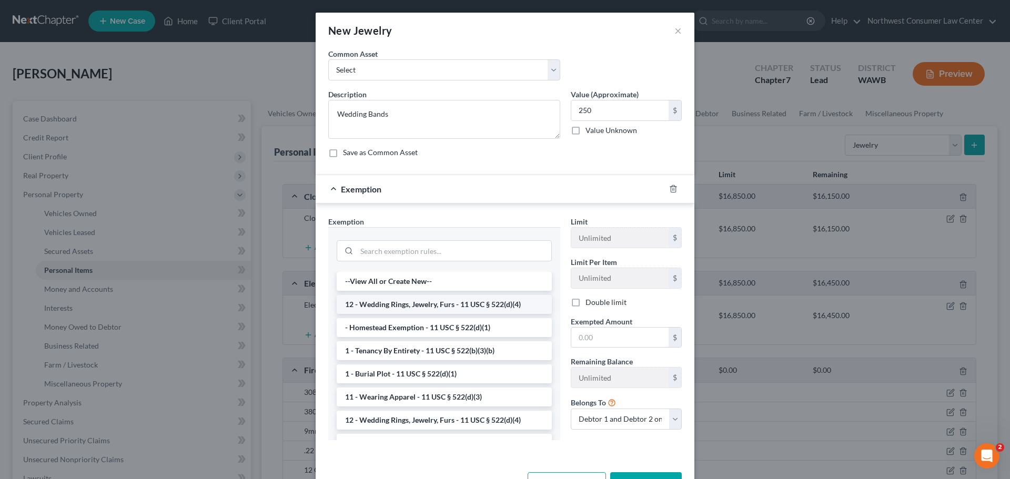
click at [440, 298] on li "12 - Wedding Rings, Jewelry, Furs - 11 USC § 522(d)(4)" at bounding box center [444, 304] width 215 height 19
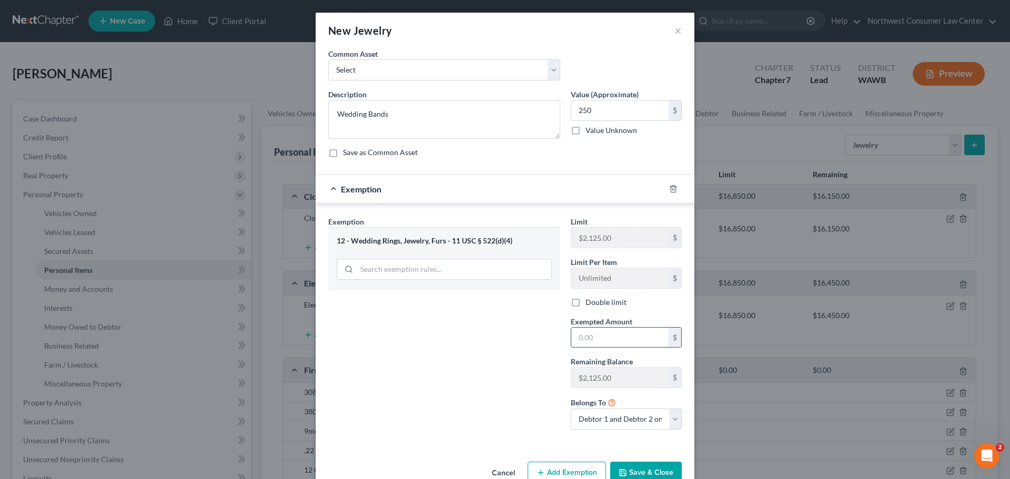
click at [589, 333] on input "text" at bounding box center [619, 338] width 97 height 20
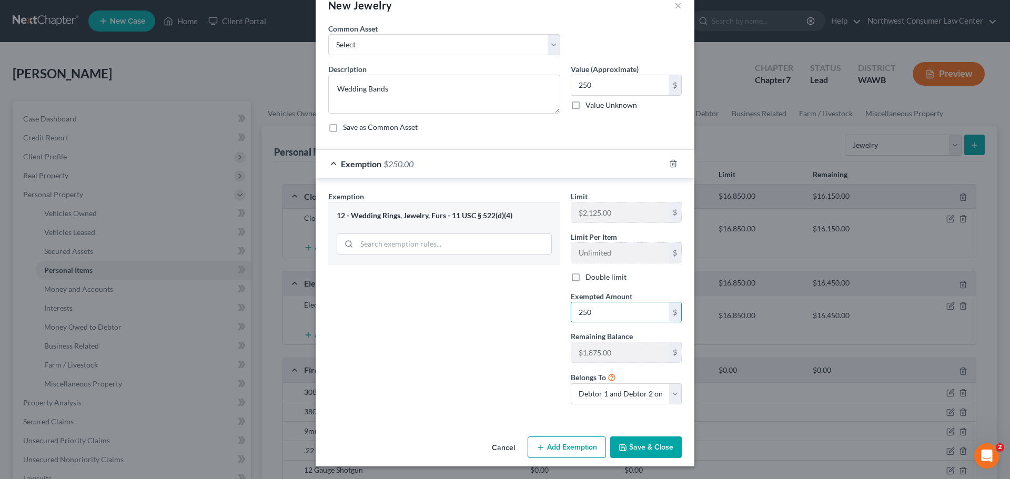
click at [655, 446] on button "Save & Close" at bounding box center [646, 448] width 72 height 22
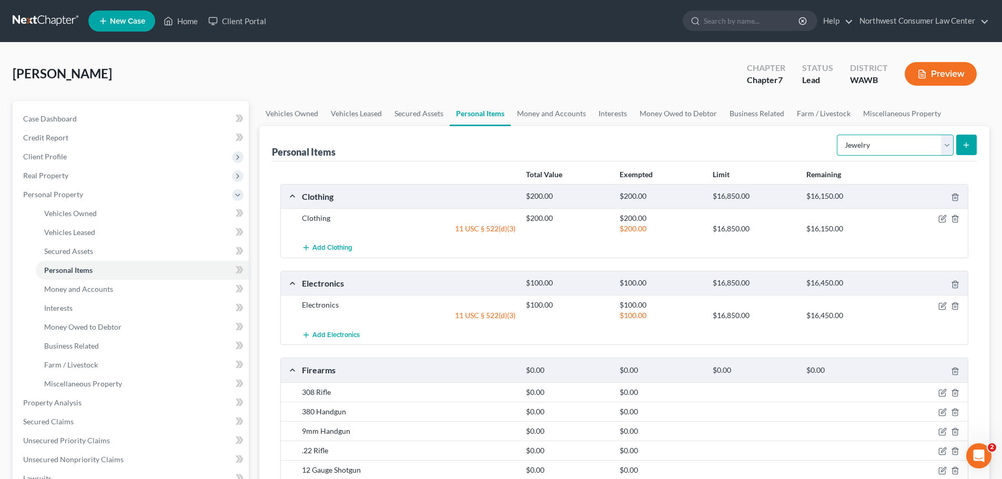
click at [914, 141] on select "Select Item Type Clothing Collectibles Of Value Electronics Firearms Household …" at bounding box center [895, 145] width 117 height 21
click at [838, 135] on select "Select Item Type Clothing Collectibles Of Value Electronics Firearms Household …" at bounding box center [895, 145] width 117 height 21
click at [963, 147] on icon "submit" at bounding box center [966, 145] width 8 height 8
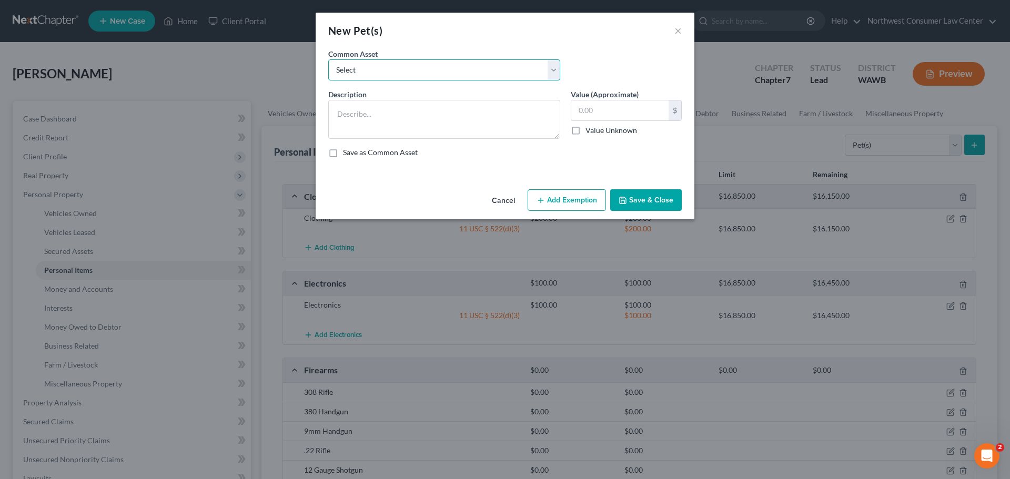
click at [419, 77] on select "Select Kodu is a Norwegian Elk Hound that is [DEMOGRAPHIC_DATA]" at bounding box center [444, 69] width 232 height 21
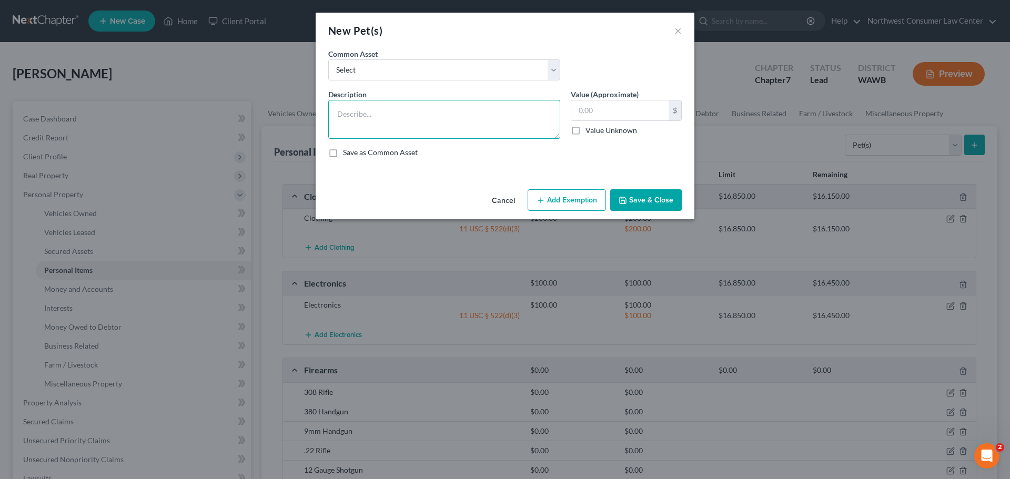
click at [412, 127] on textarea at bounding box center [444, 119] width 232 height 39
click at [583, 106] on input "text" at bounding box center [619, 111] width 97 height 20
click at [569, 195] on button "Add Exemption" at bounding box center [567, 200] width 78 height 22
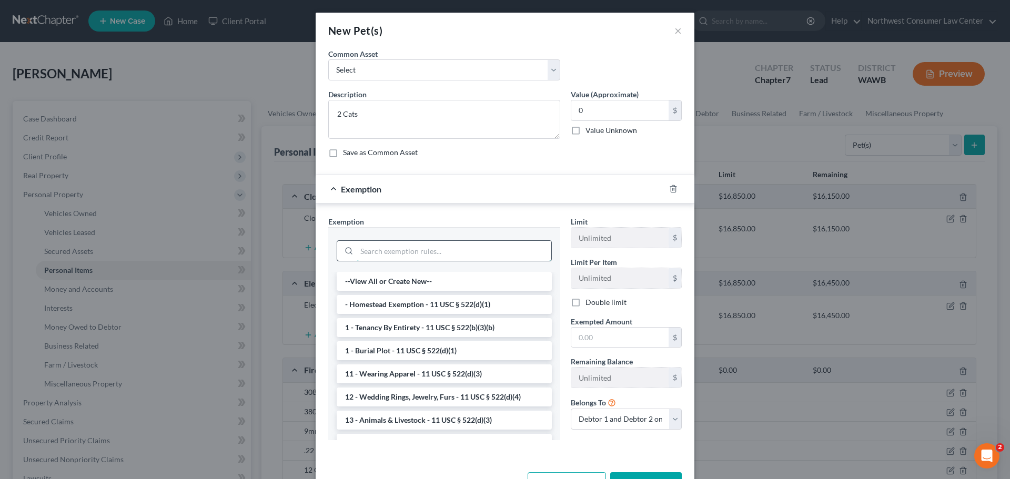
click at [420, 256] on input "search" at bounding box center [454, 251] width 195 height 20
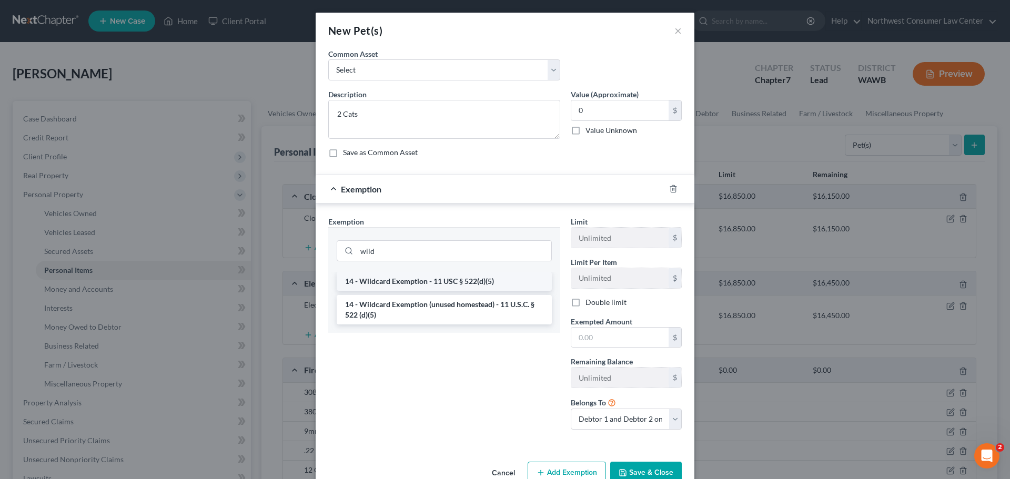
click at [440, 277] on li "14 - Wildcard Exemption - 11 USC § 522(d)(5)" at bounding box center [444, 281] width 215 height 19
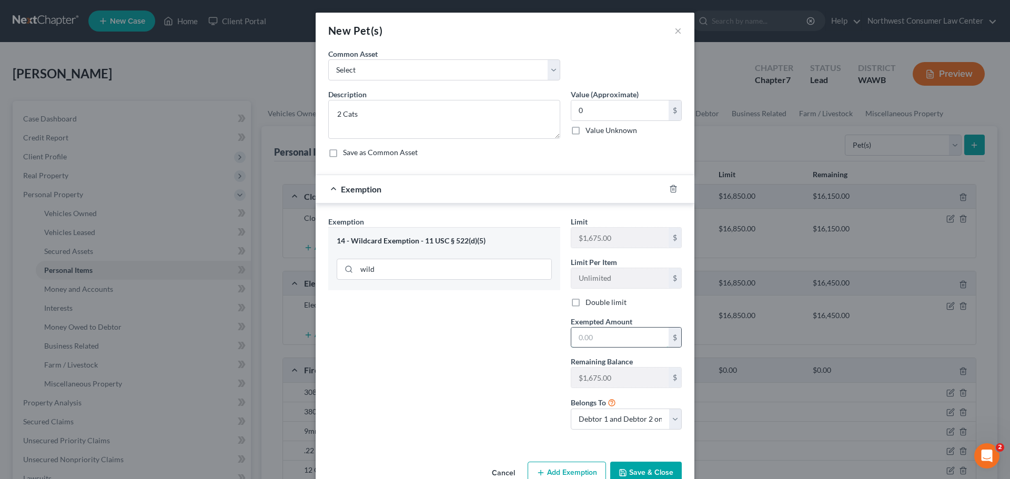
click at [613, 333] on input "text" at bounding box center [619, 338] width 97 height 20
click at [467, 391] on div "Exemption Set must be selected for CA. Exemption * 14 - Wildcard Exemption - 11…" at bounding box center [444, 327] width 243 height 222
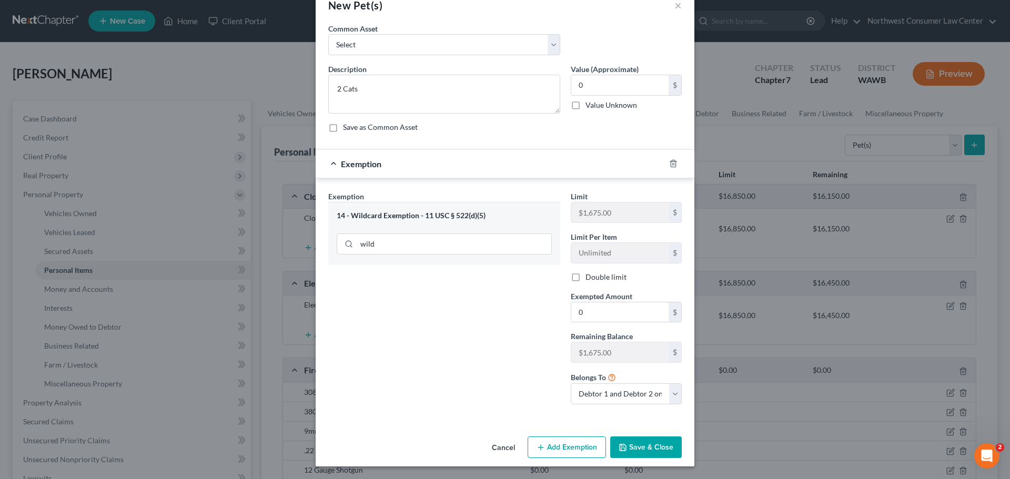
click at [627, 441] on button "Save & Close" at bounding box center [646, 448] width 72 height 22
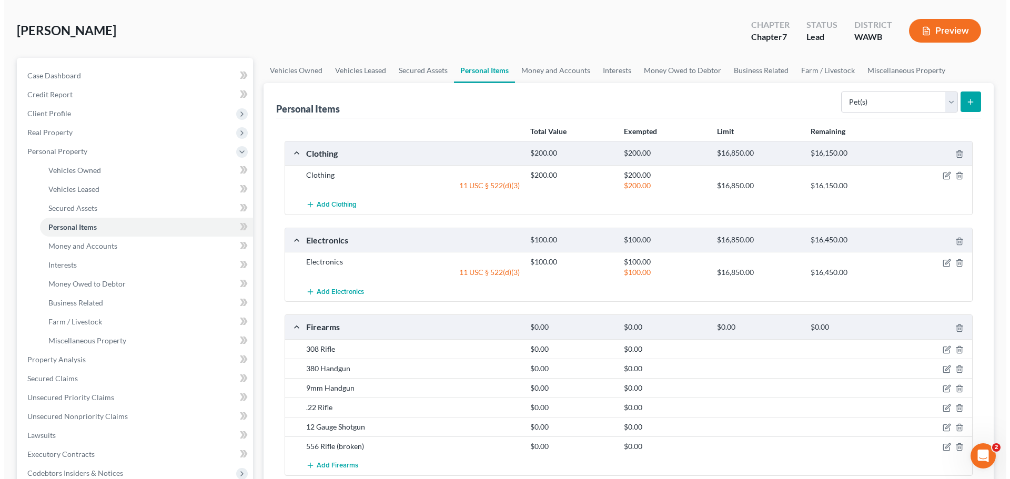
scroll to position [0, 0]
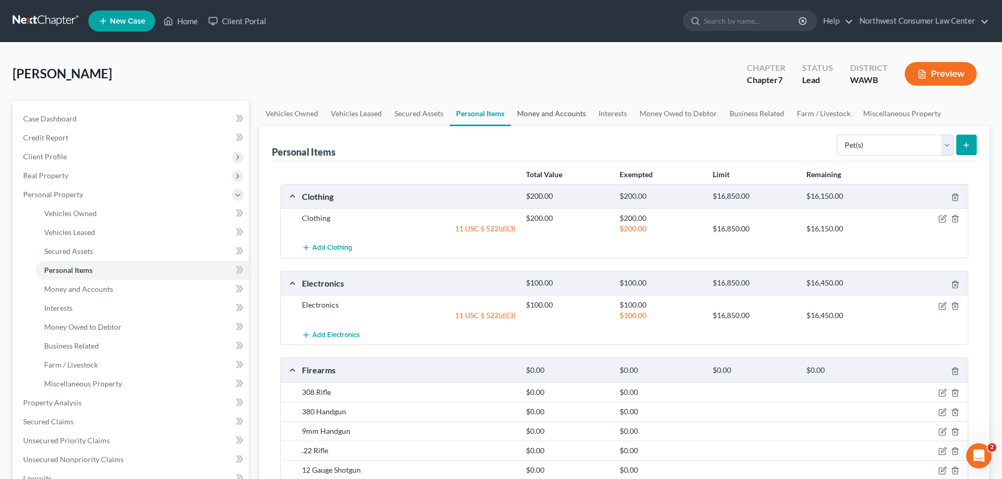
click at [558, 115] on link "Money and Accounts" at bounding box center [552, 113] width 82 height 25
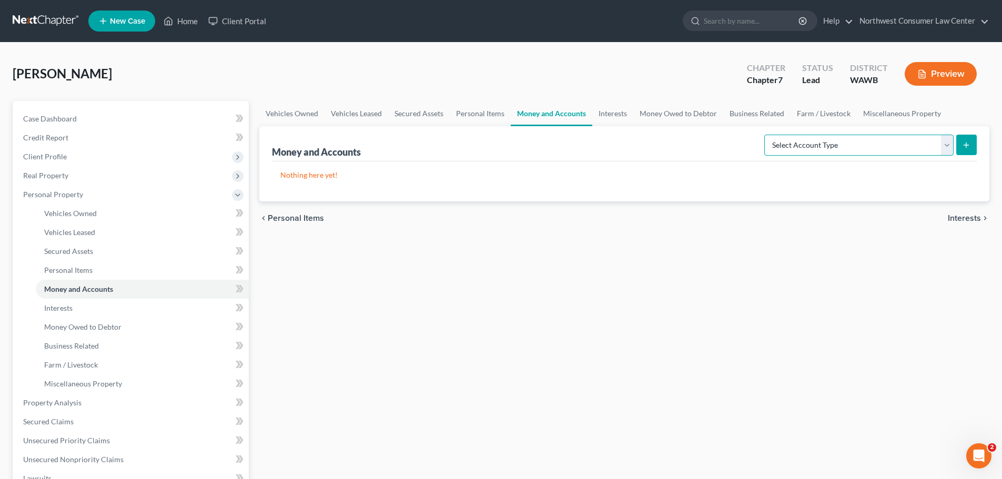
click at [892, 138] on select "Select Account Type Brokerage Cash on Hand Certificates of Deposit Checking Acc…" at bounding box center [859, 145] width 189 height 21
click at [767, 135] on select "Select Account Type Brokerage Cash on Hand Certificates of Deposit Checking Acc…" at bounding box center [859, 145] width 189 height 21
click at [956, 144] on form "Select Account Type Brokerage Cash on Hand Certificates of Deposit Checking Acc…" at bounding box center [871, 146] width 213 height 22
click at [963, 144] on icon "submit" at bounding box center [966, 145] width 8 height 8
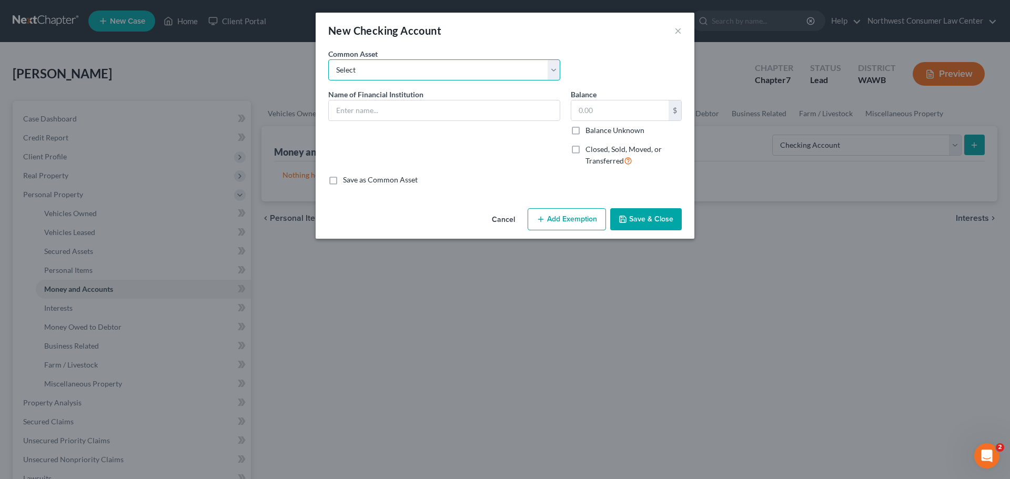
click at [430, 61] on select "Select [PERSON_NAME] Fargo" at bounding box center [444, 69] width 232 height 21
click at [420, 66] on select "Select [PERSON_NAME] Fargo" at bounding box center [444, 69] width 232 height 21
click at [403, 103] on input "text" at bounding box center [444, 111] width 231 height 20
click at [604, 112] on input "text" at bounding box center [619, 111] width 97 height 20
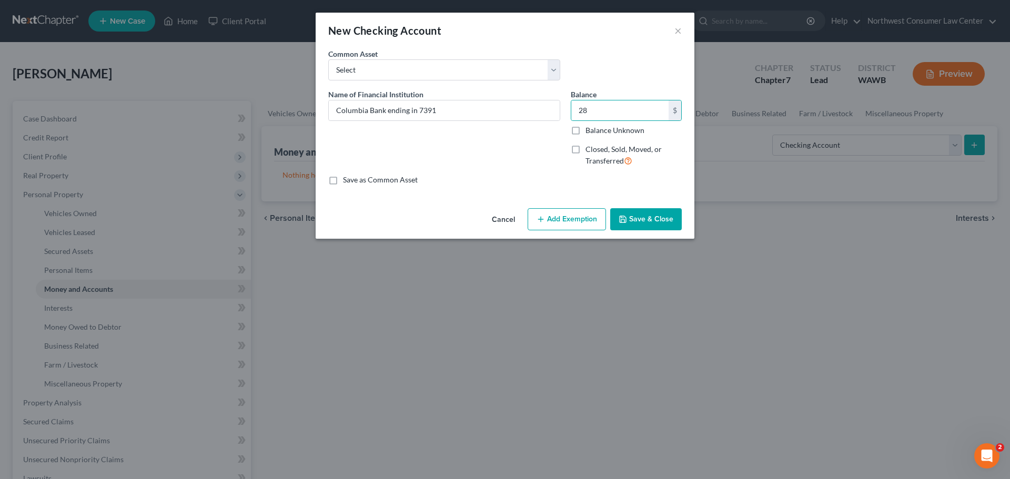
click at [581, 205] on div "Cancel Add Exemption Save & Close" at bounding box center [505, 221] width 379 height 35
click at [578, 217] on button "Add Exemption" at bounding box center [567, 219] width 78 height 22
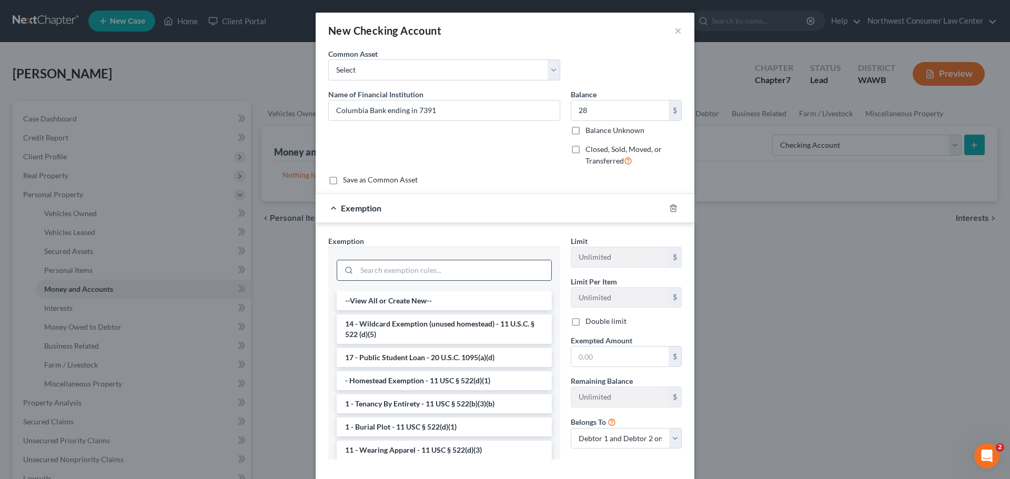
click at [428, 265] on input "search" at bounding box center [454, 270] width 195 height 20
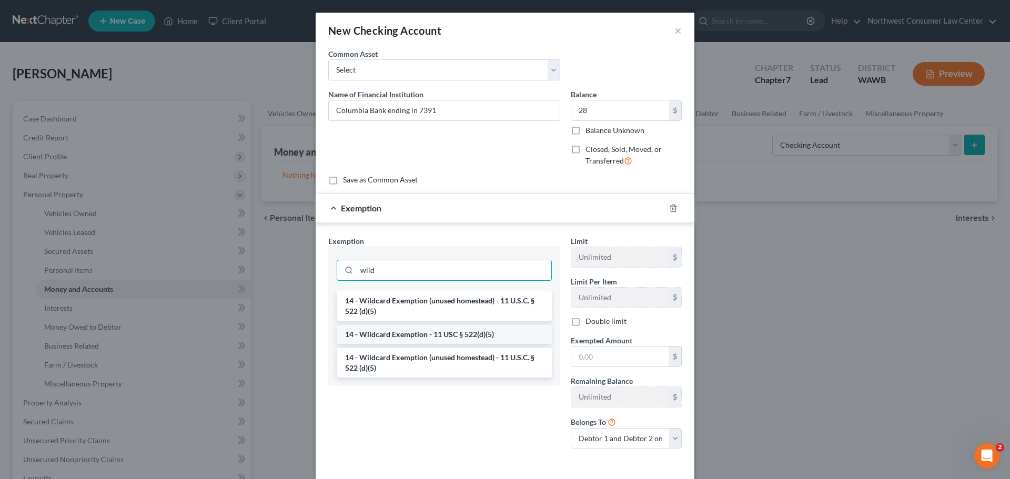
click at [453, 332] on li "14 - Wildcard Exemption - 11 USC § 522(d)(5)" at bounding box center [444, 334] width 215 height 19
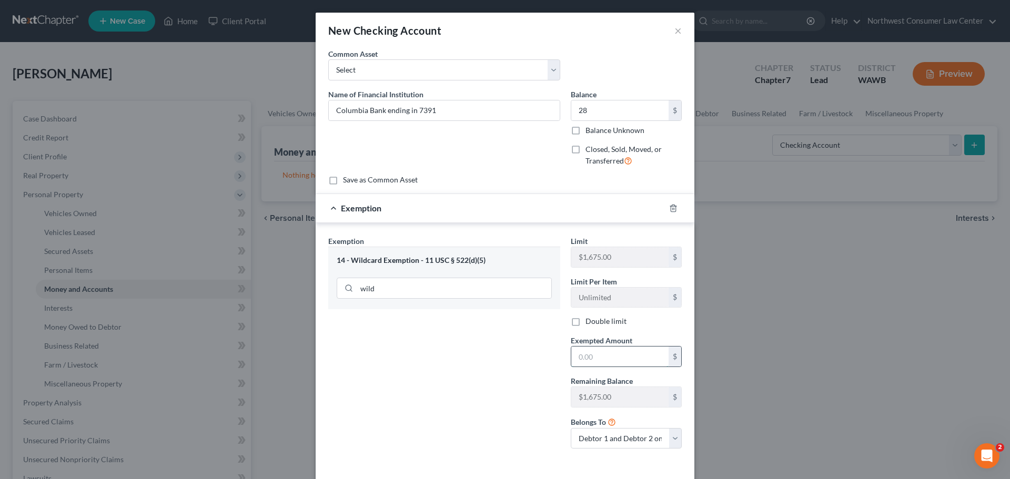
click at [571, 355] on input "text" at bounding box center [619, 357] width 97 height 20
click at [459, 384] on div "Exemption Set must be selected for CA. Exemption * 14 - Wildcard Exemption - 11…" at bounding box center [444, 347] width 243 height 222
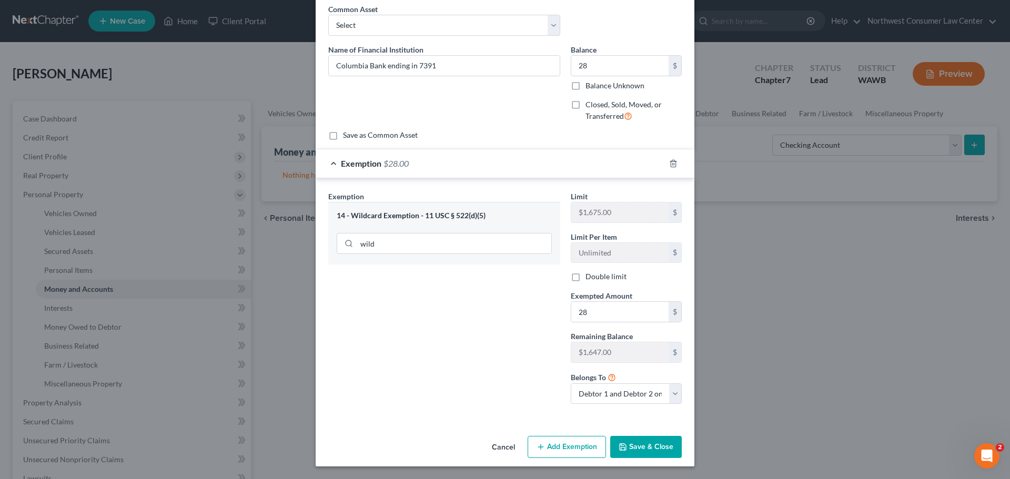
click at [651, 446] on button "Save & Close" at bounding box center [646, 447] width 72 height 22
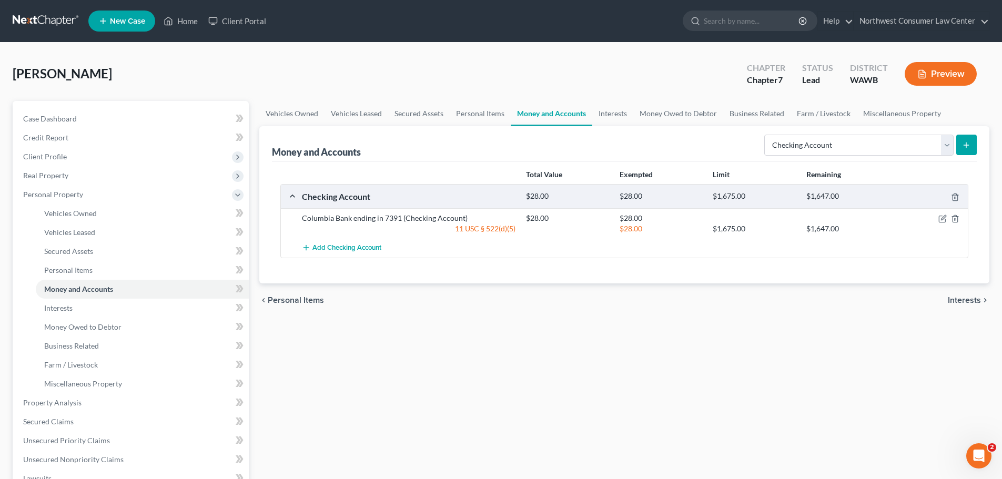
click at [964, 151] on button "submit" at bounding box center [967, 145] width 21 height 21
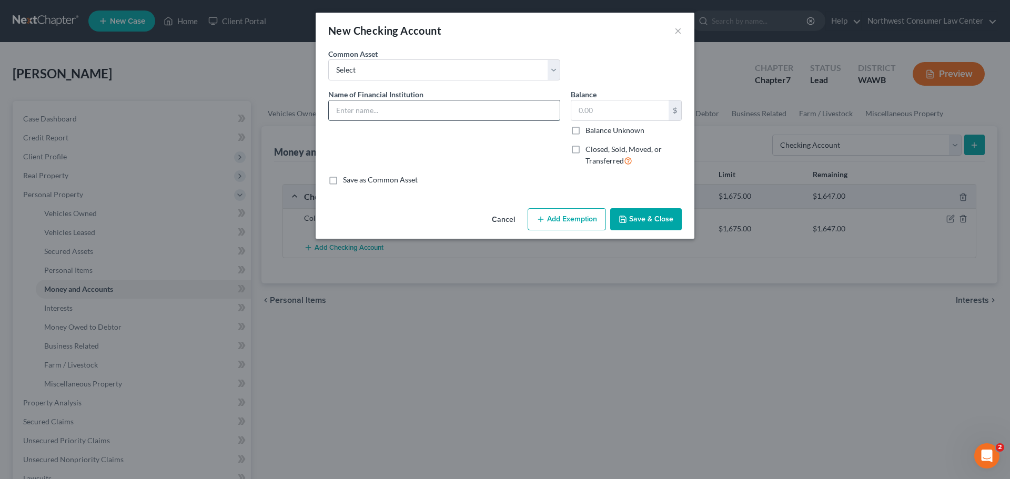
click at [449, 108] on input "text" at bounding box center [444, 111] width 231 height 20
click at [638, 110] on input "text" at bounding box center [619, 111] width 97 height 20
click at [570, 219] on button "Add Exemption" at bounding box center [567, 219] width 78 height 22
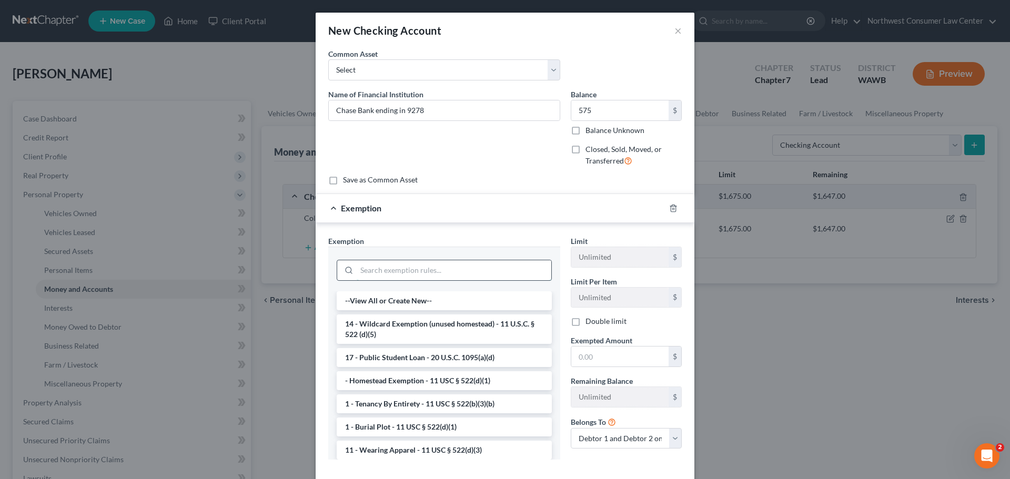
click at [415, 269] on input "search" at bounding box center [454, 270] width 195 height 20
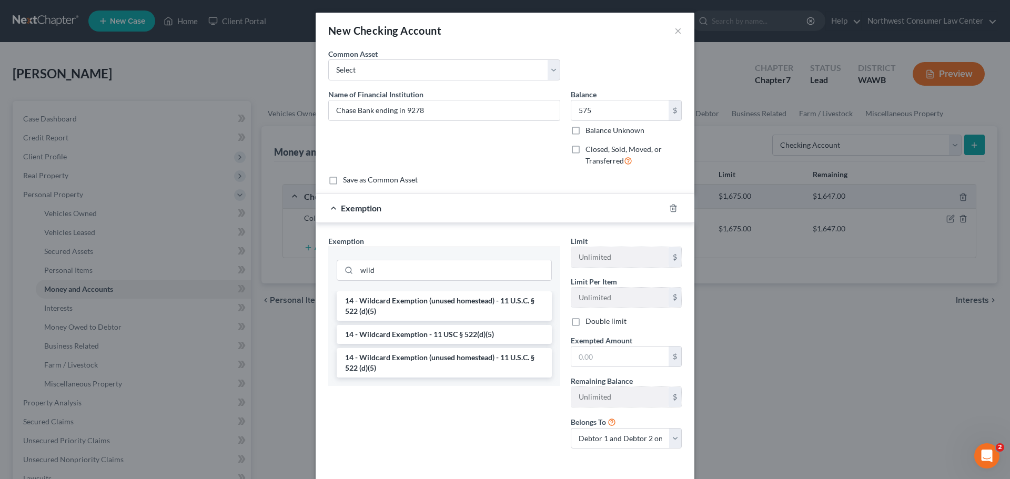
drag, startPoint x: 451, startPoint y: 337, endPoint x: 516, endPoint y: 340, distance: 65.3
click at [451, 336] on li "14 - Wildcard Exemption - 11 USC § 522(d)(5)" at bounding box center [444, 334] width 215 height 19
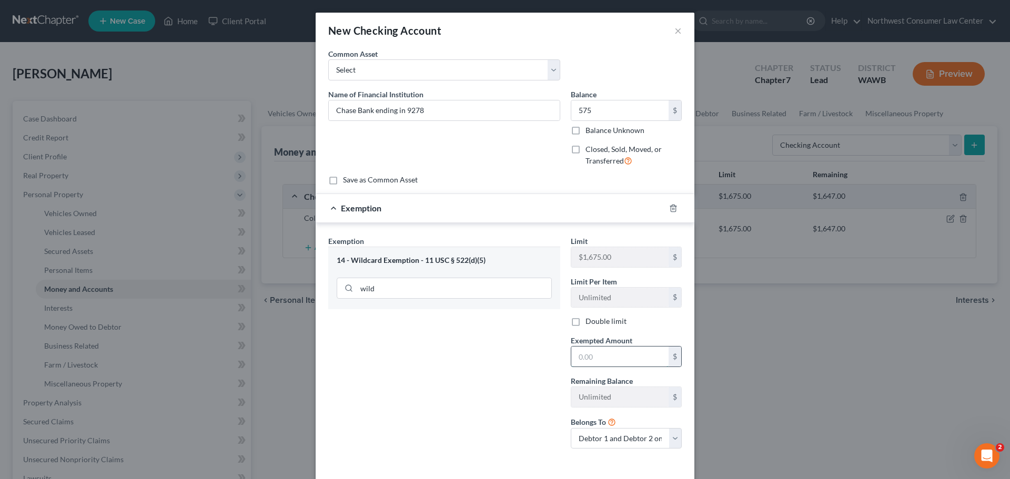
click at [598, 363] on input "text" at bounding box center [619, 357] width 97 height 20
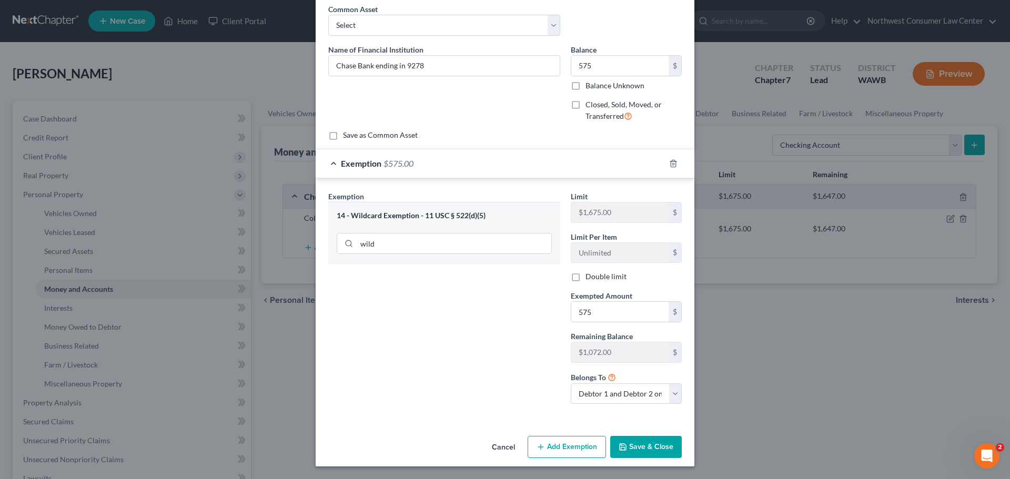
click at [627, 446] on button "Save & Close" at bounding box center [646, 447] width 72 height 22
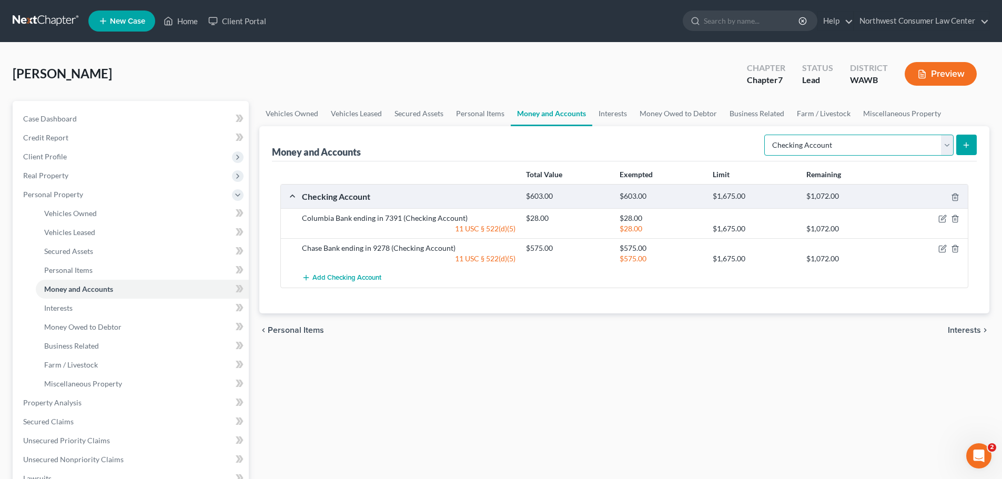
click at [865, 145] on select "Select Account Type Brokerage Cash on Hand Certificates of Deposit Checking Acc…" at bounding box center [859, 145] width 189 height 21
click at [767, 135] on select "Select Account Type Brokerage Cash on Hand Certificates of Deposit Checking Acc…" at bounding box center [859, 145] width 189 height 21
click at [970, 143] on icon "submit" at bounding box center [966, 145] width 8 height 8
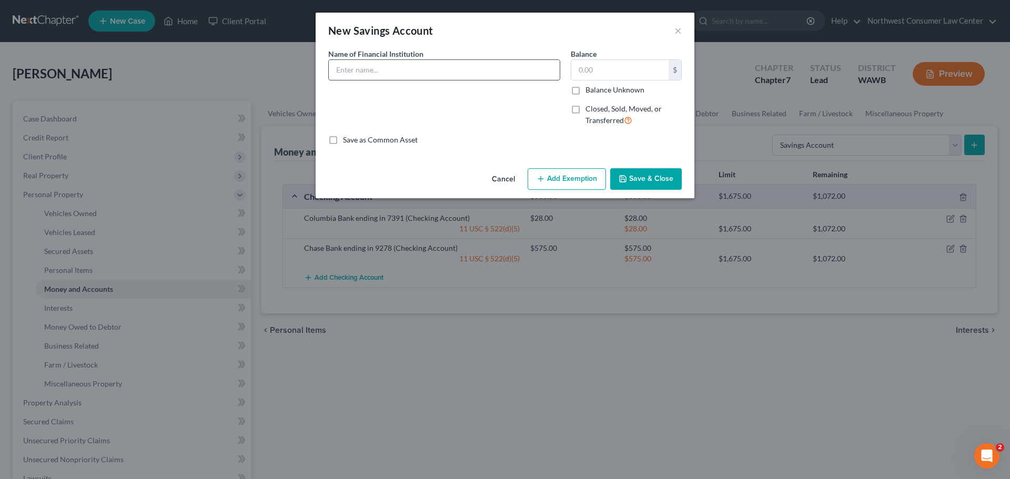
click at [412, 76] on input "text" at bounding box center [444, 70] width 231 height 20
click at [418, 69] on input "Columbia Bank ending in 7391" at bounding box center [444, 70] width 231 height 20
click at [624, 65] on input "text" at bounding box center [619, 70] width 97 height 20
click at [566, 176] on button "Add Exemption" at bounding box center [567, 179] width 78 height 22
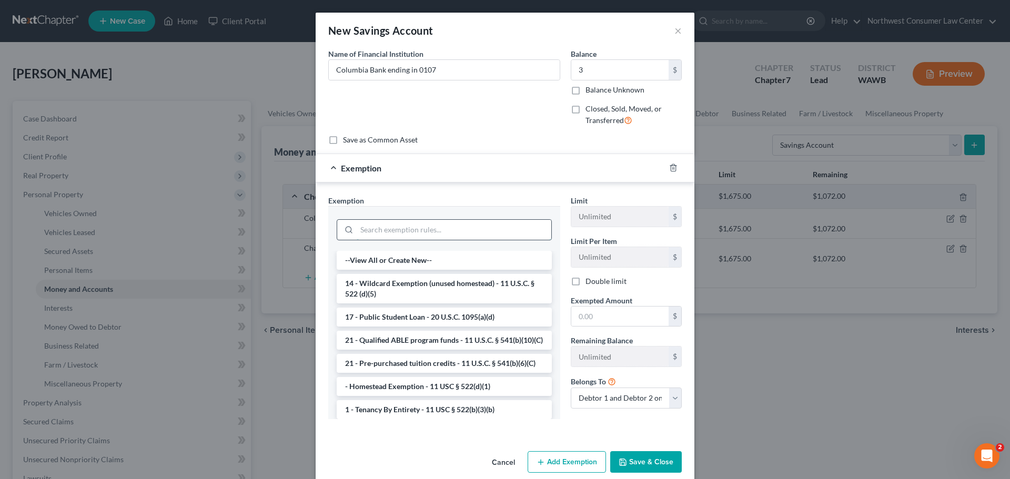
click at [451, 230] on input "search" at bounding box center [454, 230] width 195 height 20
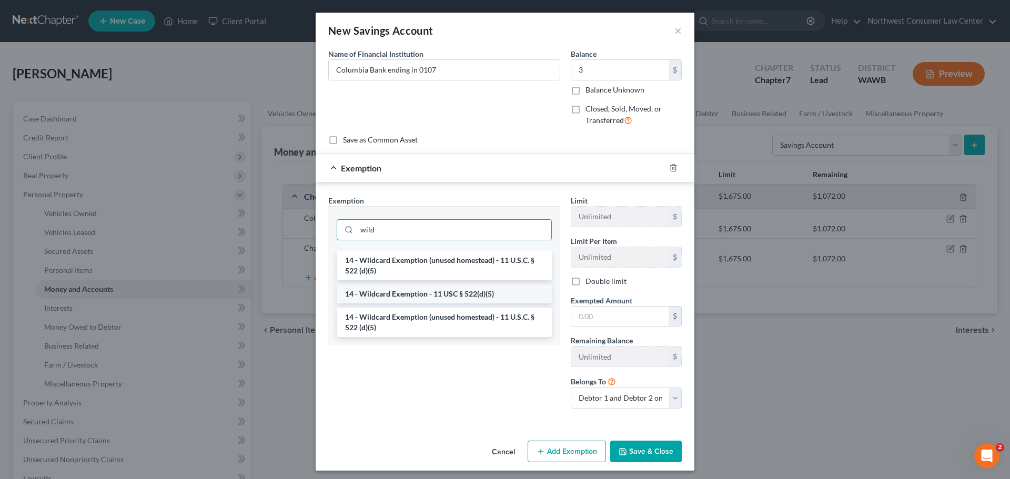
click at [434, 297] on li "14 - Wildcard Exemption - 11 USC § 522(d)(5)" at bounding box center [444, 294] width 215 height 19
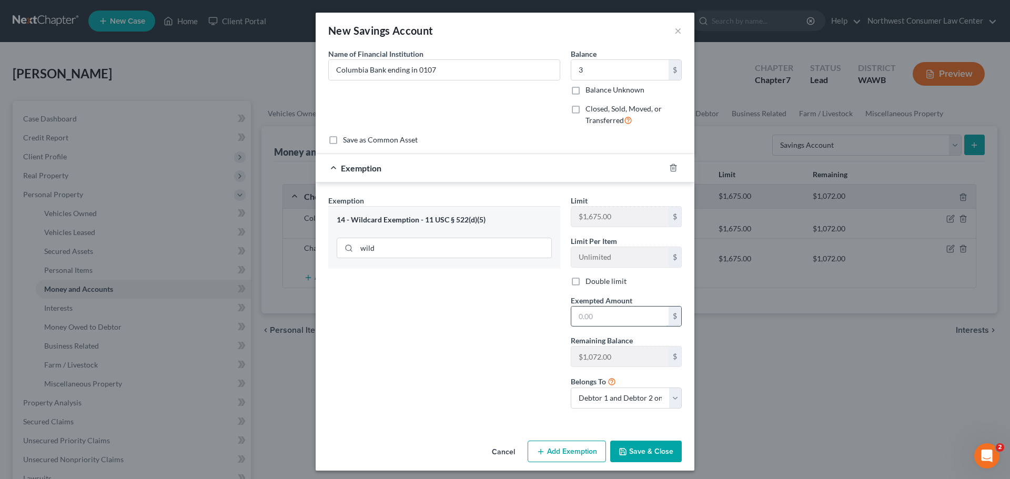
click at [573, 324] on input "text" at bounding box center [619, 317] width 97 height 20
click at [626, 456] on button "Save & Close" at bounding box center [646, 452] width 72 height 22
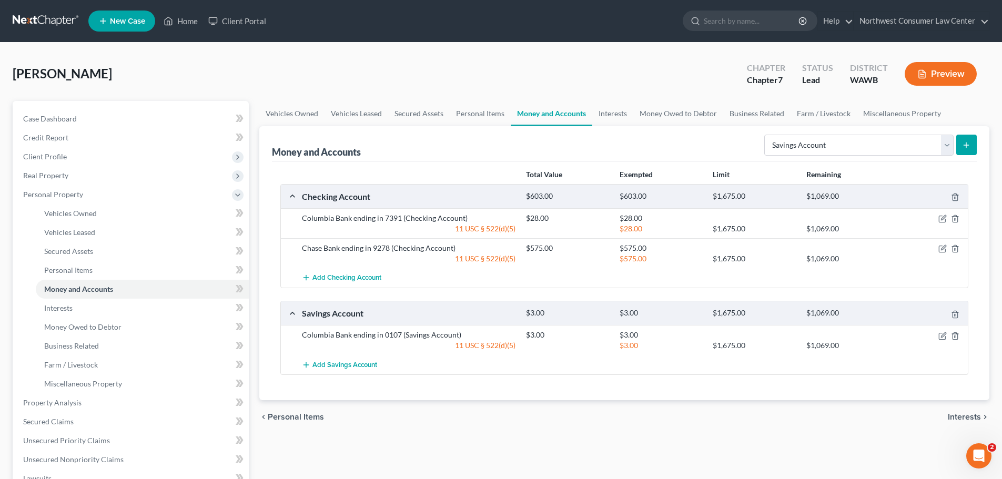
click at [969, 145] on icon "submit" at bounding box center [966, 145] width 8 height 8
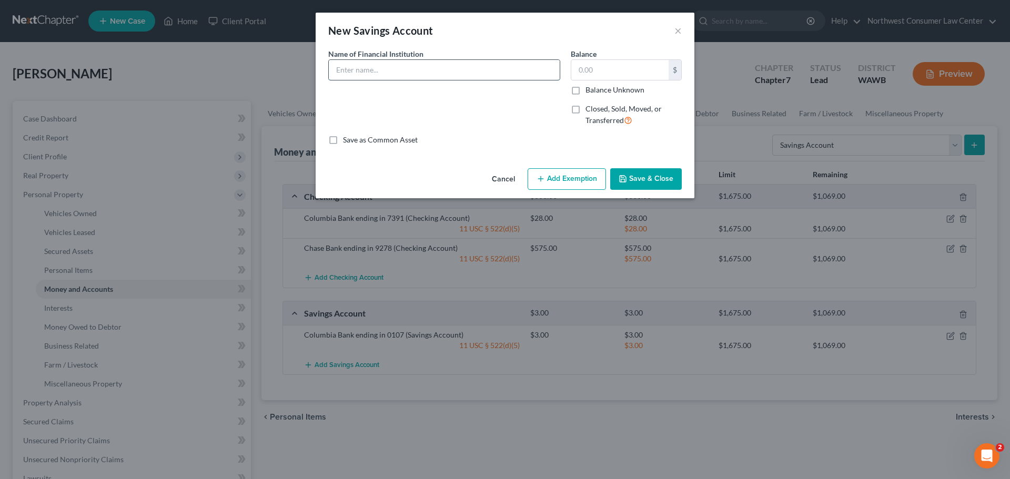
click at [426, 79] on input "text" at bounding box center [444, 70] width 231 height 20
click at [418, 69] on input "Chase Bank ending in 9278" at bounding box center [444, 70] width 231 height 20
click at [430, 72] on input "Chase Bank ending in 921" at bounding box center [444, 70] width 231 height 20
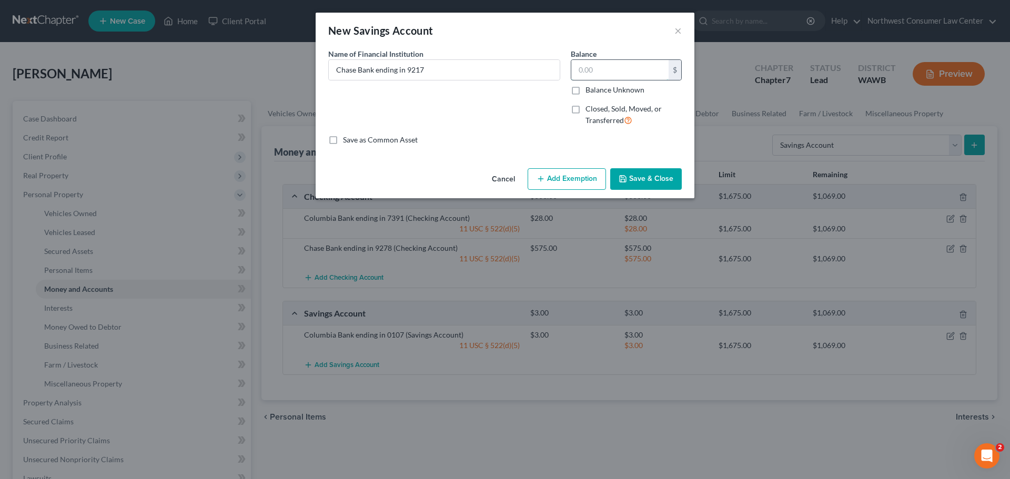
click at [584, 63] on input "text" at bounding box center [619, 70] width 97 height 20
click at [555, 182] on button "Add Exemption" at bounding box center [567, 179] width 78 height 22
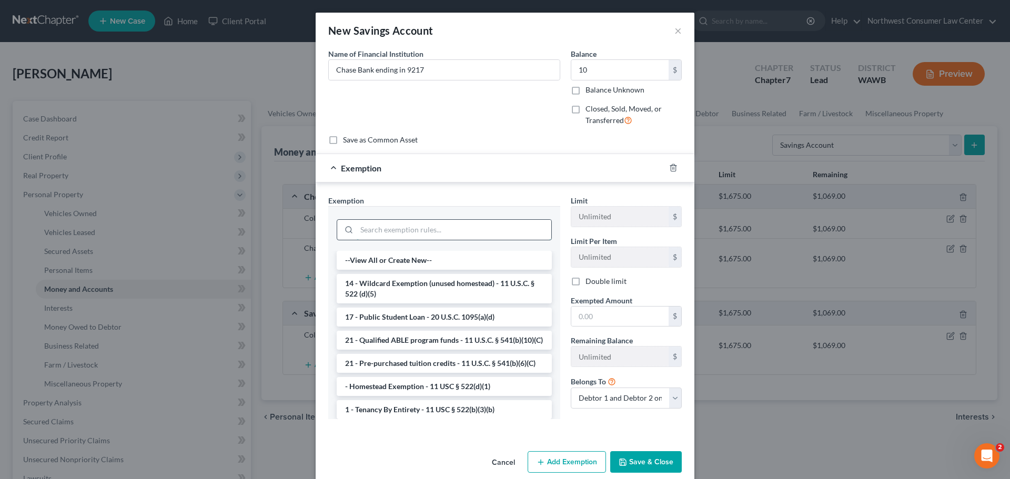
click at [454, 234] on input "search" at bounding box center [454, 230] width 195 height 20
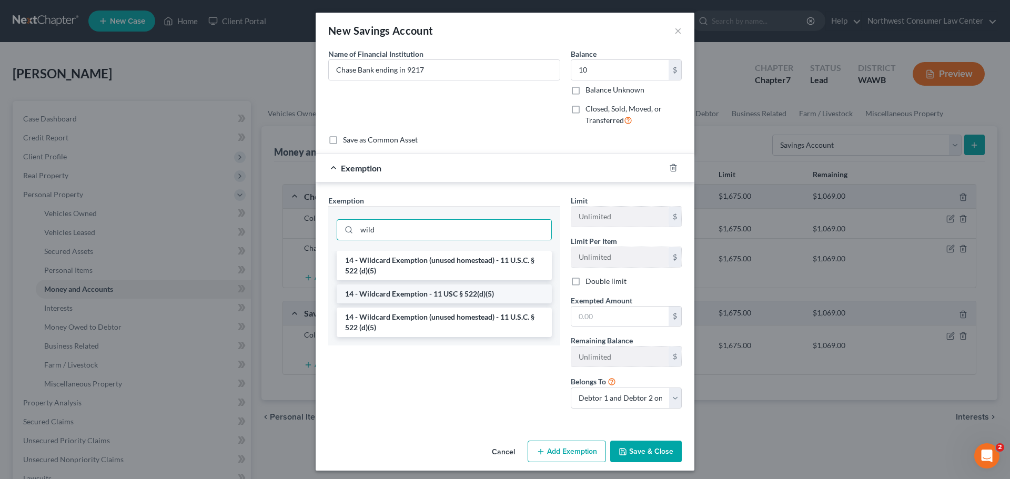
click at [453, 301] on li "14 - Wildcard Exemption - 11 USC § 522(d)(5)" at bounding box center [444, 294] width 215 height 19
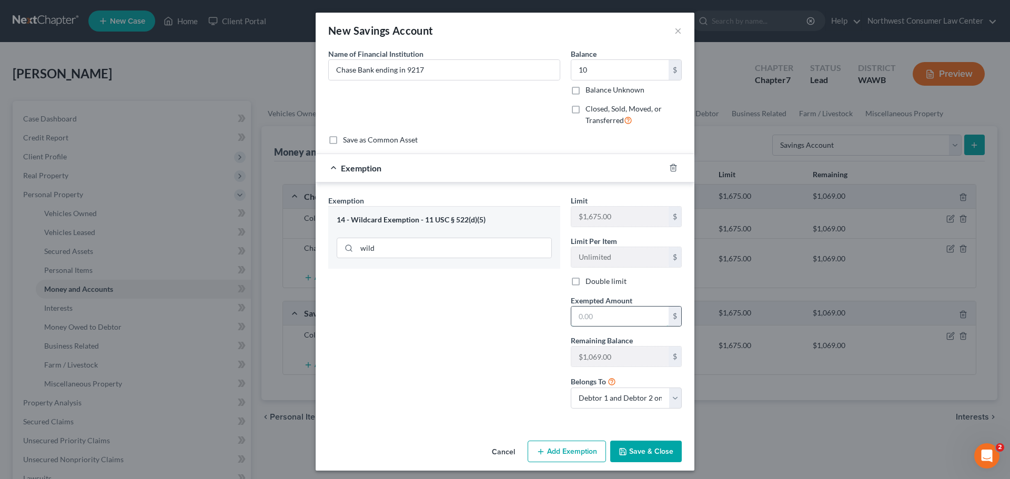
click at [609, 326] on input "text" at bounding box center [619, 317] width 97 height 20
click at [508, 339] on div "Exemption Set must be selected for CA. Exemption * 14 - Wildcard Exemption - 11…" at bounding box center [444, 306] width 243 height 222
click at [660, 455] on button "Save & Close" at bounding box center [646, 452] width 72 height 22
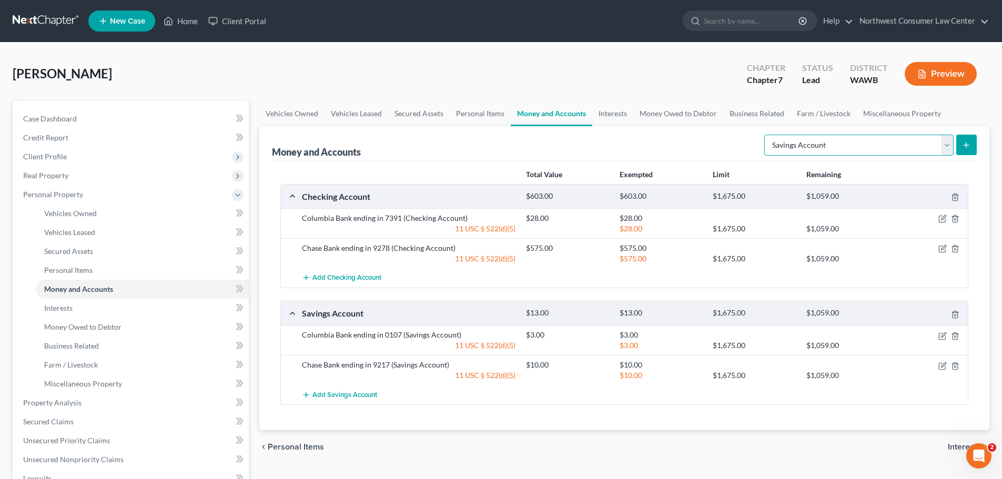
click at [932, 145] on select "Select Account Type Brokerage Cash on Hand Certificates of Deposit Checking Acc…" at bounding box center [859, 145] width 189 height 21
click at [767, 135] on select "Select Account Type Brokerage Cash on Hand Certificates of Deposit Checking Acc…" at bounding box center [859, 145] width 189 height 21
click at [962, 141] on icon "submit" at bounding box center [966, 145] width 8 height 8
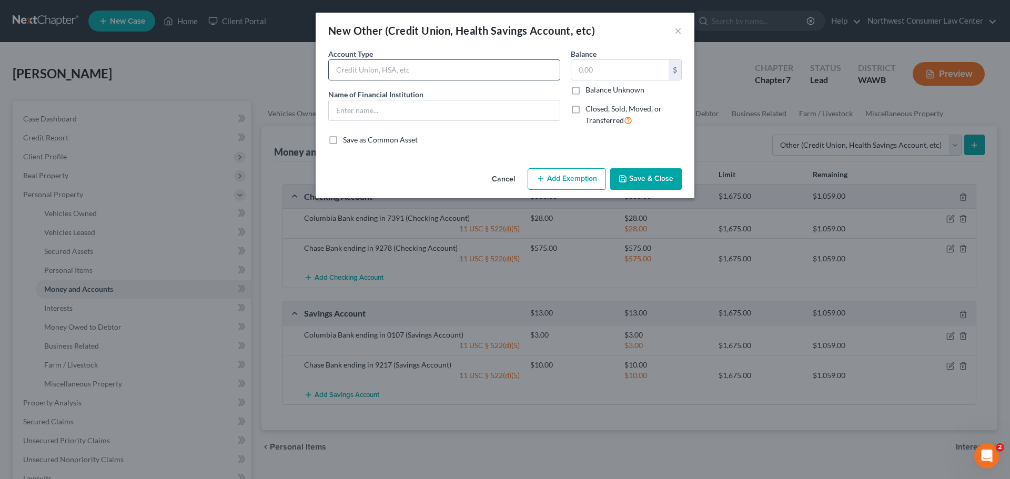
click at [390, 74] on input "text" at bounding box center [444, 70] width 231 height 20
click at [601, 73] on input "text" at bounding box center [619, 70] width 97 height 20
click at [569, 173] on button "Add Exemption" at bounding box center [567, 179] width 78 height 22
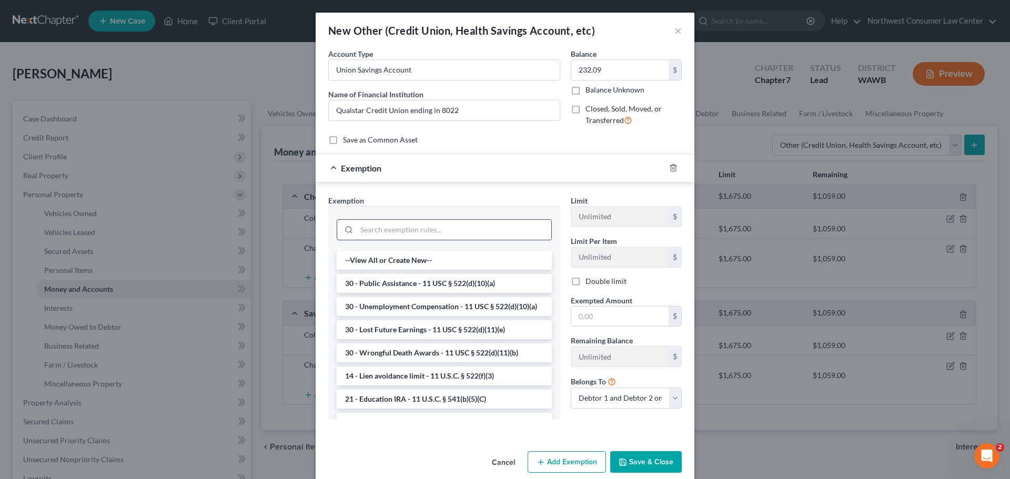
click at [423, 235] on input "search" at bounding box center [454, 230] width 195 height 20
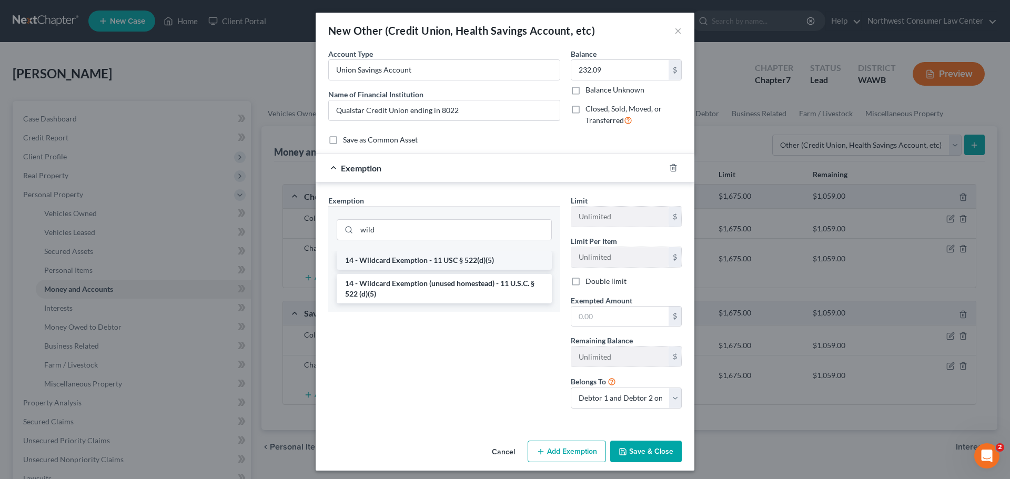
click at [417, 264] on li "14 - Wildcard Exemption - 11 USC § 522(d)(5)" at bounding box center [444, 260] width 215 height 19
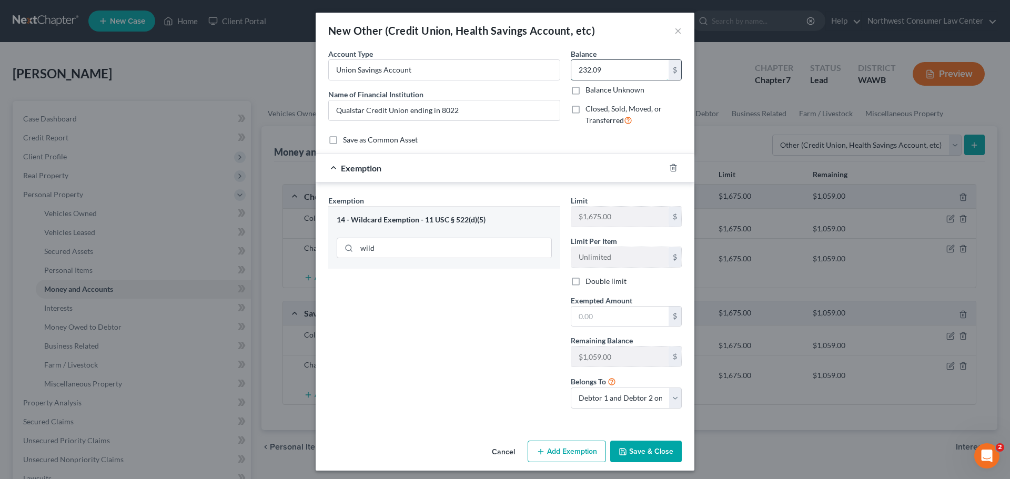
click at [591, 64] on input "232.09" at bounding box center [619, 70] width 97 height 20
click at [596, 319] on input "text" at bounding box center [619, 317] width 97 height 20
paste input "232.09"
click at [642, 449] on button "Save & Close" at bounding box center [646, 452] width 72 height 22
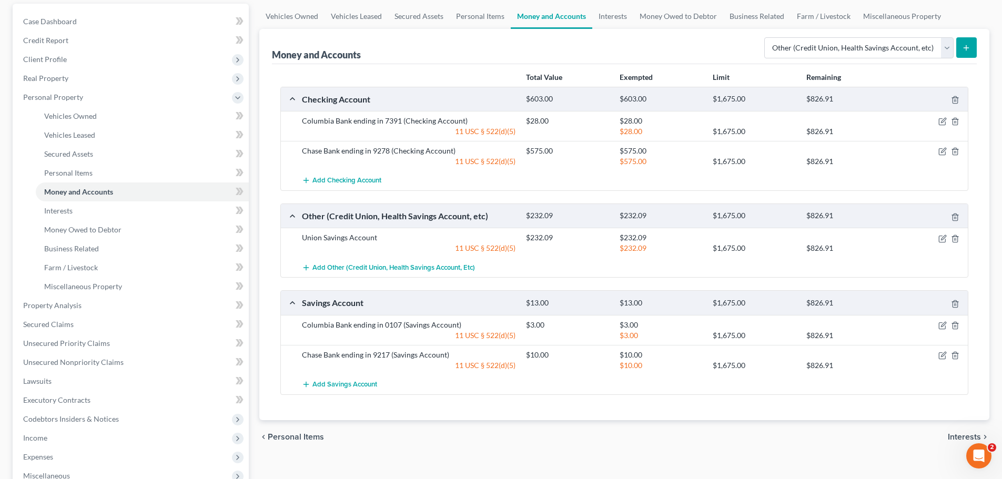
scroll to position [105, 0]
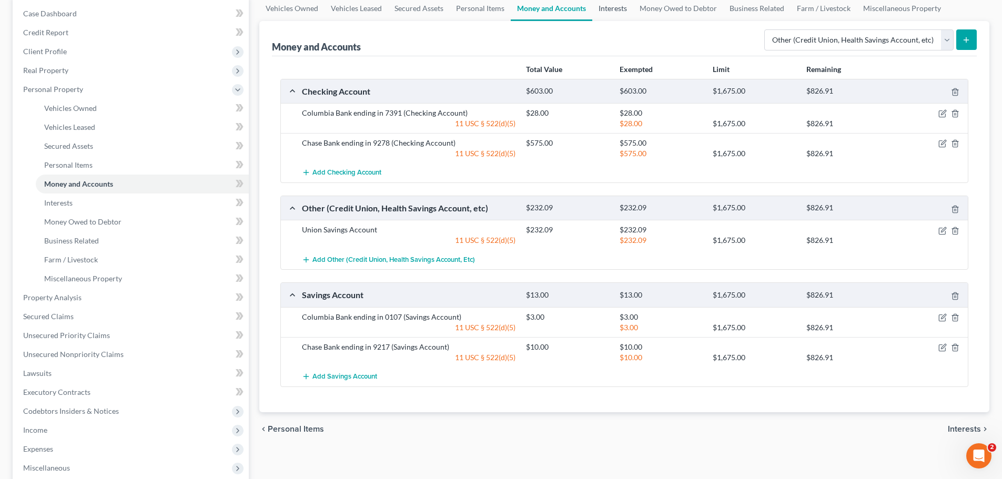
click at [602, 12] on link "Interests" at bounding box center [613, 8] width 41 height 25
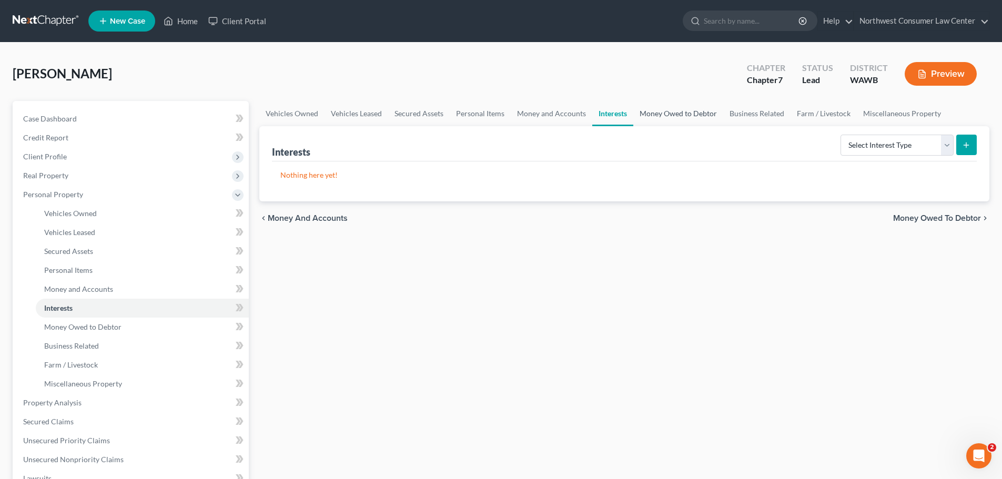
click at [701, 113] on link "Money Owed to Debtor" at bounding box center [679, 113] width 90 height 25
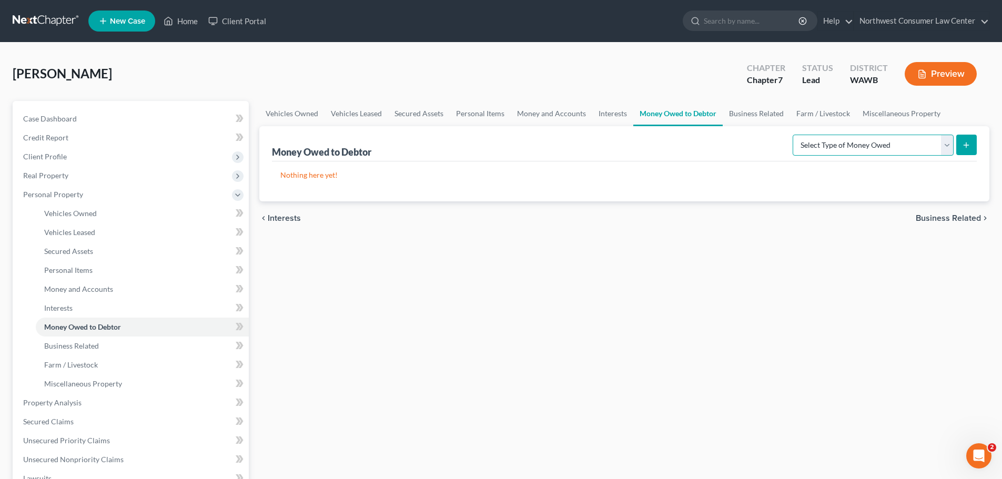
click at [864, 155] on select "Select Type of Money Owed Accounts Receivable Alimony Child Support Claims Agai…" at bounding box center [873, 145] width 161 height 21
click at [795, 135] on select "Select Type of Money Owed Accounts Receivable Alimony Child Support Claims Agai…" at bounding box center [873, 145] width 161 height 21
click at [965, 141] on icon "submit" at bounding box center [966, 145] width 8 height 8
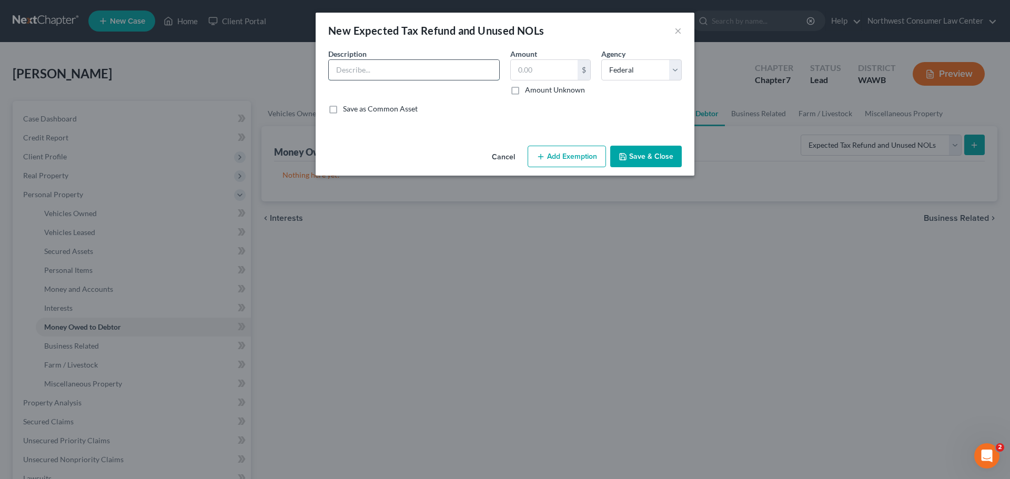
click at [422, 64] on input "text" at bounding box center [414, 70] width 170 height 20
click at [538, 71] on input "text" at bounding box center [544, 70] width 67 height 20
click at [586, 166] on button "Add Exemption" at bounding box center [567, 157] width 78 height 22
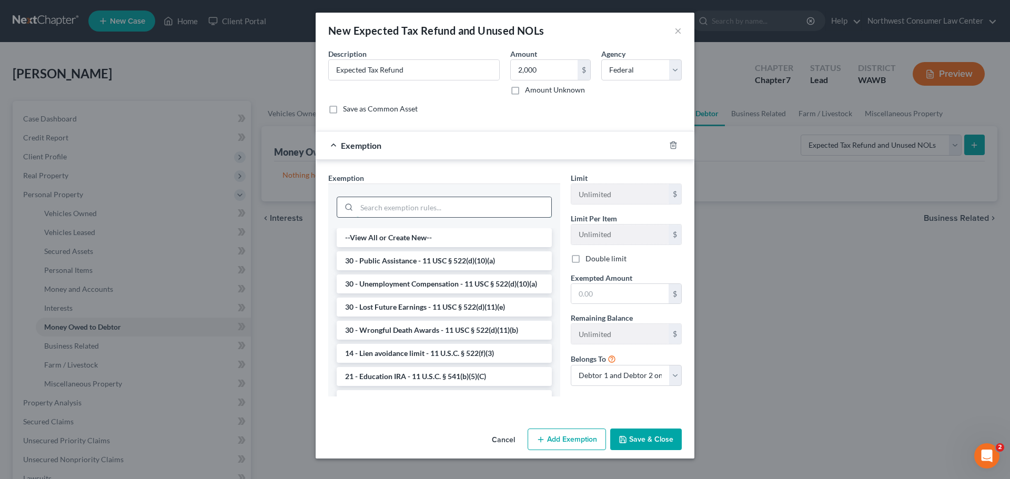
click at [428, 205] on input "search" at bounding box center [454, 207] width 195 height 20
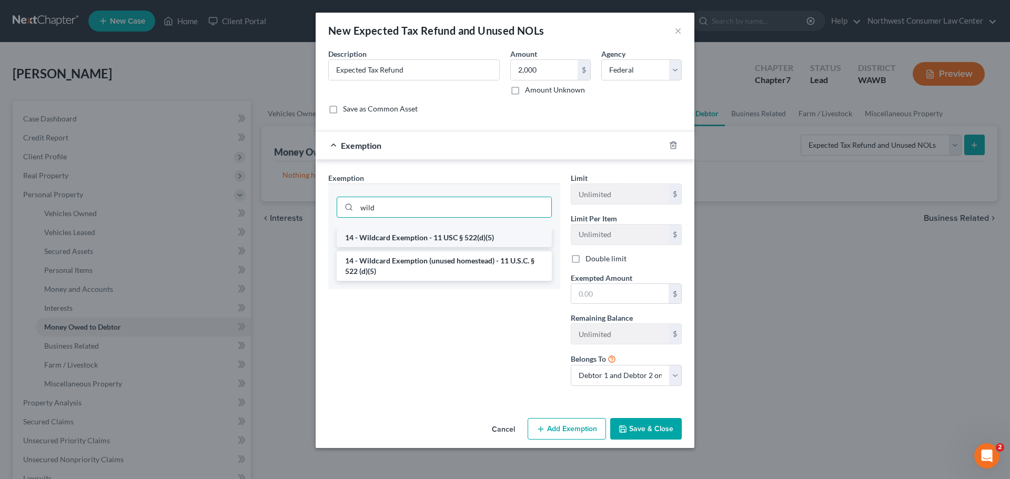
click at [477, 233] on li "14 - Wildcard Exemption - 11 USC § 522(d)(5)" at bounding box center [444, 237] width 215 height 19
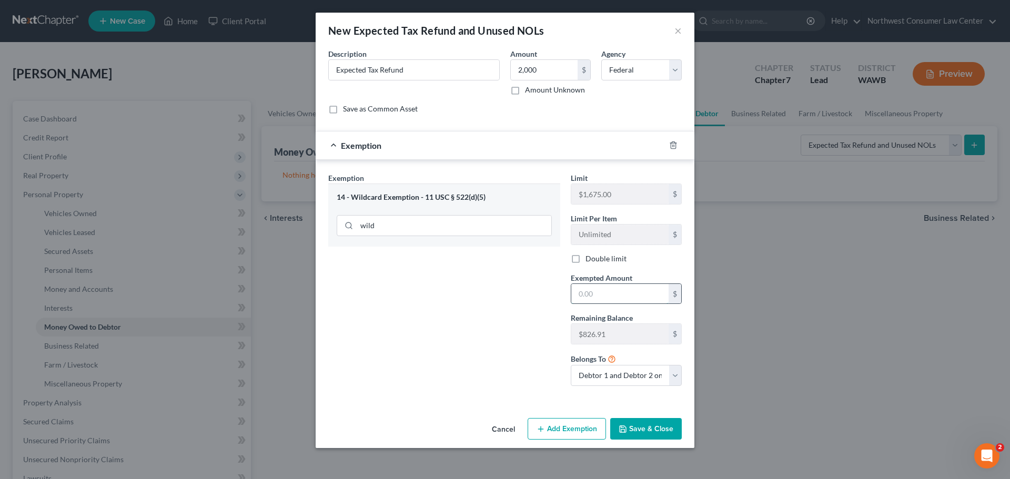
click at [638, 294] on input "text" at bounding box center [619, 294] width 97 height 20
click at [638, 424] on button "Save & Close" at bounding box center [646, 429] width 72 height 22
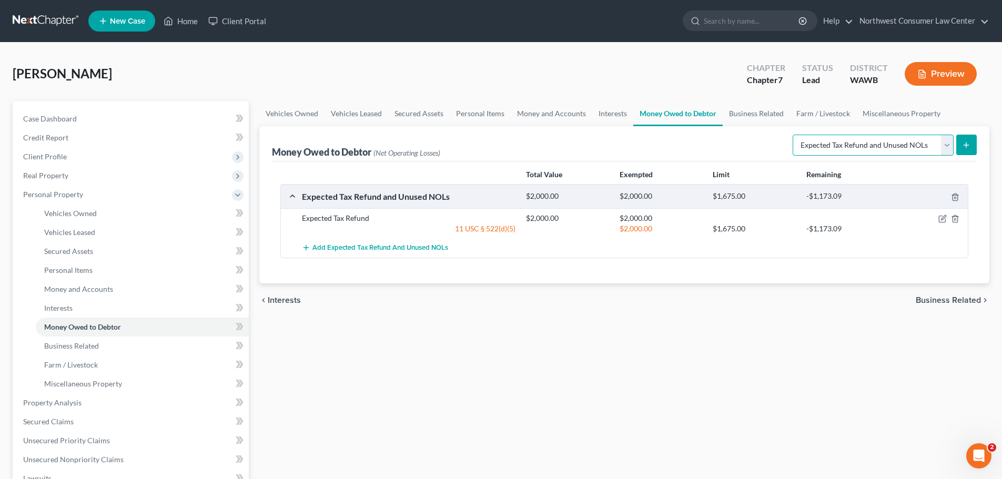
click at [892, 148] on select "Select Type of Money Owed Accounts Receivable Alimony Child Support Claims Agai…" at bounding box center [873, 145] width 161 height 21
drag, startPoint x: 626, startPoint y: 113, endPoint x: 634, endPoint y: 113, distance: 7.9
click at [626, 113] on link "Interests" at bounding box center [613, 113] width 41 height 25
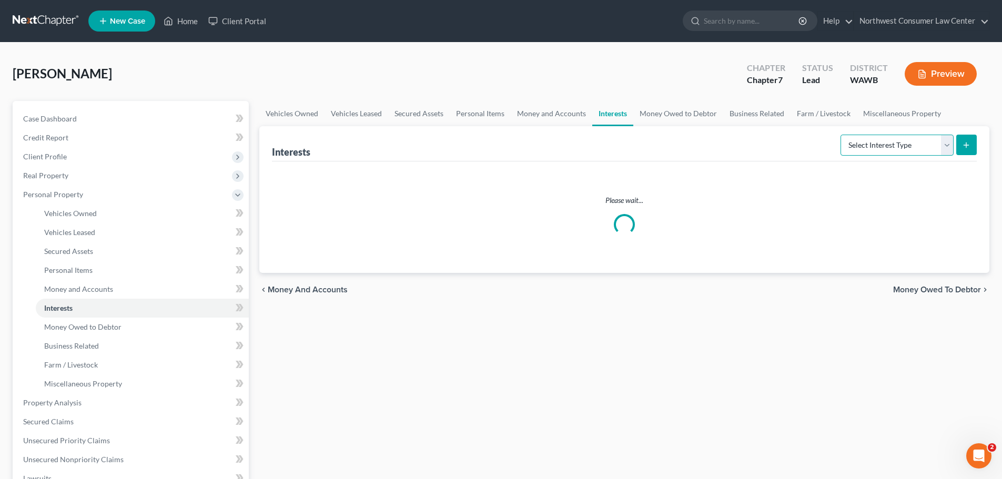
click at [907, 154] on select "Select Interest Type 401K Annuity Bond Education IRA Government Bond Government…" at bounding box center [897, 145] width 113 height 21
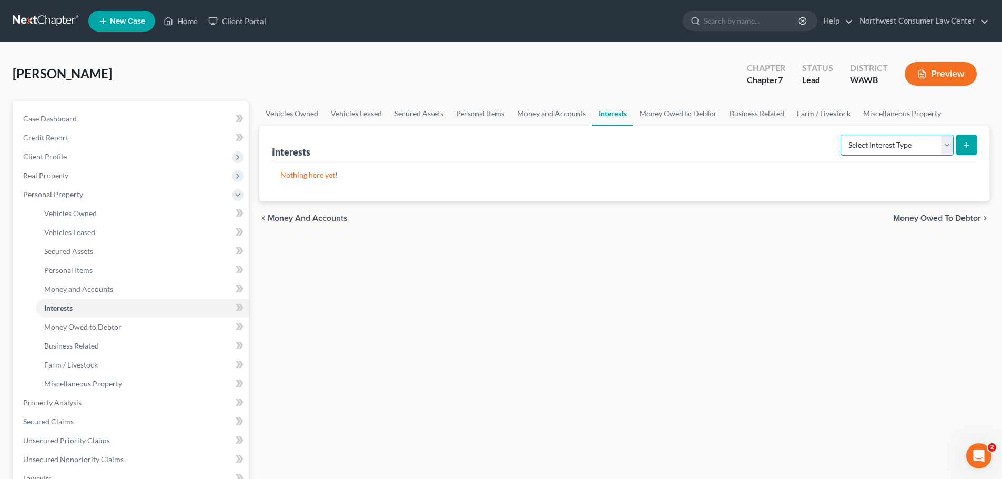
click at [907, 154] on select "Select Interest Type 401K Annuity Bond Education IRA Government Bond Government…" at bounding box center [897, 145] width 113 height 21
click at [685, 114] on link "Money Owed to Debtor" at bounding box center [679, 113] width 90 height 25
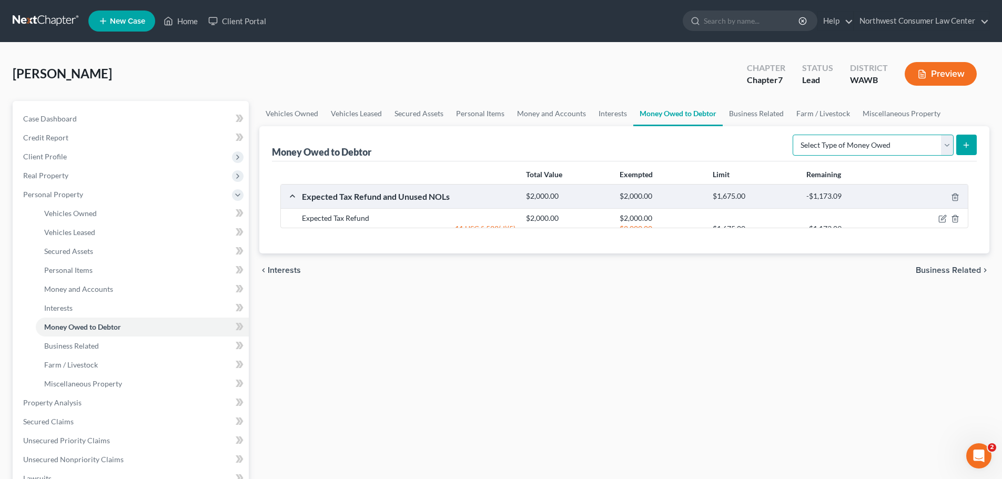
click at [885, 143] on select "Select Type of Money Owed Accounts Receivable Alimony Child Support Claims Agai…" at bounding box center [873, 145] width 161 height 21
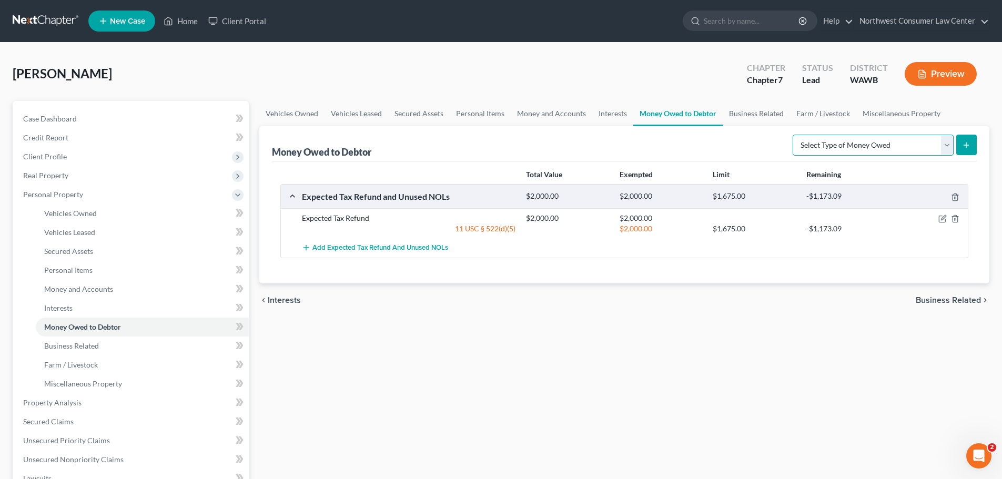
click at [885, 143] on select "Select Type of Money Owed Accounts Receivable Alimony Child Support Claims Agai…" at bounding box center [873, 145] width 161 height 21
click at [928, 118] on link "Miscellaneous Property" at bounding box center [902, 113] width 91 height 25
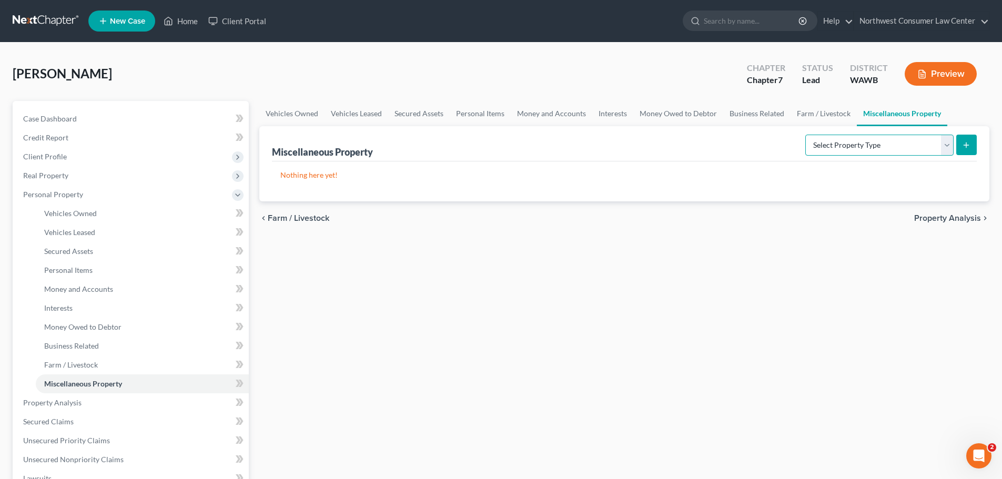
click at [918, 146] on select "Select Property Type Assigned for Creditor Benefit [DATE] Holding for Another N…" at bounding box center [880, 145] width 148 height 21
click at [478, 115] on link "Personal Items" at bounding box center [480, 113] width 61 height 25
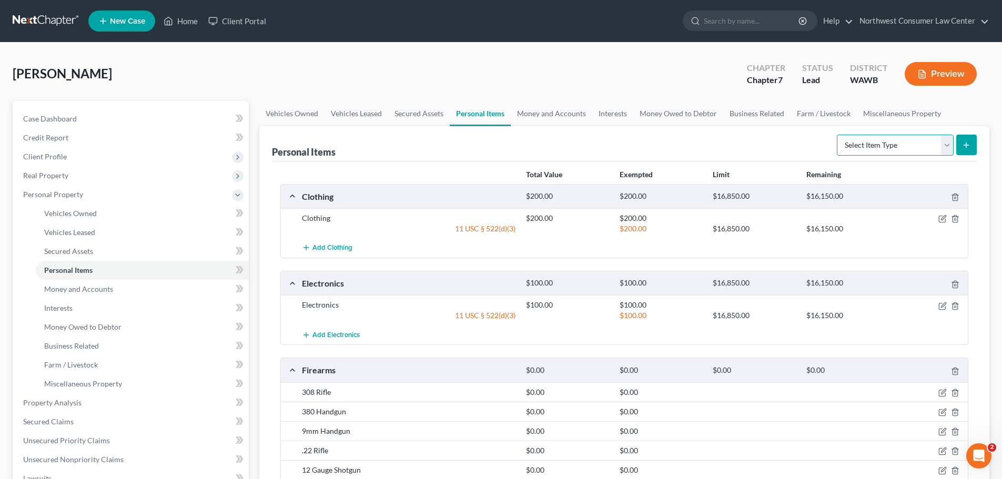
click at [905, 150] on select "Select Item Type Clothing Collectibles Of Value Electronics Firearms Household …" at bounding box center [895, 145] width 117 height 21
click at [538, 100] on div "[PERSON_NAME] Upgraded Chapter Chapter 7 Status Lead District [GEOGRAPHIC_DATA]…" at bounding box center [501, 78] width 977 height 46
click at [539, 107] on link "Money and Accounts" at bounding box center [552, 113] width 82 height 25
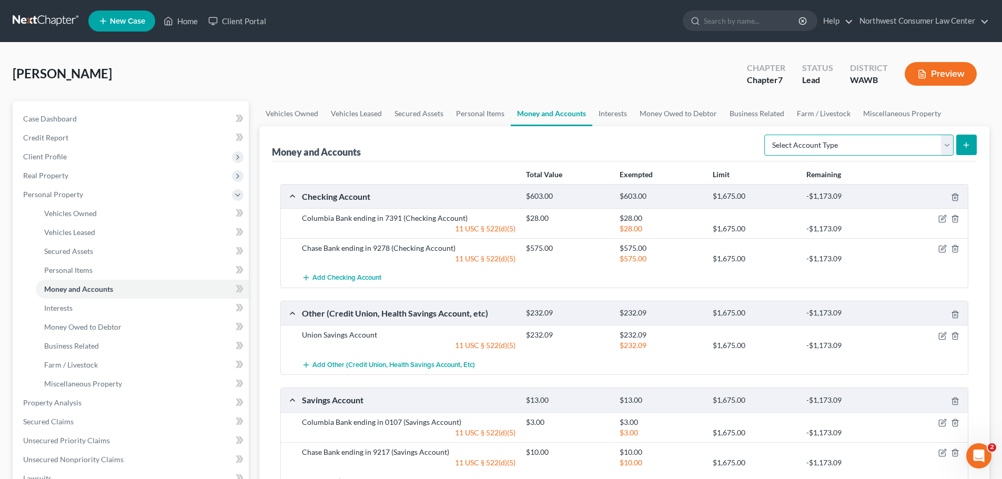
click at [879, 142] on select "Select Account Type Brokerage Cash on Hand Certificates of Deposit Checking Acc…" at bounding box center [859, 145] width 189 height 21
click at [767, 135] on select "Select Account Type Brokerage Cash on Hand Certificates of Deposit Checking Acc…" at bounding box center [859, 145] width 189 height 21
click at [965, 145] on icon "submit" at bounding box center [966, 145] width 8 height 8
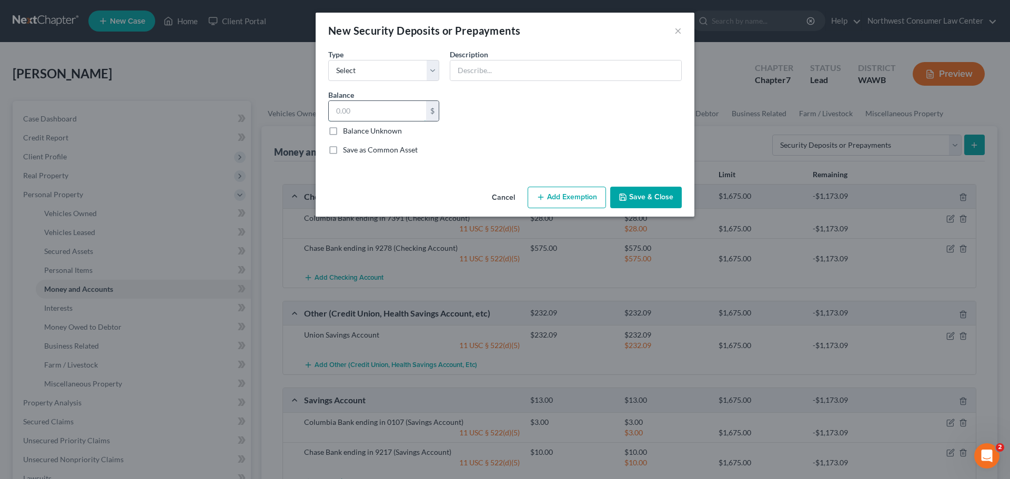
click at [376, 115] on input "text" at bounding box center [377, 111] width 97 height 20
drag, startPoint x: 467, startPoint y: 38, endPoint x: 470, endPoint y: 54, distance: 16.0
click at [467, 38] on div "New Security Deposits or Prepayments ×" at bounding box center [505, 31] width 379 height 36
click at [470, 72] on input "text" at bounding box center [565, 71] width 231 height 20
click at [626, 196] on icon "button" at bounding box center [623, 197] width 6 height 6
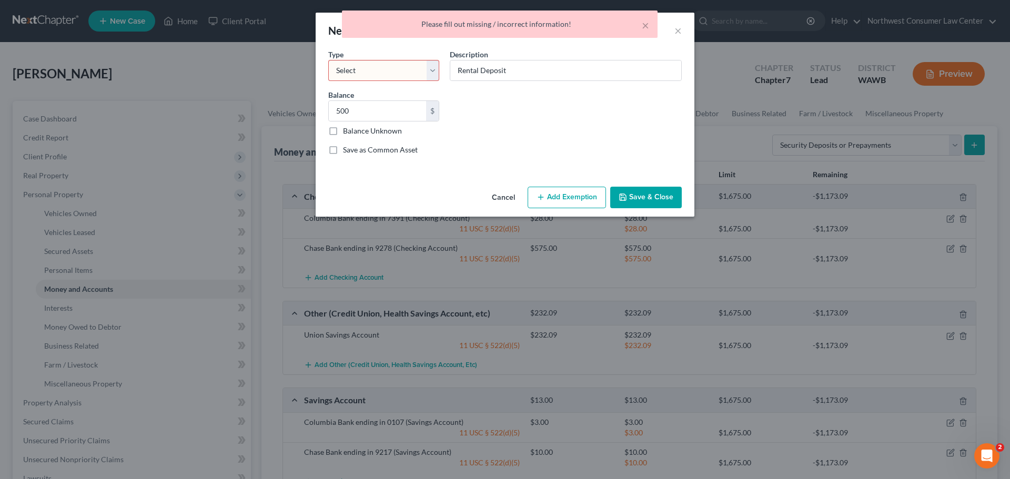
click at [375, 64] on select "Select Electric Gas Heating Oil Security Deposit On Rental Unit Prepaid Rent Te…" at bounding box center [383, 70] width 111 height 21
click at [328, 60] on select "Select Electric Gas Heating Oil Security Deposit On Rental Unit Prepaid Rent Te…" at bounding box center [383, 70] width 111 height 21
click at [634, 196] on button "Save & Close" at bounding box center [646, 198] width 72 height 22
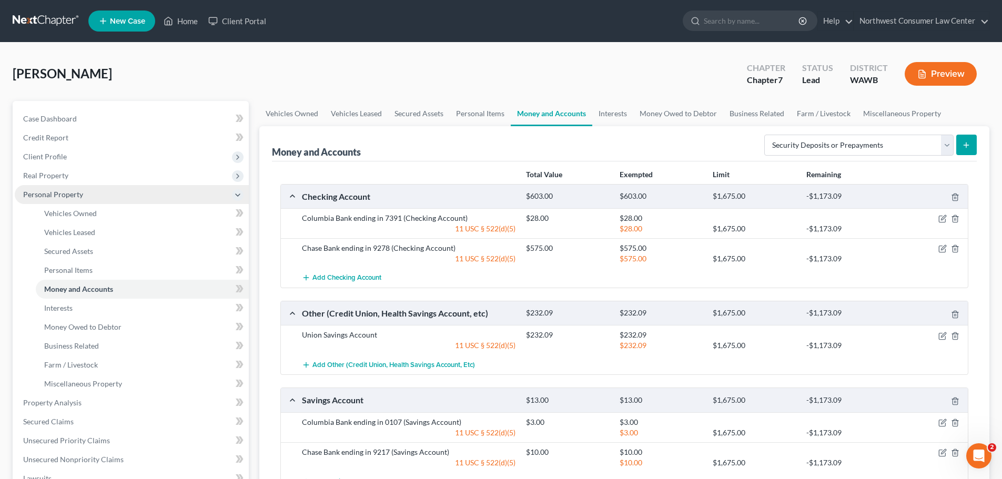
click at [236, 193] on icon at bounding box center [238, 195] width 8 height 8
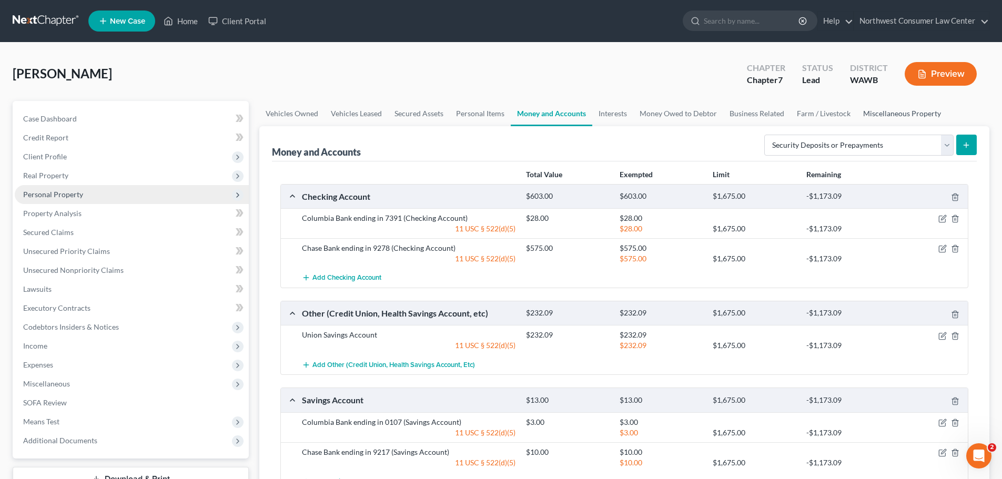
click at [886, 107] on link "Miscellaneous Property" at bounding box center [902, 113] width 91 height 25
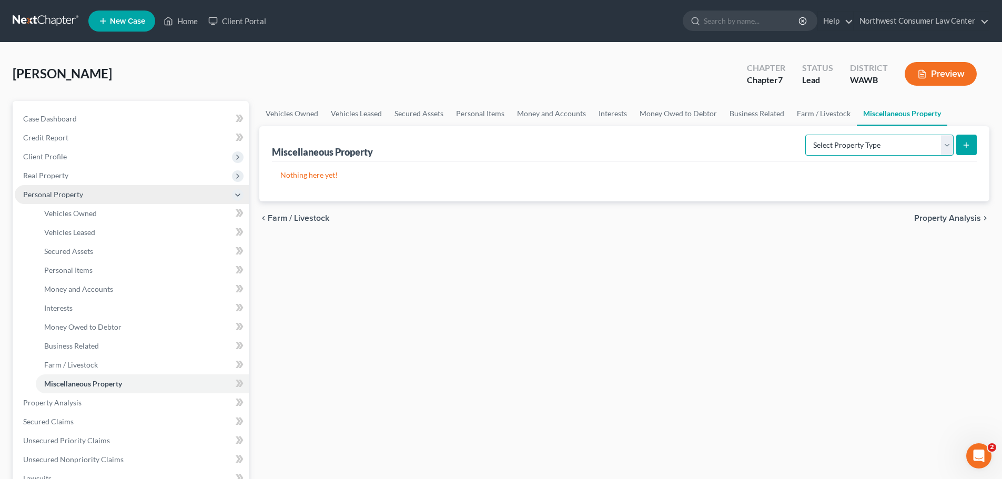
click at [844, 143] on select "Select Property Type Assigned for Creditor Benefit [DATE] Holding for Another N…" at bounding box center [880, 145] width 148 height 21
click at [945, 217] on span "Property Analysis" at bounding box center [948, 218] width 67 height 8
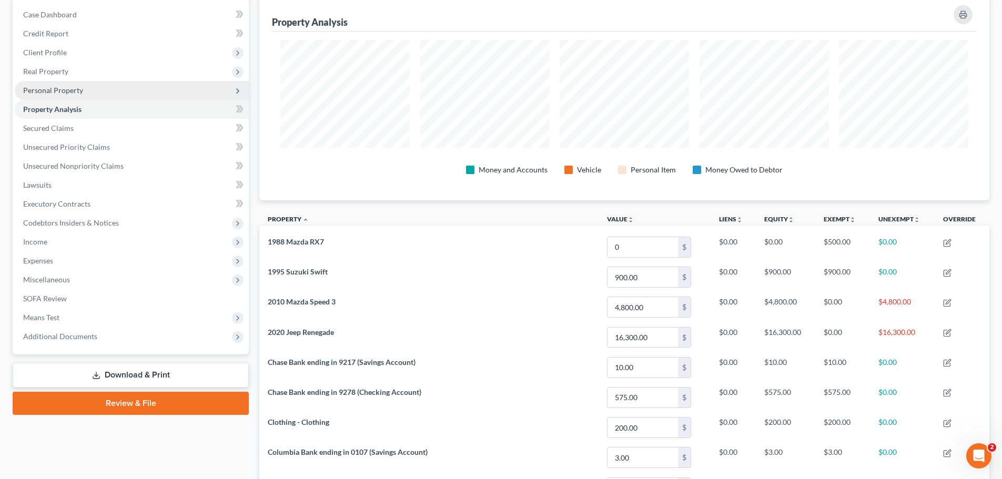
scroll to position [105, 0]
